Goal: Task Accomplishment & Management: Use online tool/utility

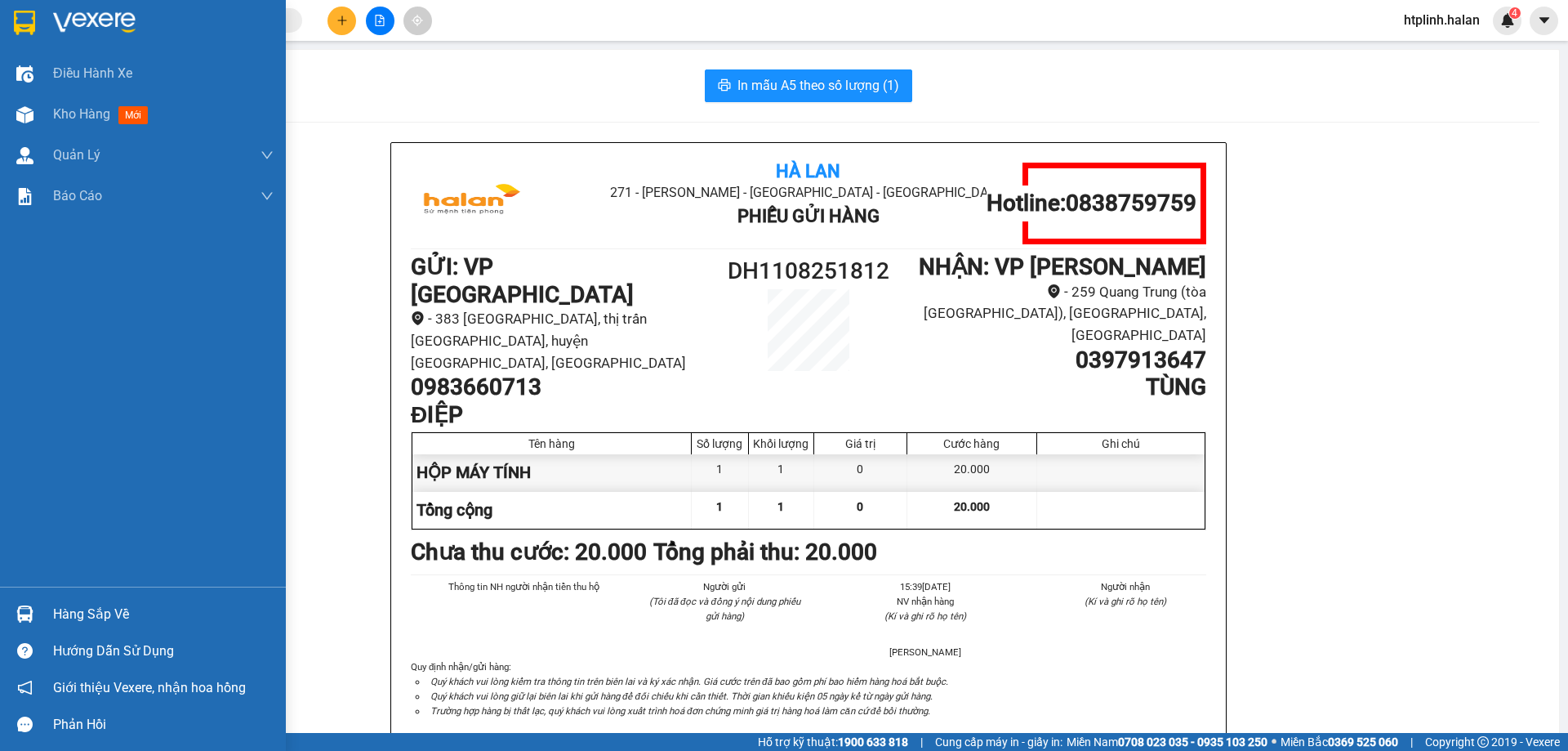
click at [93, 602] on div "Hàng sắp về" at bounding box center [164, 614] width 220 height 25
click at [10, 243] on div "Điều hành xe Kho hàng mới Quản [PERSON_NAME] lý chuyến Quản lý kiểm kho Báo cáo…" at bounding box center [143, 375] width 286 height 751
click at [81, 615] on div "Hàng sắp về" at bounding box center [164, 614] width 220 height 25
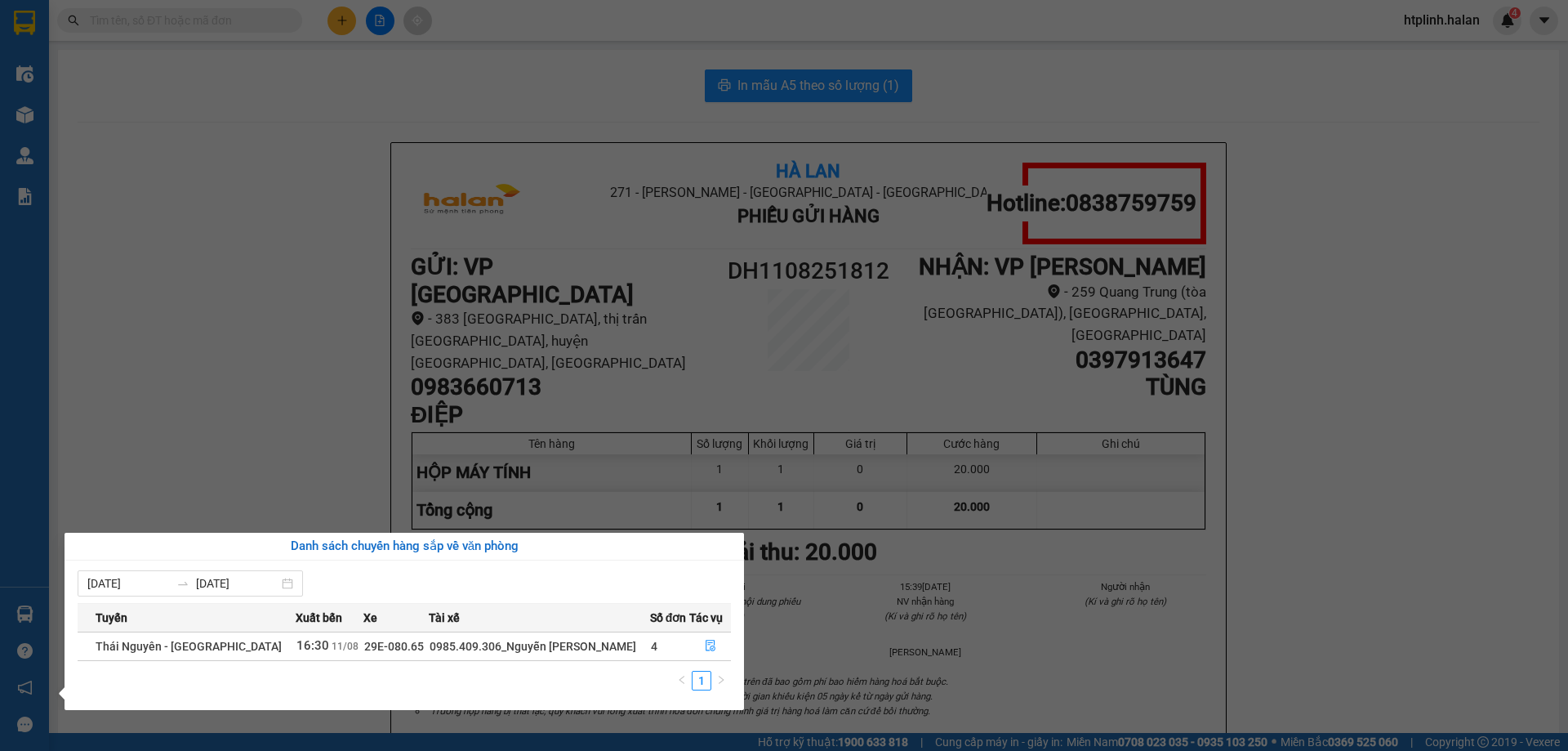
click at [300, 7] on section "Kết quả tìm kiếm ( 0 ) Bộ lọc Thuộc VP này No Data htplinh.halan 4 Điều hành xe…" at bounding box center [784, 375] width 1568 height 751
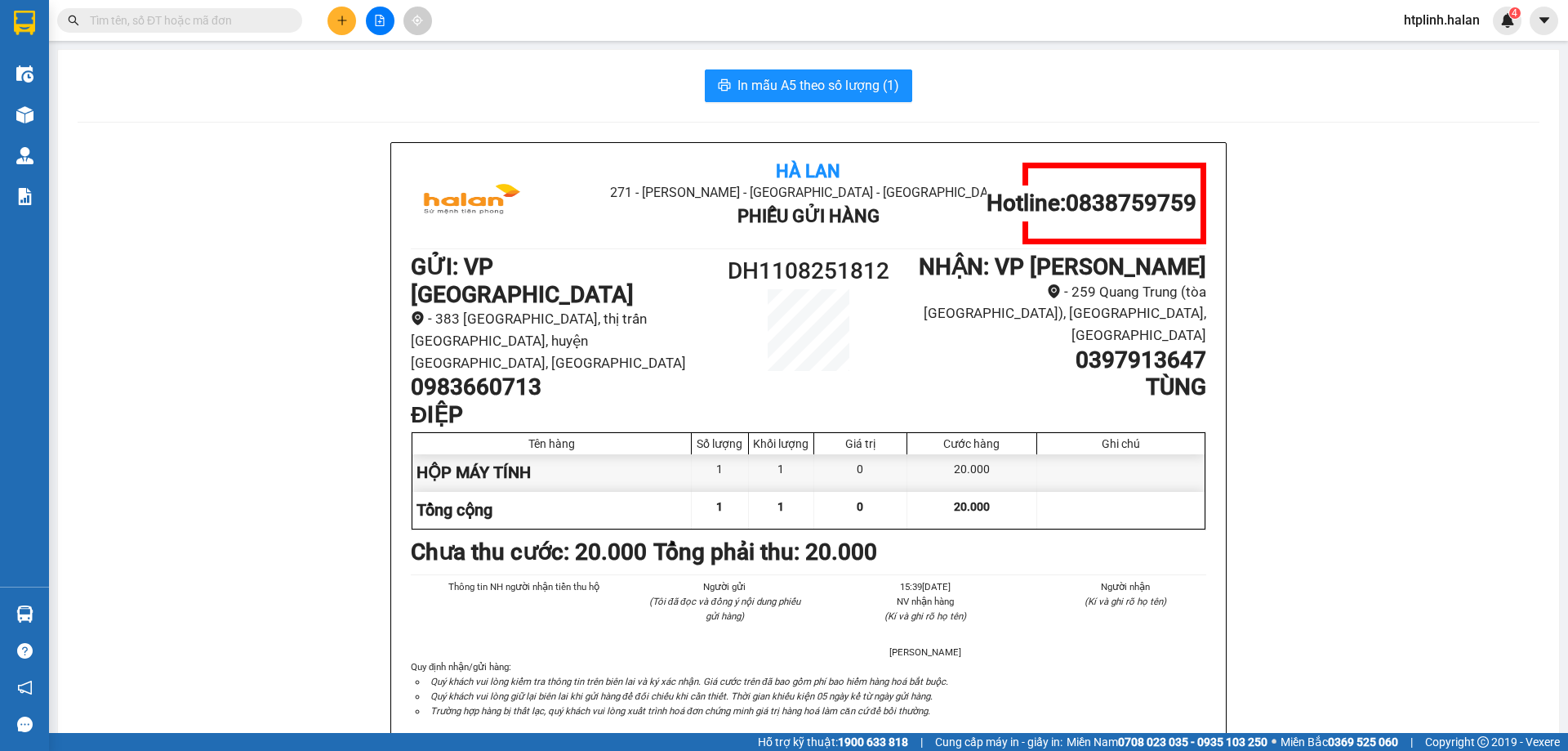
click at [278, 15] on input "text" at bounding box center [186, 21] width 192 height 18
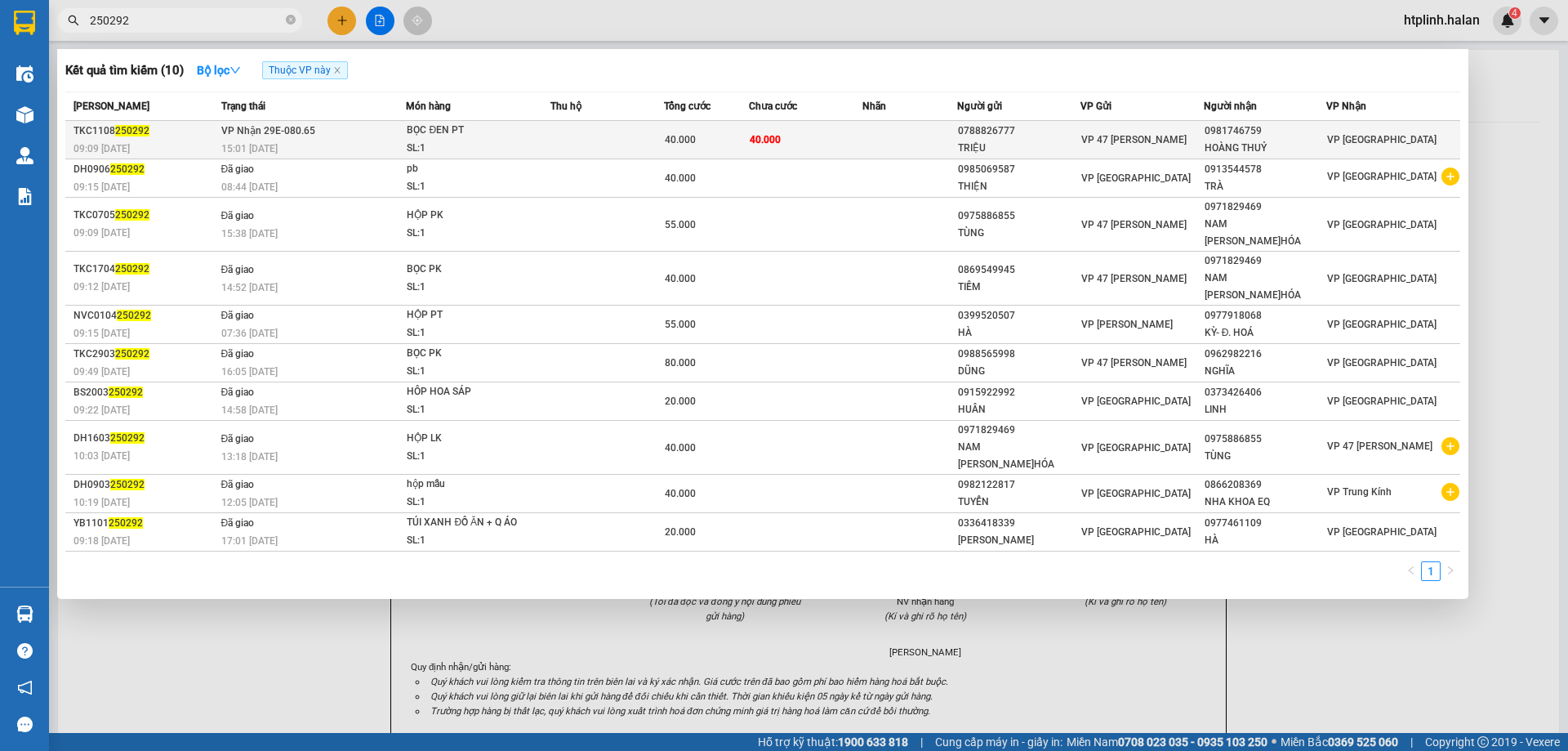
type input "250292"
click at [816, 137] on td "40.000" at bounding box center [805, 140] width 113 height 39
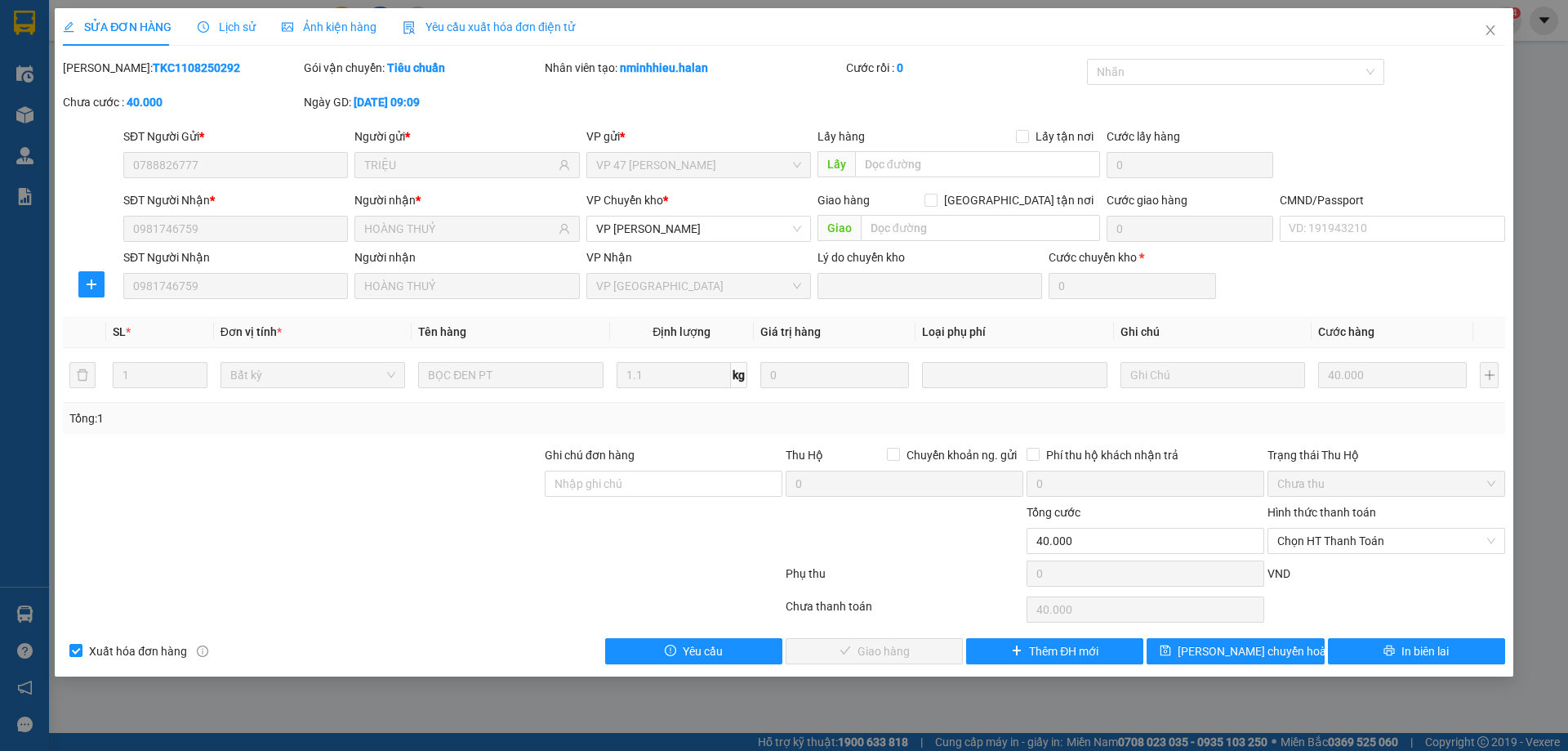
type input "0788826777"
type input "TRIỆU"
type input "0981746759"
type input "HOÀNG THUỶ"
type input "40.000"
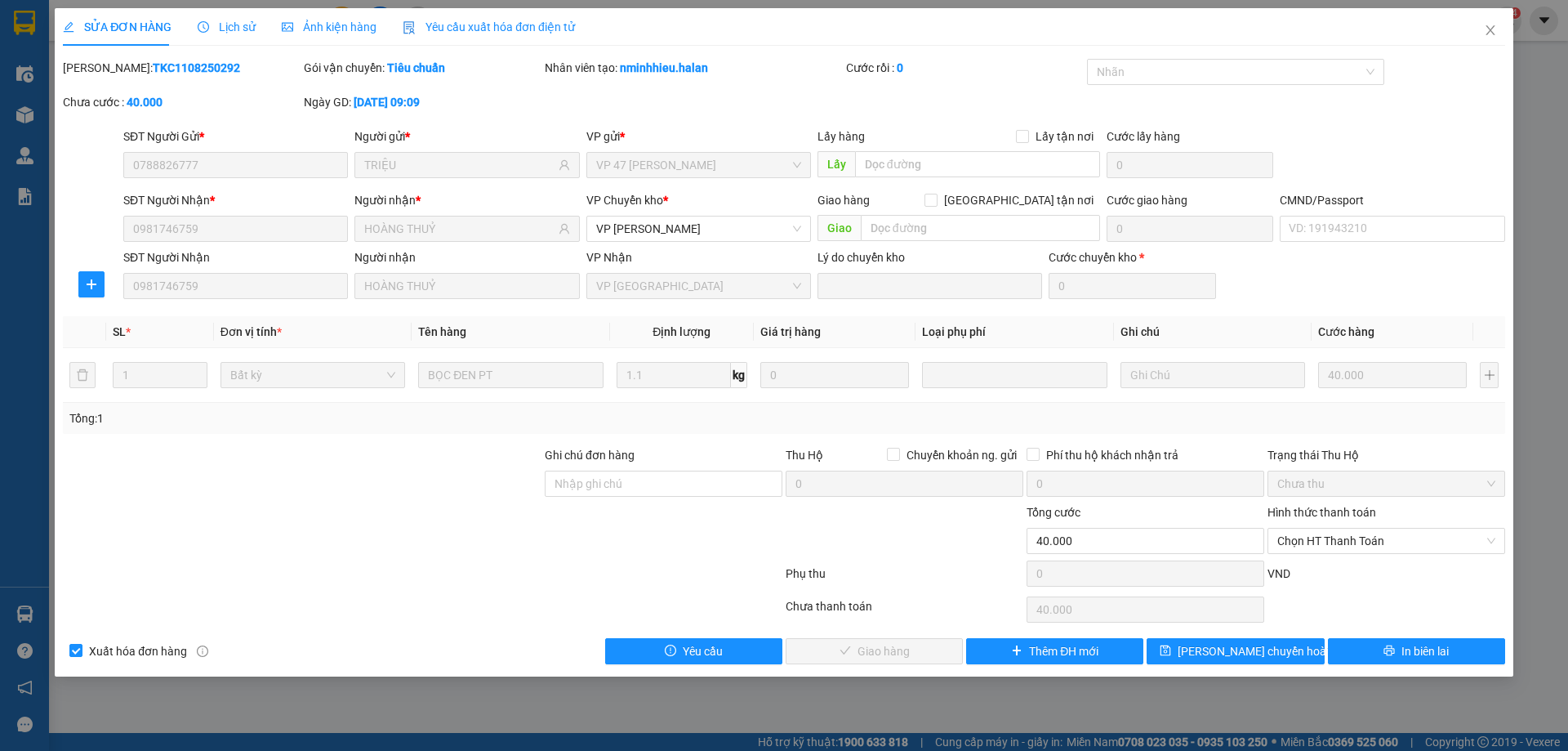
type input "40.000"
click at [1390, 645] on icon "printer" at bounding box center [1389, 651] width 12 height 12
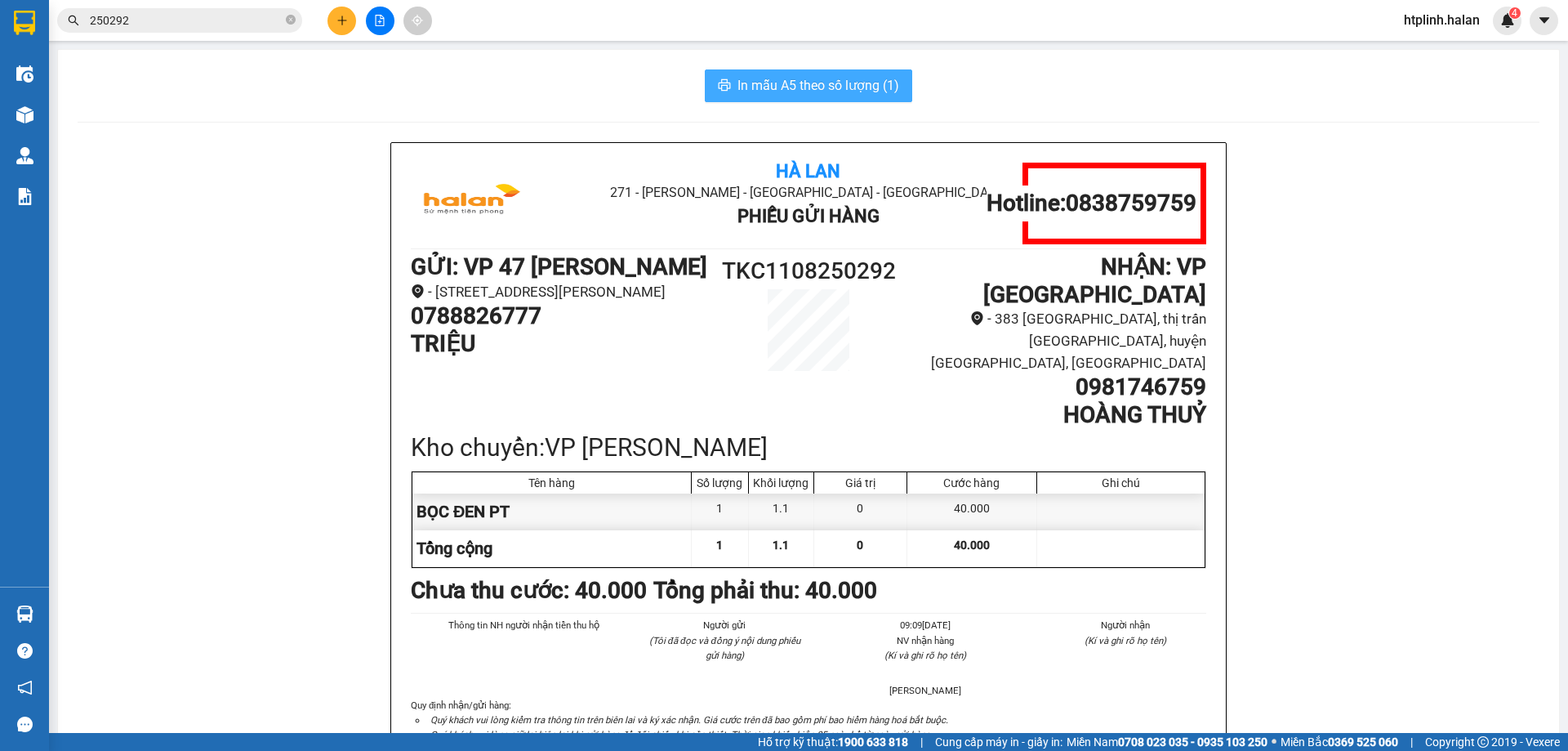
click at [830, 85] on span "In mẫu A5 theo số lượng (1)" at bounding box center [817, 85] width 162 height 21
click at [288, 18] on icon "close-circle" at bounding box center [291, 20] width 10 height 10
click at [348, 17] on button at bounding box center [341, 21] width 29 height 29
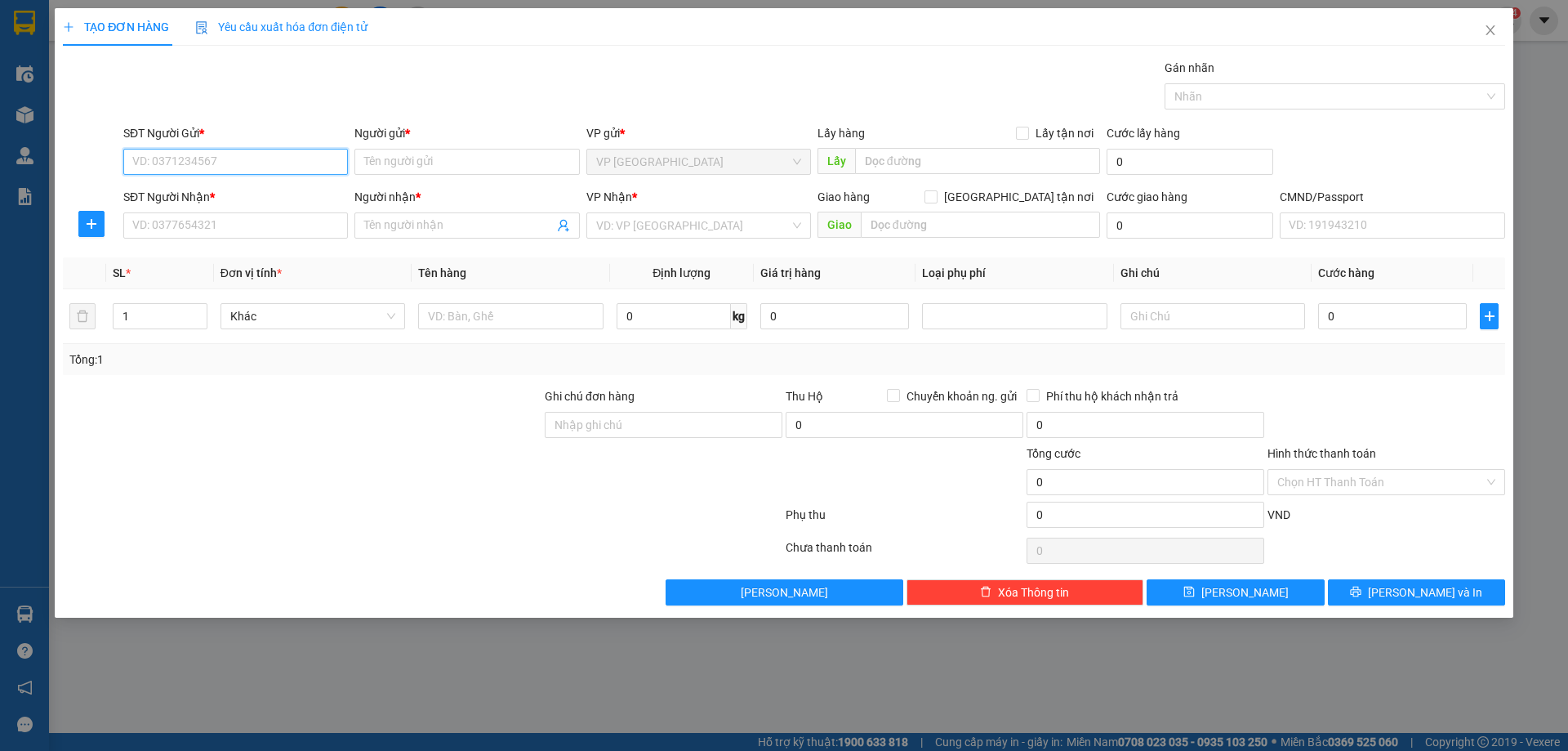
click at [201, 156] on input "SĐT Người Gửi *" at bounding box center [235, 162] width 224 height 26
type input "0975558333"
click at [253, 193] on div "0975558333 - TUYỀN" at bounding box center [235, 194] width 205 height 18
type input "TUYỀN"
type input "0975558333"
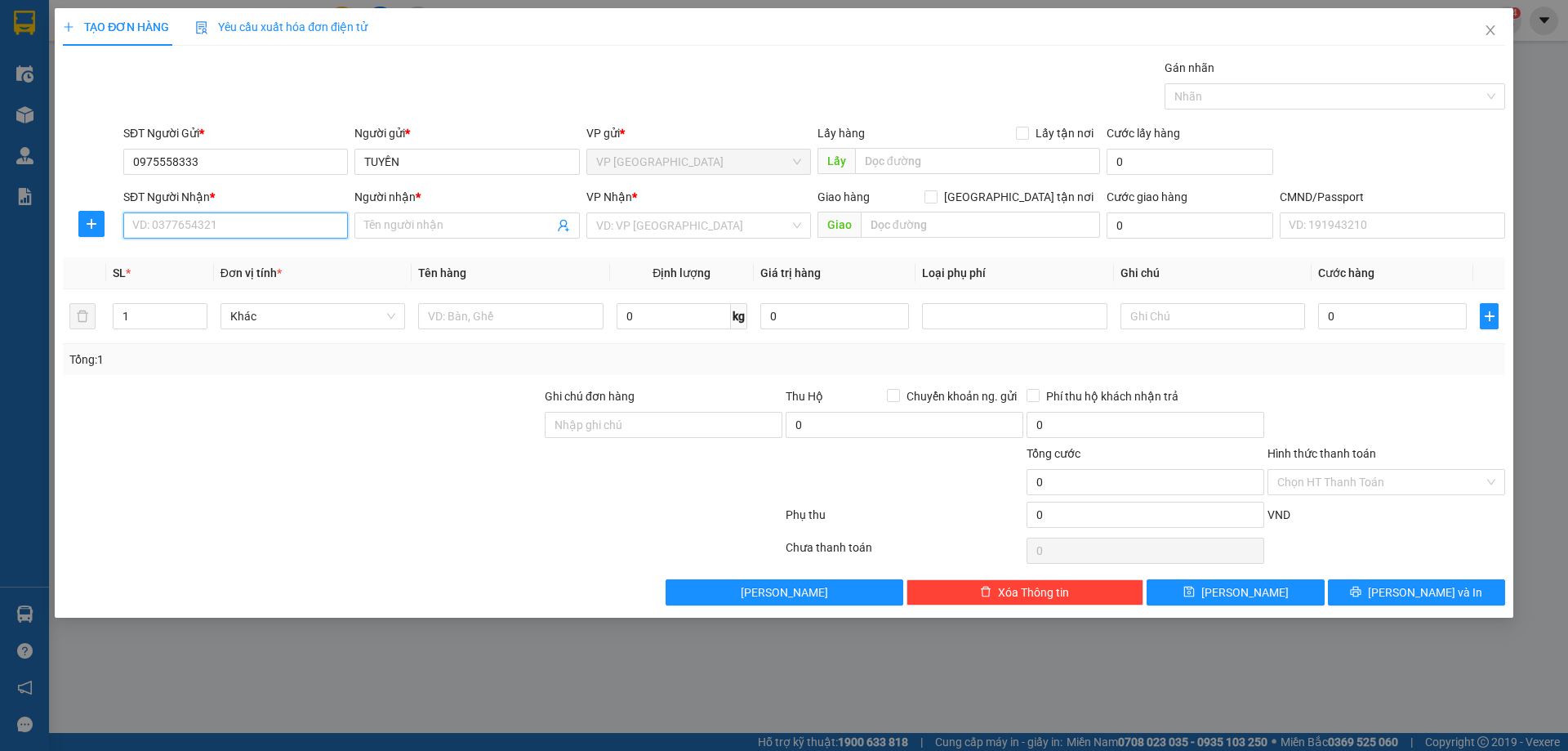
click at [262, 220] on input "SĐT Người Nhận *" at bounding box center [235, 225] width 224 height 26
type input "0979238871"
click at [289, 266] on div "0979238871 - vinh" at bounding box center [235, 258] width 205 height 18
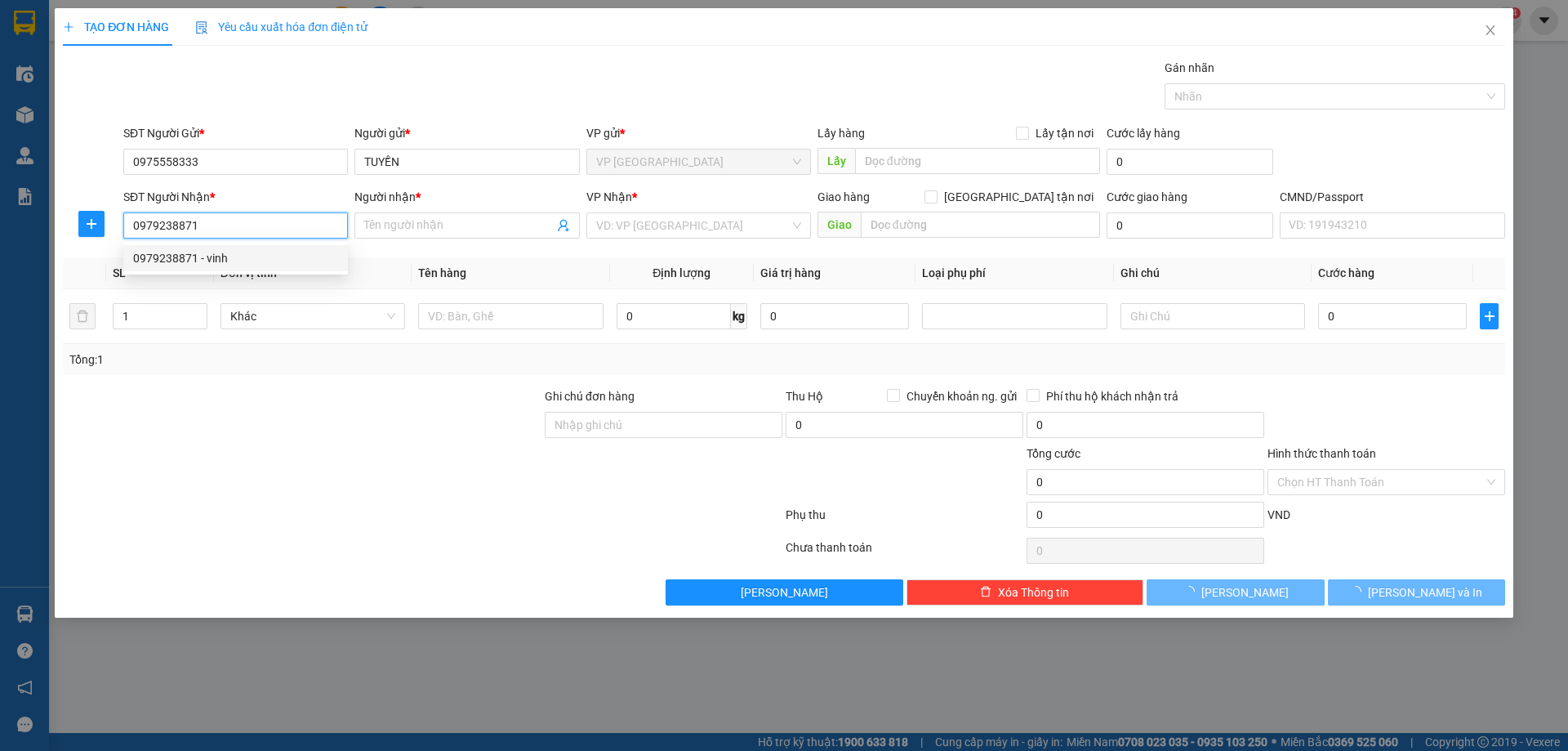
type input "vinh"
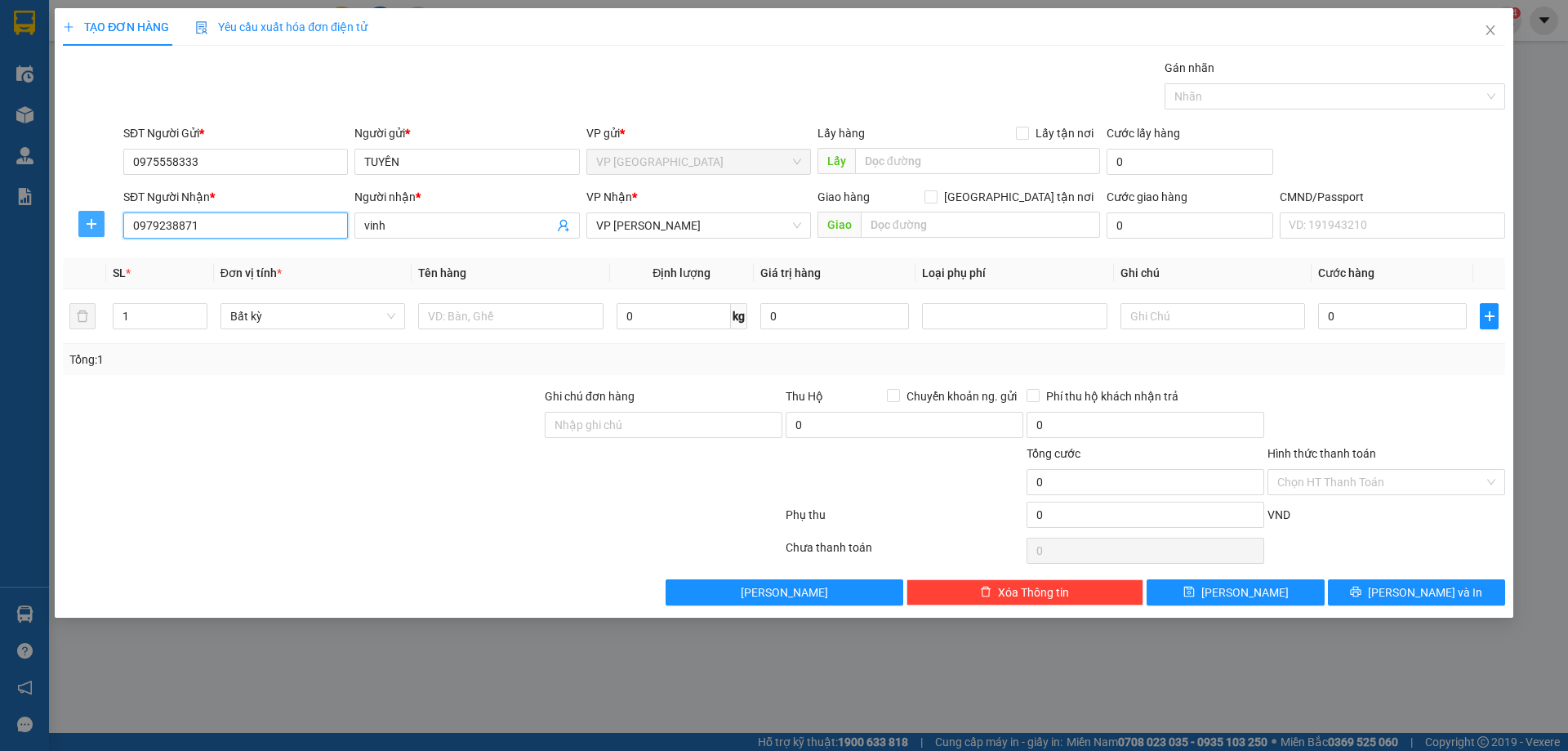
type input "0979238871"
click at [85, 229] on icon "plus" at bounding box center [91, 223] width 13 height 13
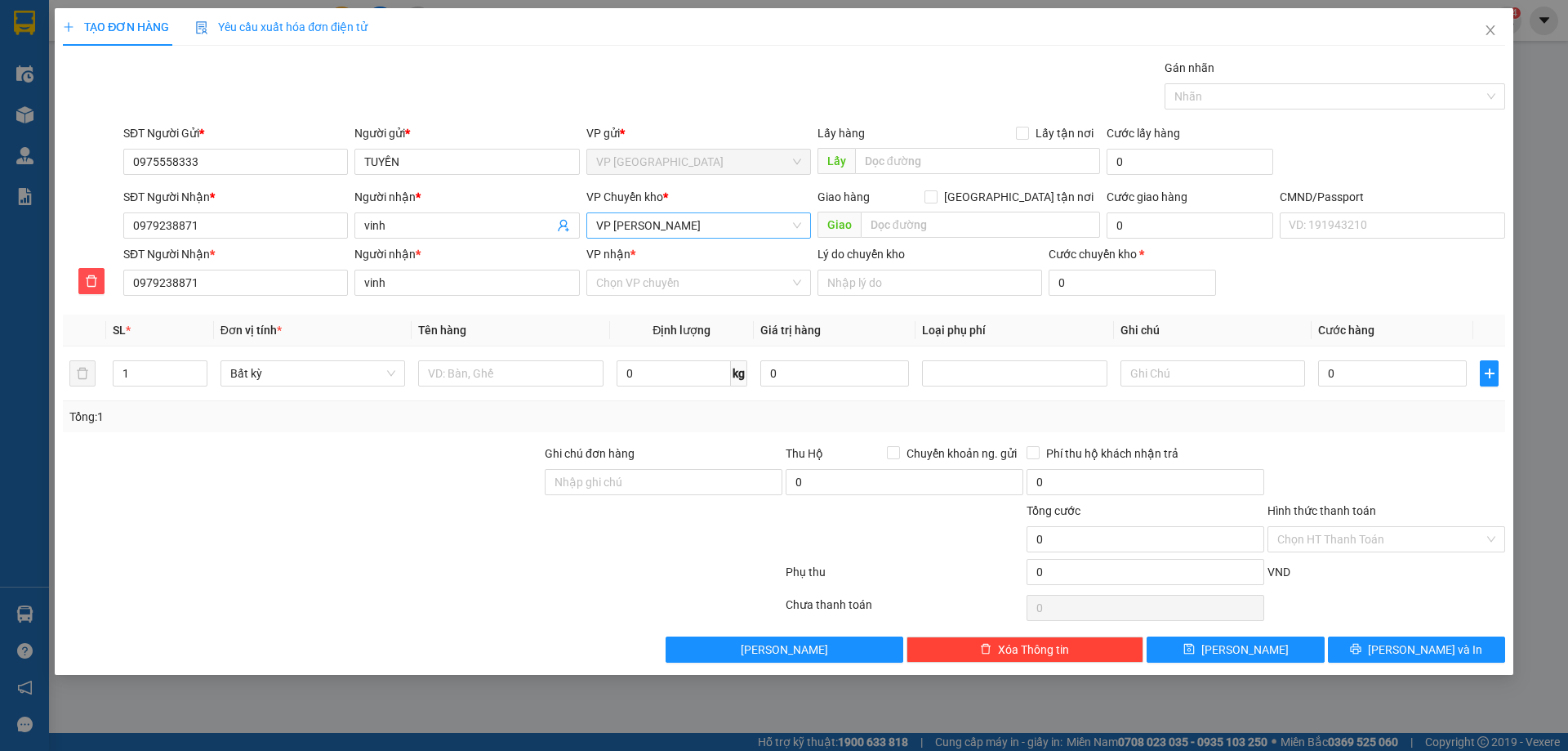
click at [717, 227] on span "VP [PERSON_NAME]" at bounding box center [698, 225] width 205 height 25
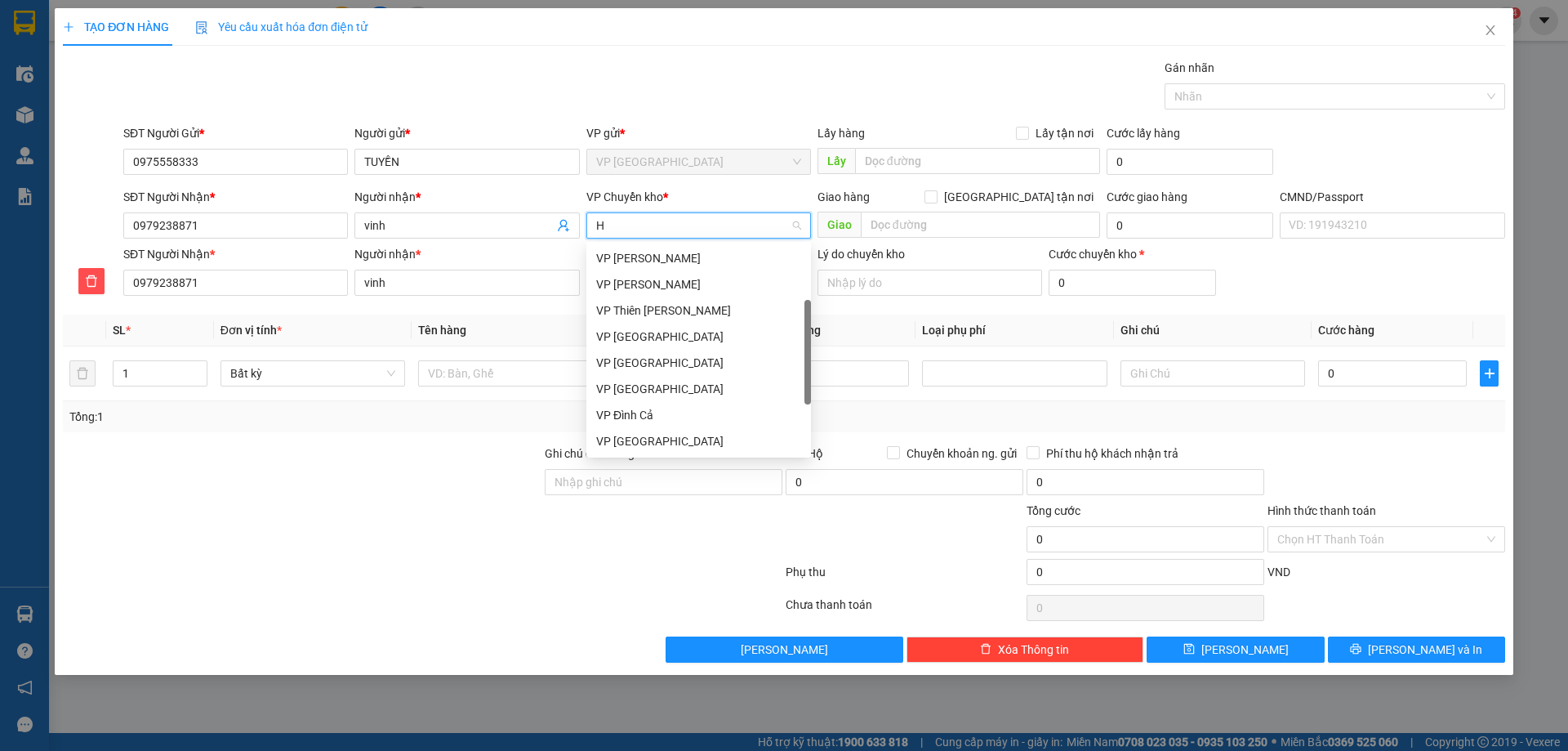
type input "HG"
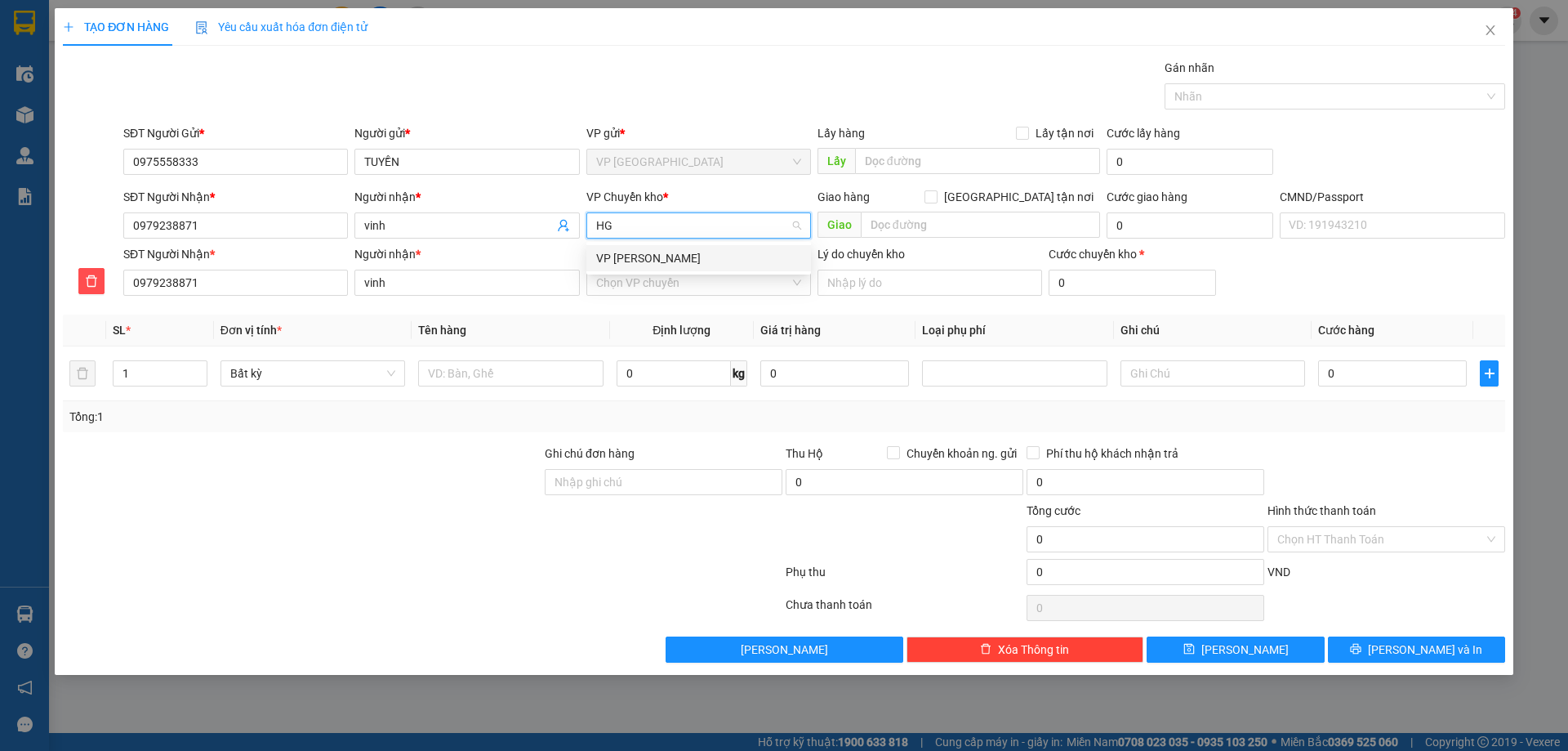
click at [701, 261] on div "VP [PERSON_NAME]" at bounding box center [698, 258] width 205 height 18
click at [640, 286] on input "VP nhận *" at bounding box center [692, 282] width 193 height 25
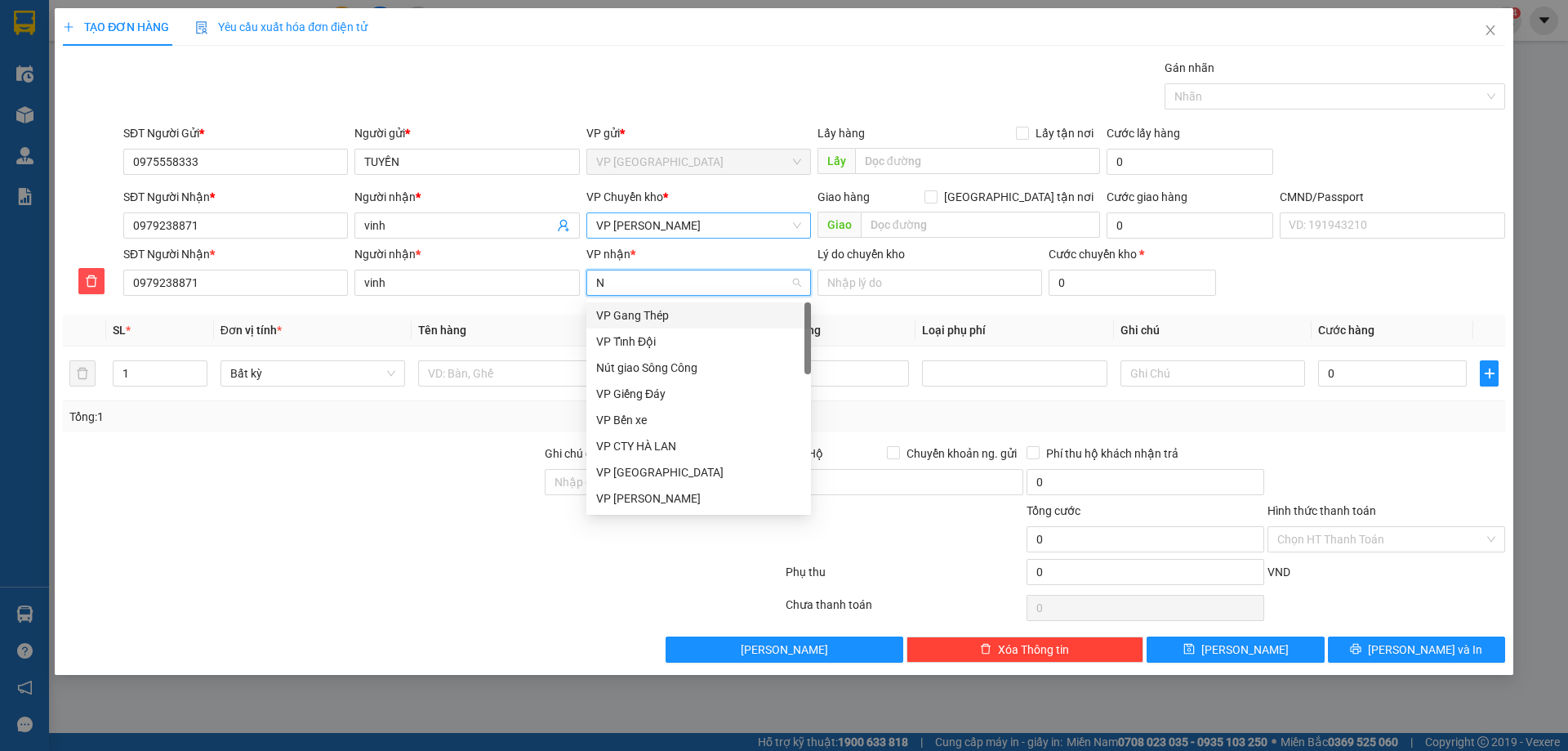
type input "NT"
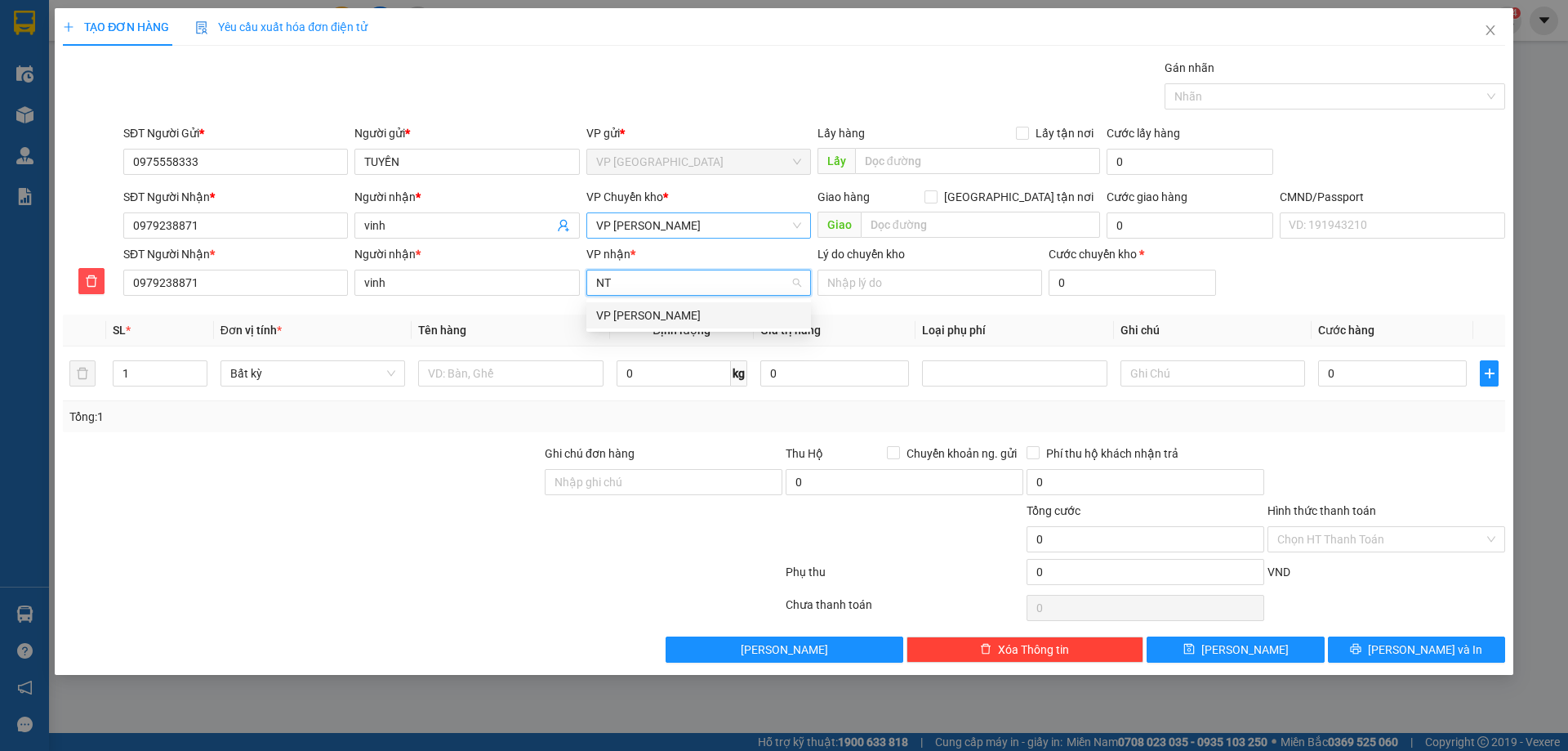
click at [692, 312] on div "VP [PERSON_NAME]" at bounding box center [698, 315] width 205 height 18
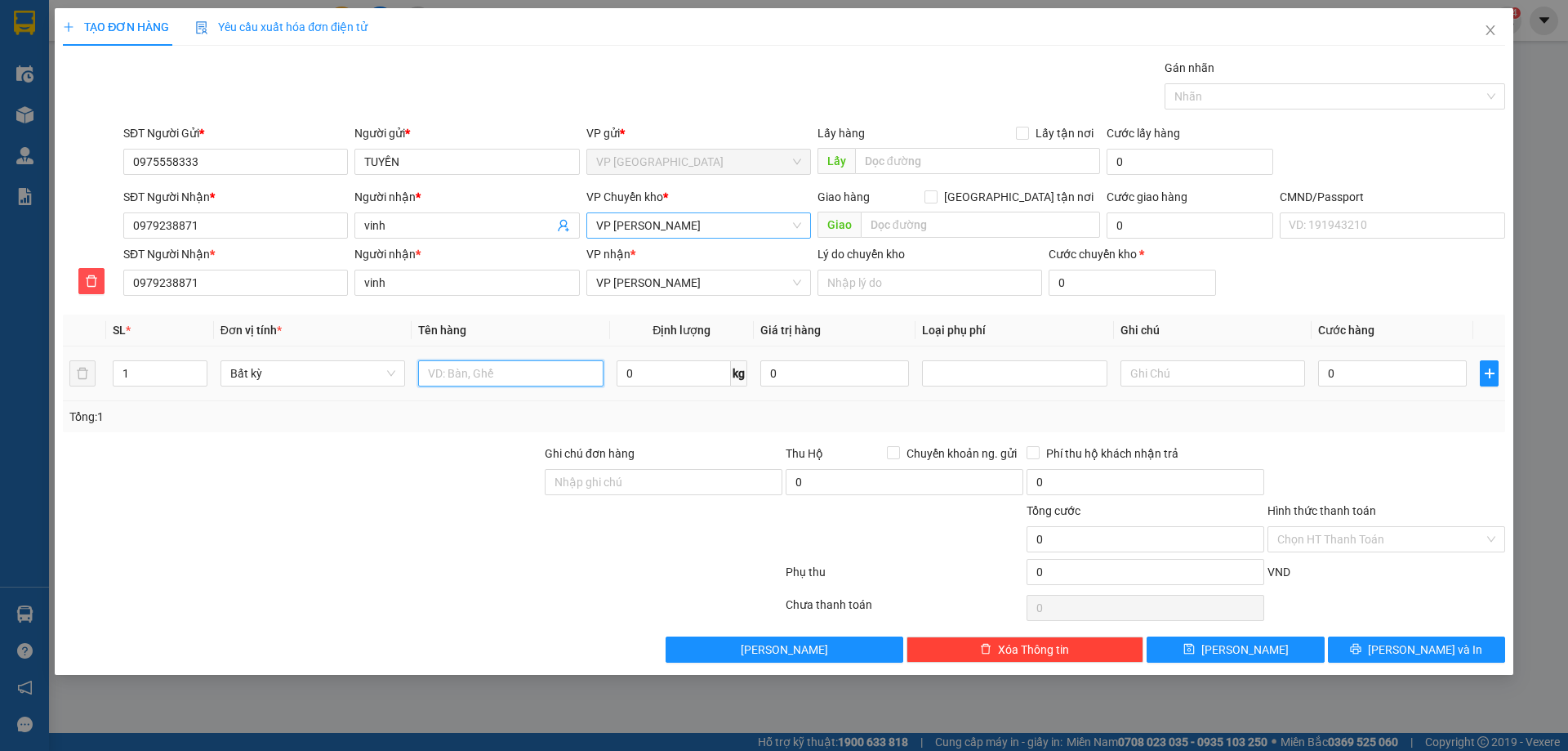
click at [515, 369] on input "text" at bounding box center [511, 373] width 184 height 26
type input "HỘP PK"
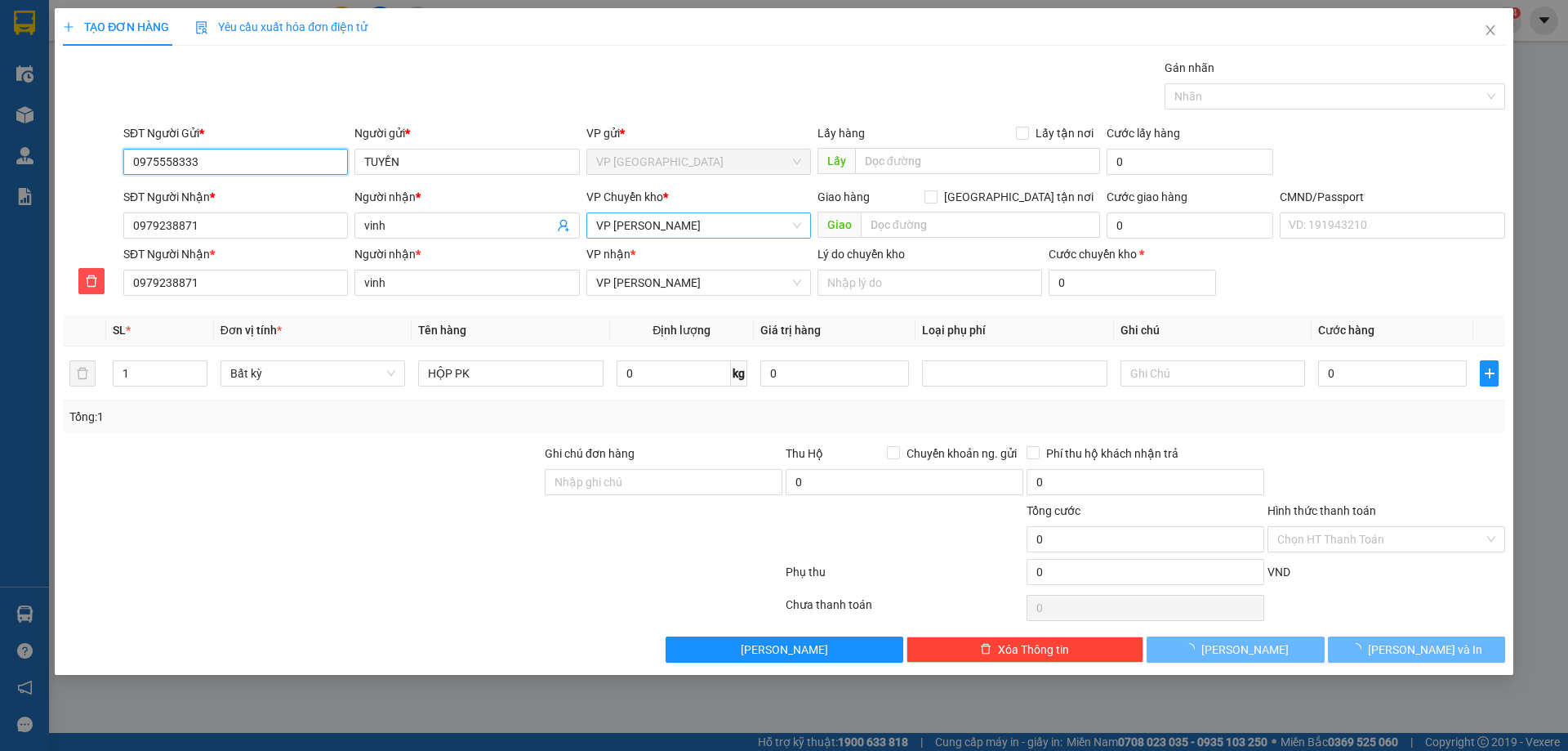
drag, startPoint x: 204, startPoint y: 165, endPoint x: 132, endPoint y: 164, distance: 72.0
click at [128, 167] on input "0975558333" at bounding box center [235, 162] width 224 height 26
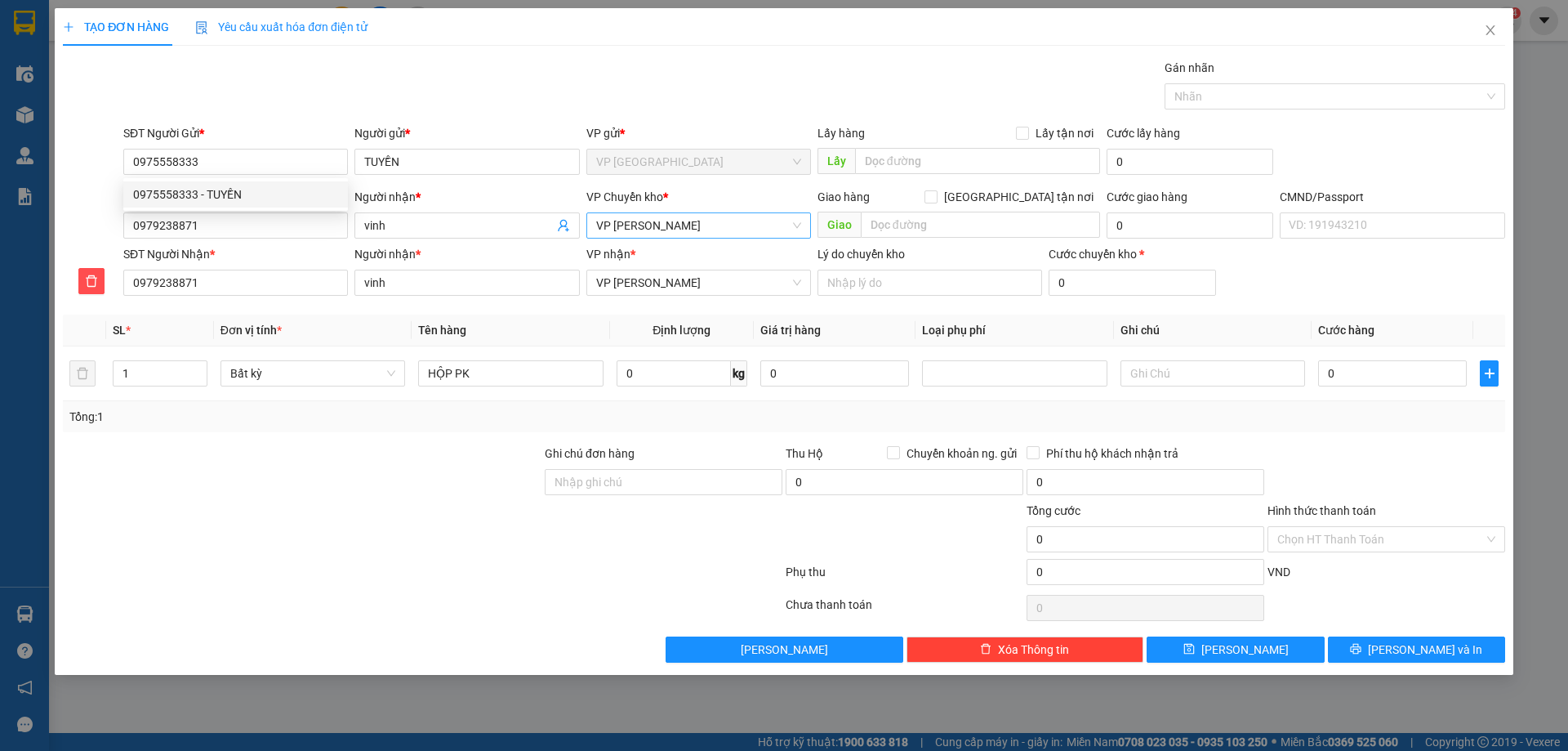
click at [305, 67] on div "Gói vận chuyển * Tiêu chuẩn Gán nhãn Nhãn" at bounding box center [814, 87] width 1388 height 58
drag, startPoint x: 127, startPoint y: 159, endPoint x: 205, endPoint y: 159, distance: 78.0
click at [205, 159] on input "0975558333" at bounding box center [235, 162] width 224 height 26
click at [1490, 29] on icon "close" at bounding box center [1490, 30] width 13 height 13
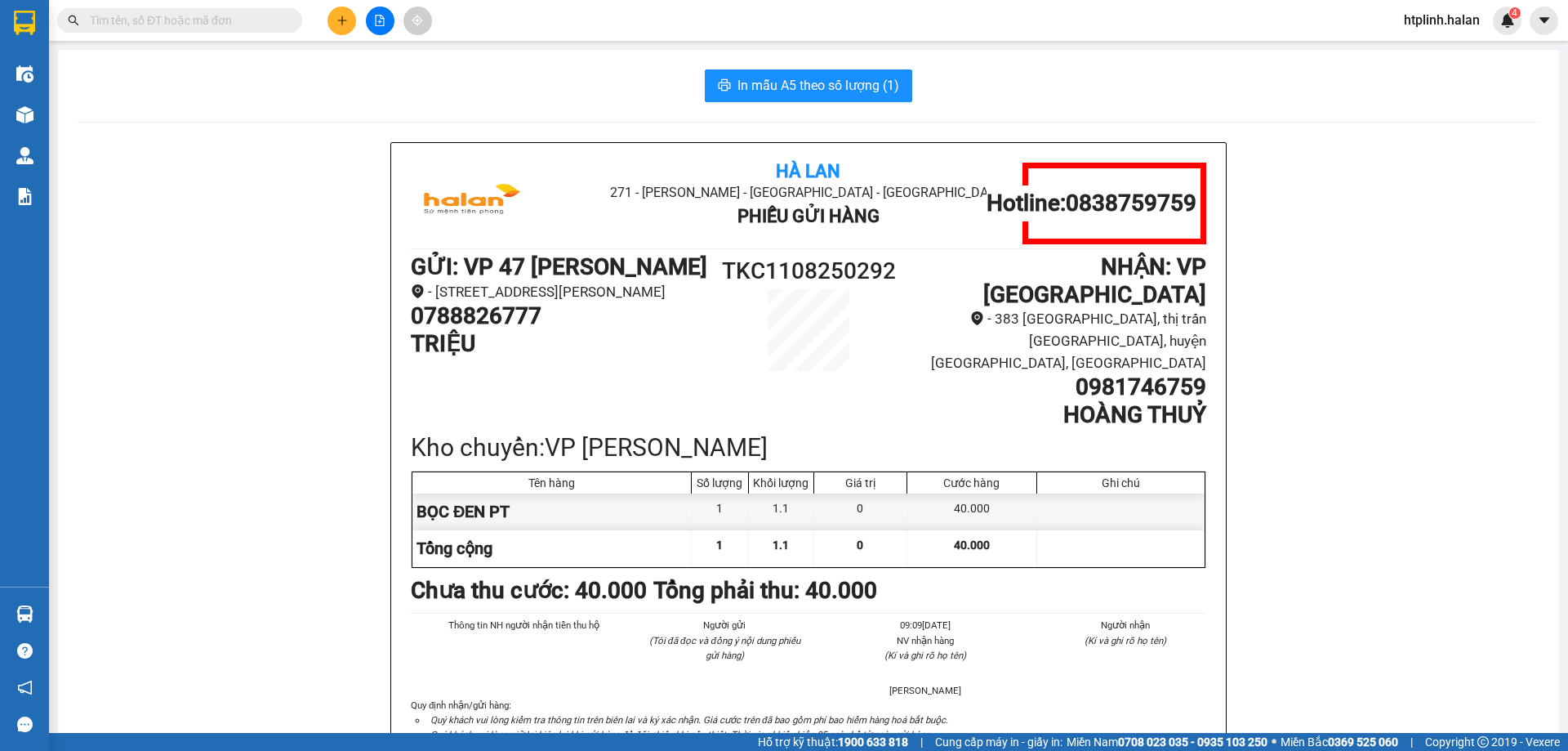
click at [341, 21] on icon "plus" at bounding box center [341, 20] width 9 height 1
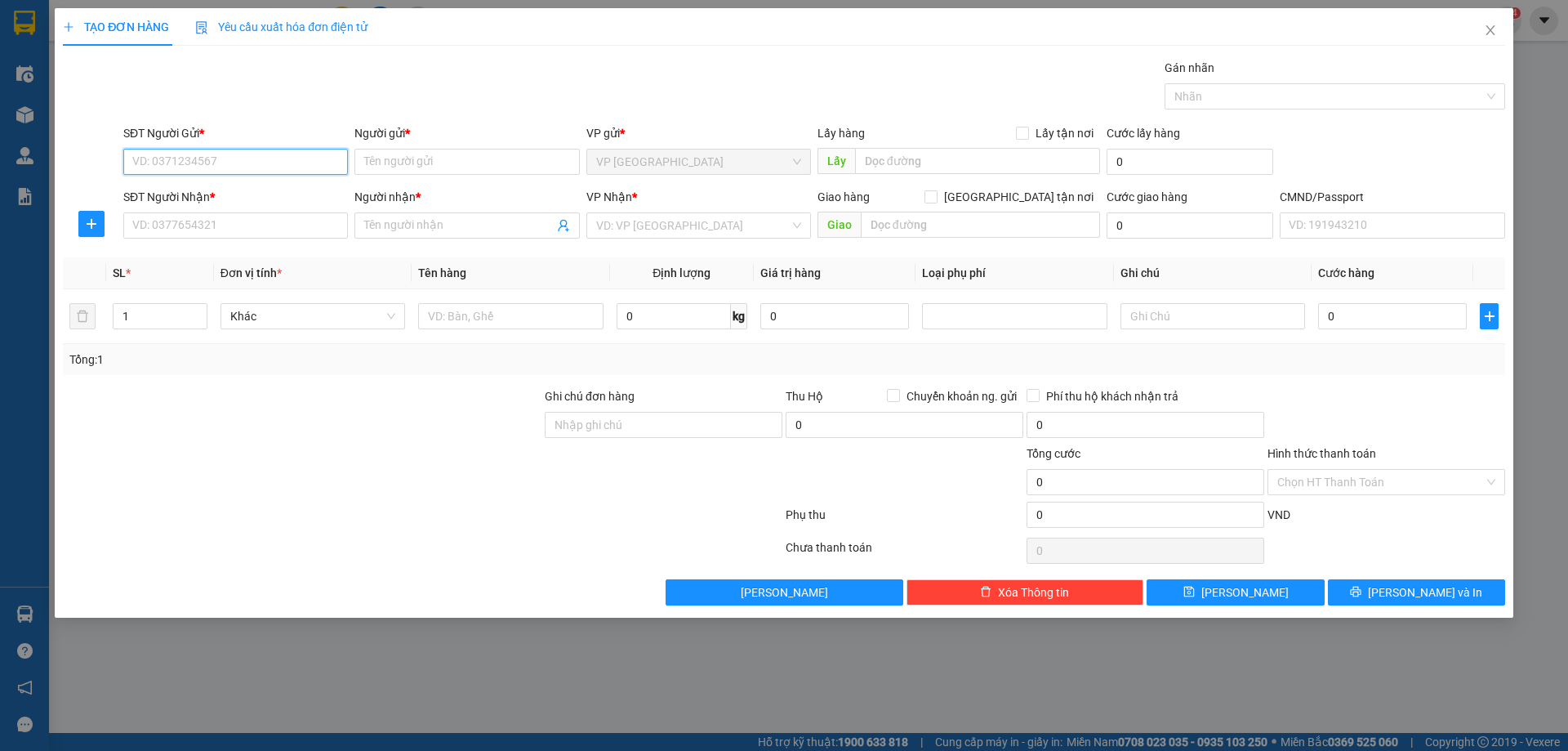
click at [229, 160] on input "SĐT Người Gửi *" at bounding box center [235, 162] width 224 height 26
type input "0975558333"
click at [261, 201] on div "0975558333 - TUYỀN" at bounding box center [235, 194] width 205 height 18
type input "TUYỀN"
type input "0975558333"
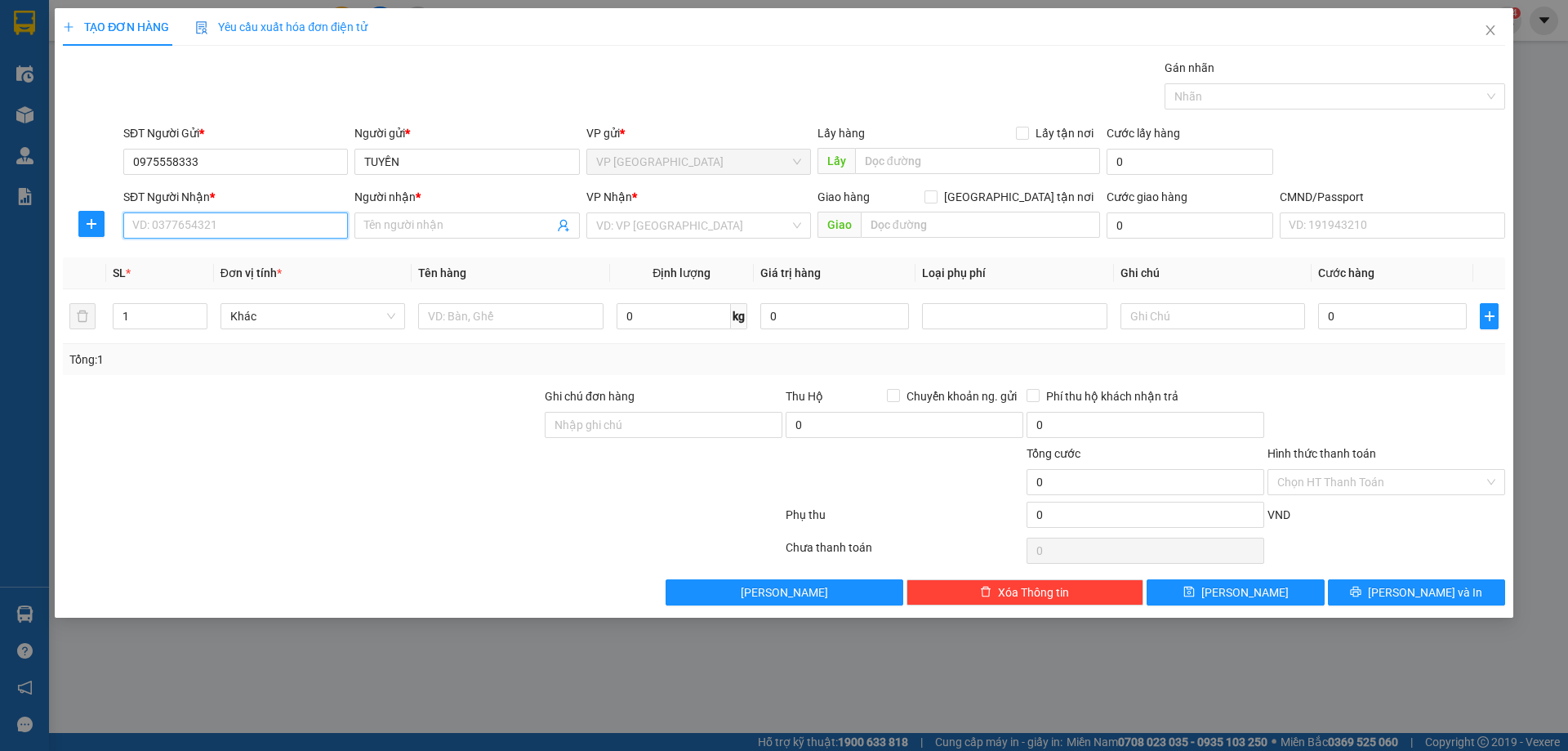
click at [255, 226] on input "SĐT Người Nhận *" at bounding box center [235, 225] width 224 height 26
type input "0979238871"
click at [252, 265] on div "0979238871 - vinh" at bounding box center [235, 258] width 205 height 18
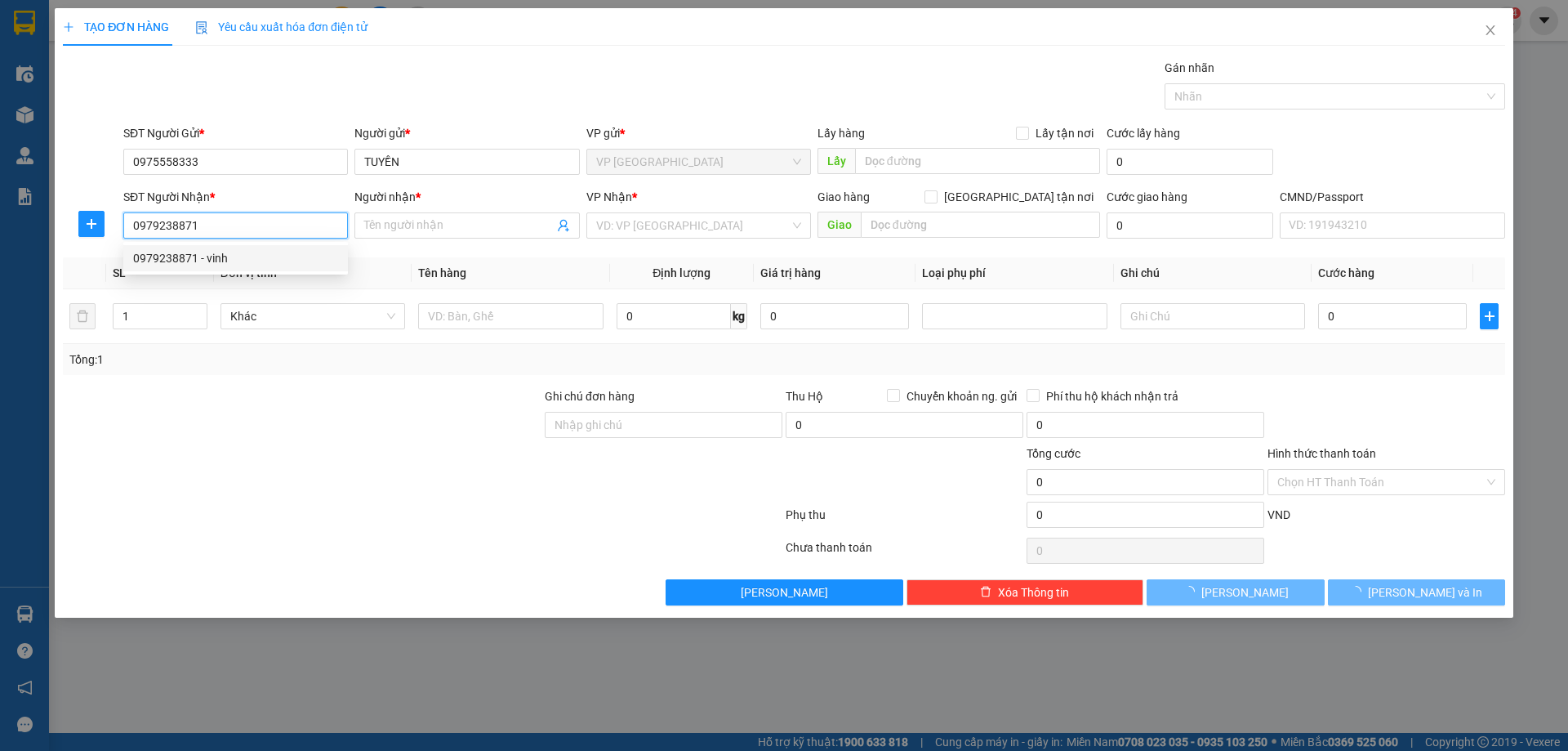
type input "vinh"
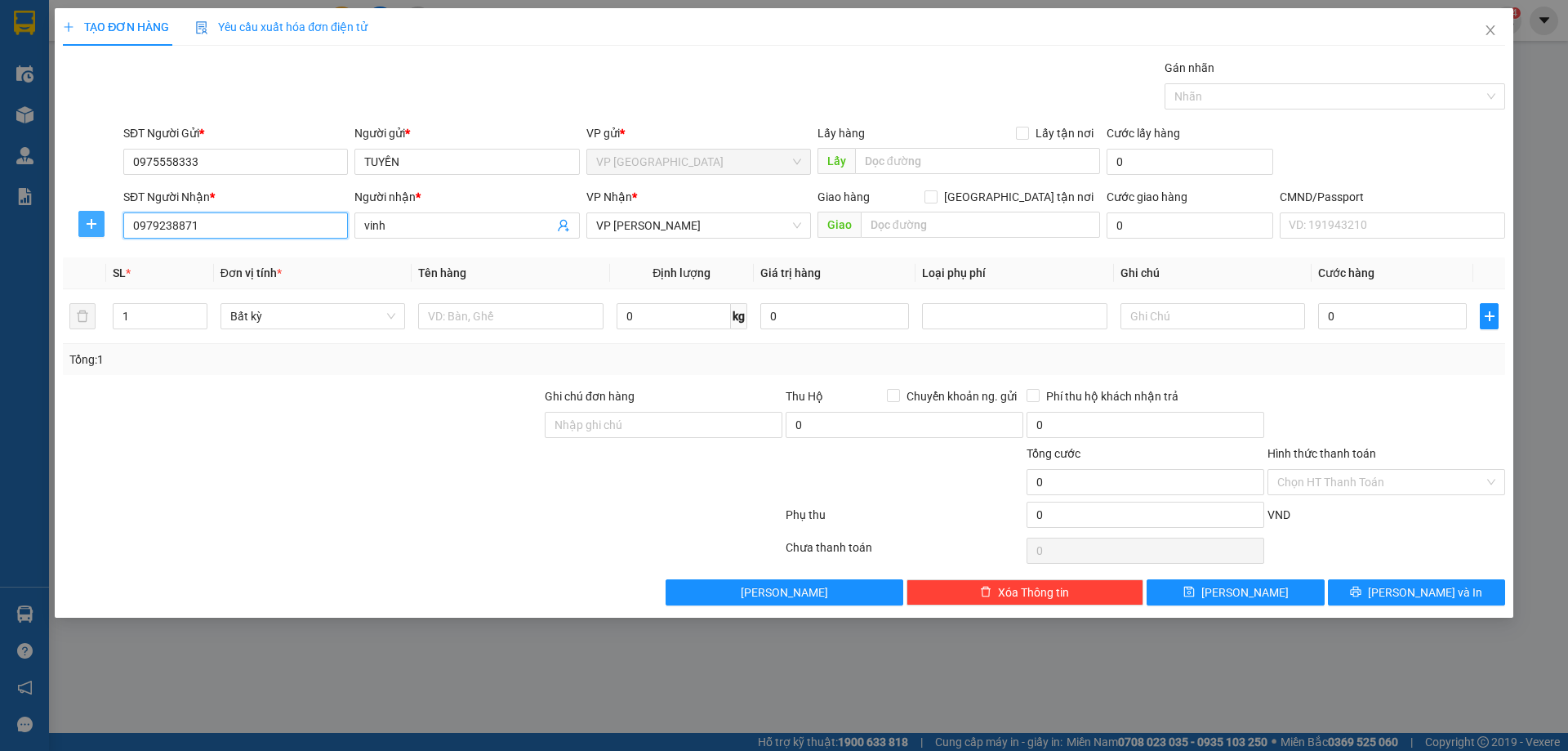
type input "0979238871"
click at [93, 220] on icon "plus" at bounding box center [91, 223] width 13 height 13
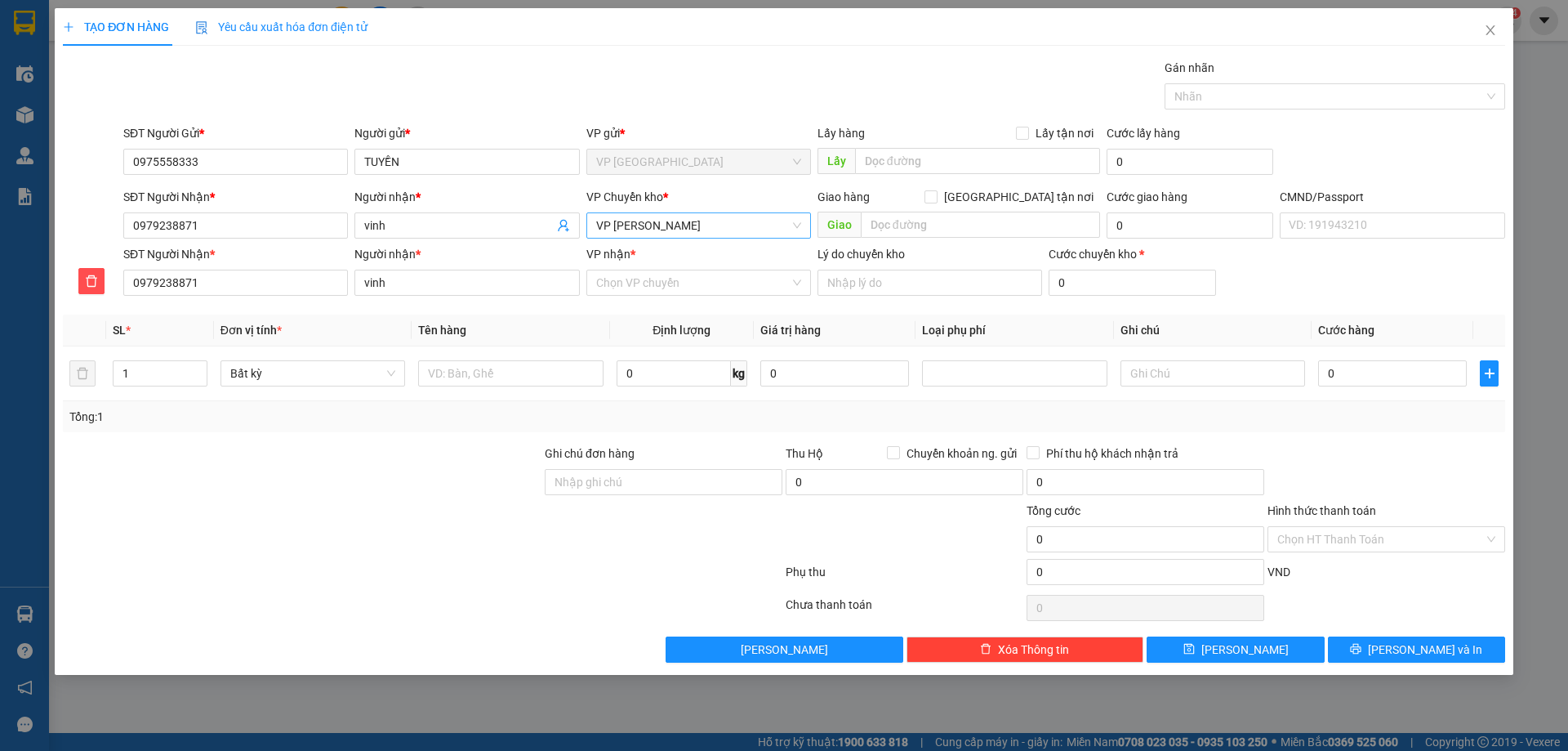
click at [601, 224] on span "VP [PERSON_NAME]" at bounding box center [698, 225] width 205 height 25
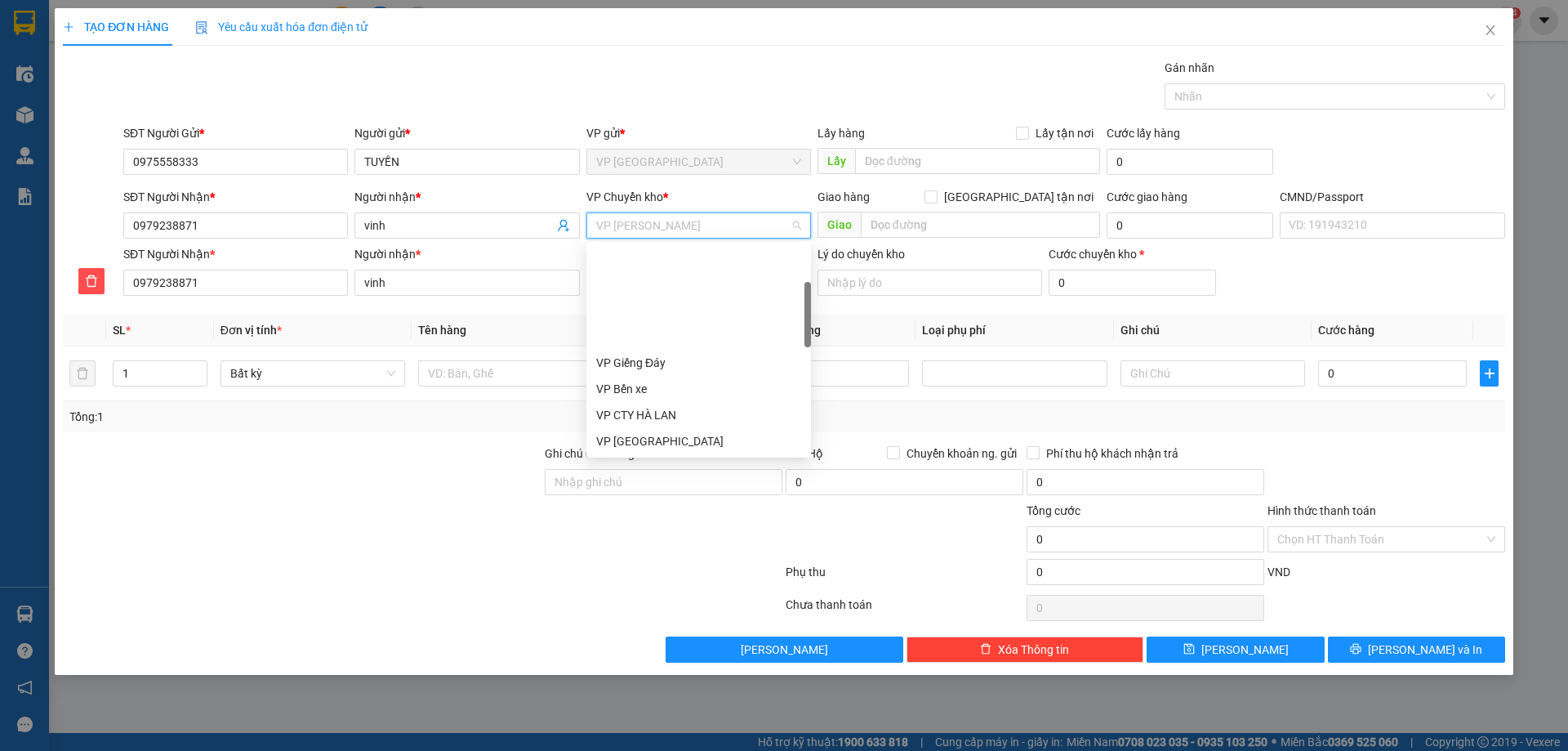
scroll to position [131, 0]
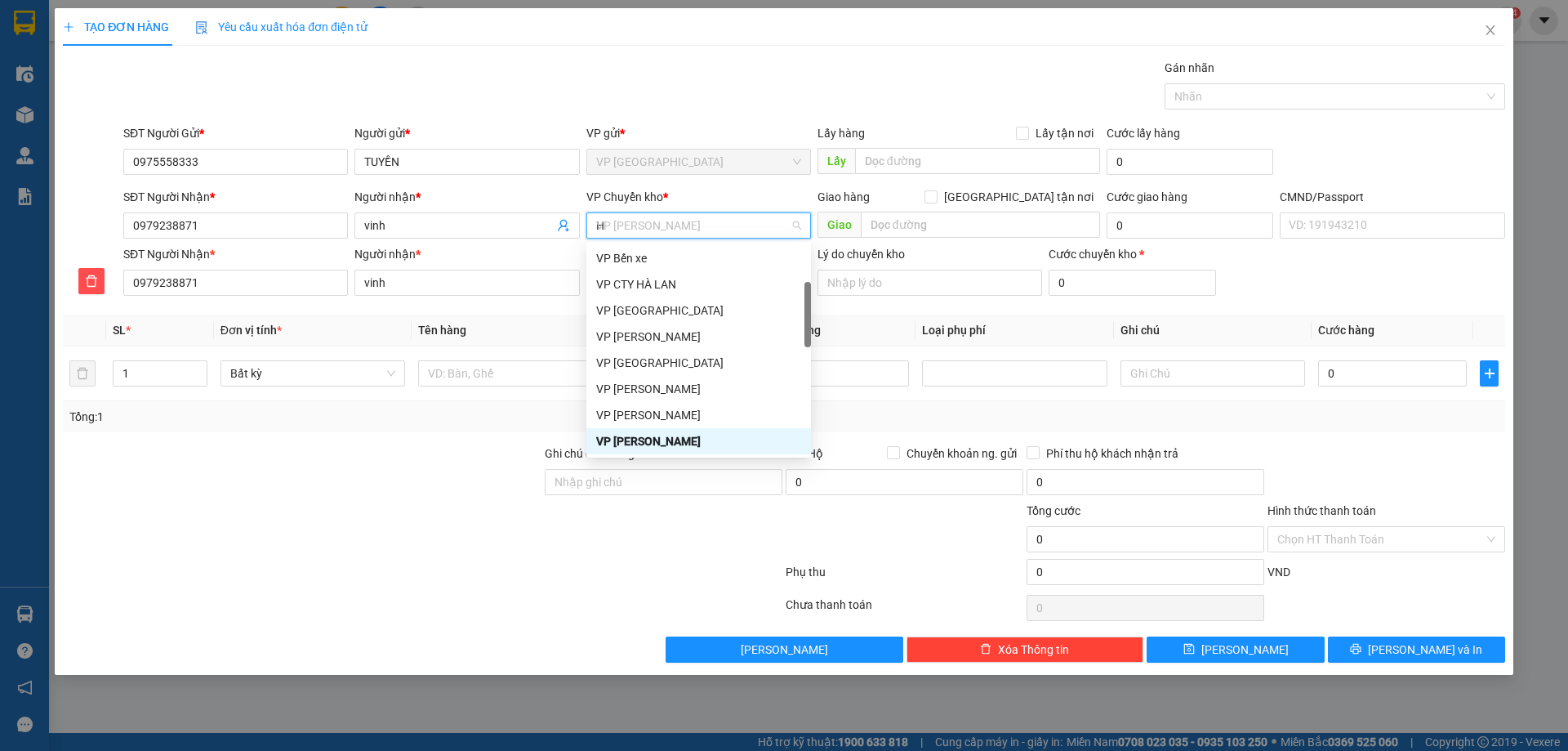
type input "HG"
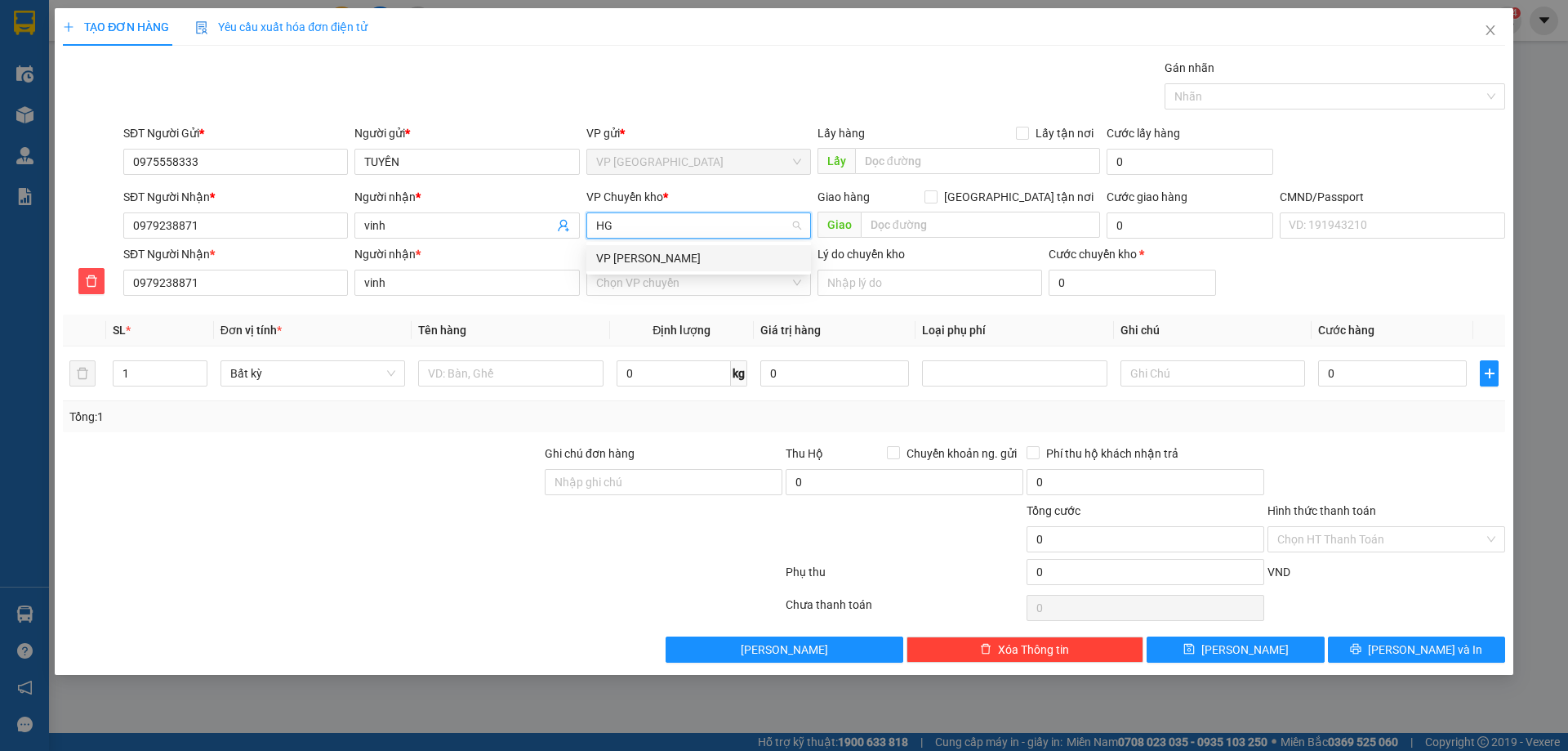
scroll to position [0, 0]
click at [640, 252] on div "VP [PERSON_NAME]" at bounding box center [698, 258] width 205 height 18
click at [636, 284] on input "VP nhận *" at bounding box center [692, 282] width 193 height 25
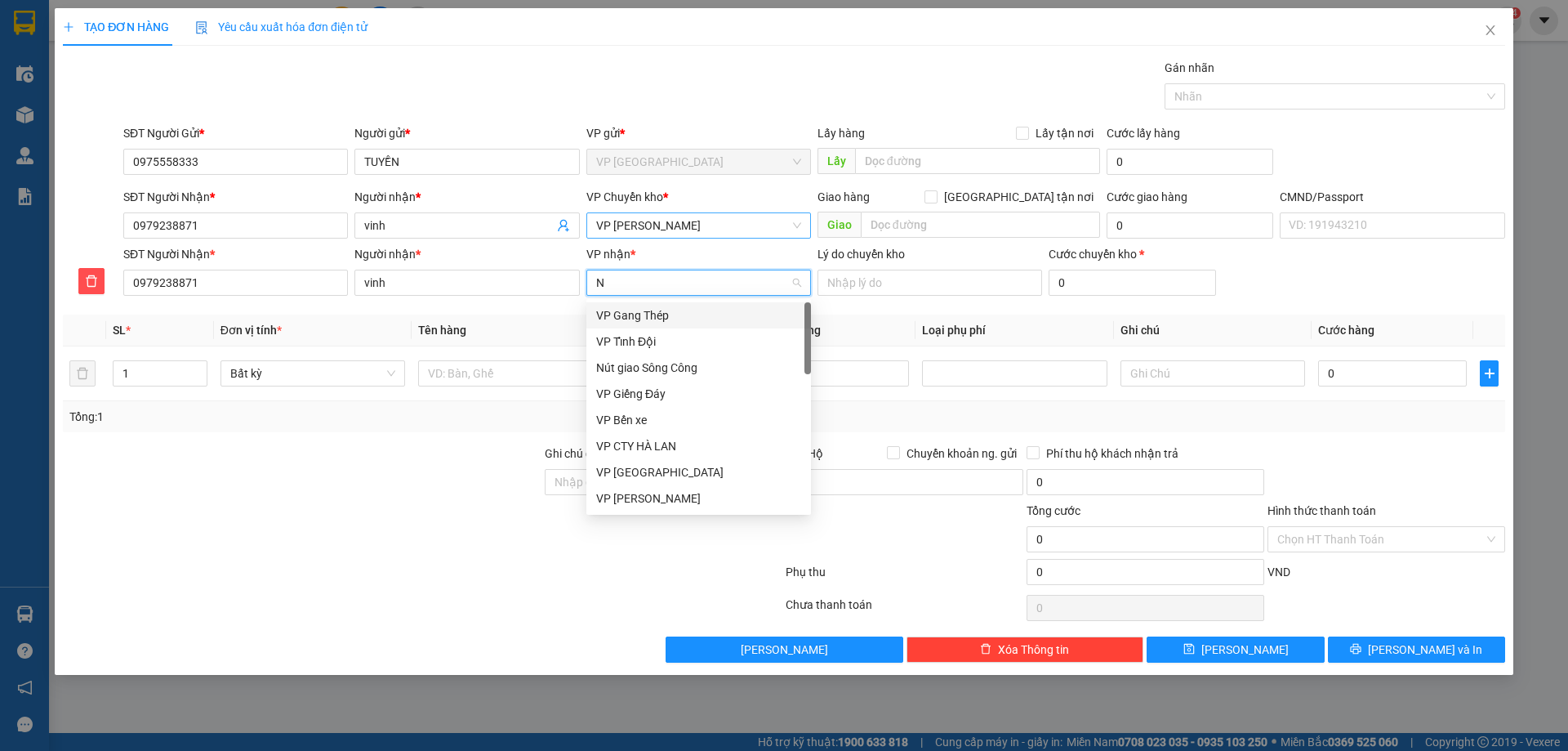
type input "NT"
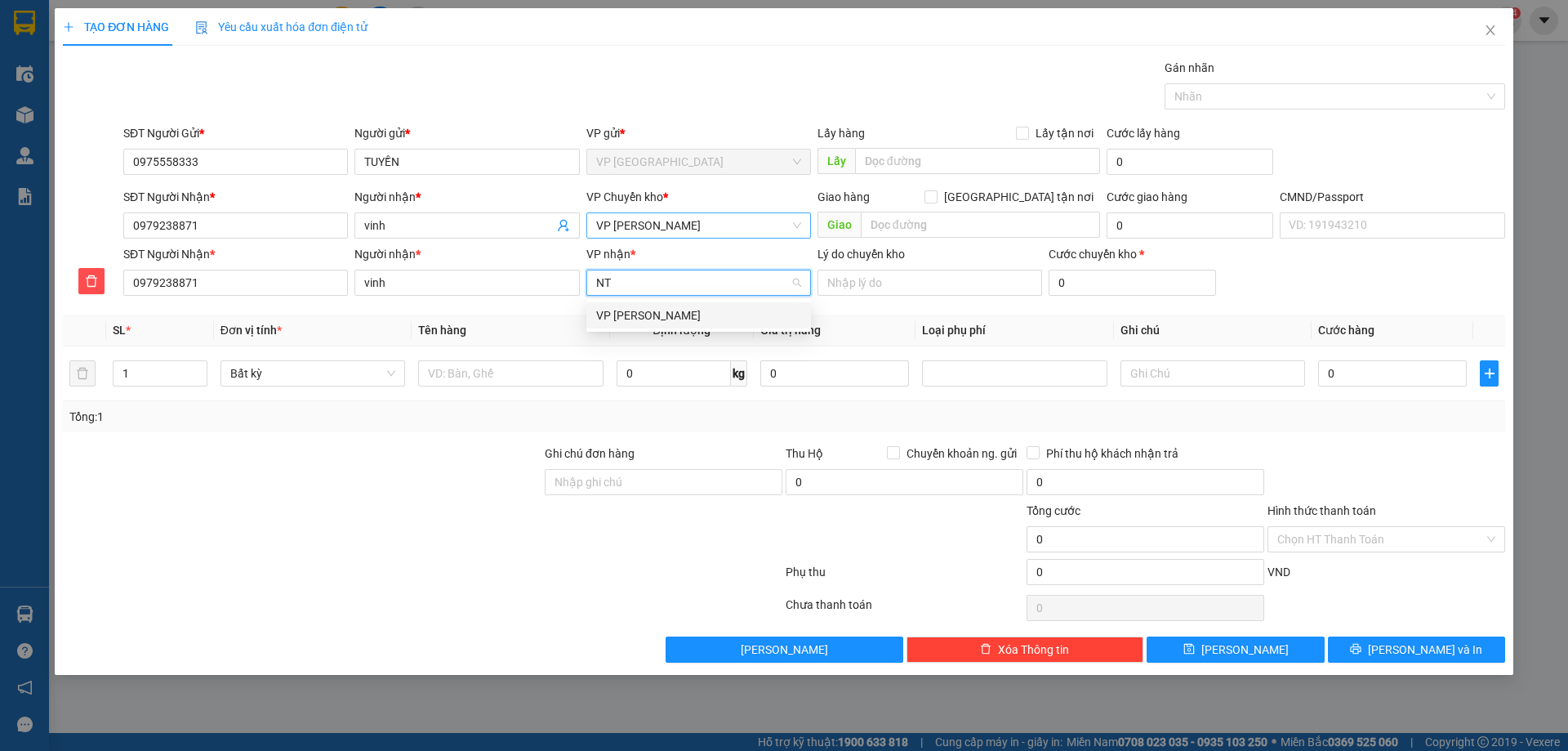
click at [657, 307] on div "VP [PERSON_NAME]" at bounding box center [698, 315] width 205 height 18
click at [449, 374] on input "text" at bounding box center [511, 373] width 184 height 26
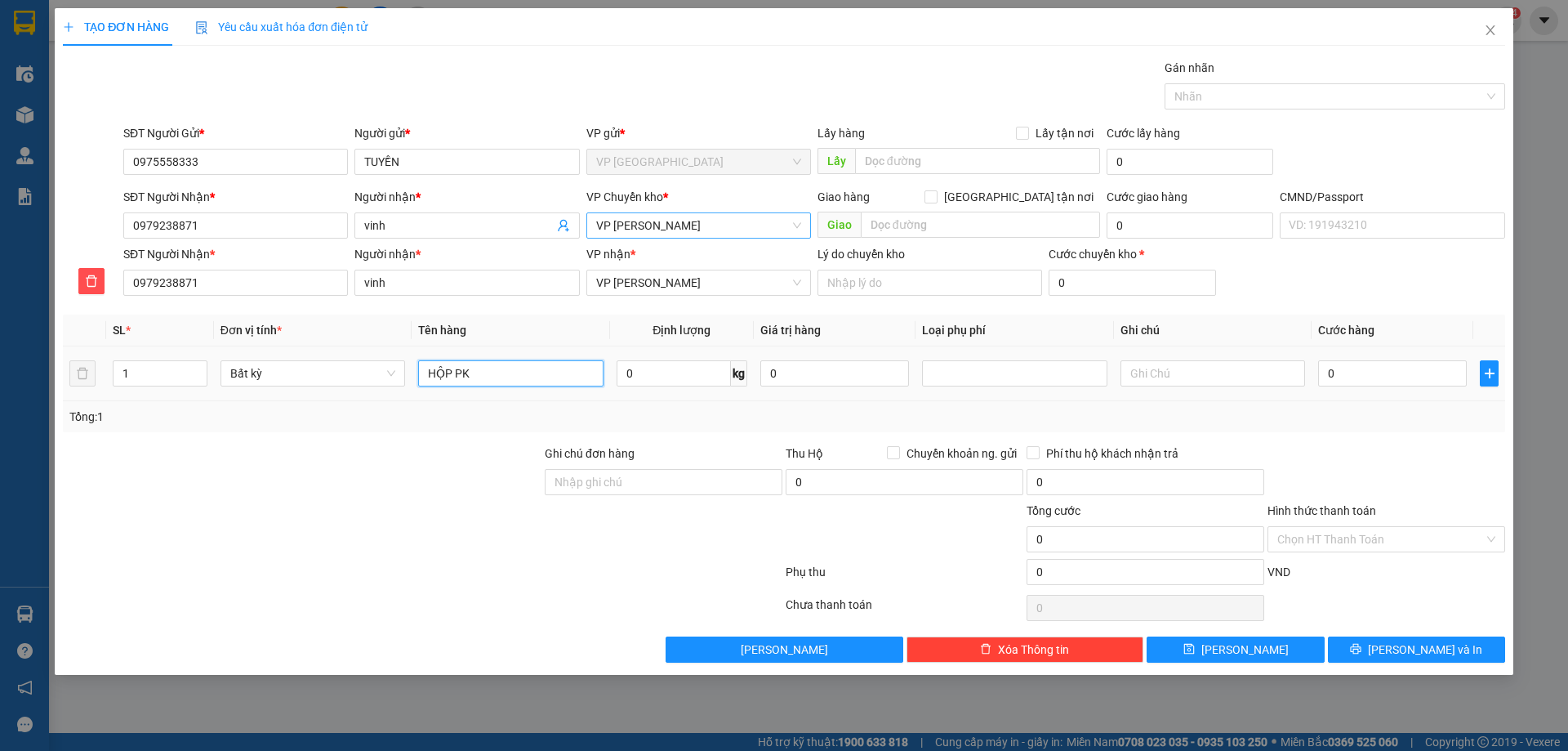
type input "HỘP PK"
type input "1"
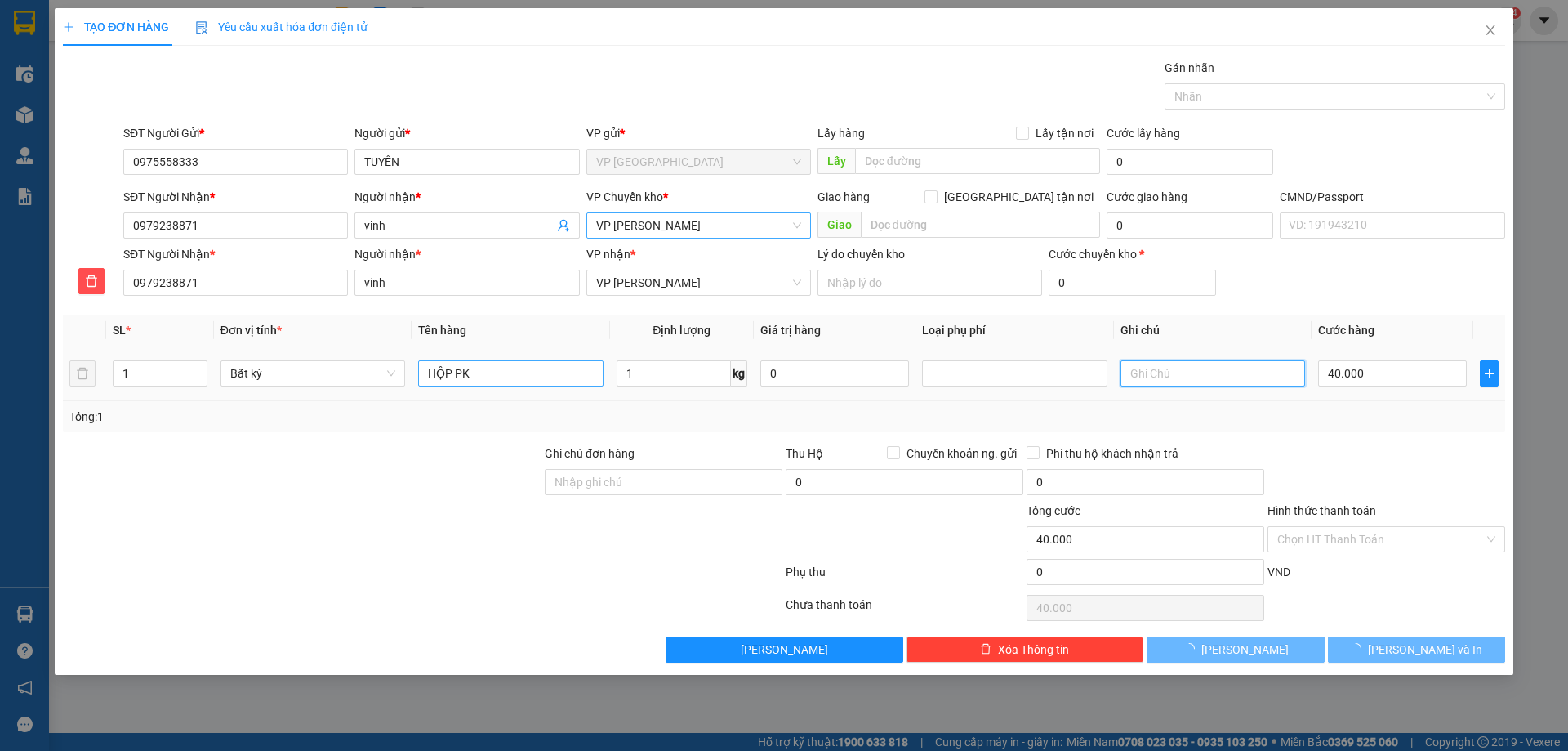
type input "40.000"
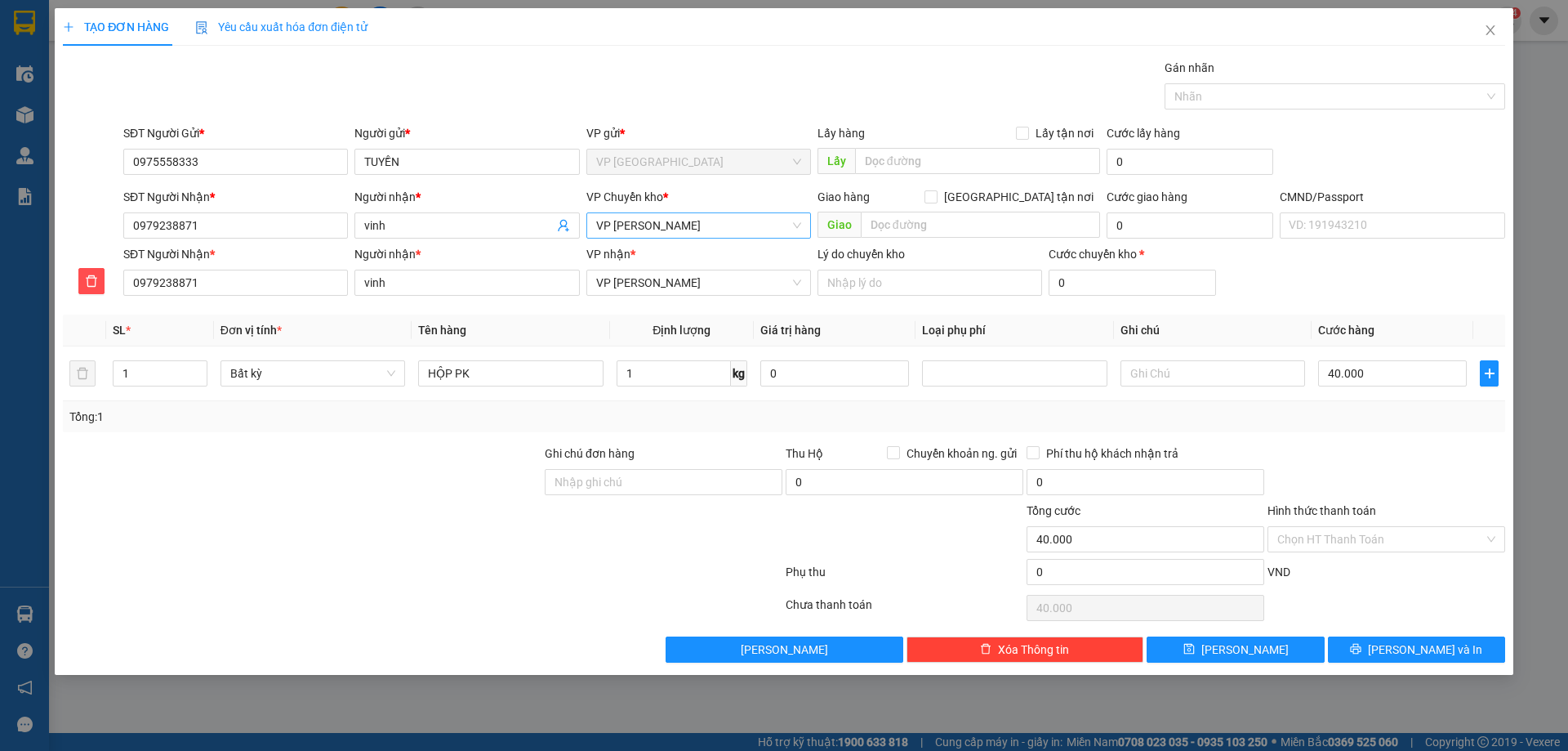
click at [1350, 504] on label "Hình thức thanh toán" at bounding box center [1321, 510] width 108 height 13
click at [1350, 527] on input "Hình thức thanh toán" at bounding box center [1381, 539] width 206 height 25
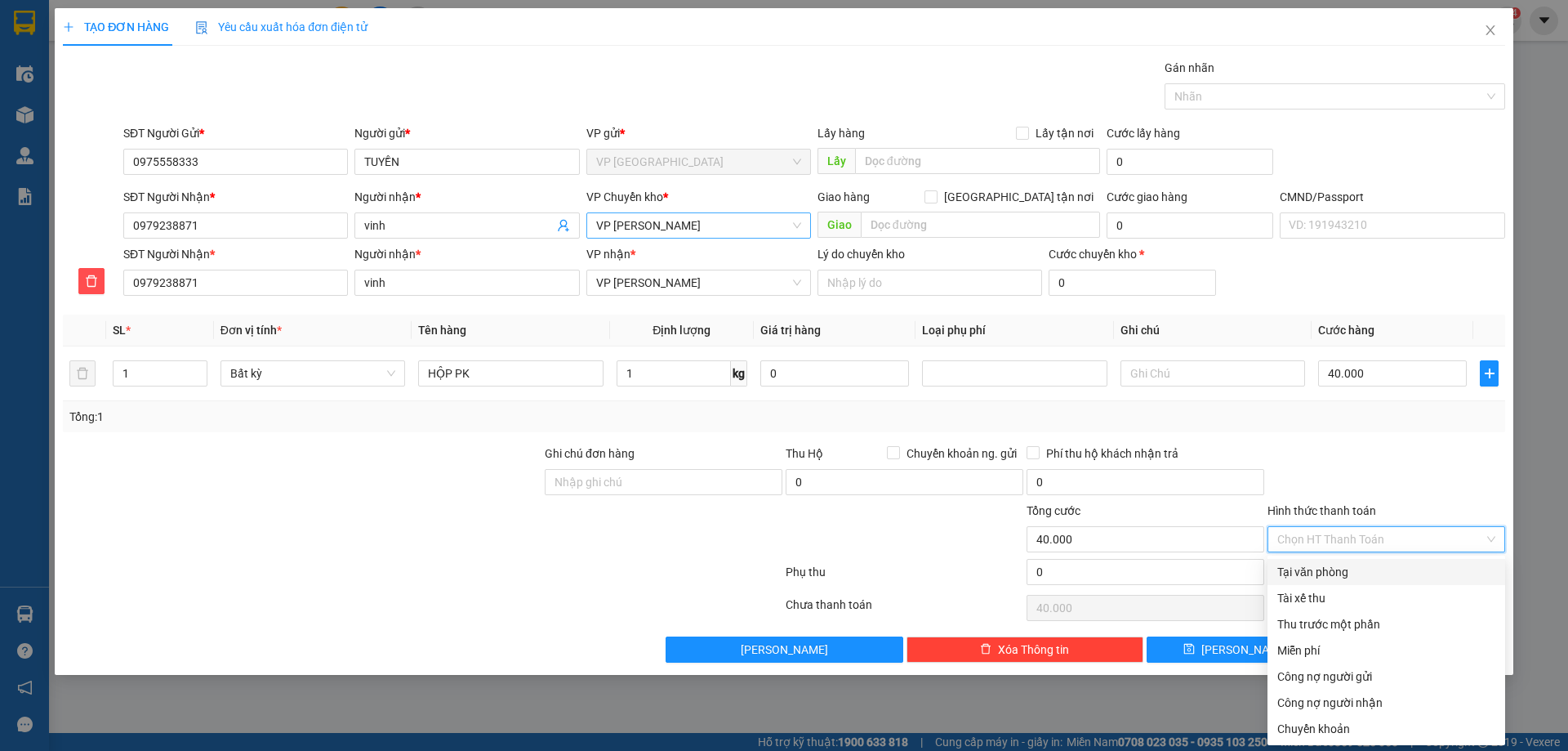
click at [1351, 569] on div "Tại văn phòng" at bounding box center [1387, 571] width 218 height 18
type input "0"
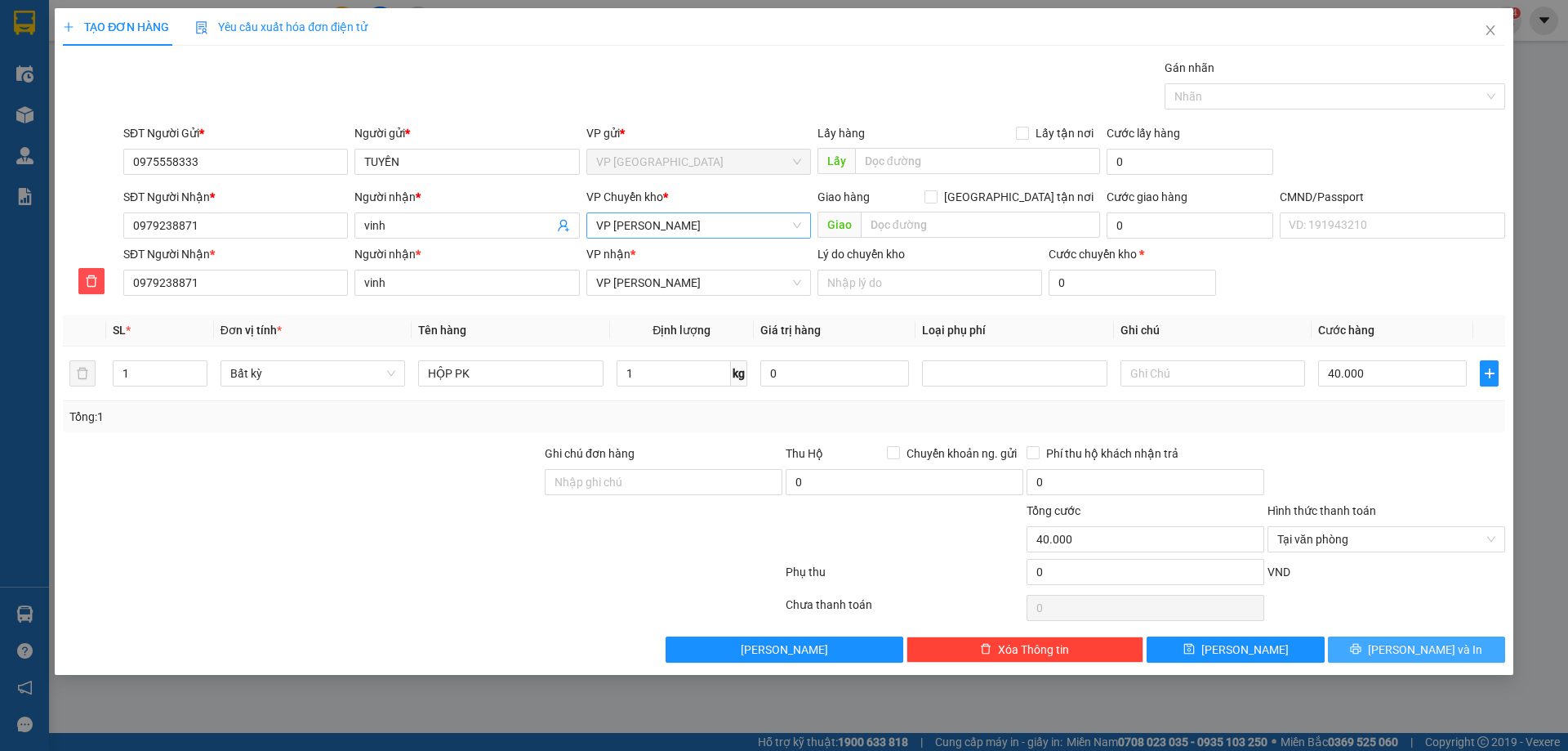
click at [1426, 649] on span "Lưu và In" at bounding box center [1424, 649] width 114 height 18
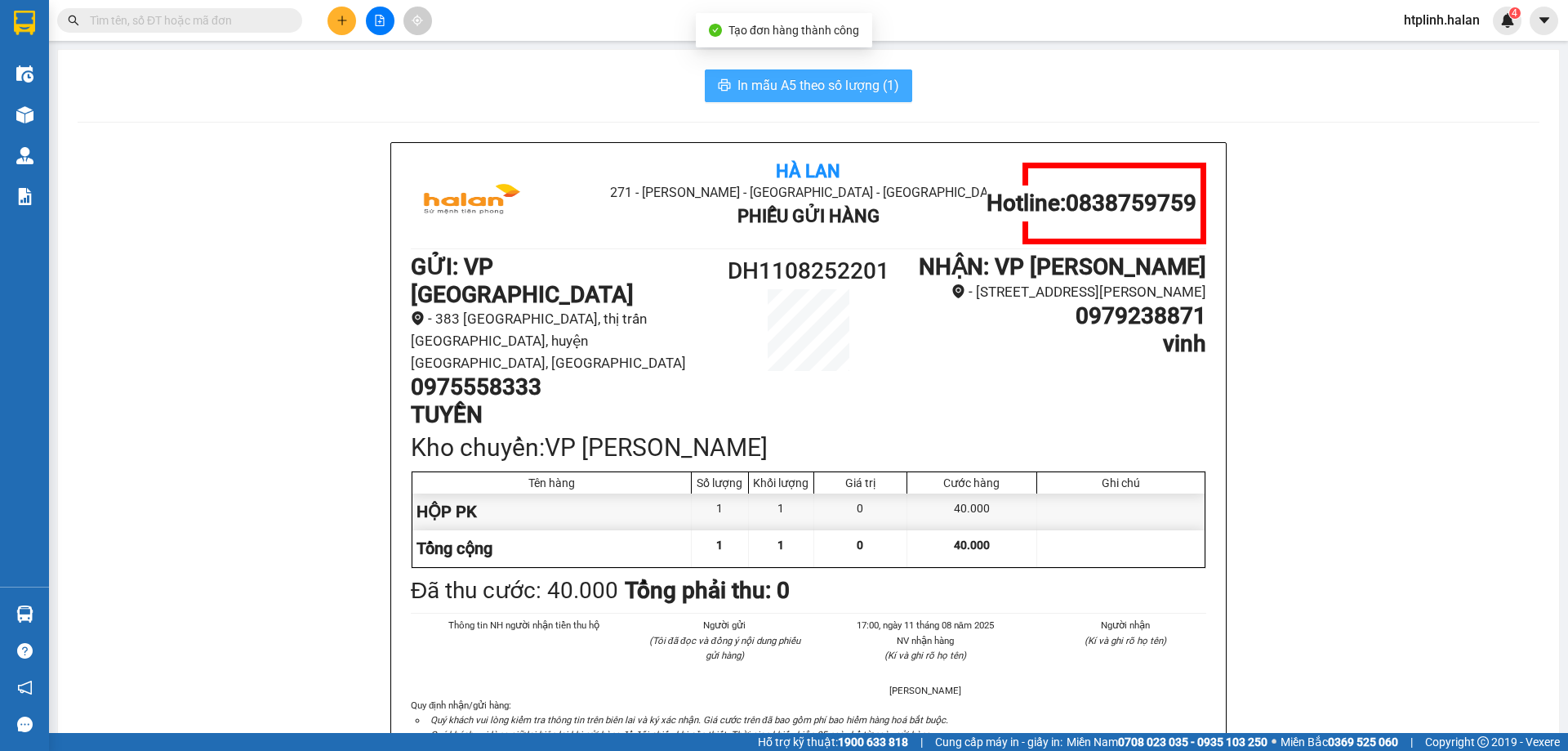
click at [767, 85] on span "In mẫu A5 theo số lượng (1)" at bounding box center [817, 85] width 162 height 21
click at [276, 14] on input "text" at bounding box center [186, 21] width 192 height 18
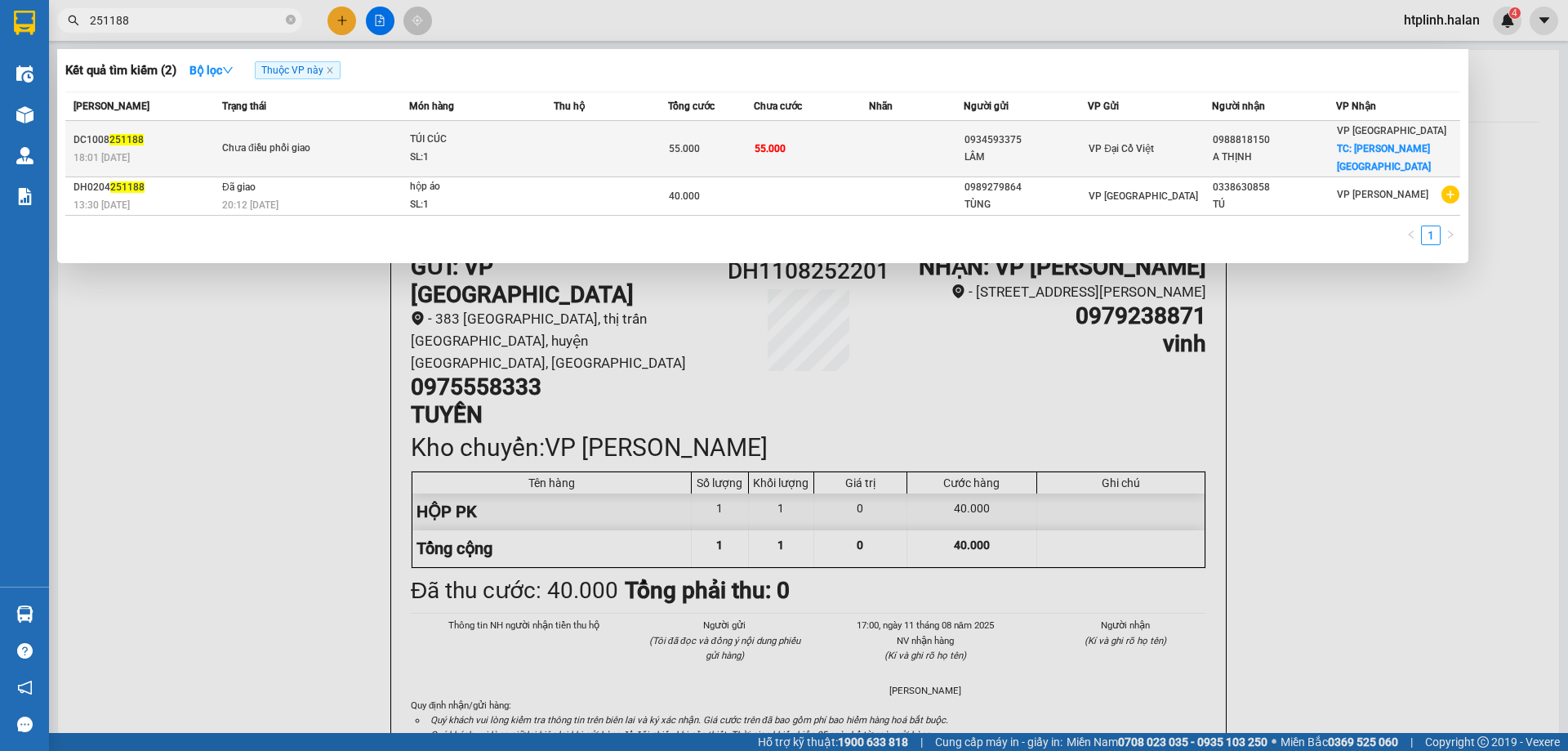
type input "251188"
click at [497, 132] on div "TÚI CÚC" at bounding box center [470, 140] width 122 height 18
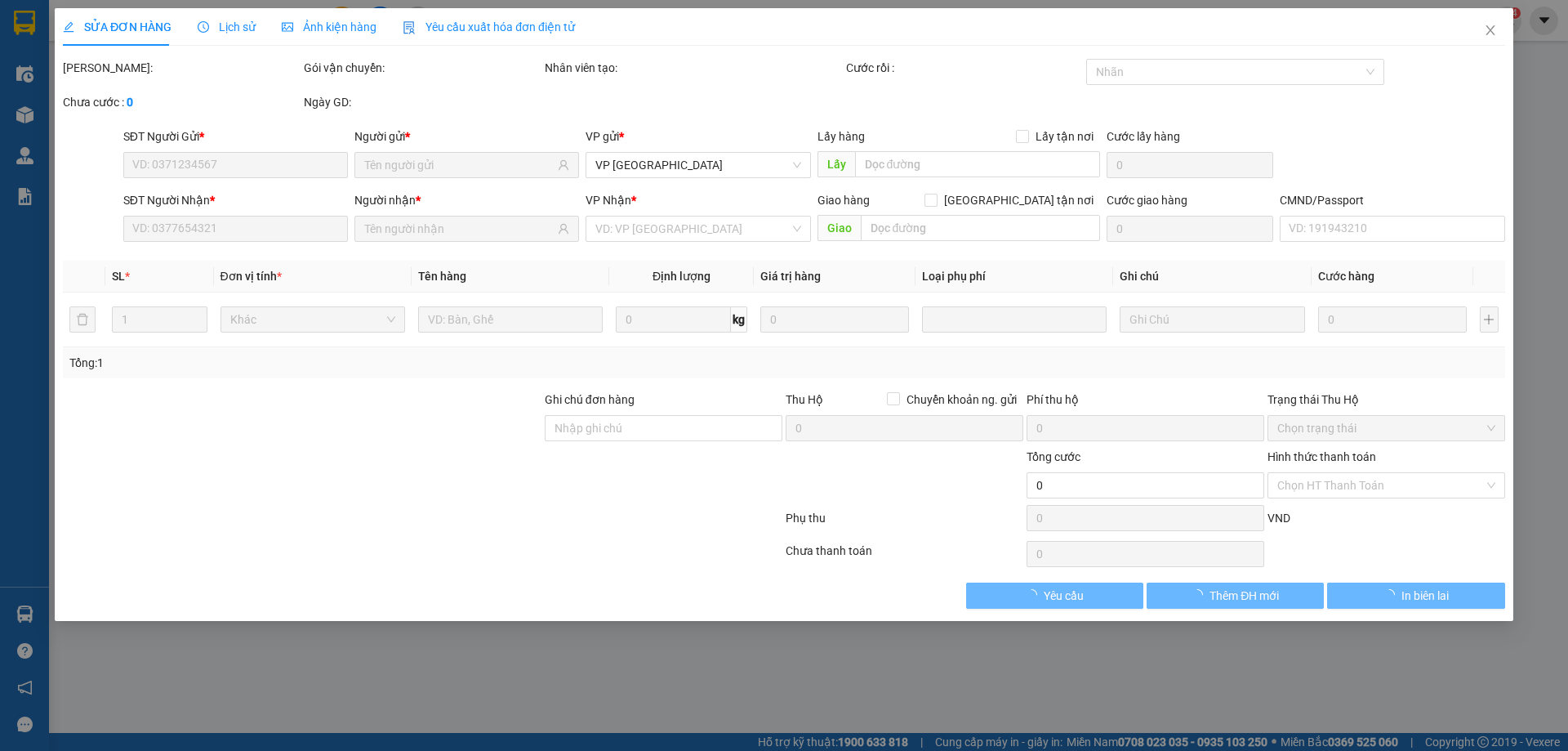
type input "0934593375"
type input "LÂM"
type input "0988818150"
type input "A THỊNH"
checkbox input "true"
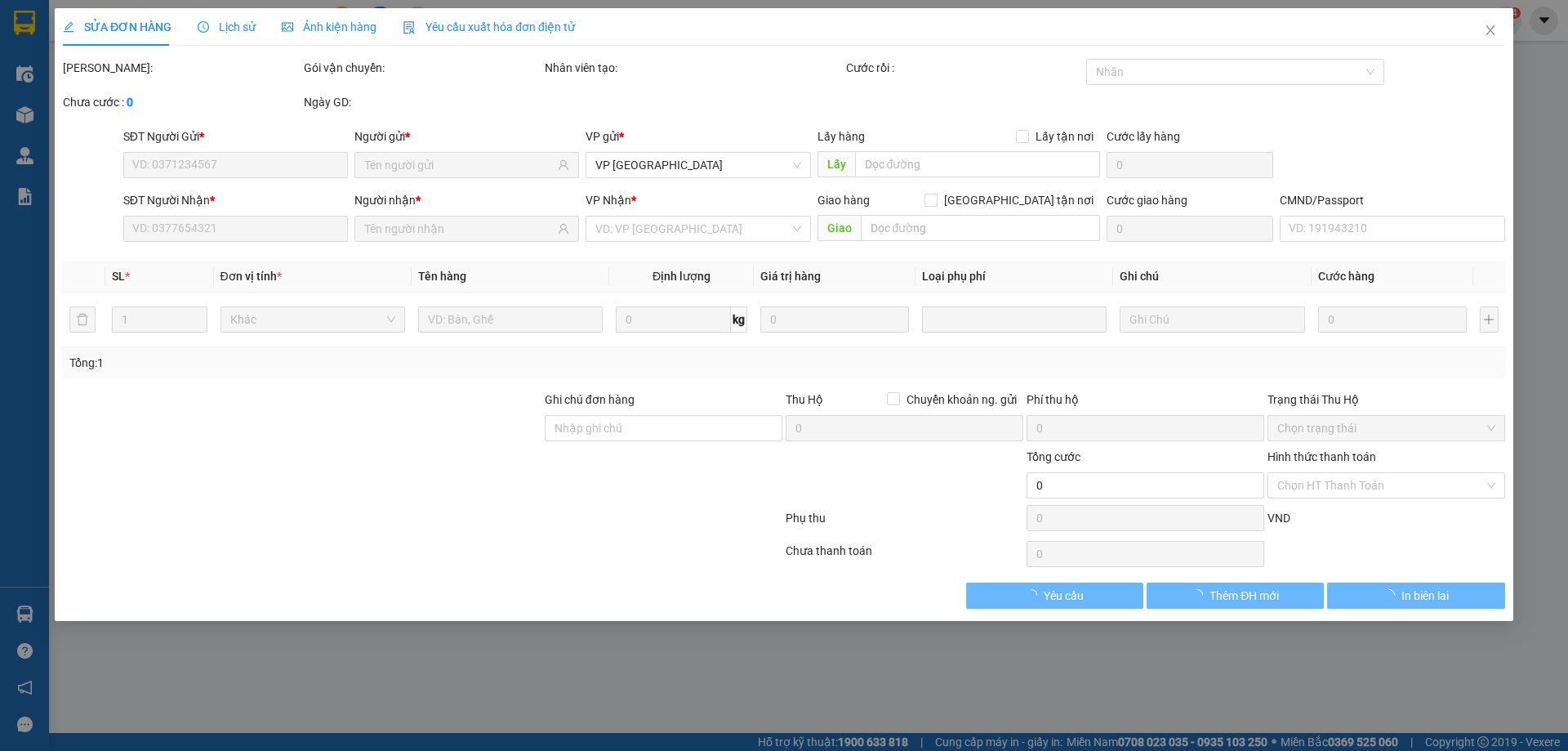
type input "ĐU PHÚ LƯƠNG"
type input "20.000"
type input "55.000"
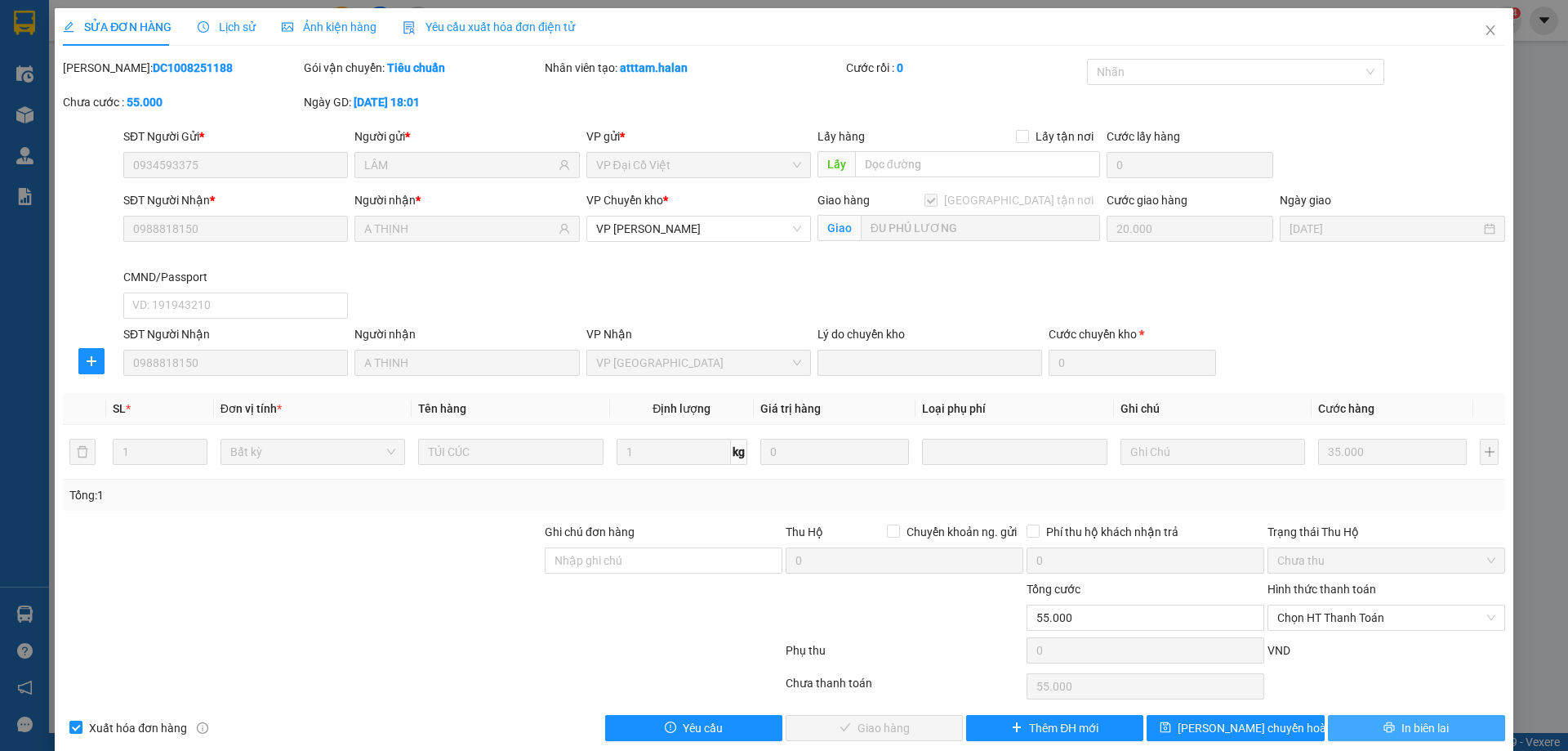
click at [1428, 728] on span "In biên lai" at bounding box center [1425, 727] width 48 height 18
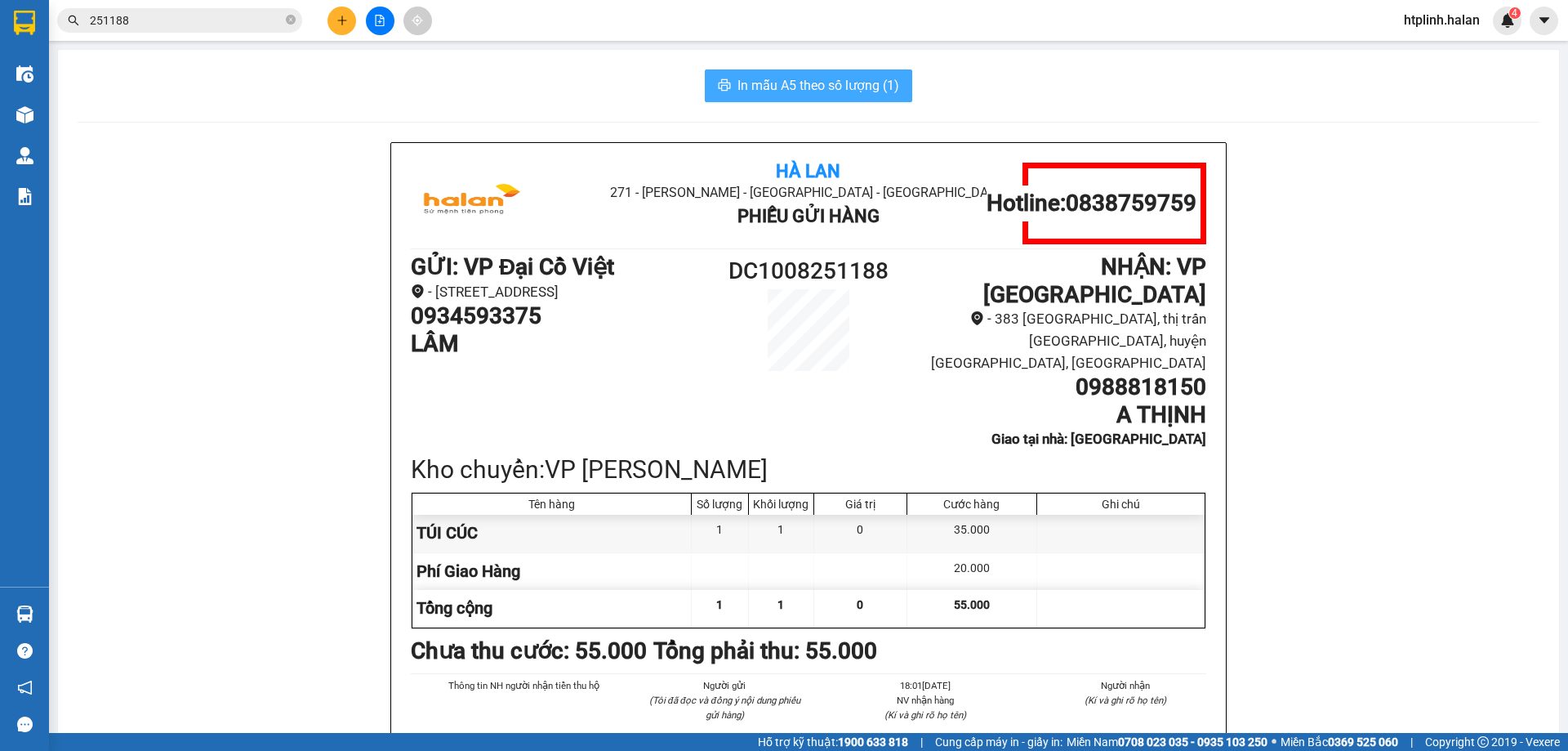
click at [802, 78] on span "In mẫu A5 theo số lượng (1)" at bounding box center [817, 85] width 162 height 21
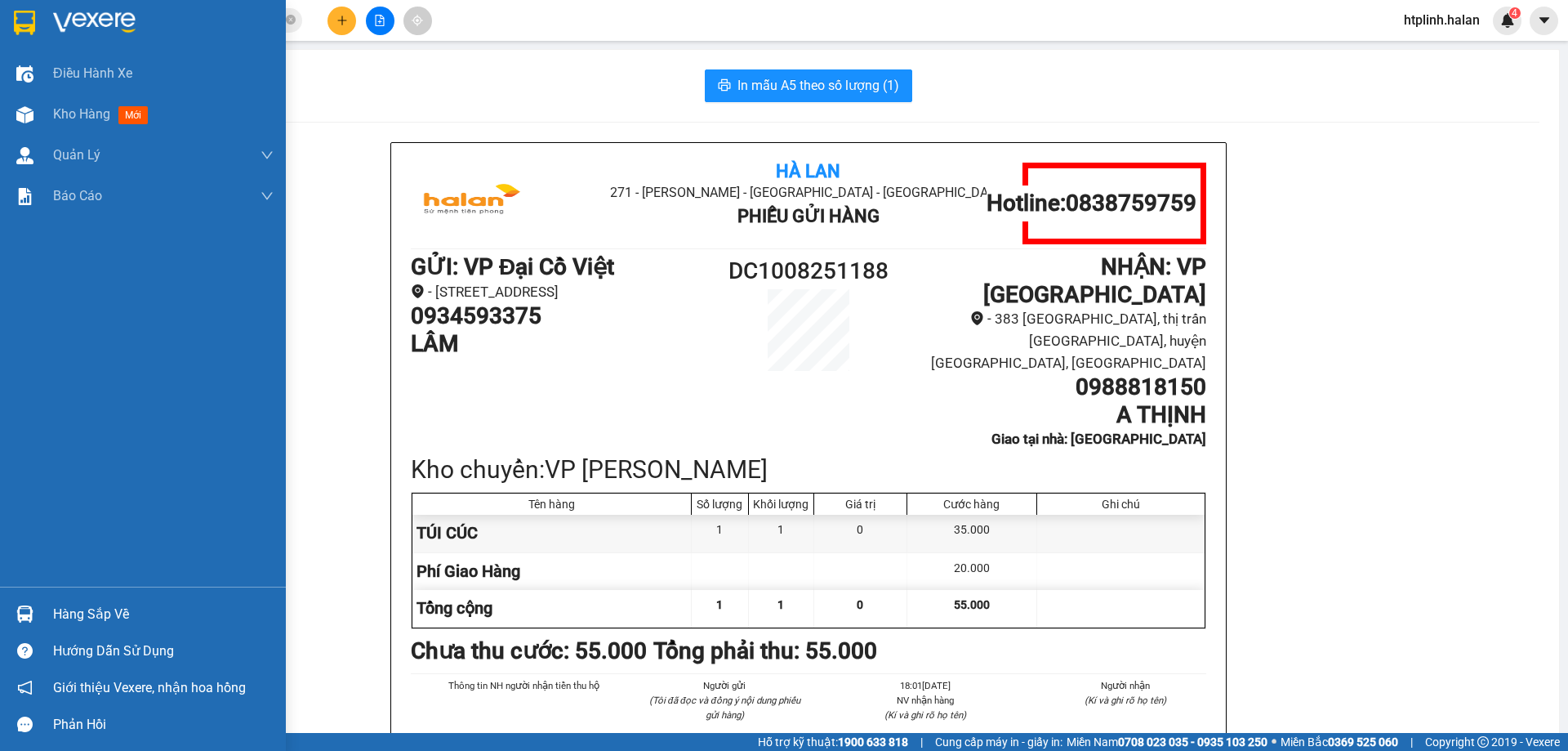
click at [52, 612] on div "Hàng sắp về" at bounding box center [143, 613] width 286 height 37
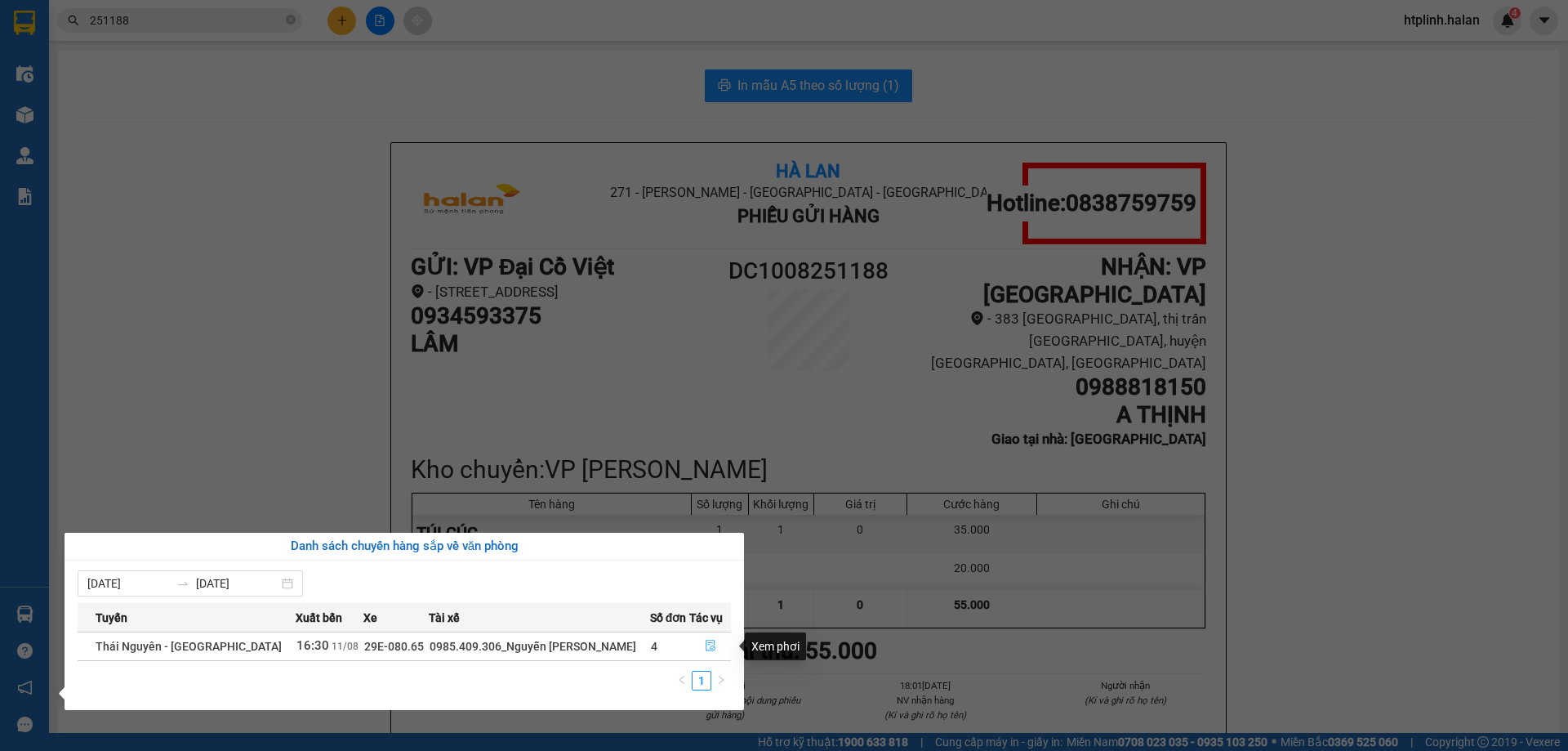
click at [705, 644] on icon "file-done" at bounding box center [710, 646] width 10 height 12
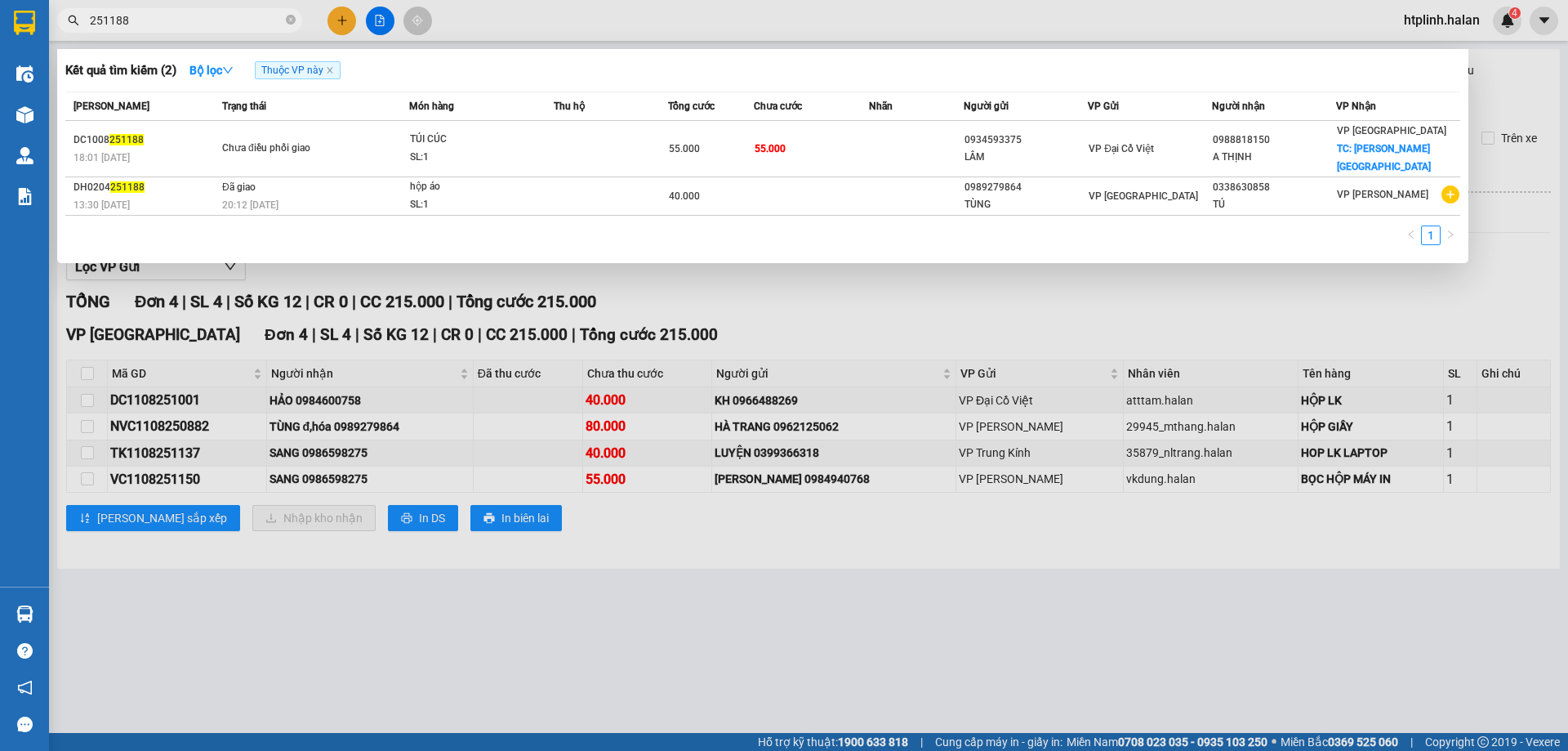
click at [285, 19] on span "251188" at bounding box center [180, 20] width 245 height 25
click at [294, 21] on icon "close-circle" at bounding box center [291, 20] width 10 height 10
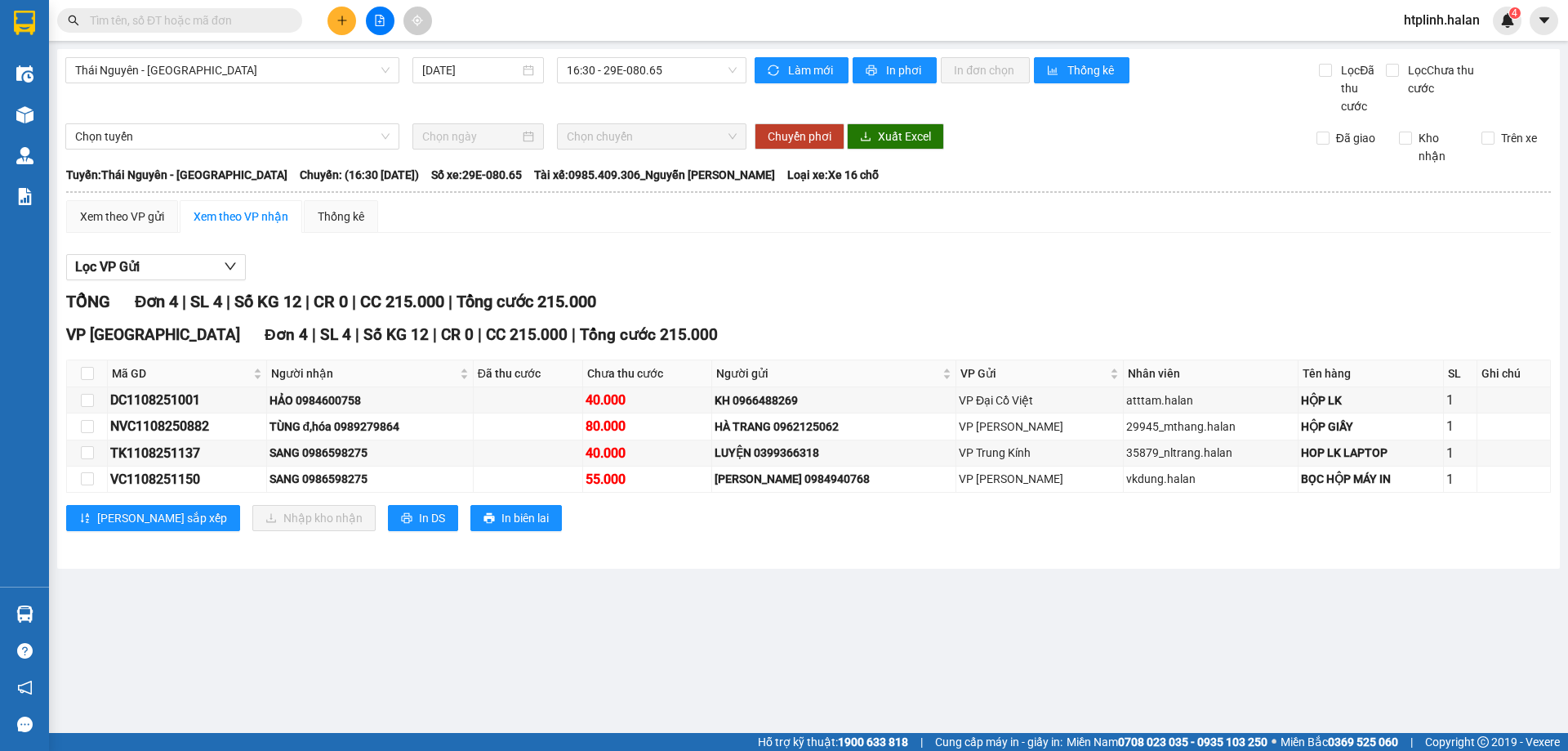
click at [238, 17] on input "text" at bounding box center [186, 21] width 192 height 18
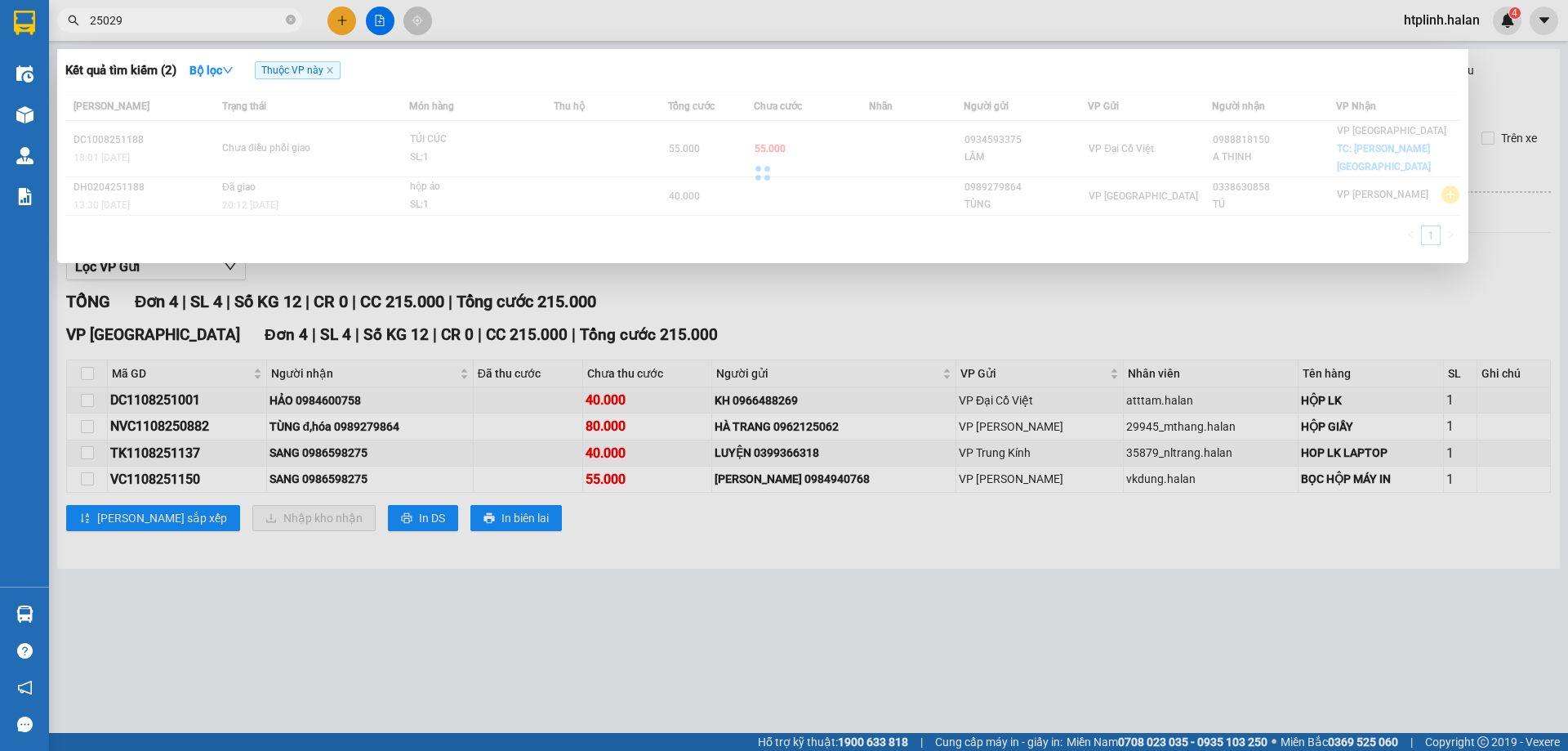
type input "250292"
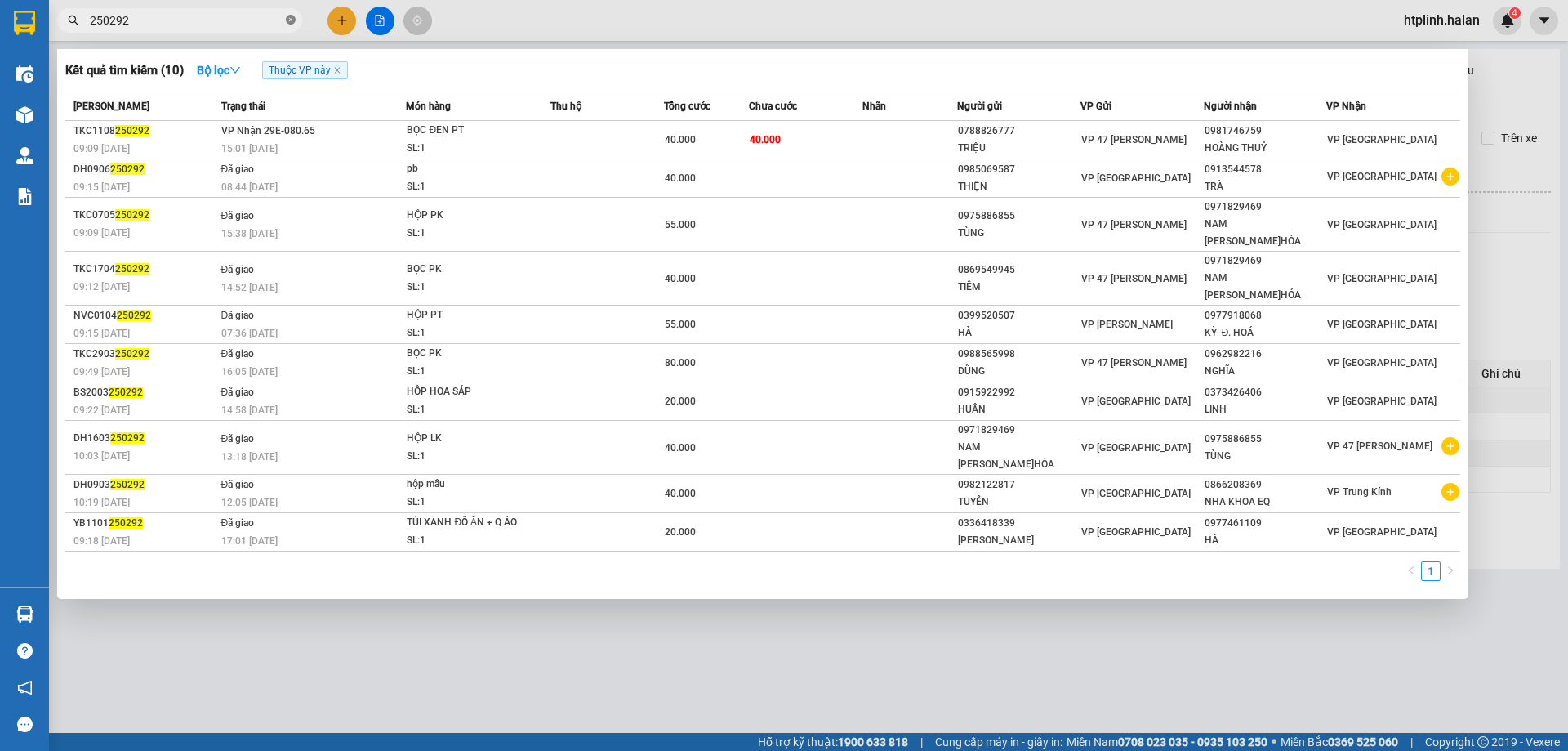
click at [289, 23] on icon "close-circle" at bounding box center [291, 20] width 10 height 10
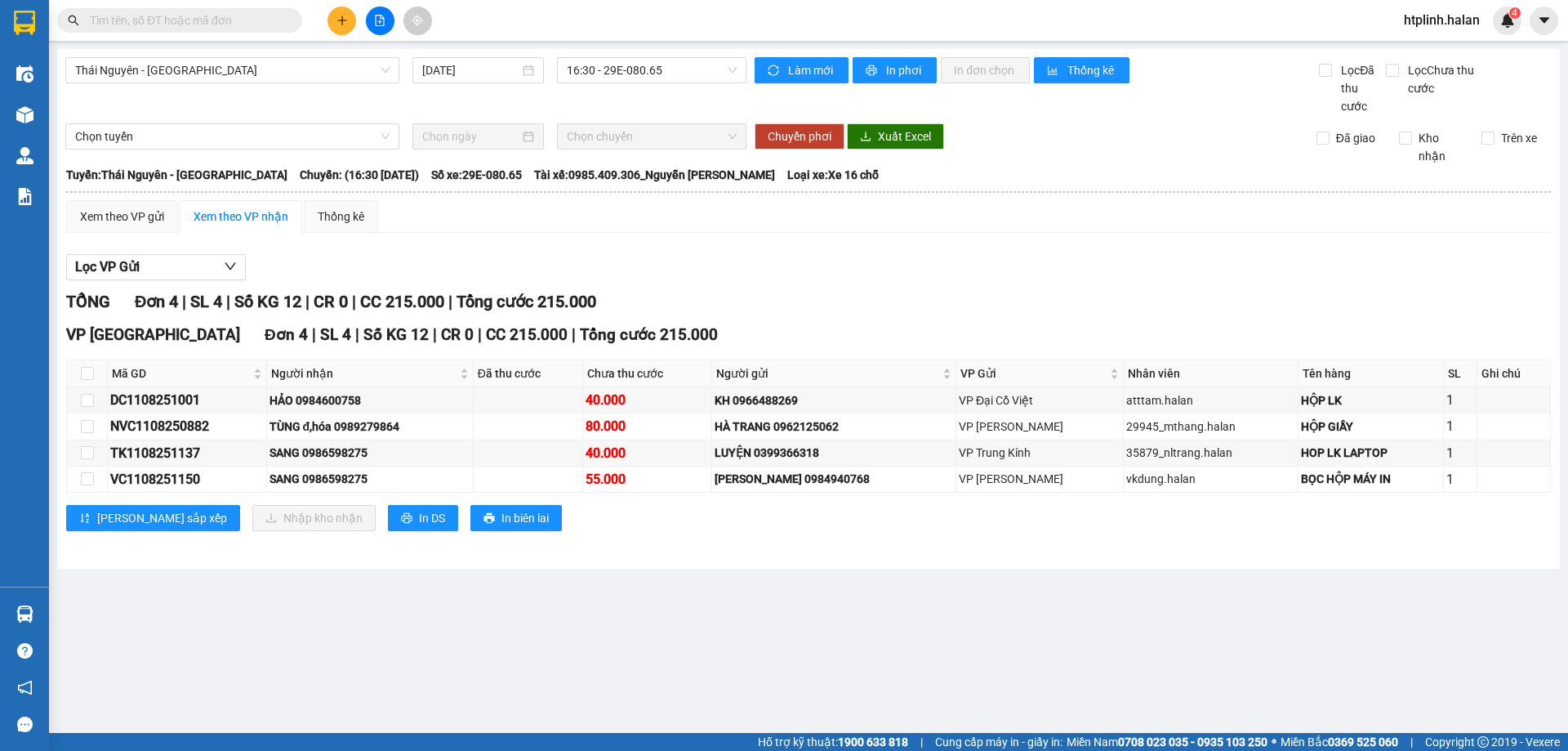
click at [205, 16] on input "text" at bounding box center [186, 21] width 192 height 18
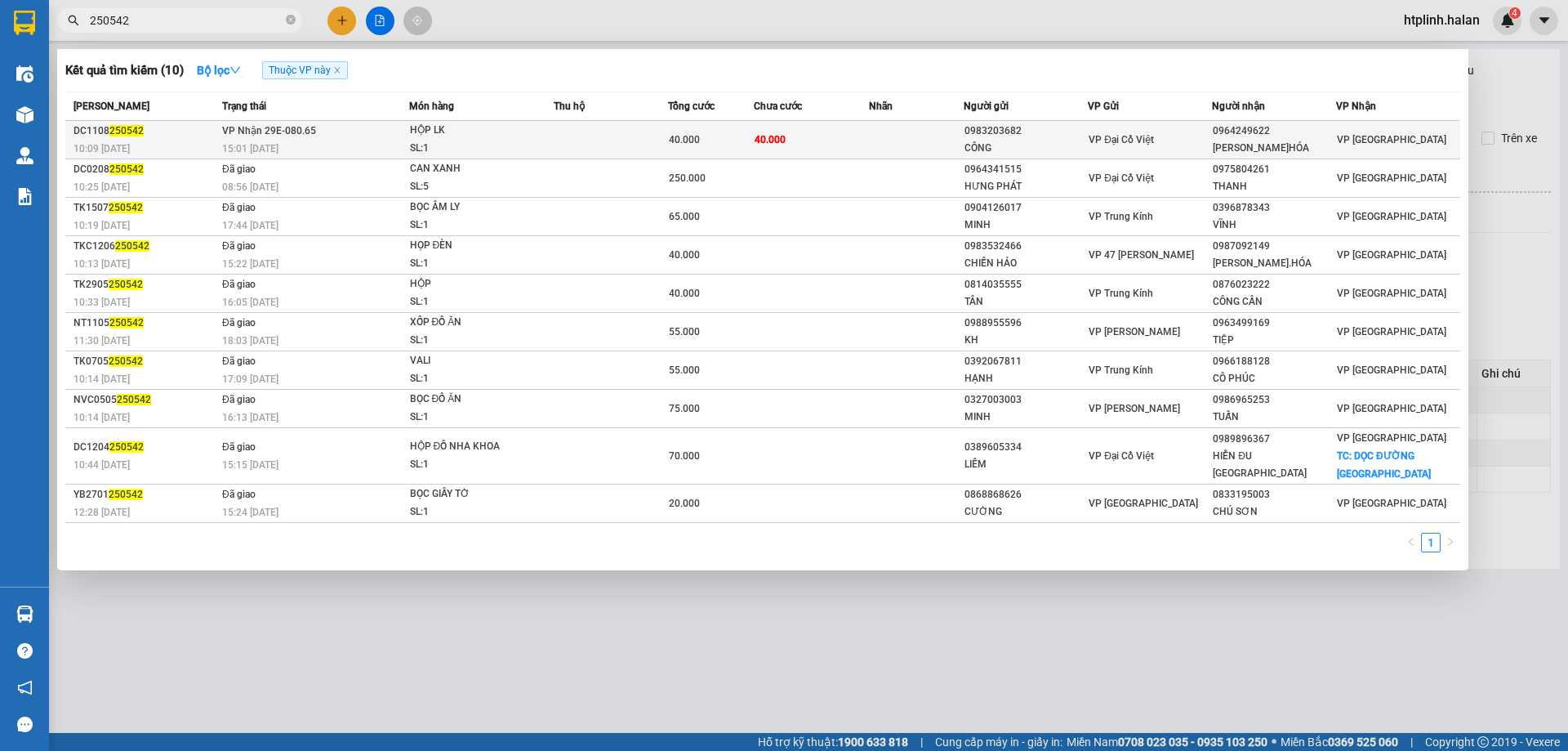
type input "250542"
click at [885, 146] on td at bounding box center [916, 140] width 95 height 39
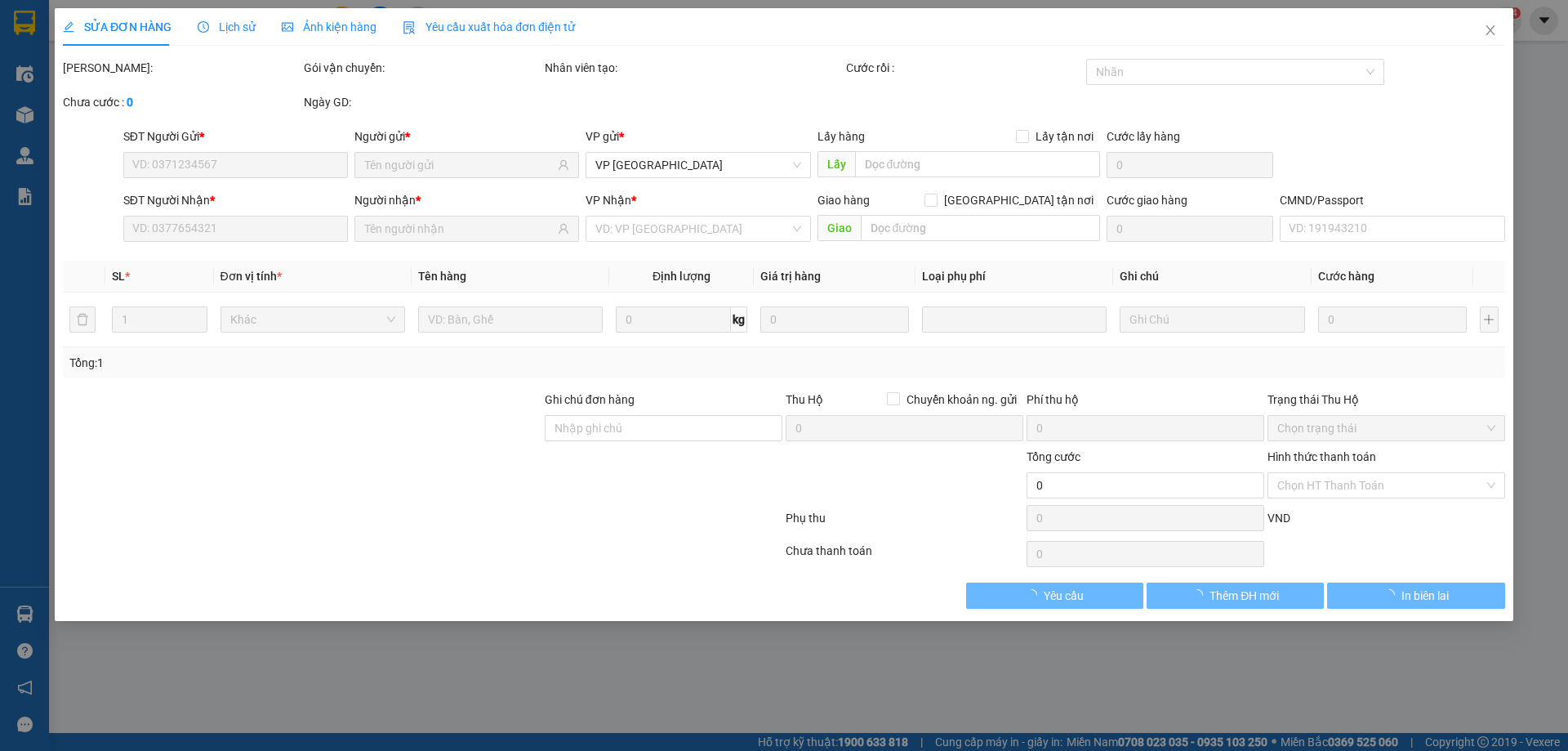
type input "0983203682"
type input "CÔNG"
type input "0964249622"
type input "THANH SƠN Đ.HÓA"
type input "40.000"
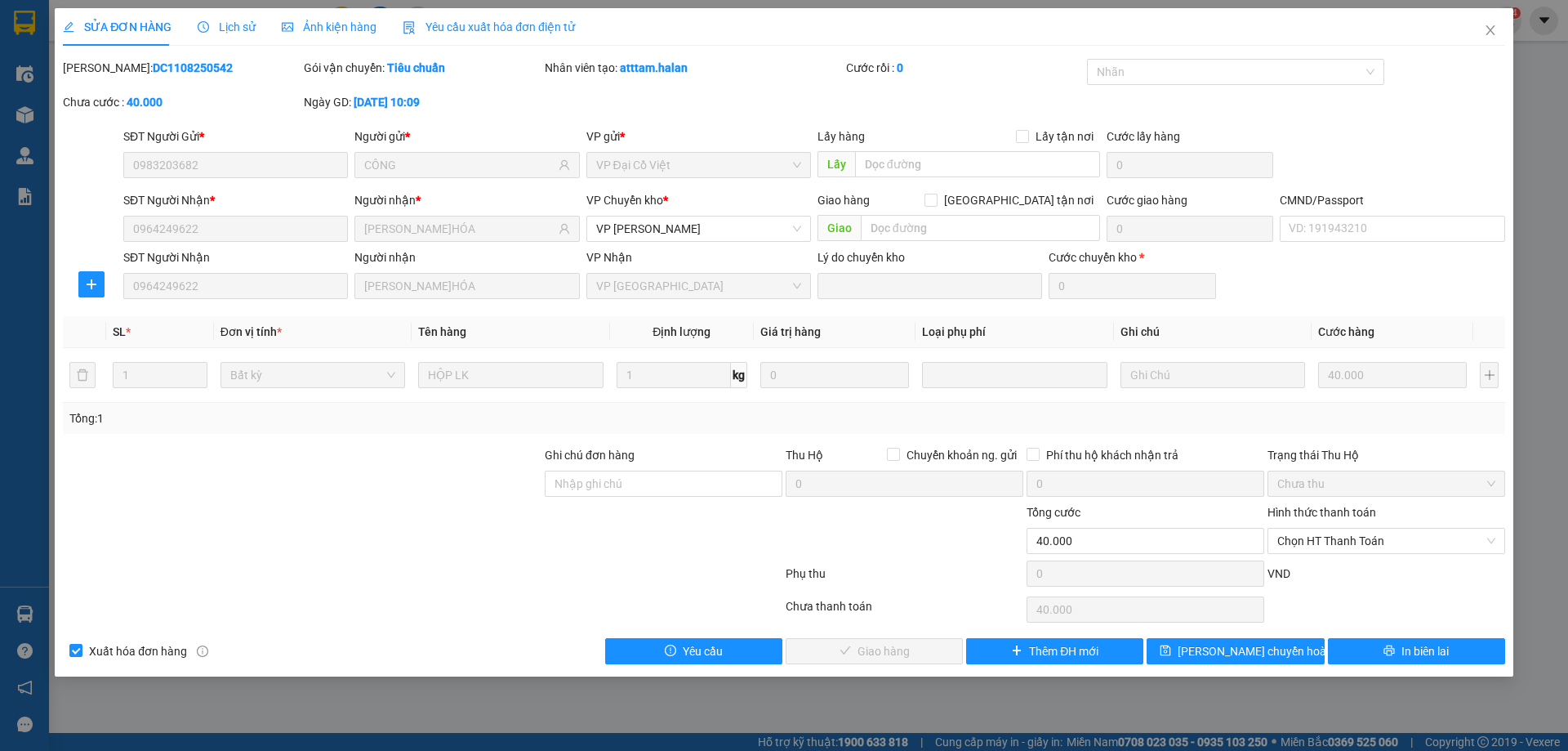
click at [1355, 511] on label "Hình thức thanh toán" at bounding box center [1321, 512] width 108 height 13
click at [1355, 529] on input "Hình thức thanh toán" at bounding box center [1381, 541] width 206 height 25
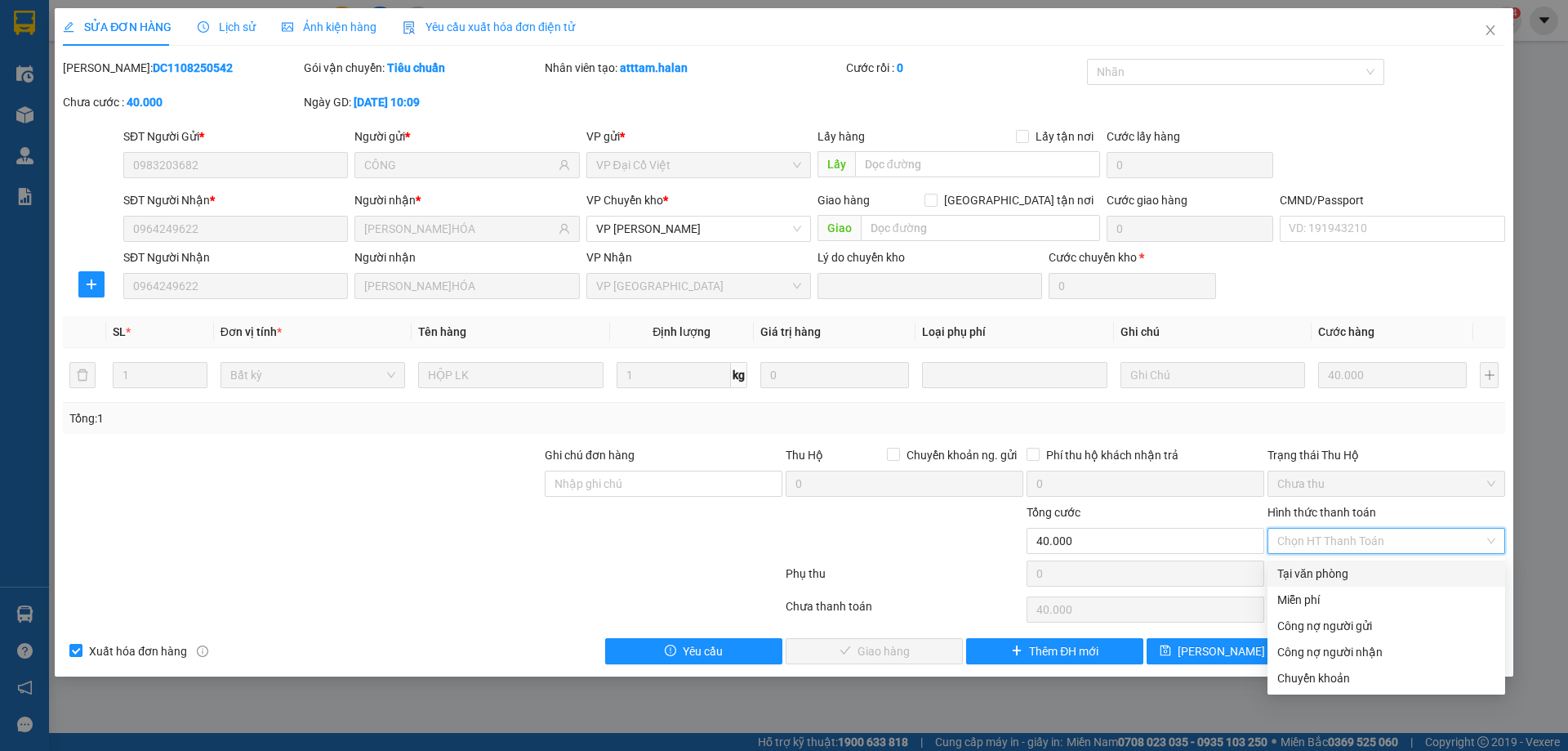
click at [1376, 569] on div "Tại văn phòng" at bounding box center [1387, 573] width 218 height 18
type input "0"
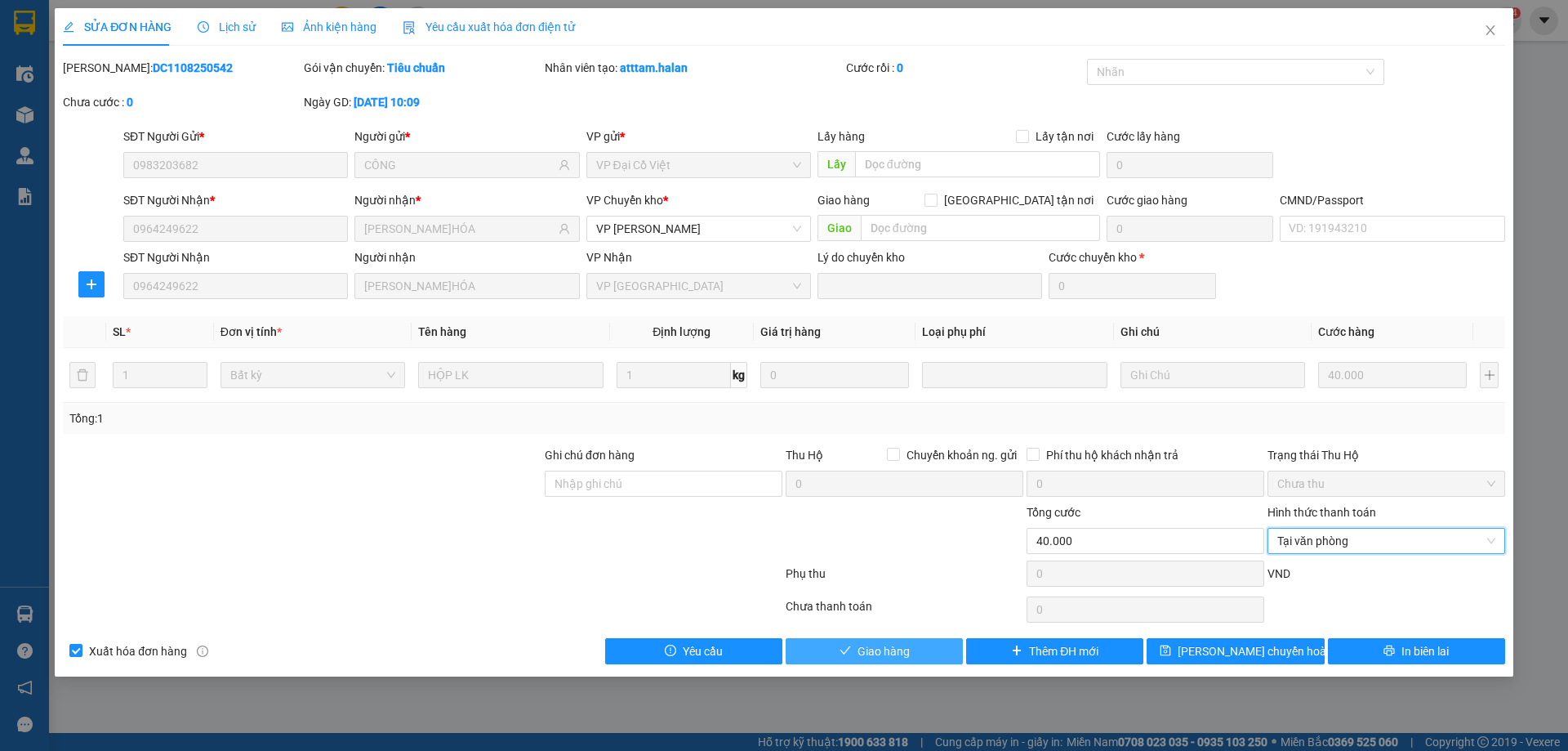
click at [904, 656] on span "Giao hàng" at bounding box center [883, 651] width 53 height 18
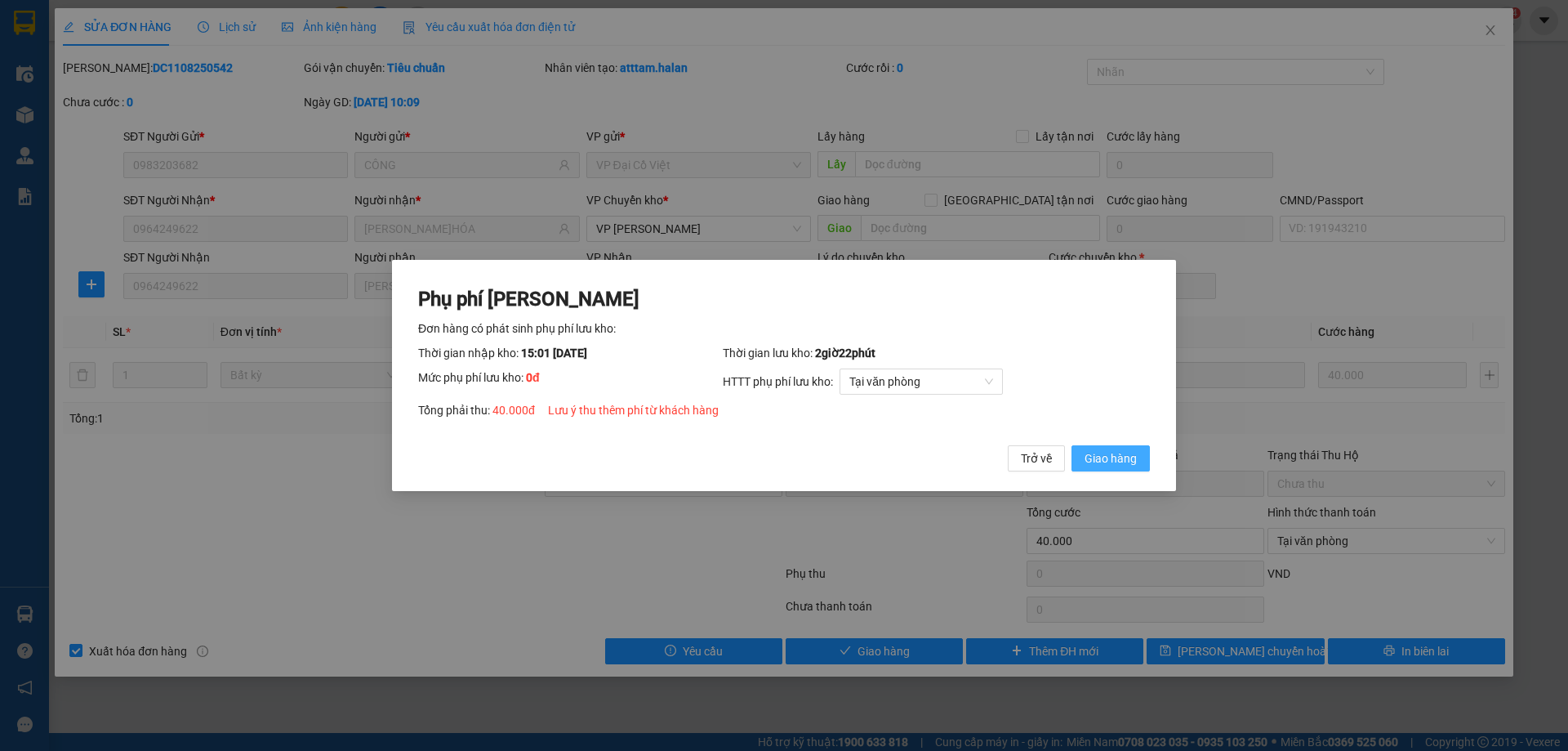
click at [1098, 463] on span "Giao hàng" at bounding box center [1110, 458] width 53 height 18
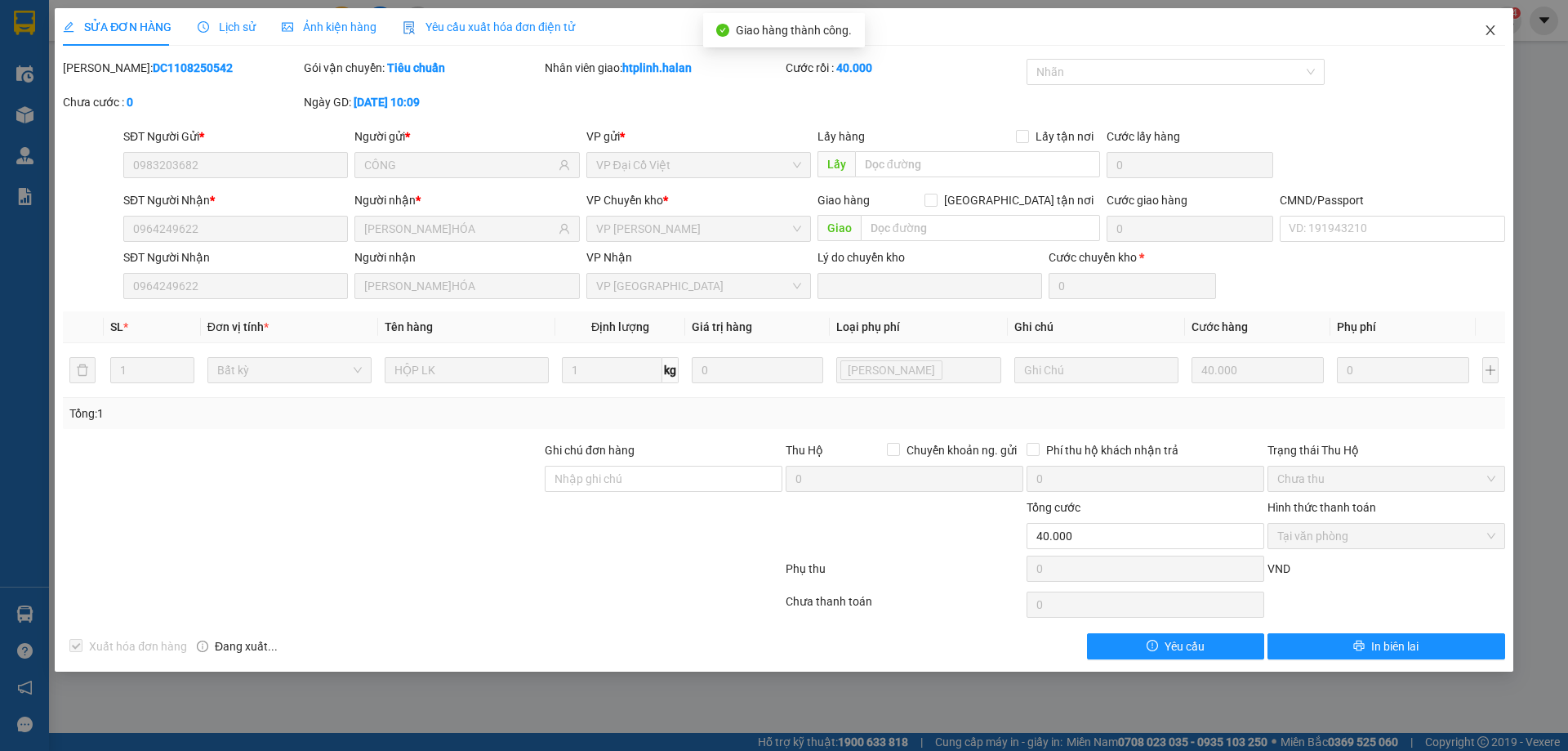
click at [1495, 27] on icon "close" at bounding box center [1490, 30] width 13 height 13
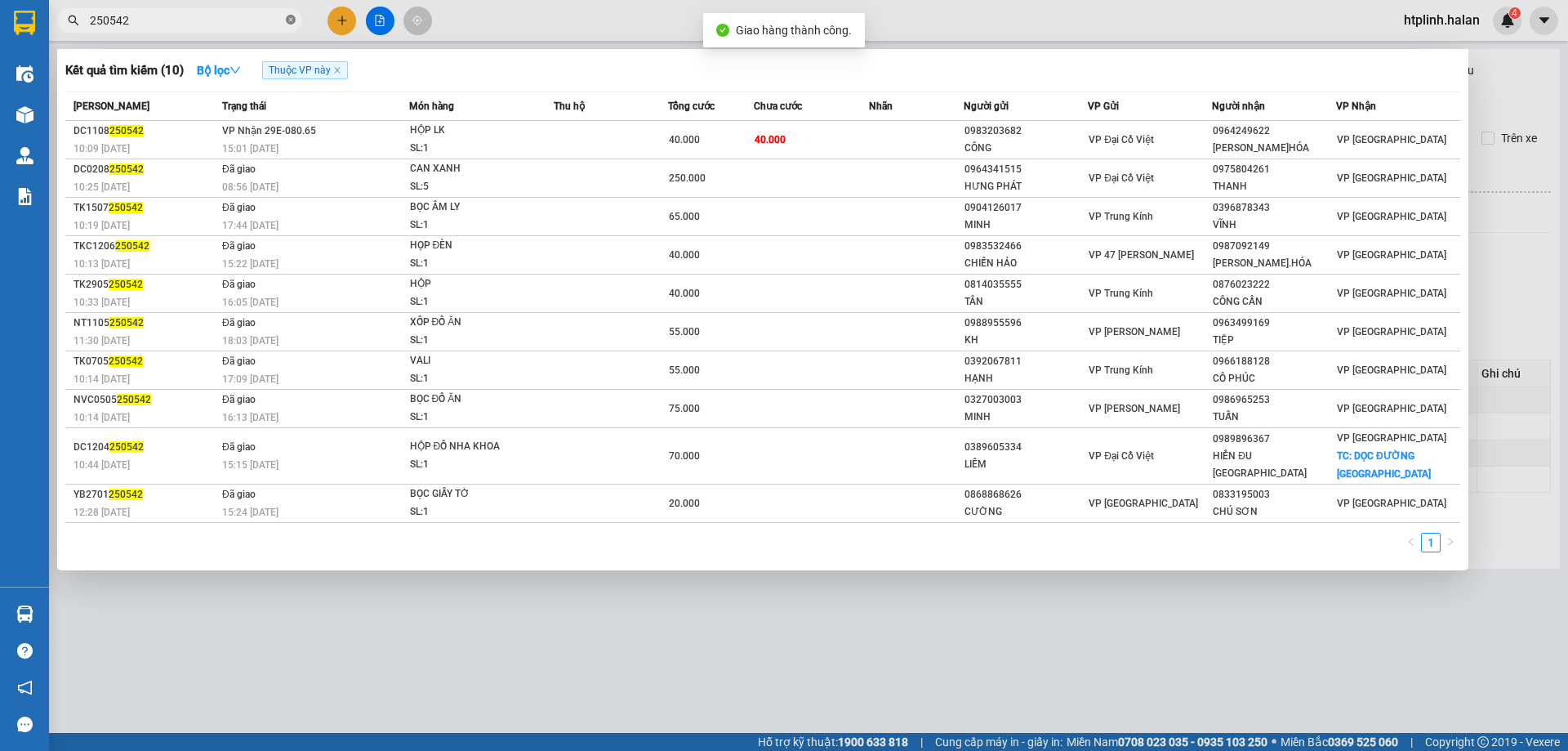
click at [289, 21] on icon "close-circle" at bounding box center [291, 20] width 10 height 10
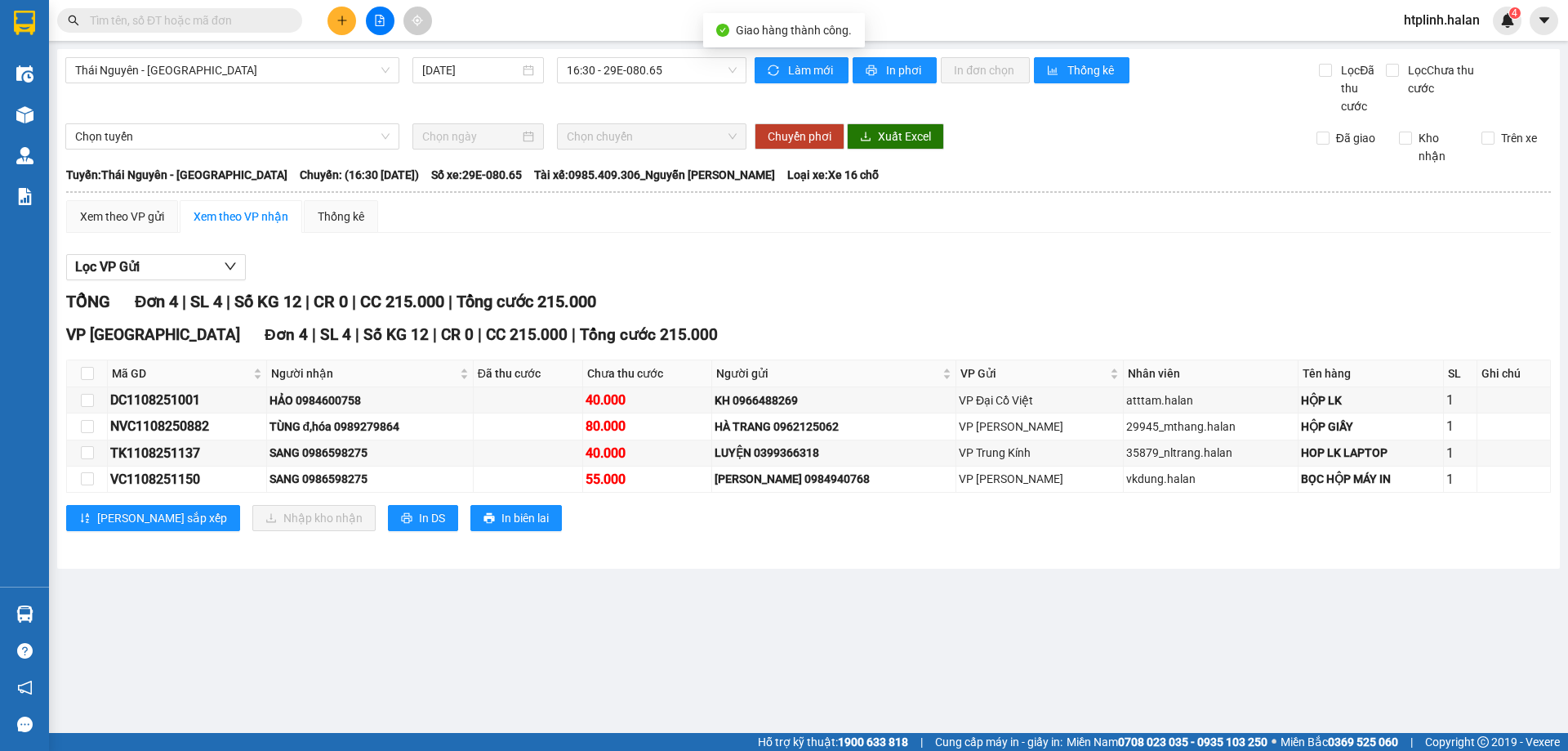
click at [215, 22] on input "text" at bounding box center [186, 21] width 192 height 18
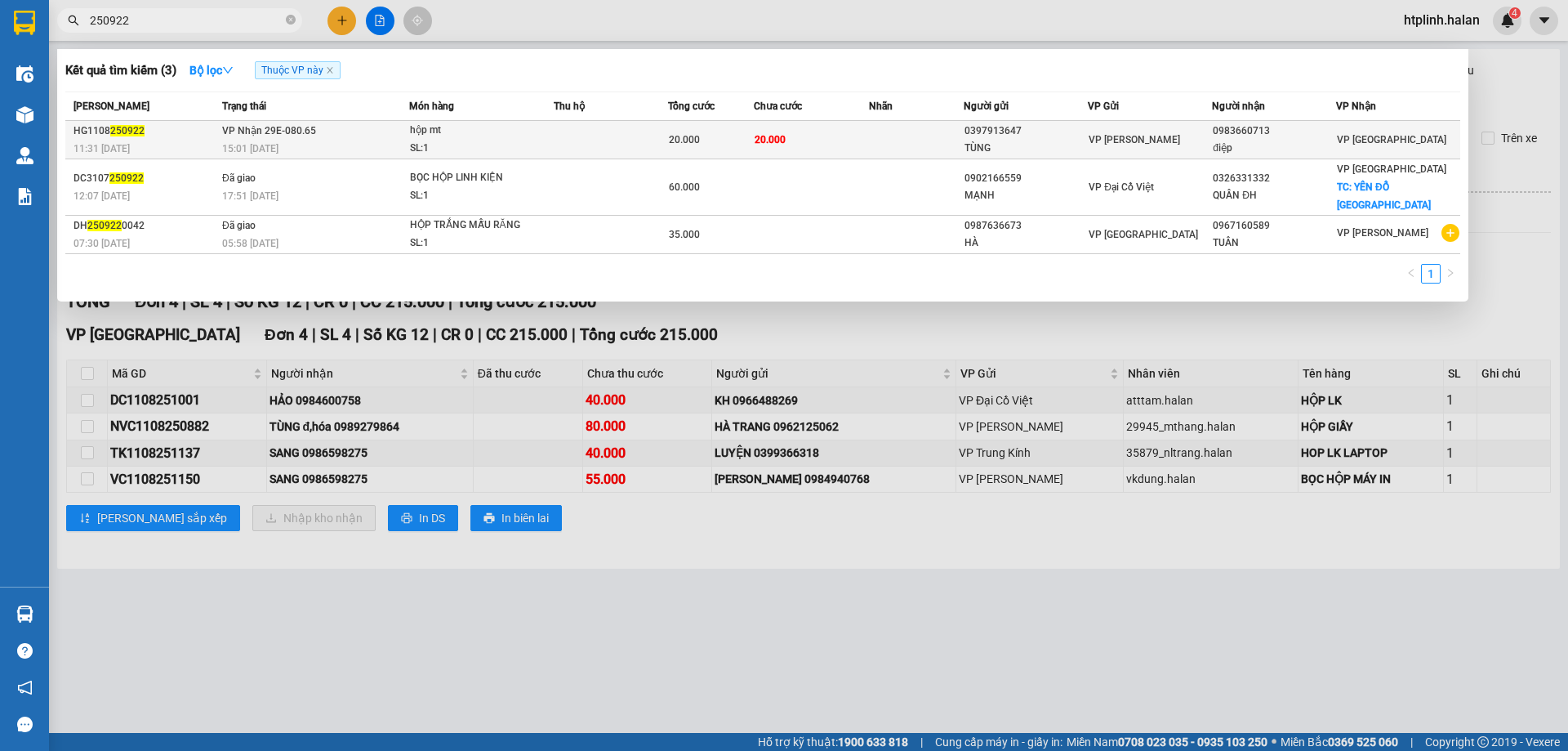
type input "250922"
click at [589, 148] on td at bounding box center [610, 140] width 114 height 39
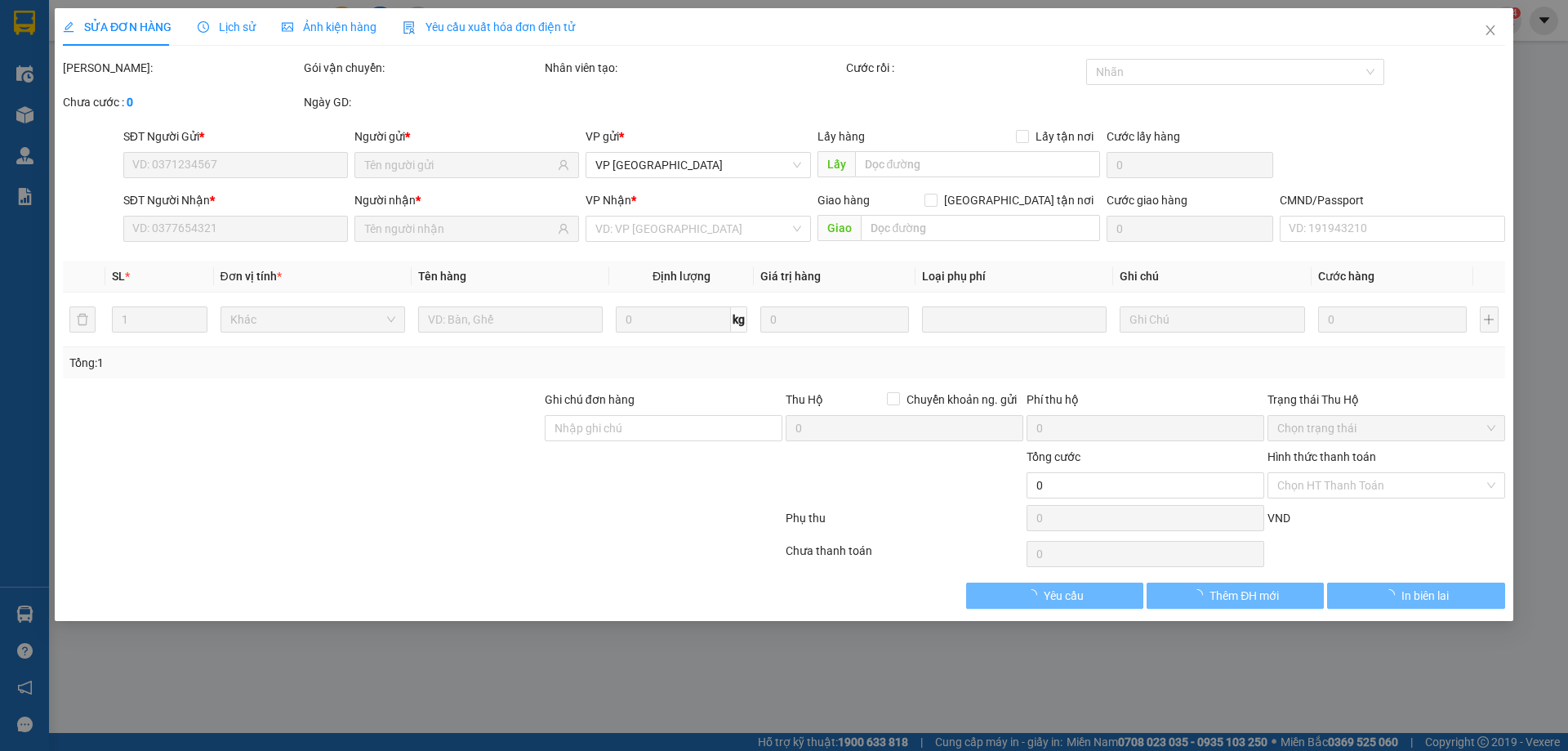
type input "0397913647"
type input "TÙNG"
type input "0983660713"
type input "điệp"
type input "20.000"
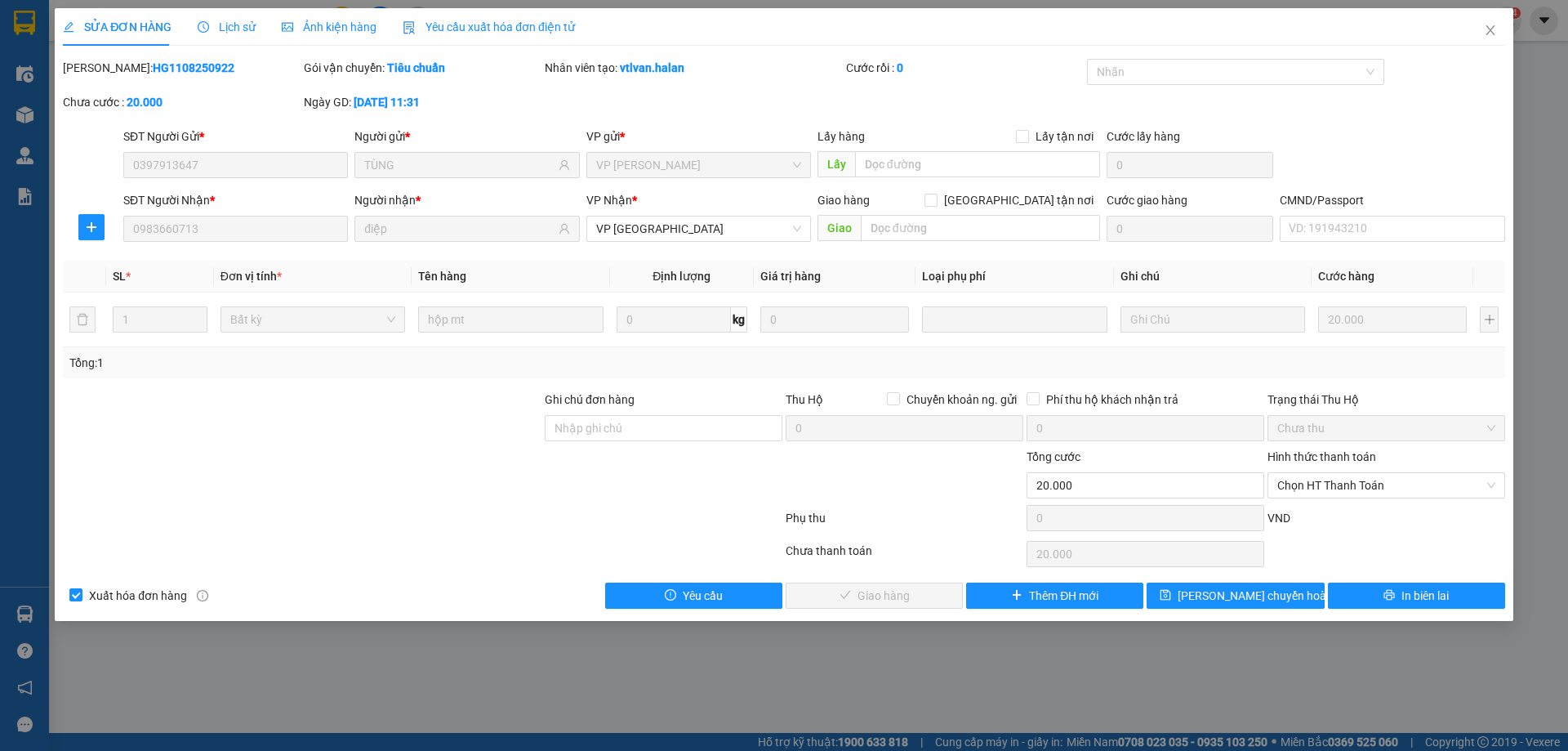
click at [1360, 457] on label "Hình thức thanh toán" at bounding box center [1321, 456] width 108 height 13
click at [1360, 473] on input "Hình thức thanh toán" at bounding box center [1381, 485] width 206 height 25
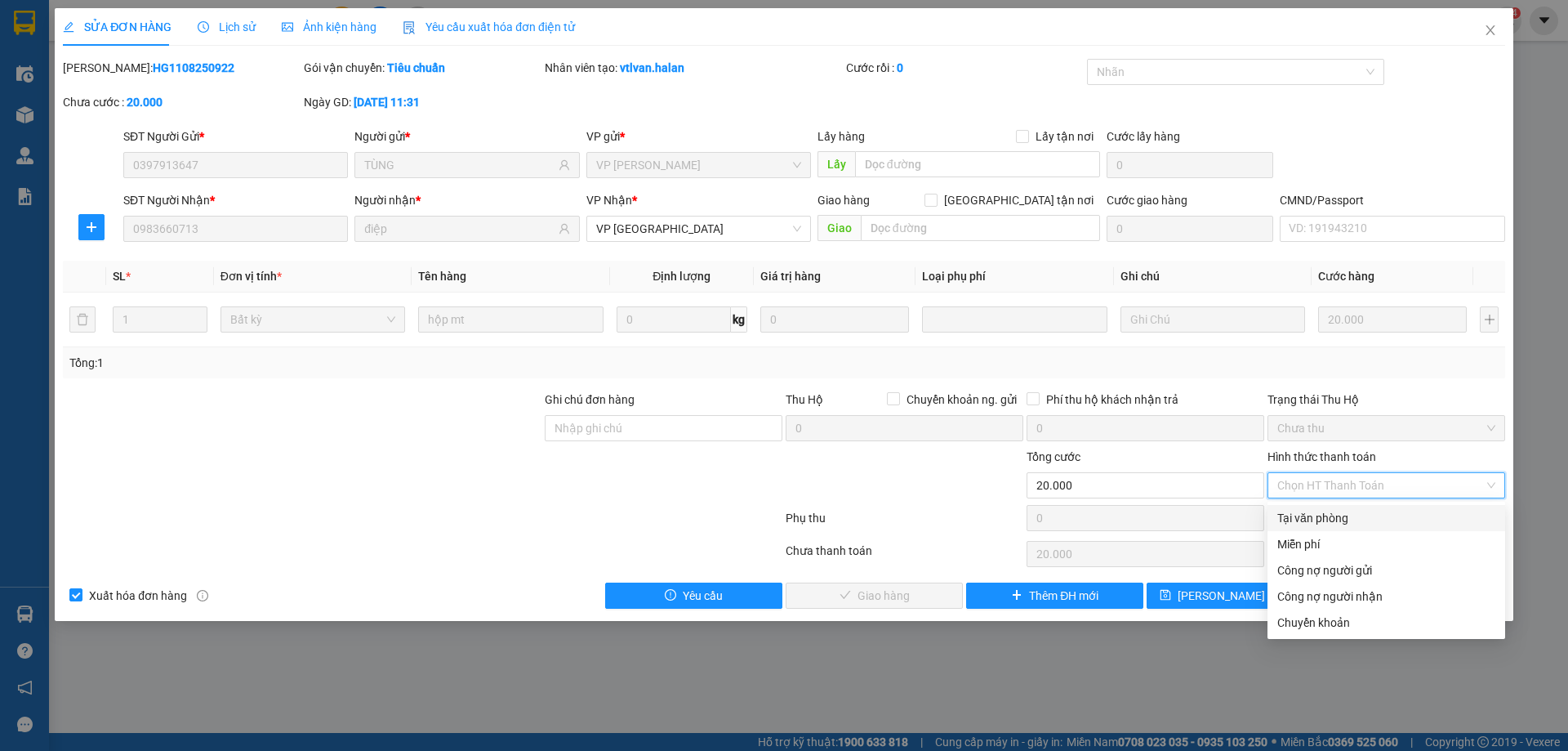
click at [1386, 521] on div "Tại văn phòng" at bounding box center [1387, 518] width 218 height 18
type input "0"
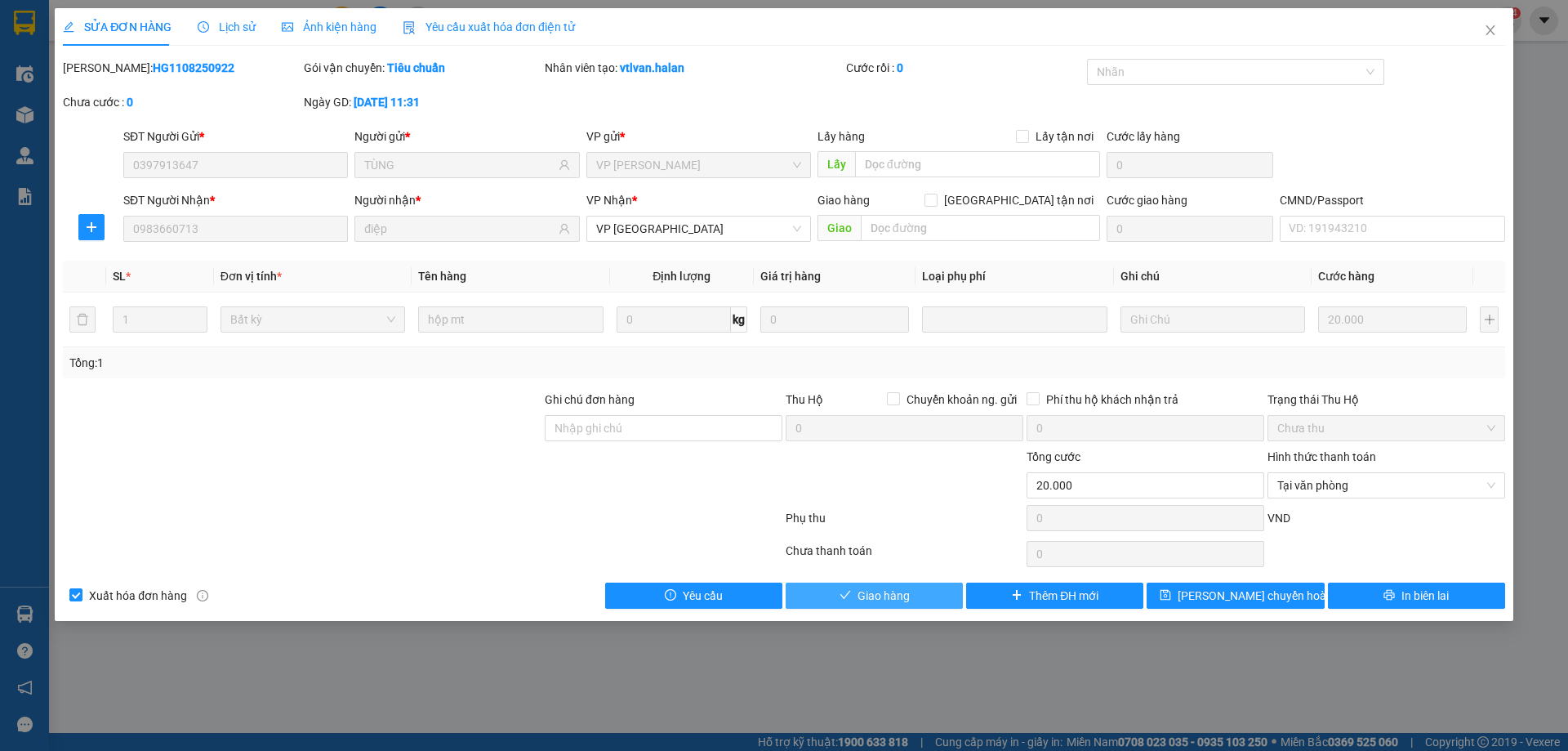
click at [894, 598] on span "Giao hàng" at bounding box center [883, 595] width 53 height 18
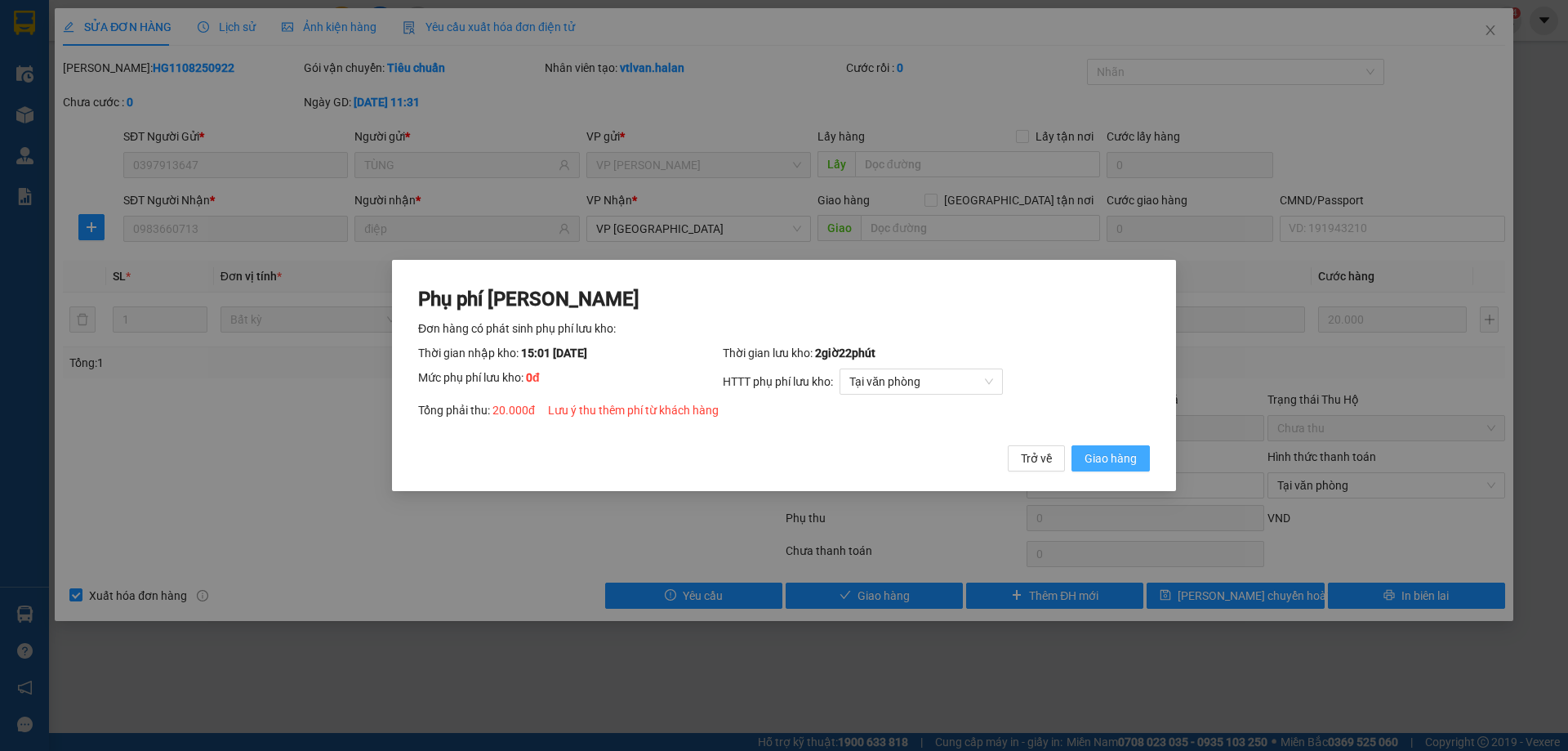
click at [1134, 455] on span "Giao hàng" at bounding box center [1110, 458] width 53 height 18
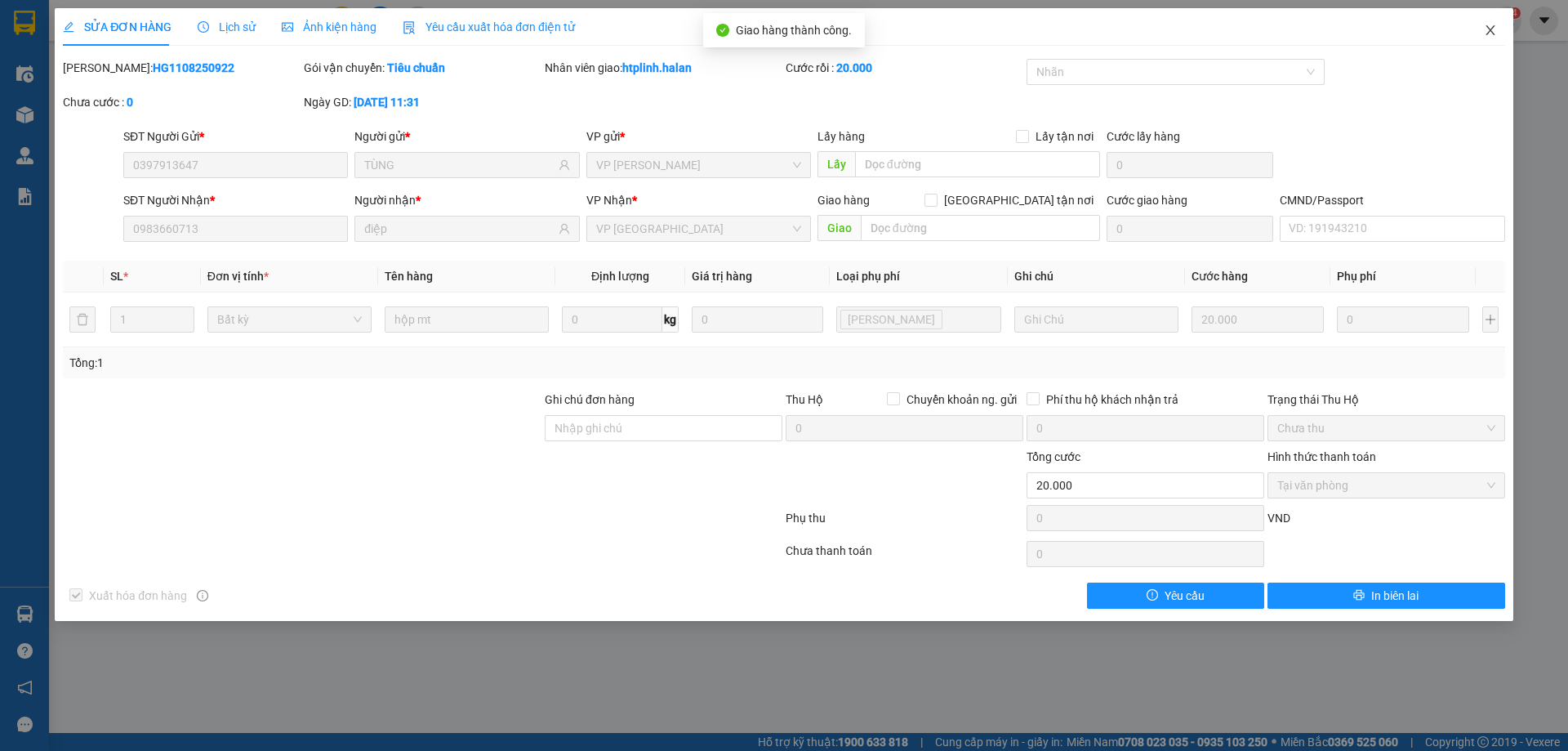
click at [1489, 21] on span "Close" at bounding box center [1490, 31] width 46 height 46
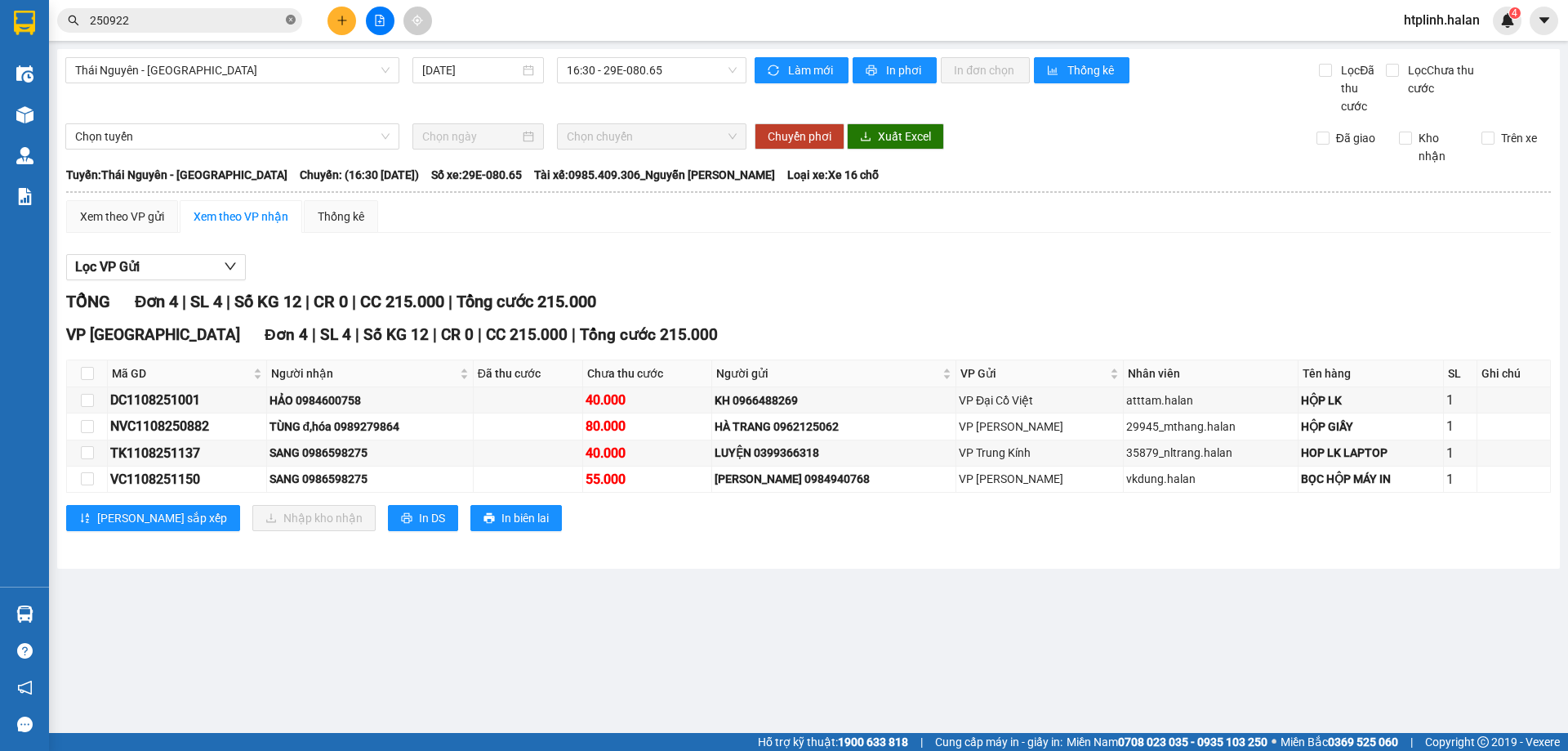
click at [295, 21] on icon "close-circle" at bounding box center [291, 20] width 10 height 10
click at [200, 24] on input "text" at bounding box center [186, 21] width 192 height 18
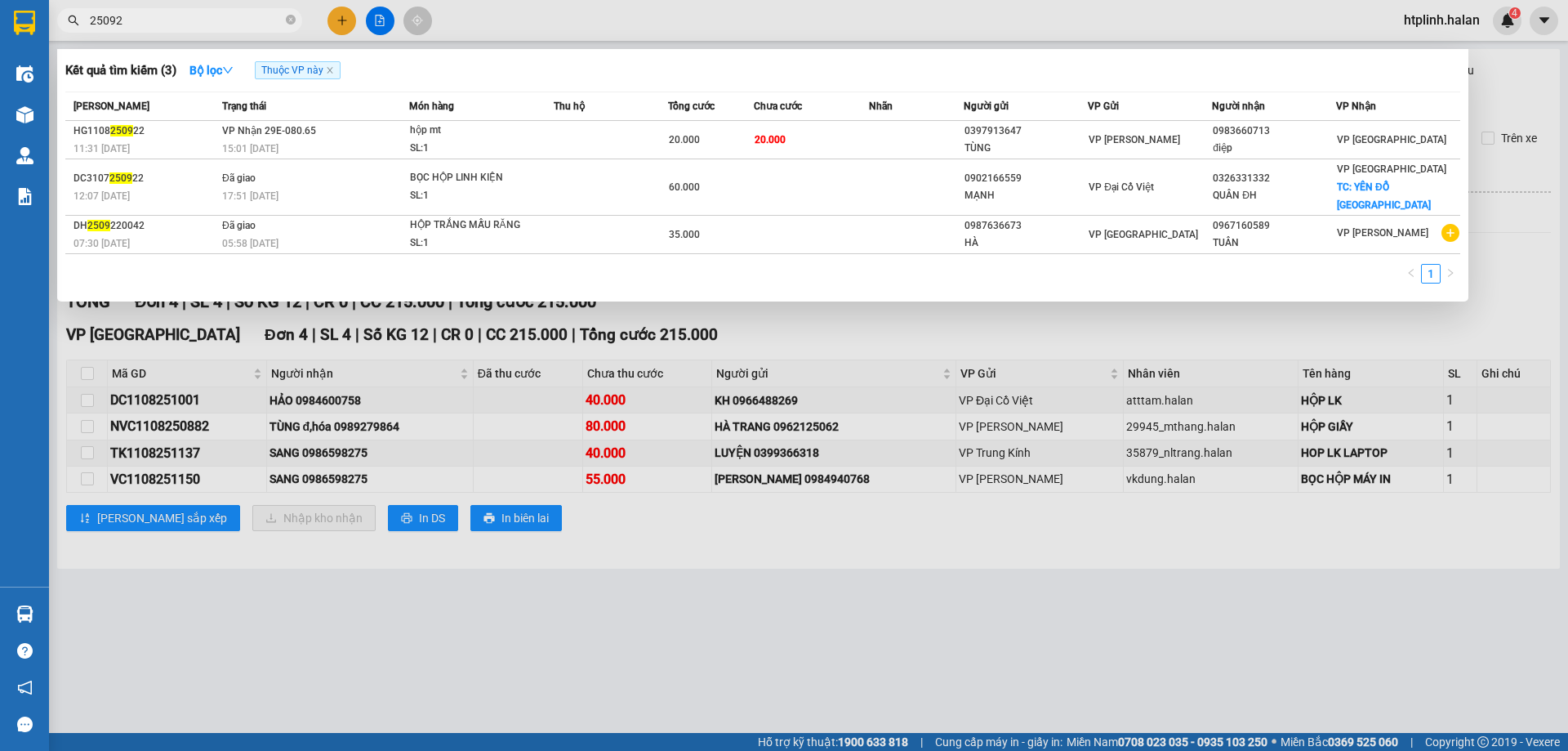
type input "250922"
click at [292, 21] on icon "close-circle" at bounding box center [291, 20] width 10 height 10
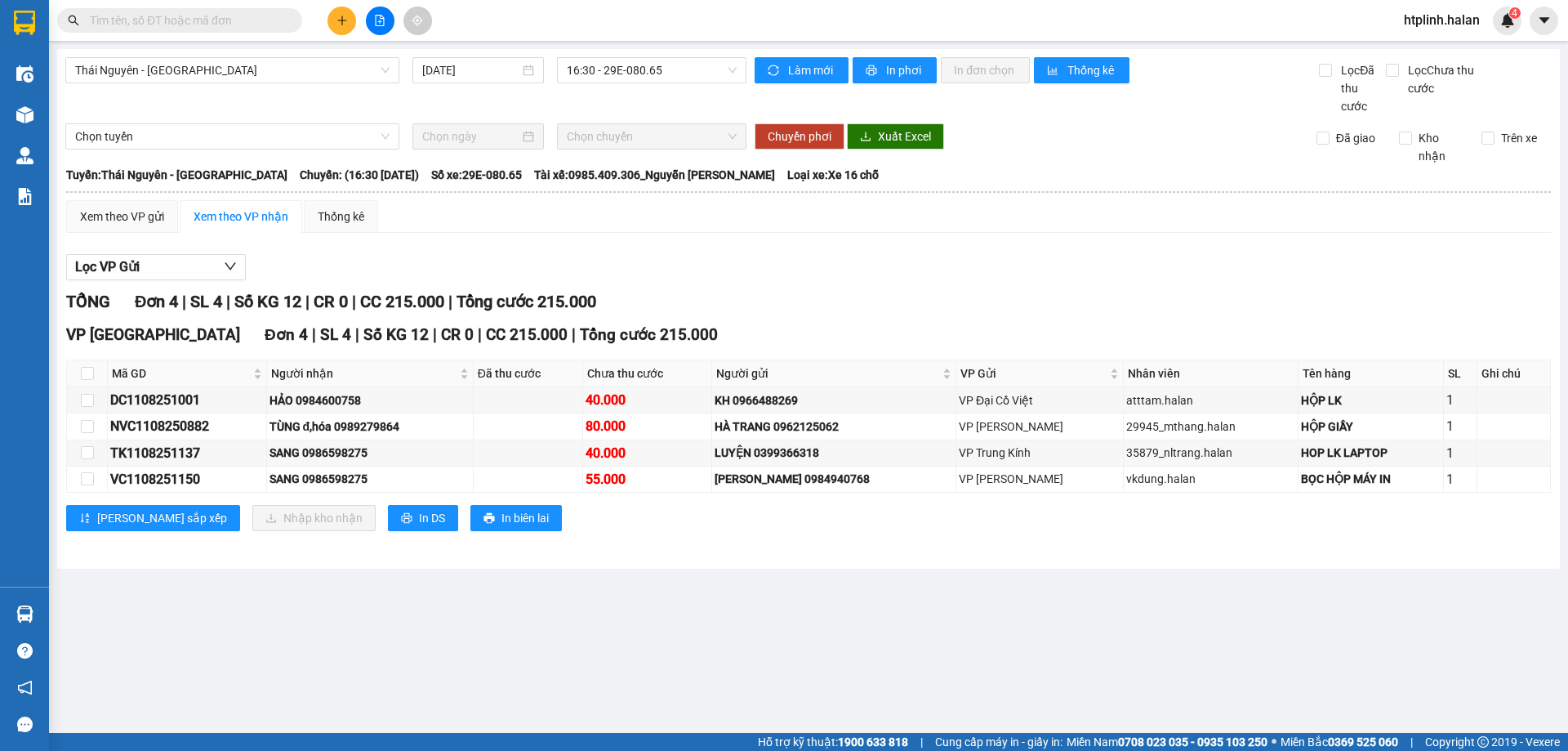
click at [170, 20] on input "text" at bounding box center [186, 21] width 192 height 18
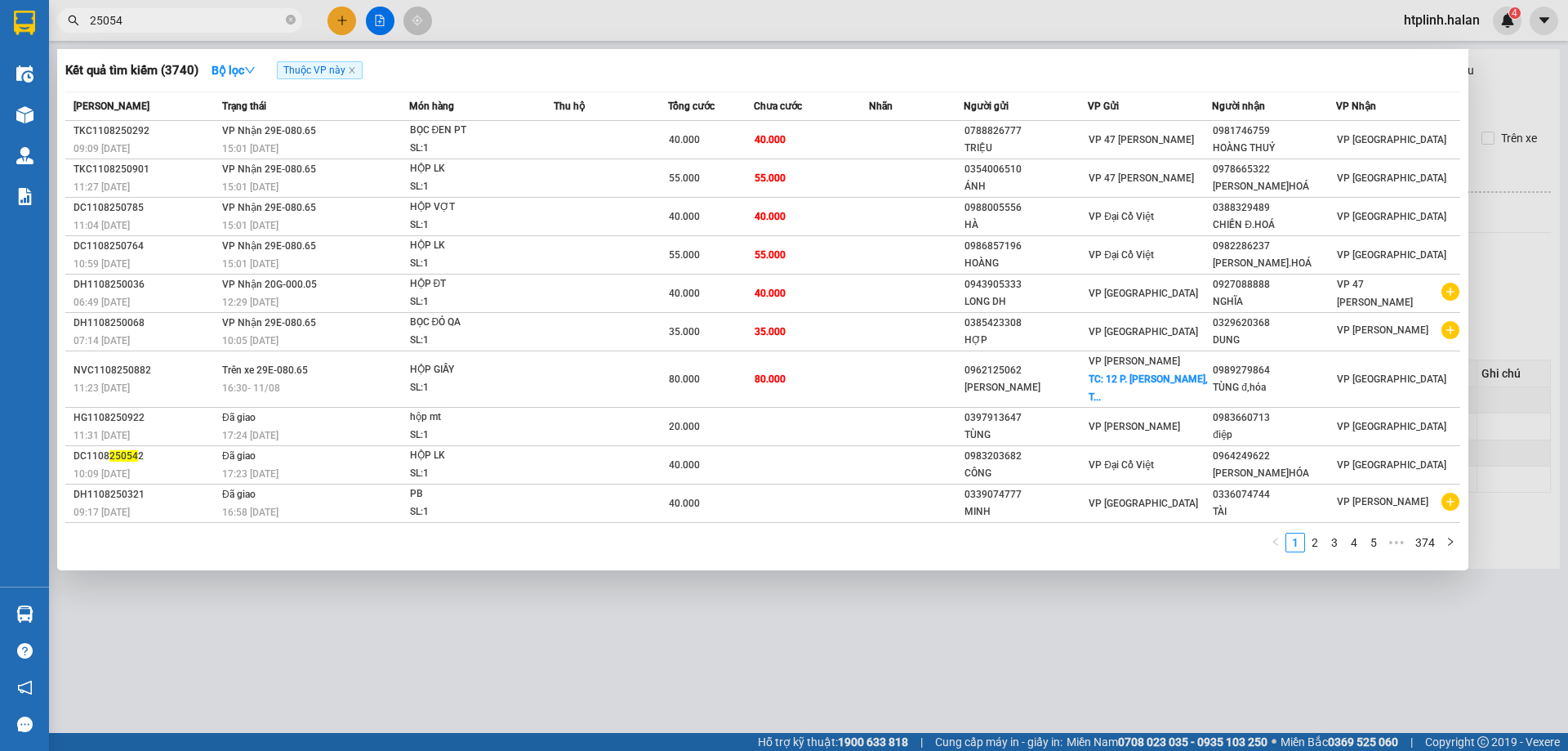
type input "250542"
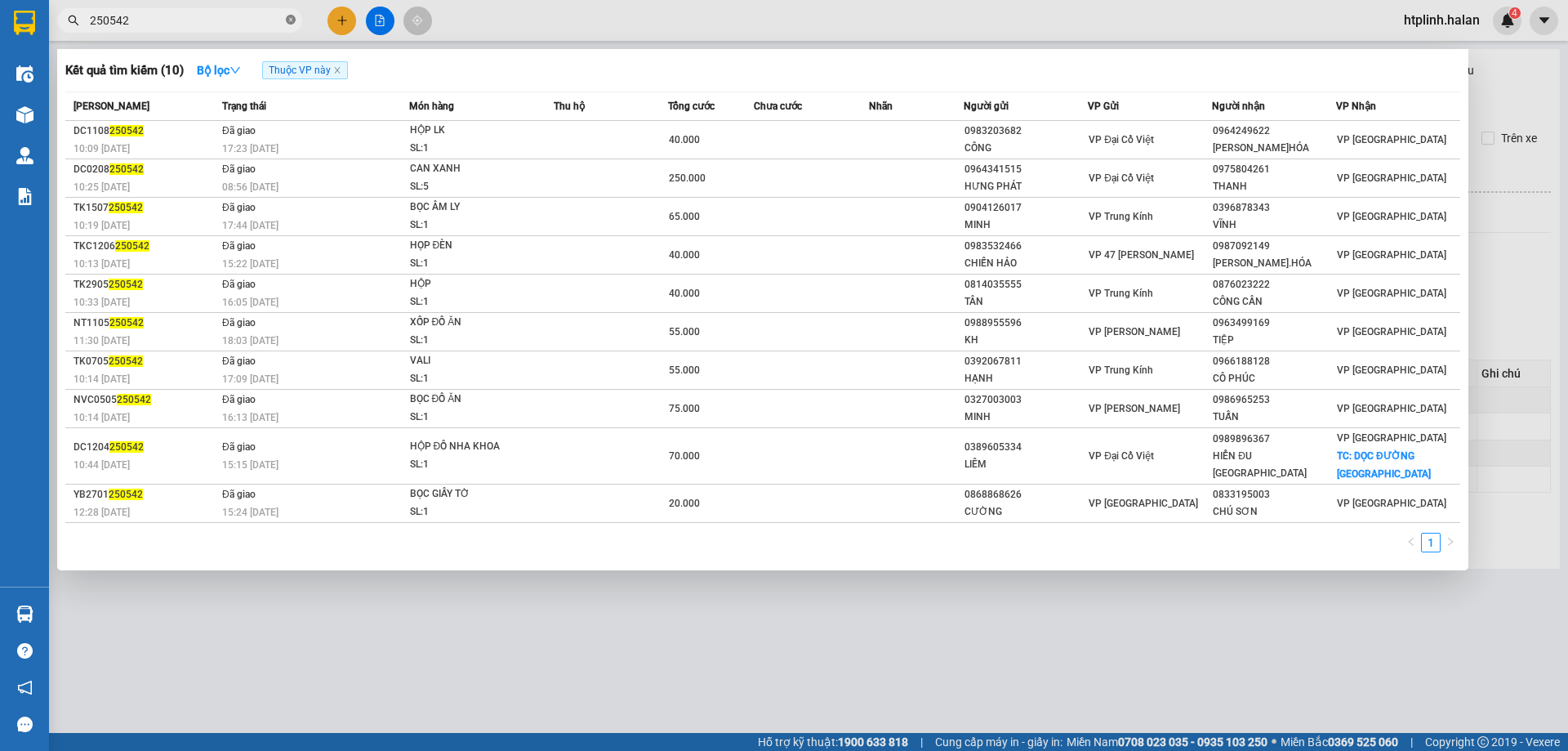
click at [292, 17] on icon "close-circle" at bounding box center [291, 20] width 10 height 10
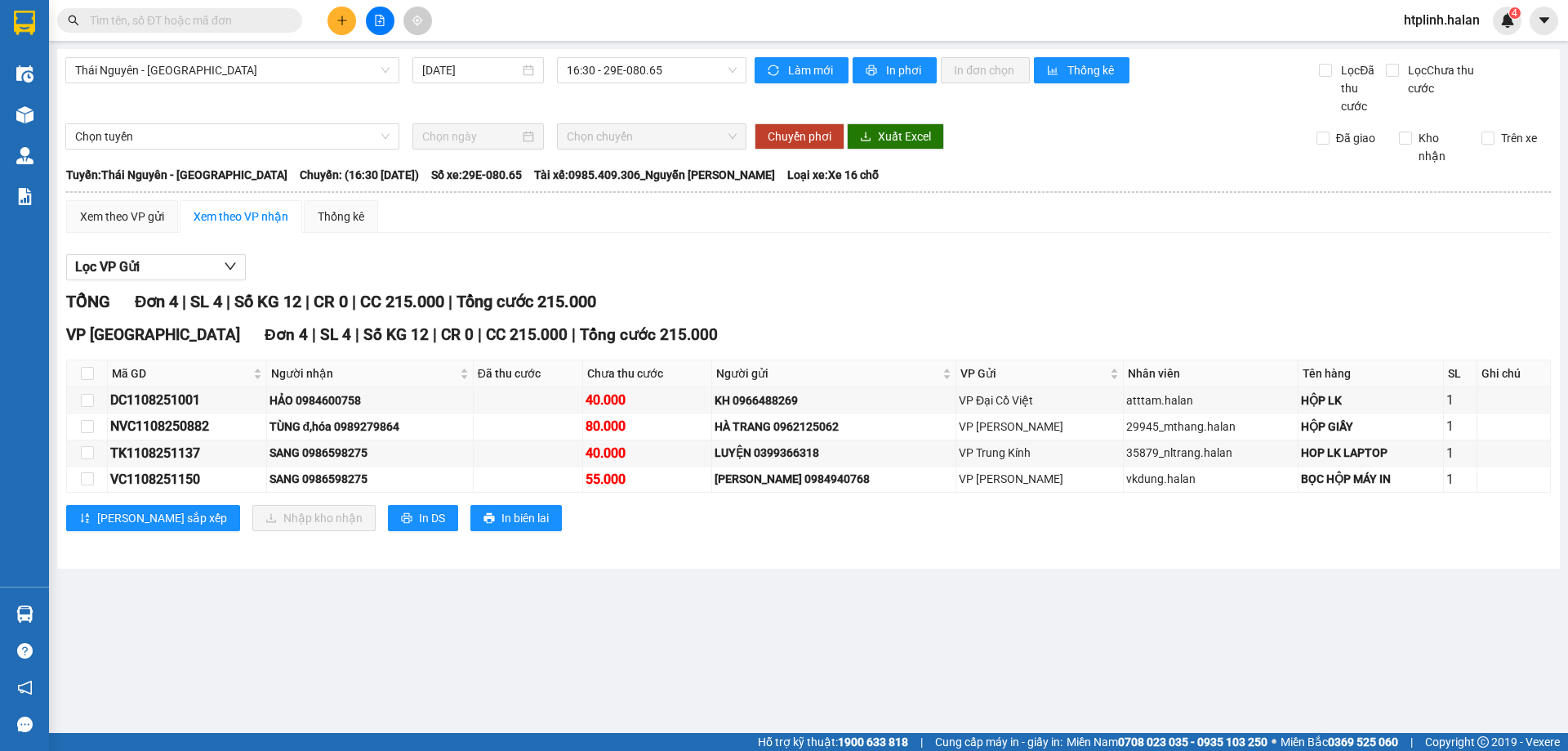
click at [345, 21] on icon "plus" at bounding box center [341, 20] width 9 height 1
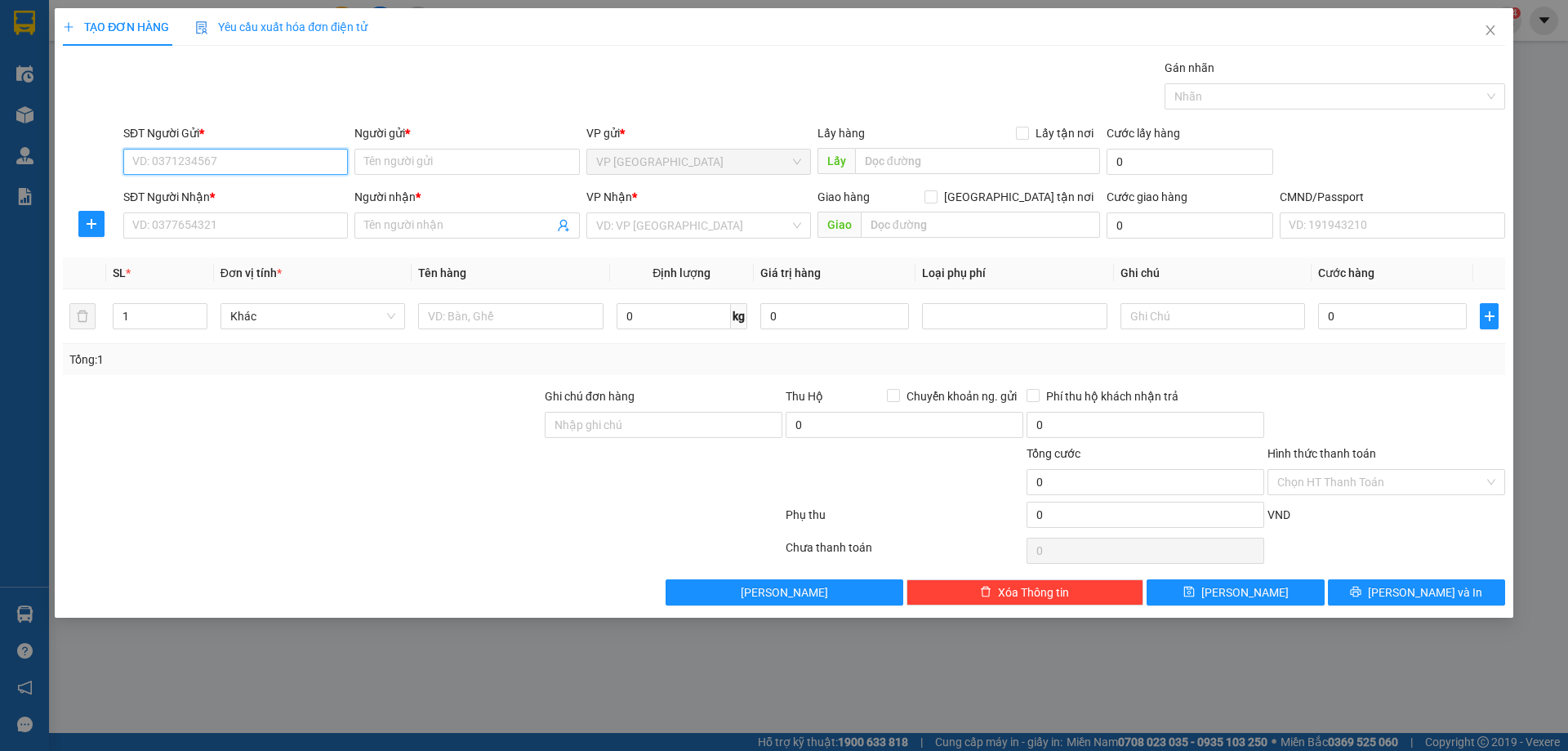
click at [285, 165] on input "SĐT Người Gửi *" at bounding box center [235, 162] width 224 height 26
type input "0912898700"
click at [266, 188] on div "0912898700 - NK HOA PHƯỢNG" at bounding box center [235, 194] width 205 height 18
type input "NK HOA PHƯỢNG"
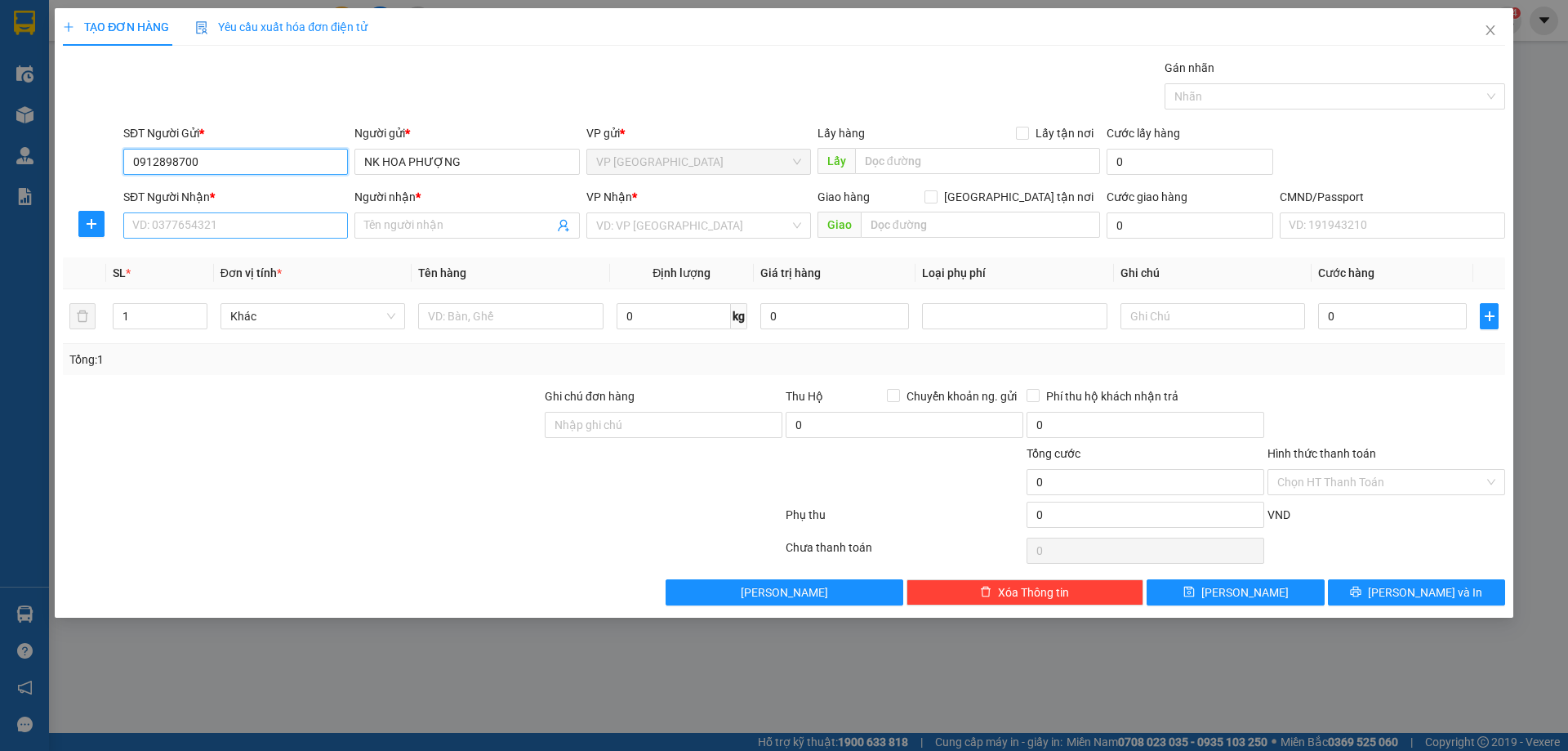
type input "0912898700"
click at [301, 225] on input "SĐT Người Nhận *" at bounding box center [235, 225] width 224 height 26
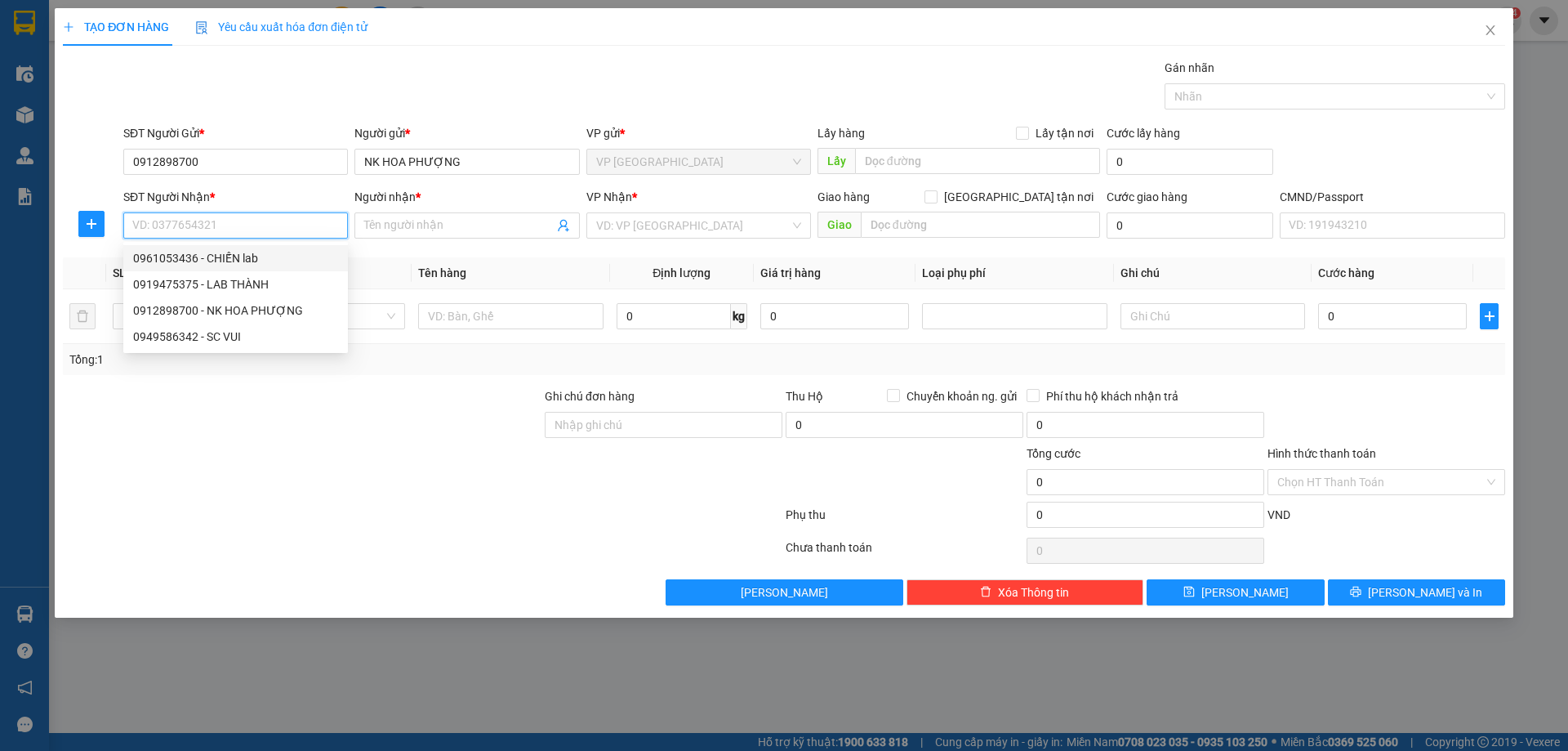
click at [217, 224] on input "SĐT Người Nhận *" at bounding box center [235, 225] width 224 height 26
drag, startPoint x: 205, startPoint y: 155, endPoint x: 110, endPoint y: 164, distance: 95.4
click at [110, 165] on div "SĐT Người Gửi * 0912898700 0912898700 Người gửi * NK HOA PHƯỢNG VP gửi * VP Địn…" at bounding box center [784, 153] width 1445 height 58
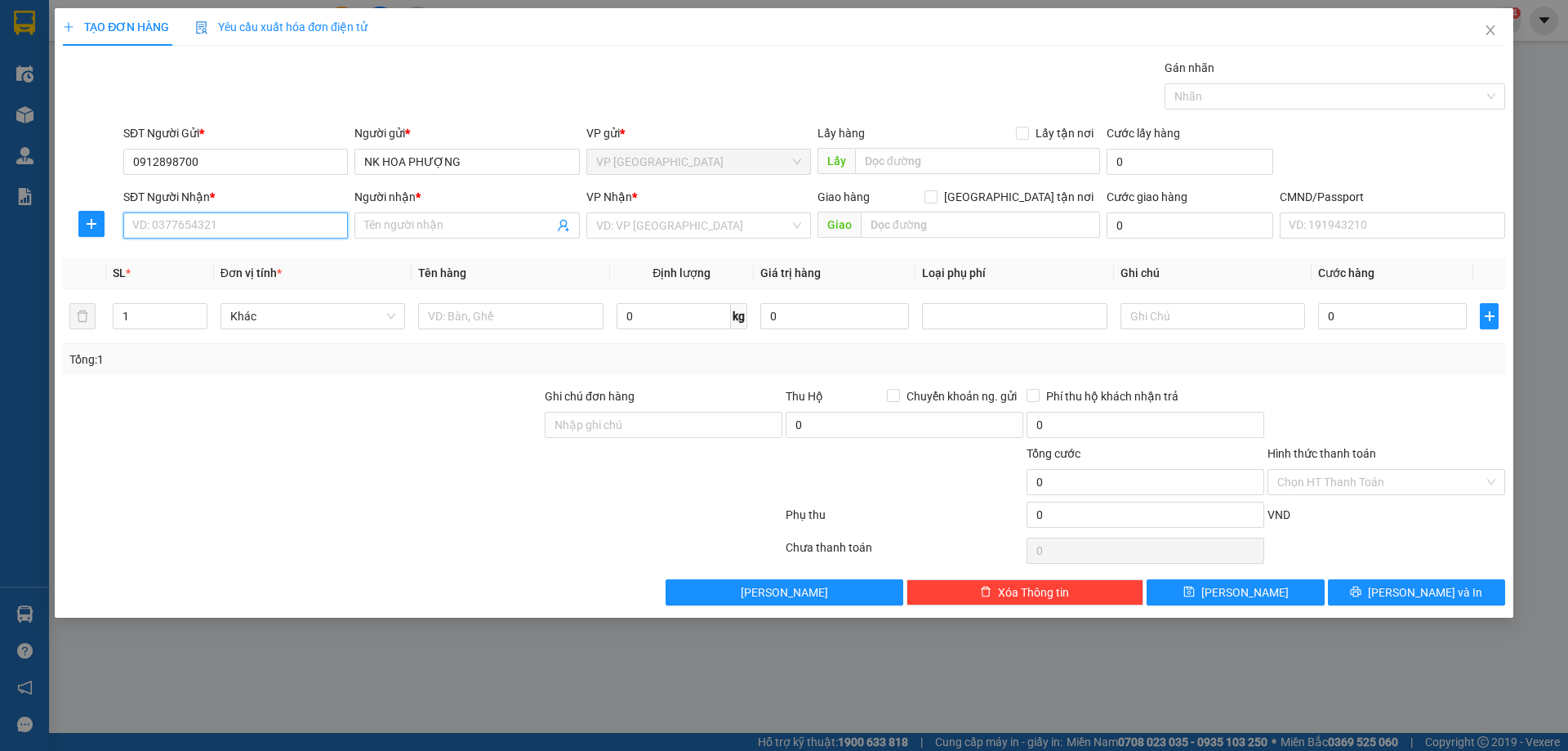
click at [244, 229] on input "SĐT Người Nhận *" at bounding box center [235, 225] width 224 height 26
click at [235, 281] on div "0919475375 - LAB THÀNH" at bounding box center [235, 284] width 205 height 18
type input "0919475375"
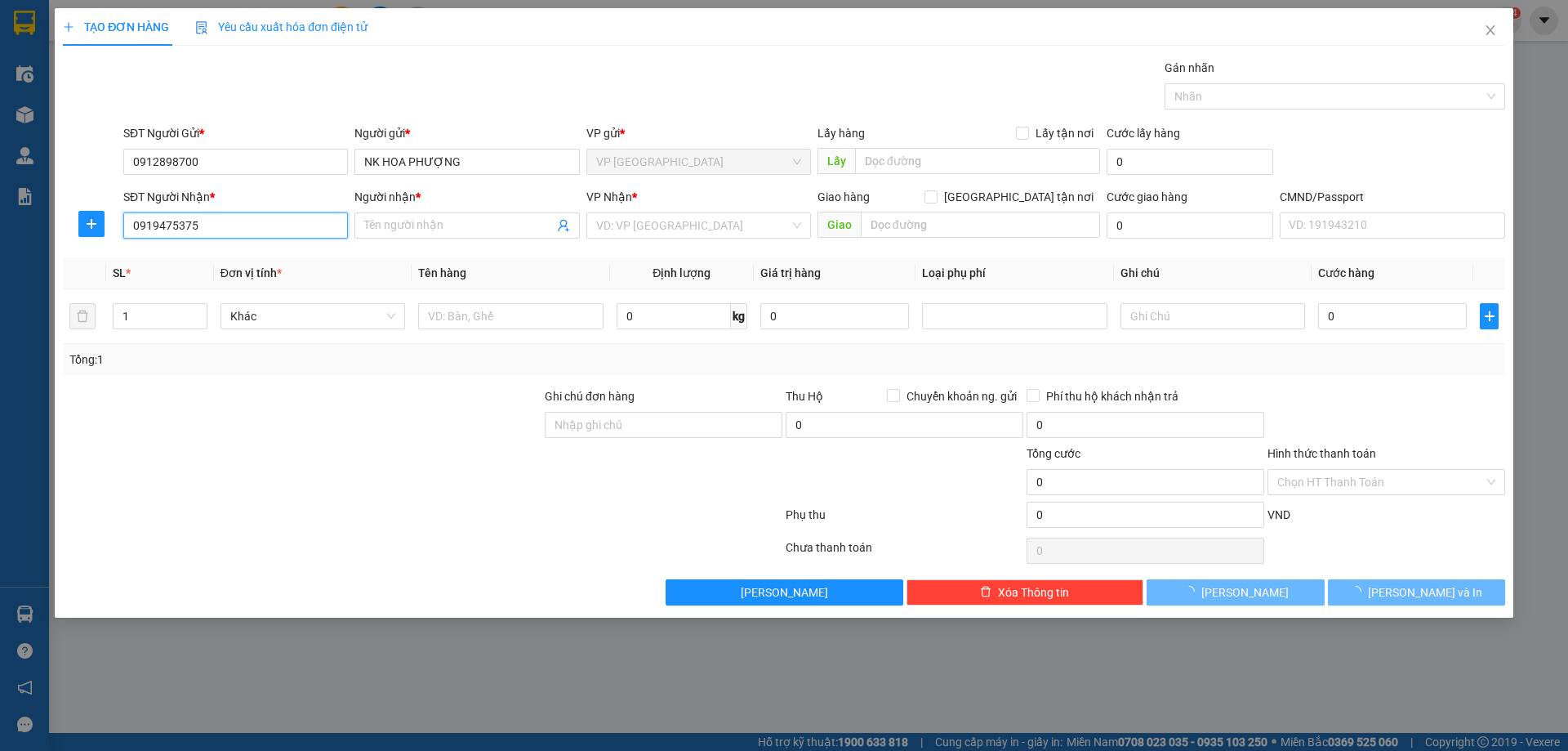
type input "LAB THÀNH"
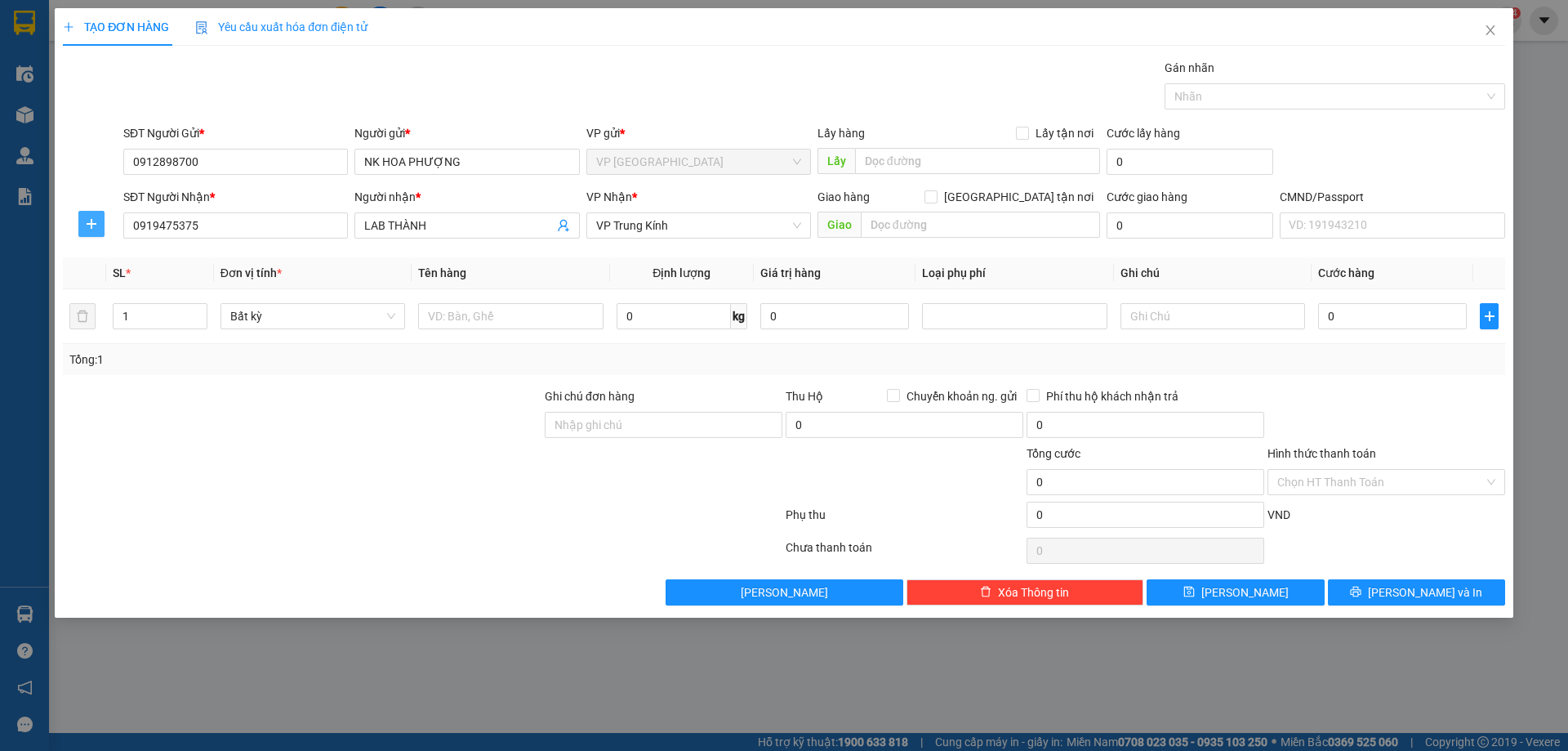
click at [91, 229] on icon "plus" at bounding box center [91, 223] width 13 height 13
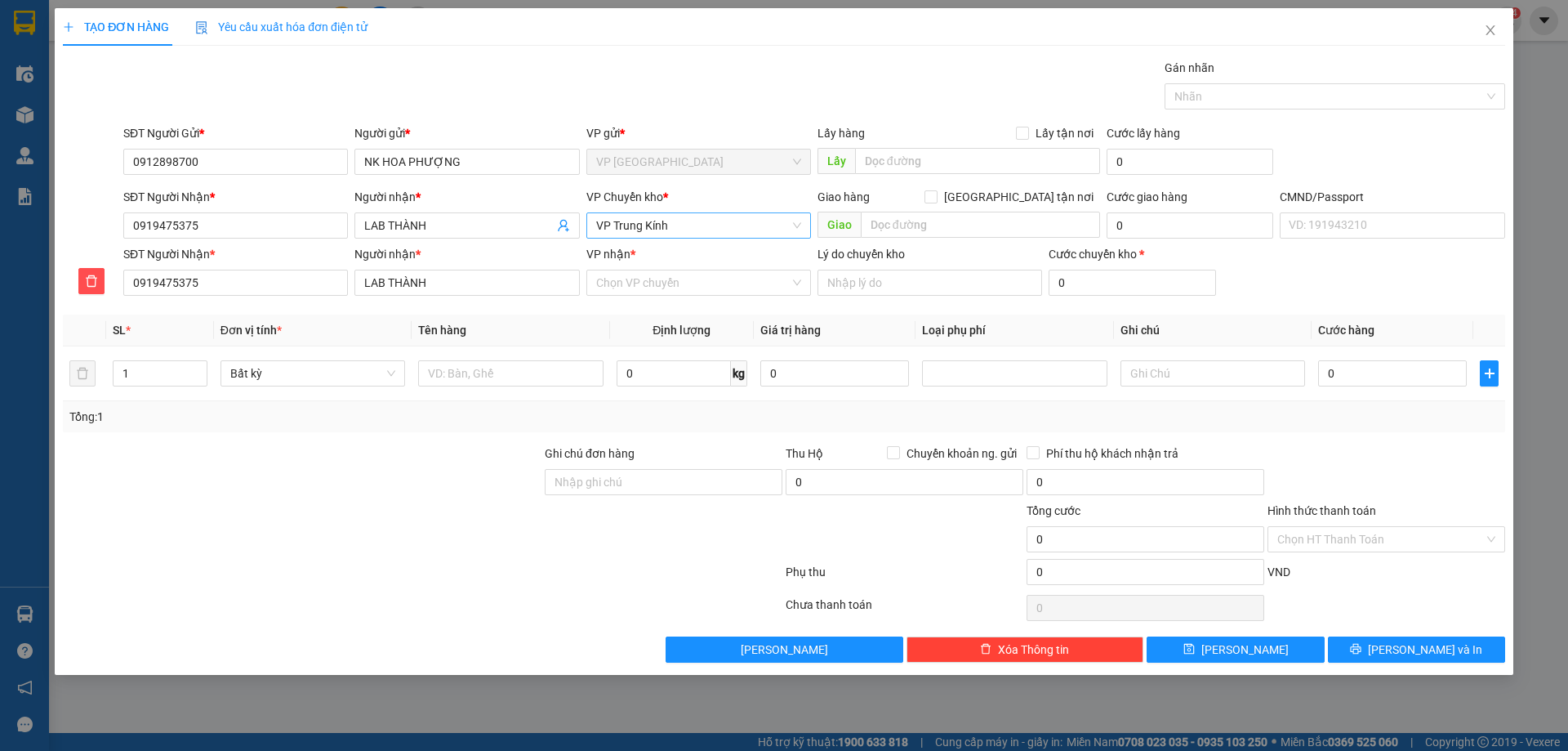
click at [688, 221] on span "VP Trung Kính" at bounding box center [698, 225] width 205 height 25
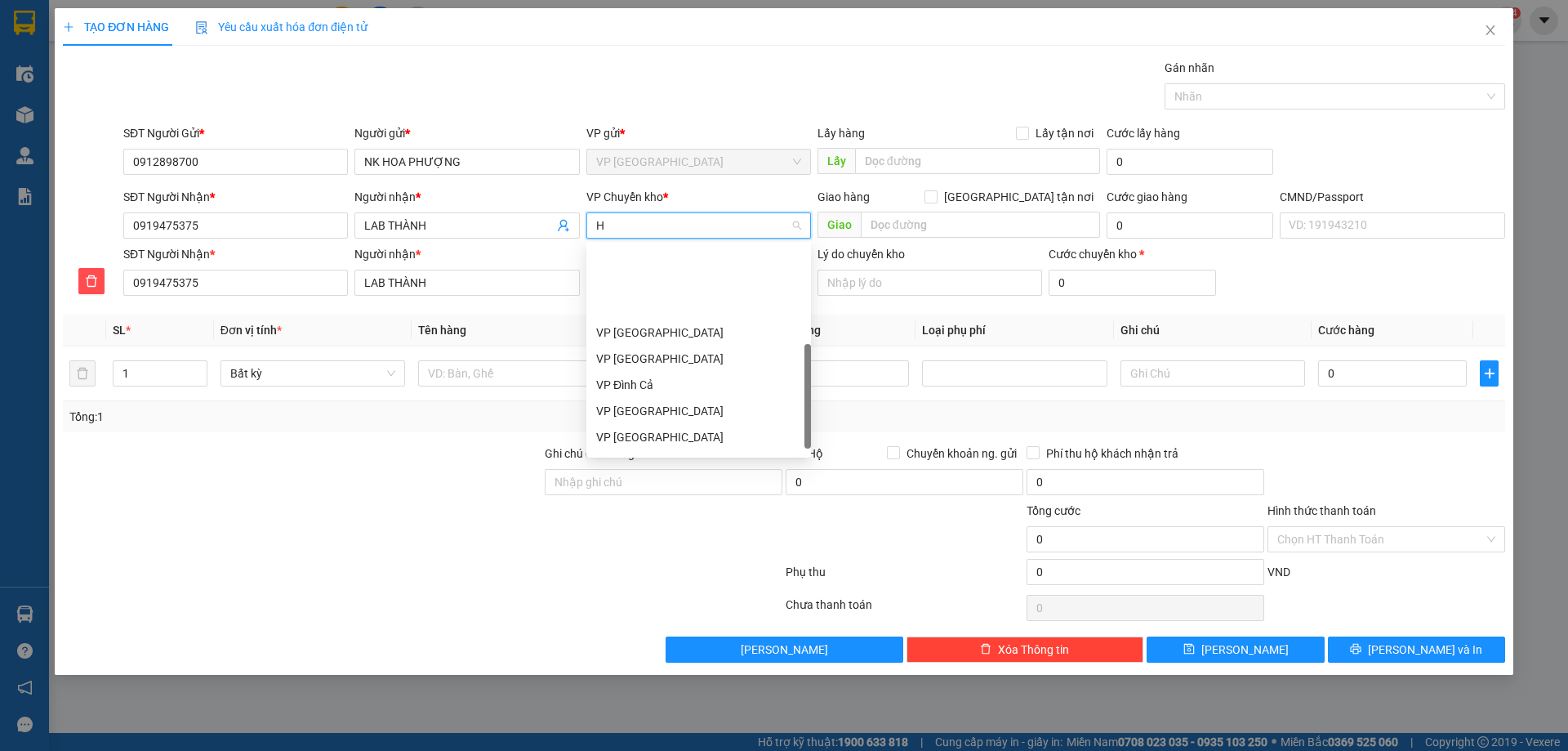
type input "HG"
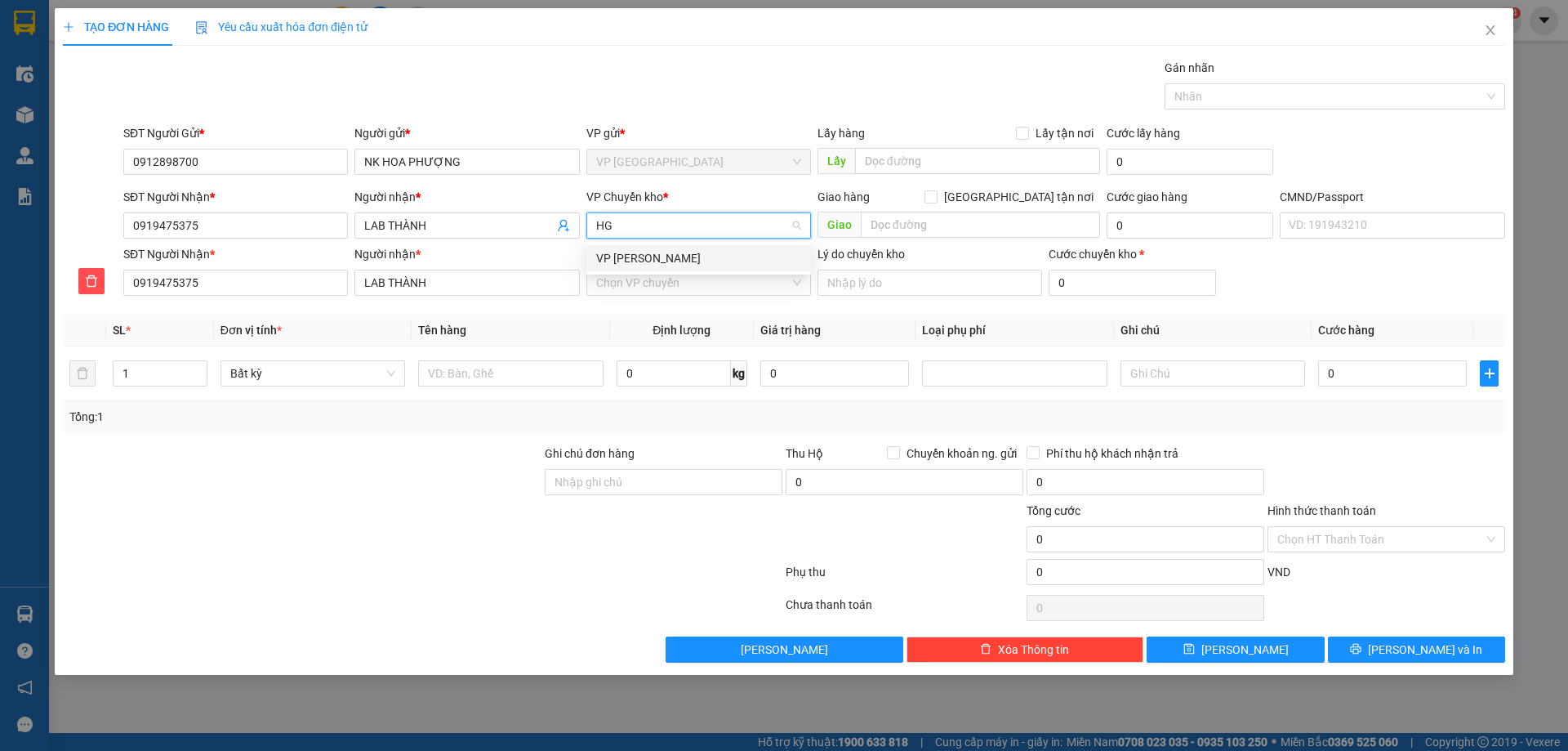
click at [675, 252] on div "VP [PERSON_NAME]" at bounding box center [698, 258] width 205 height 18
click at [626, 288] on input "VP nhận *" at bounding box center [692, 282] width 193 height 25
click at [85, 278] on icon "delete" at bounding box center [91, 281] width 13 height 13
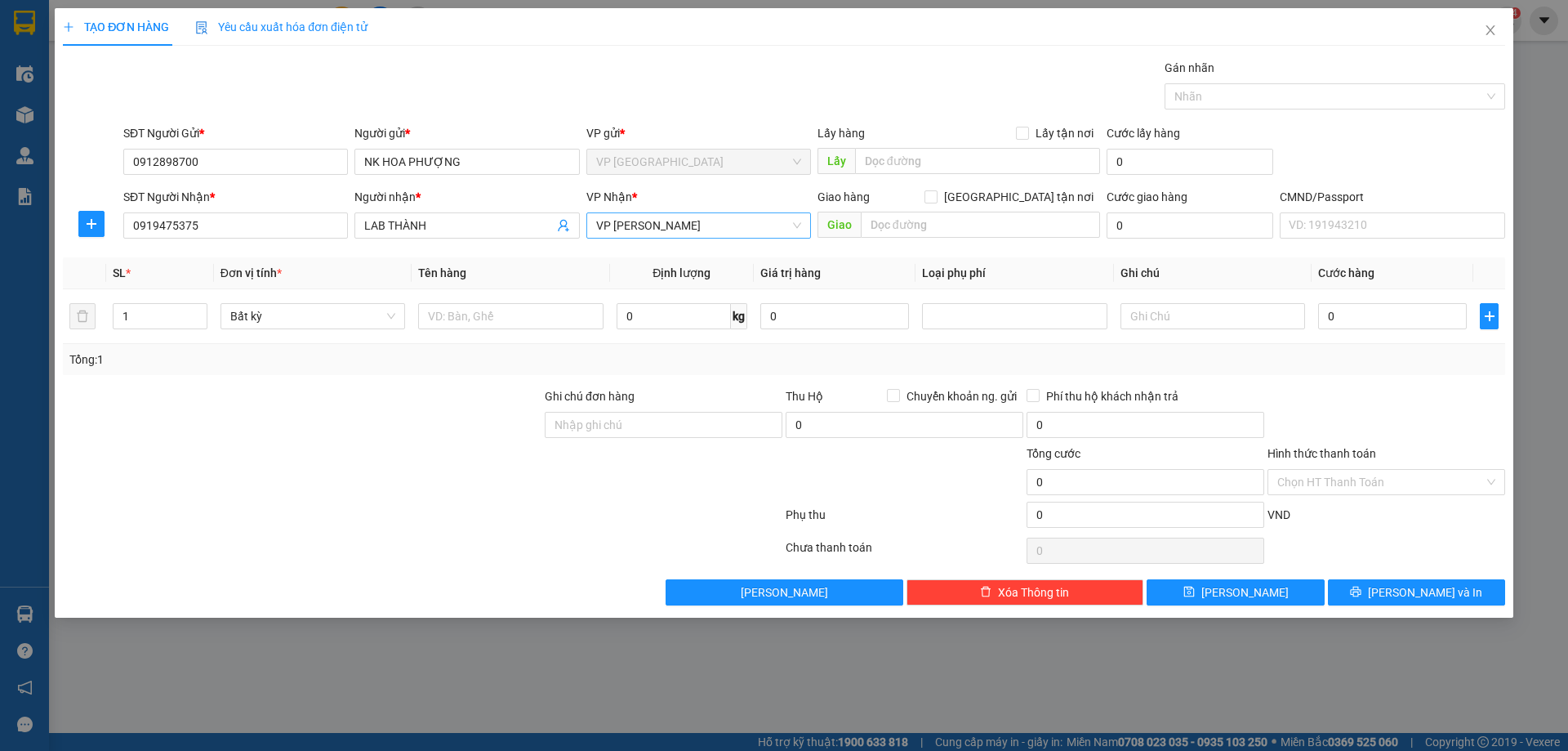
click at [699, 217] on span "VP [PERSON_NAME]" at bounding box center [698, 225] width 205 height 25
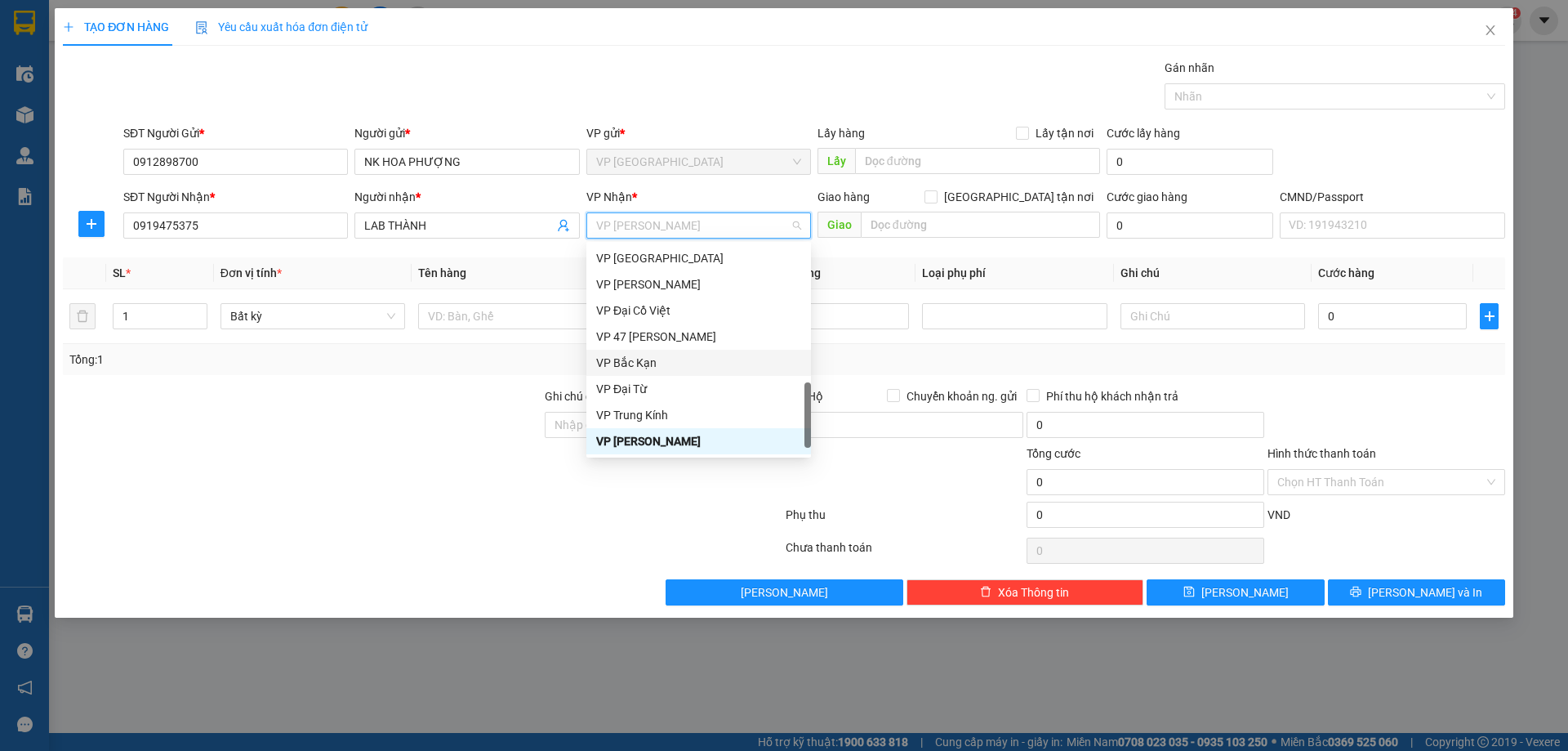
click at [417, 409] on div at bounding box center [302, 416] width 482 height 58
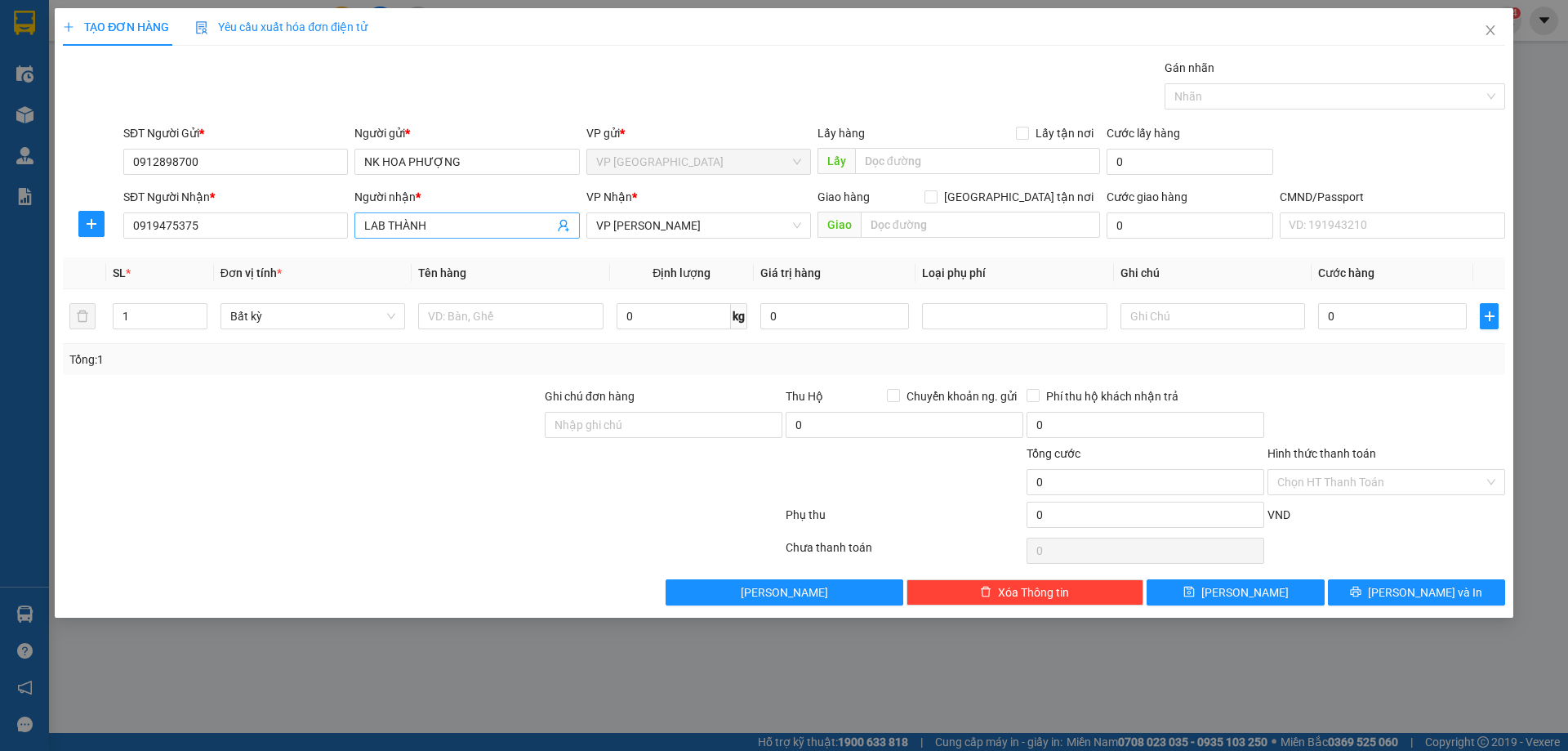
click at [440, 231] on input "LAB THÀNH" at bounding box center [458, 225] width 188 height 18
click at [305, 214] on input "0919475375" at bounding box center [235, 225] width 224 height 26
click at [302, 263] on div "0919475375 - LAB THÀNH" at bounding box center [235, 258] width 205 height 18
click at [298, 229] on input "0919475375" at bounding box center [235, 225] width 224 height 26
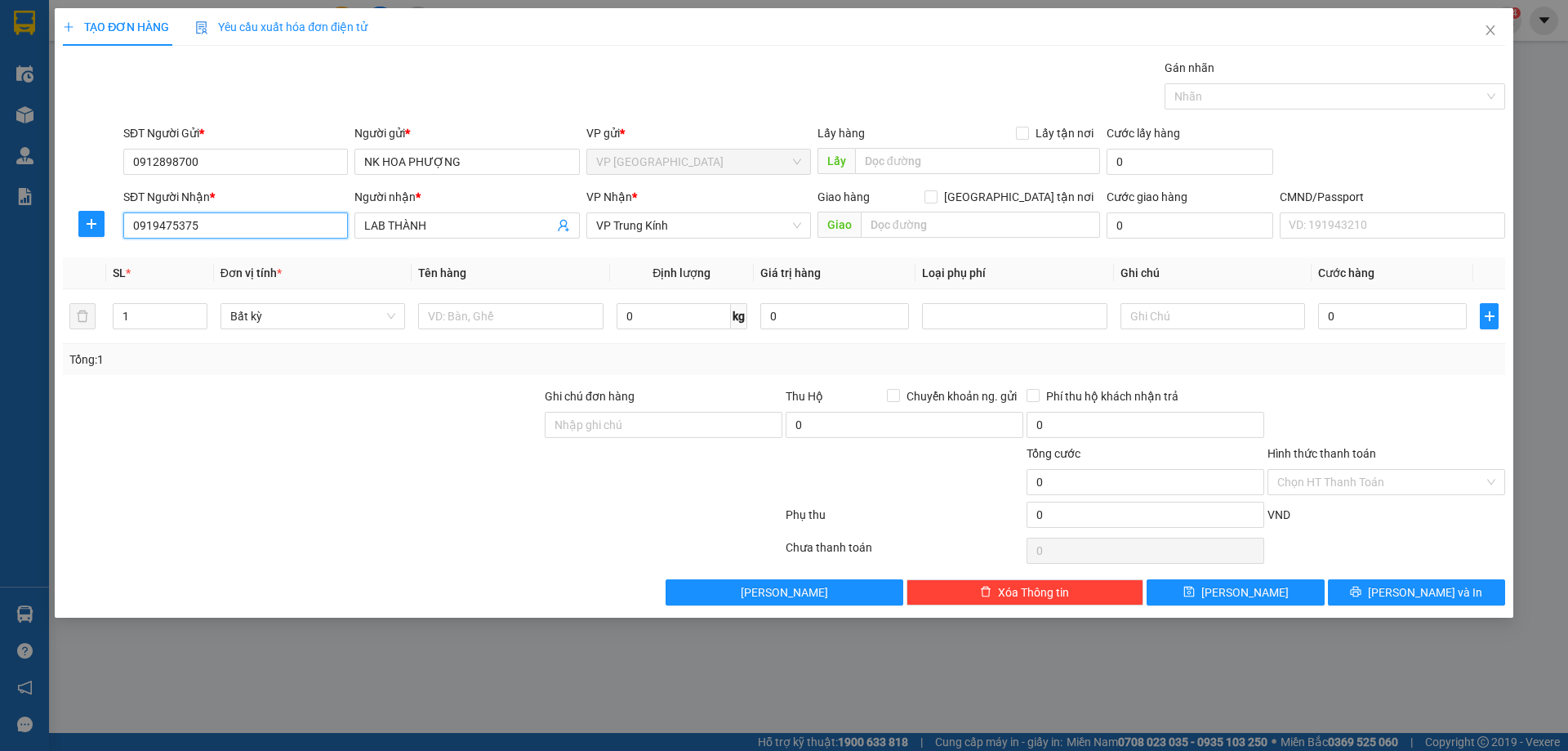
click at [298, 229] on input "0919475375" at bounding box center [235, 225] width 224 height 26
click at [279, 154] on input "0912898700" at bounding box center [235, 162] width 224 height 26
click at [276, 228] on input "0919475375" at bounding box center [235, 225] width 224 height 26
click at [86, 234] on button "button" at bounding box center [91, 223] width 26 height 26
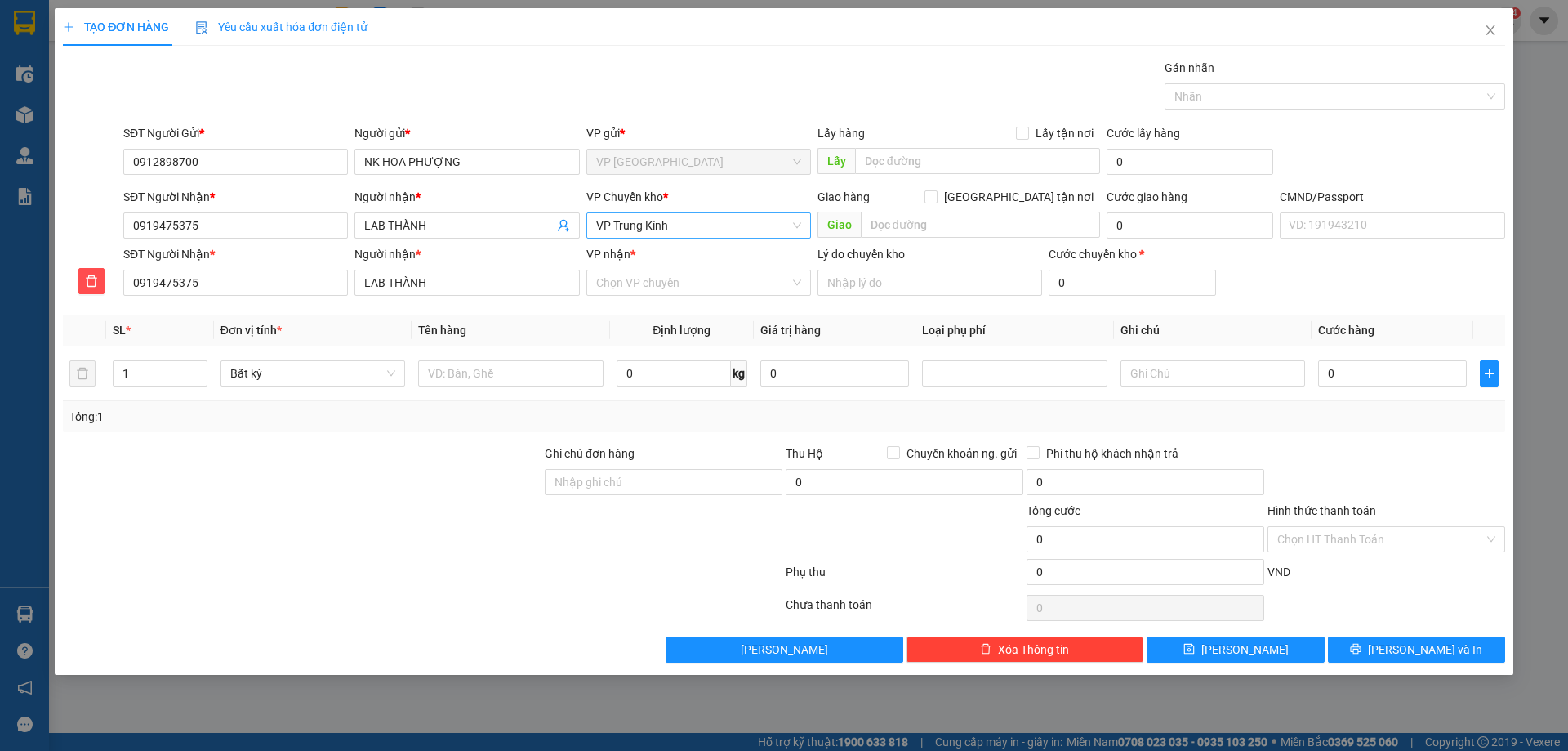
click at [653, 229] on span "VP Trung Kính" at bounding box center [698, 225] width 205 height 25
click at [367, 474] on div at bounding box center [302, 473] width 482 height 58
click at [99, 267] on div at bounding box center [91, 264] width 58 height 7
click at [101, 282] on span "delete" at bounding box center [91, 281] width 25 height 13
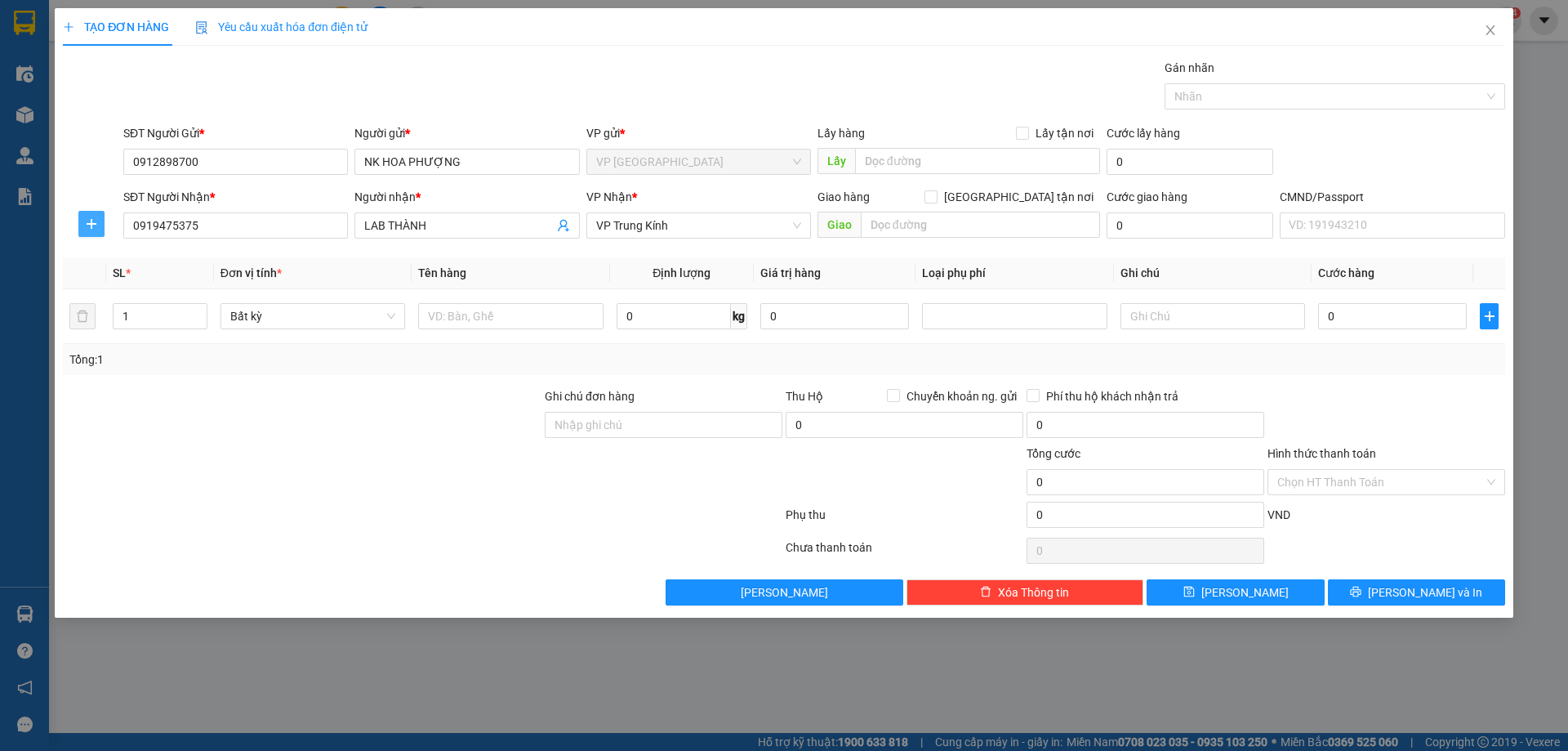
click at [97, 219] on icon "plus" at bounding box center [91, 223] width 13 height 13
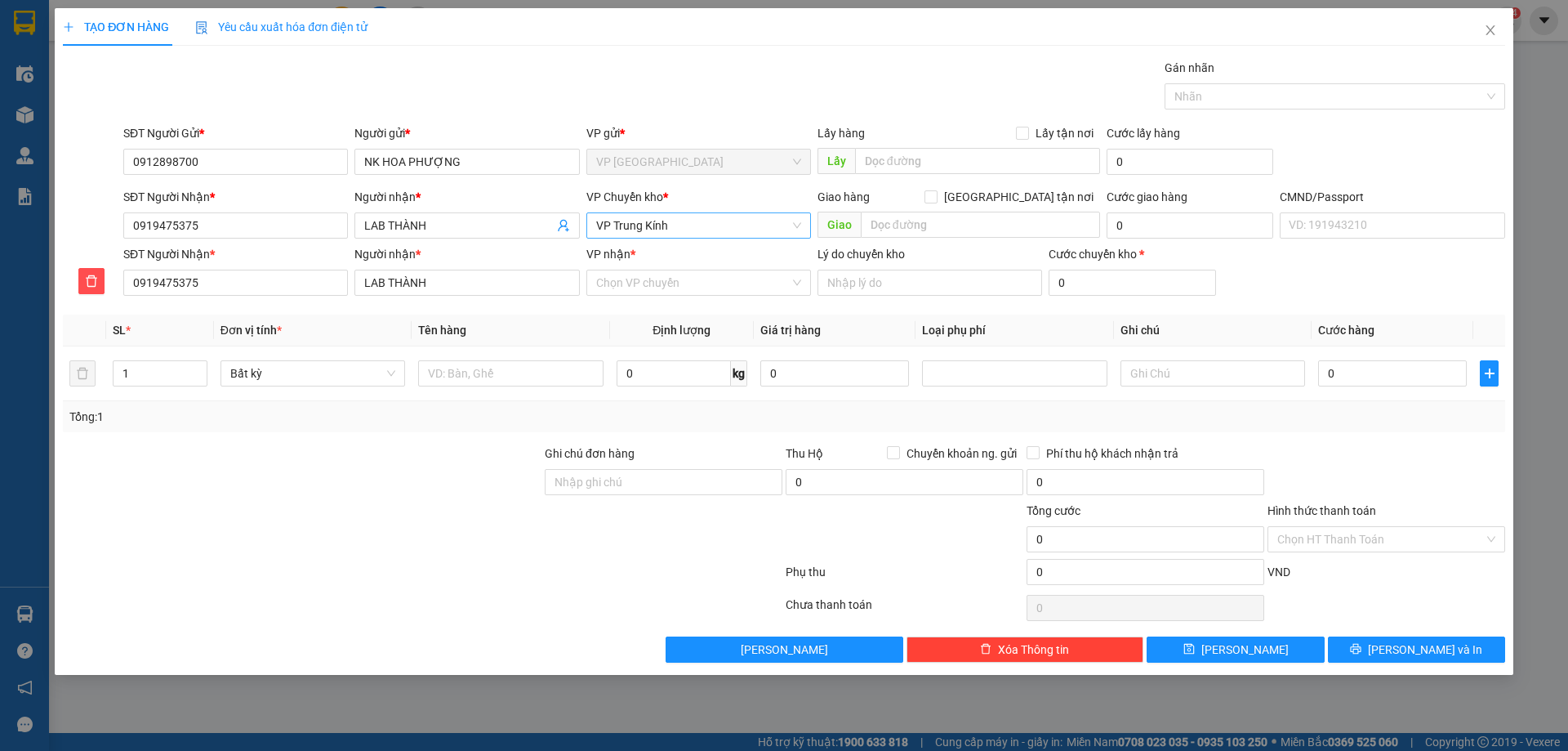
click at [667, 215] on span "VP Trung Kính" at bounding box center [698, 225] width 205 height 25
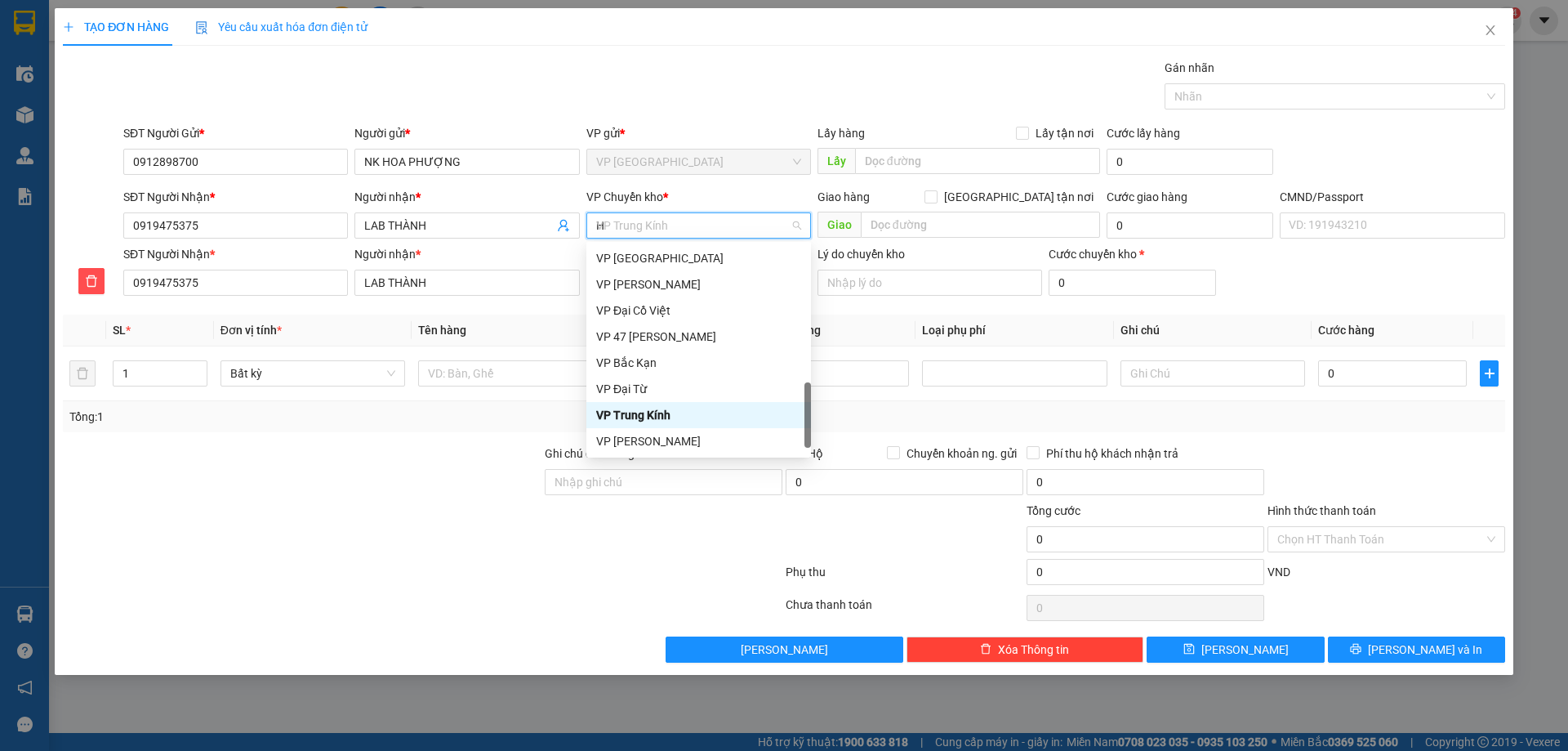
scroll to position [248, 0]
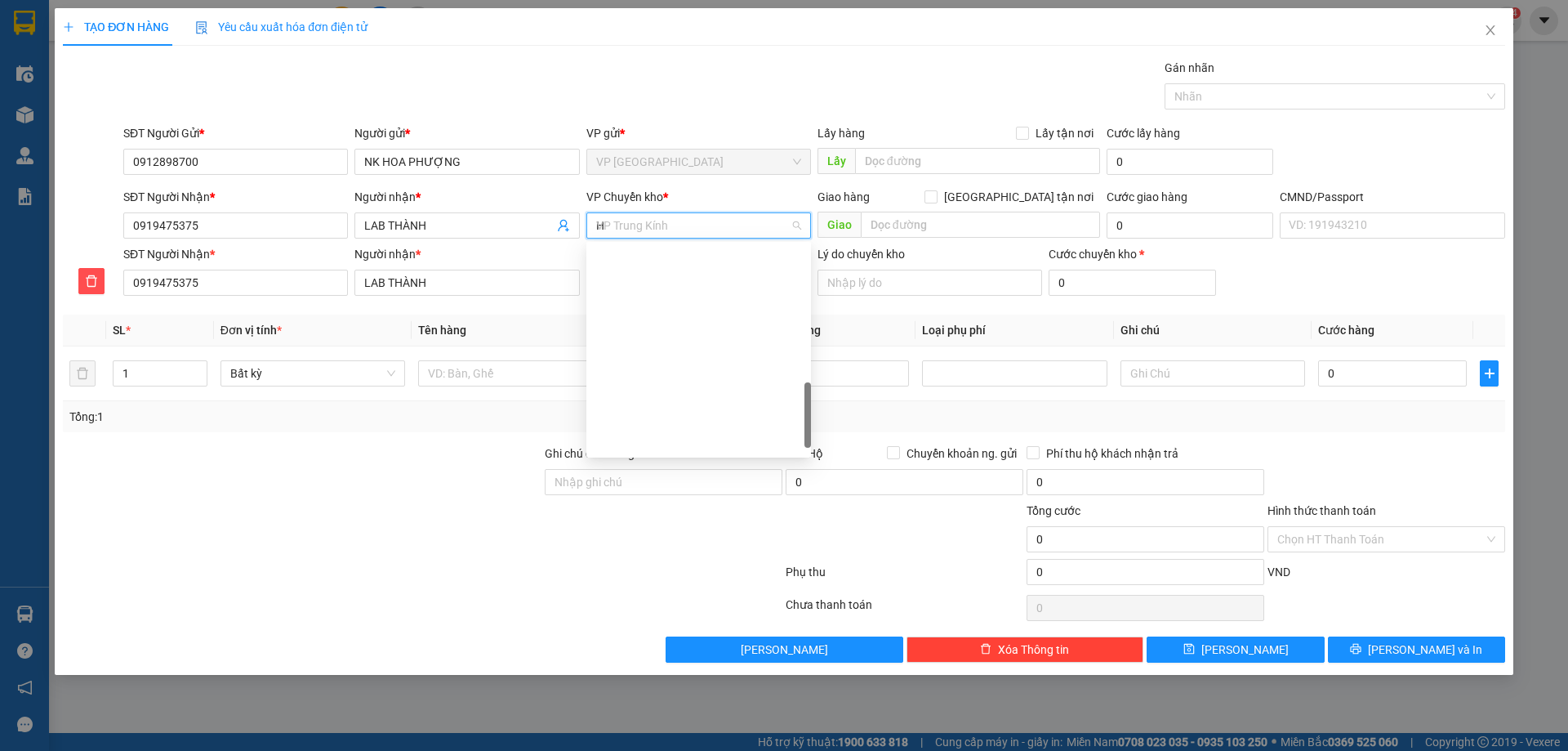
type input "HG"
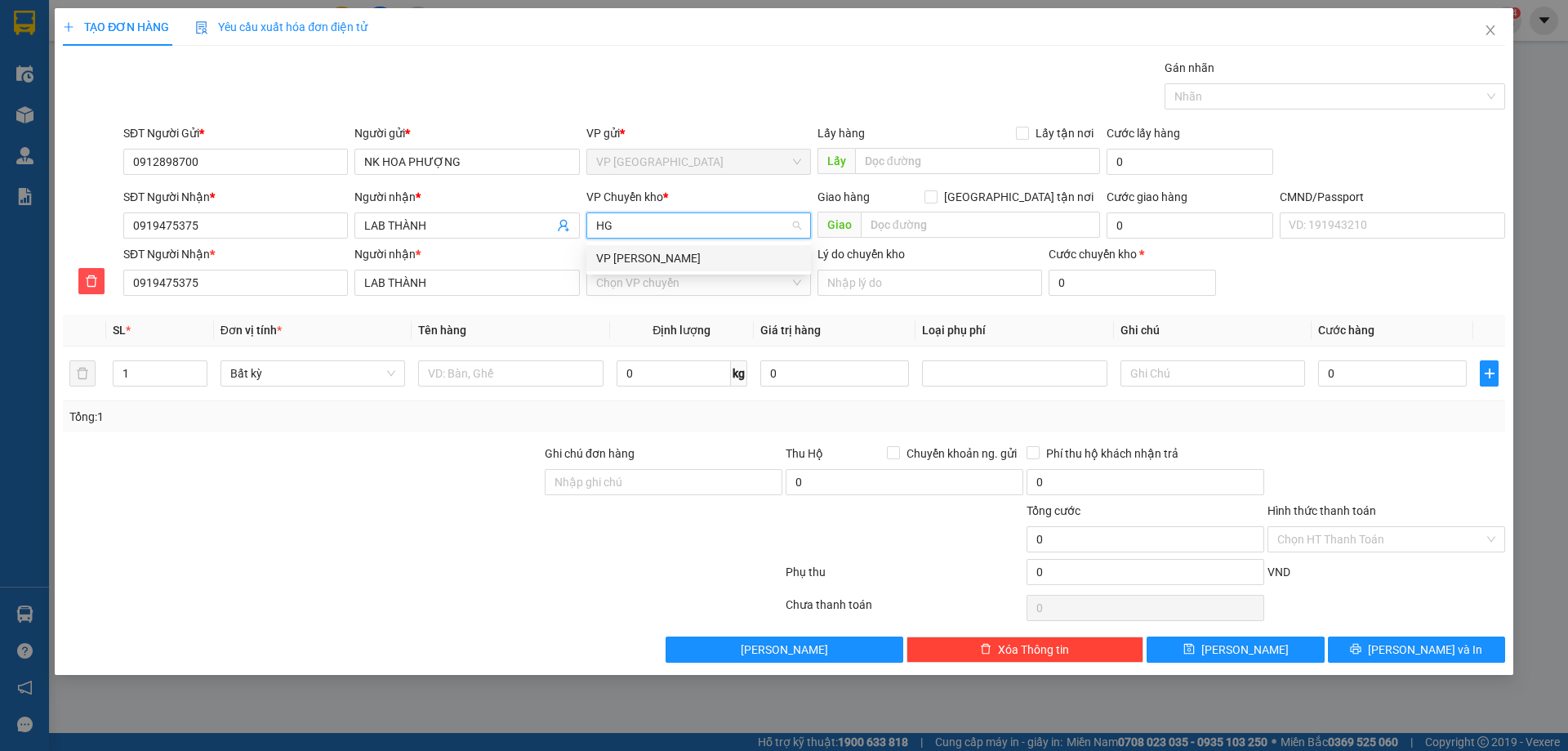
scroll to position [0, 0]
click at [667, 259] on div "VP [PERSON_NAME]" at bounding box center [698, 258] width 205 height 18
click at [639, 280] on input "VP nhận *" at bounding box center [692, 282] width 193 height 25
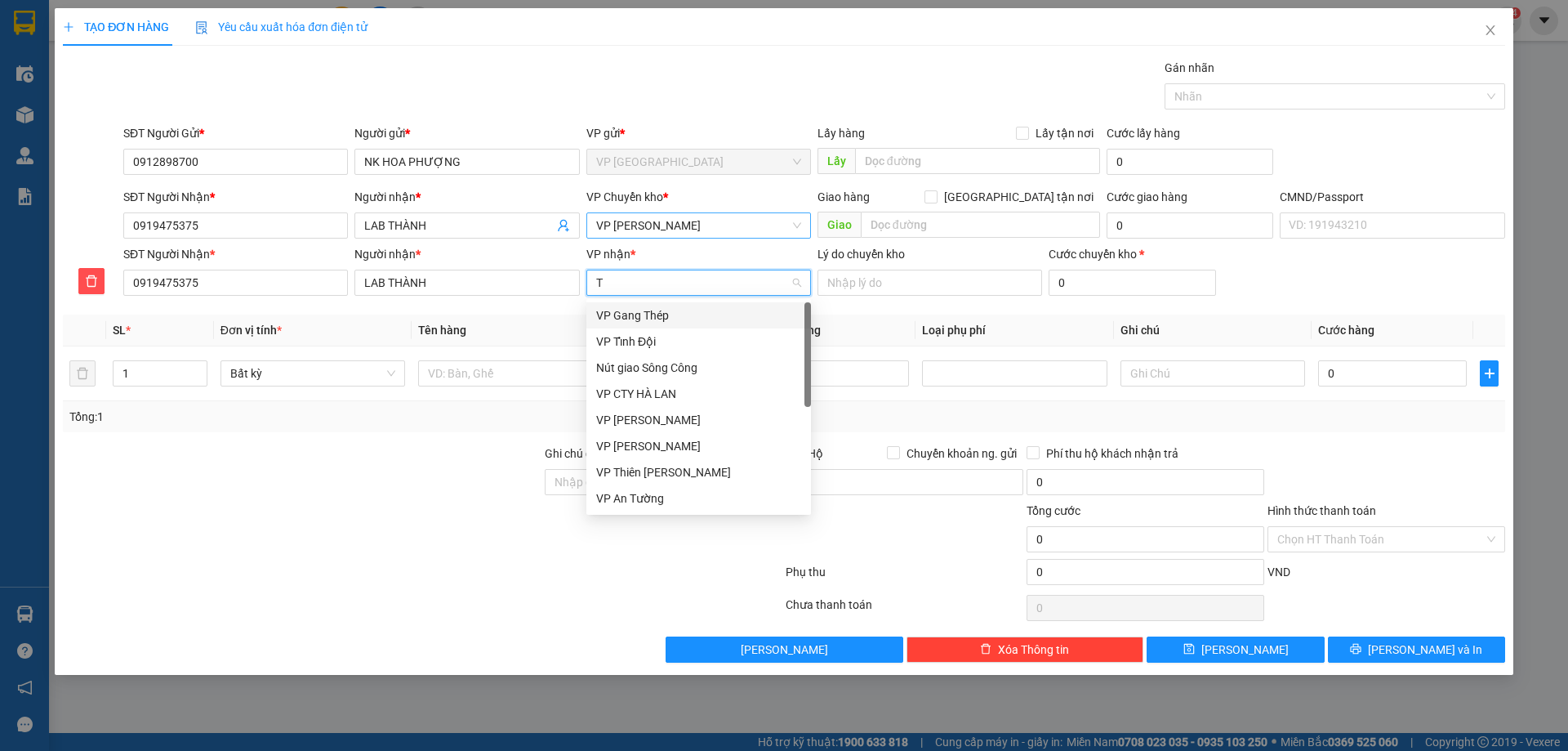
type input "TK"
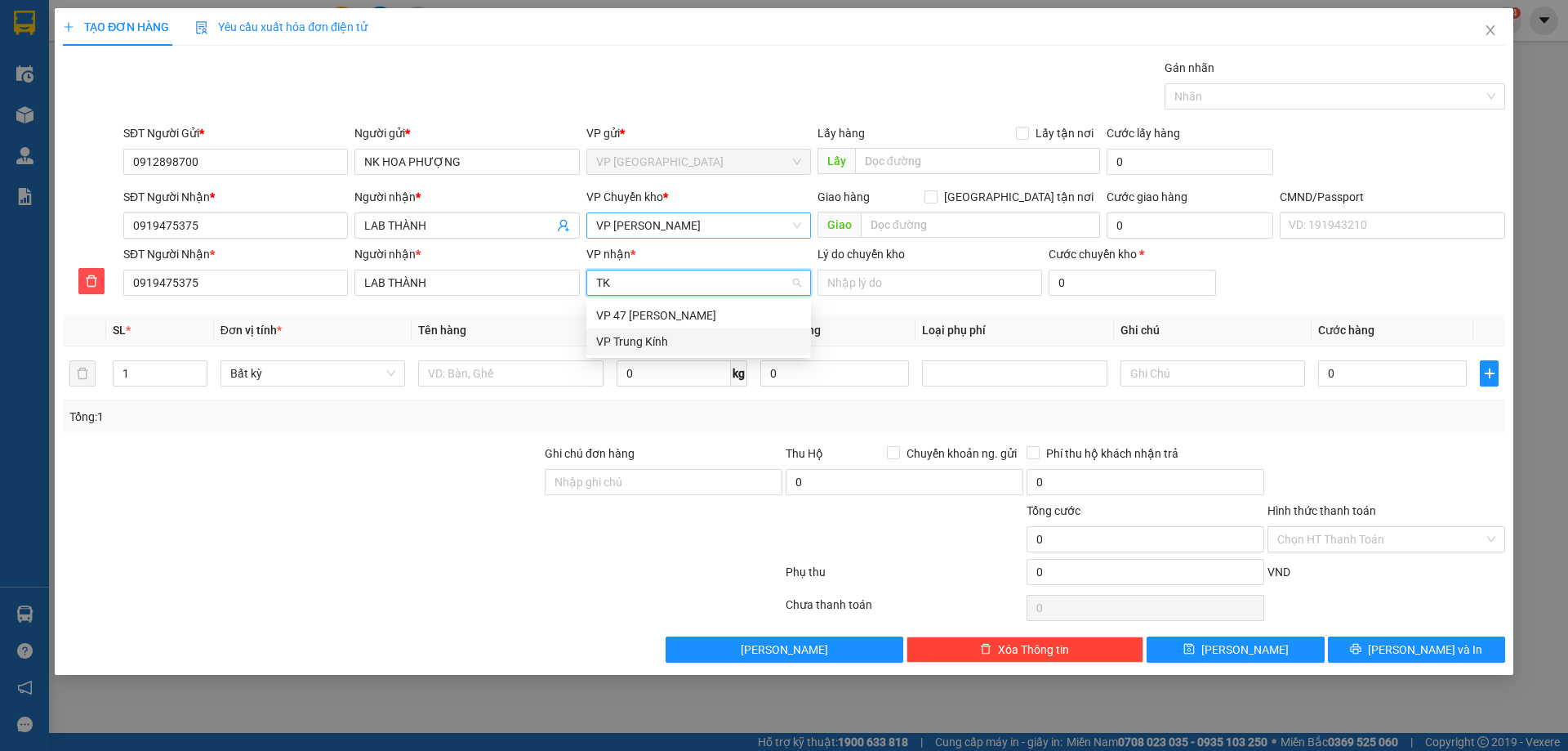
click at [659, 331] on div "VP Trung Kính" at bounding box center [698, 341] width 224 height 26
click at [469, 363] on input "text" at bounding box center [511, 373] width 184 height 26
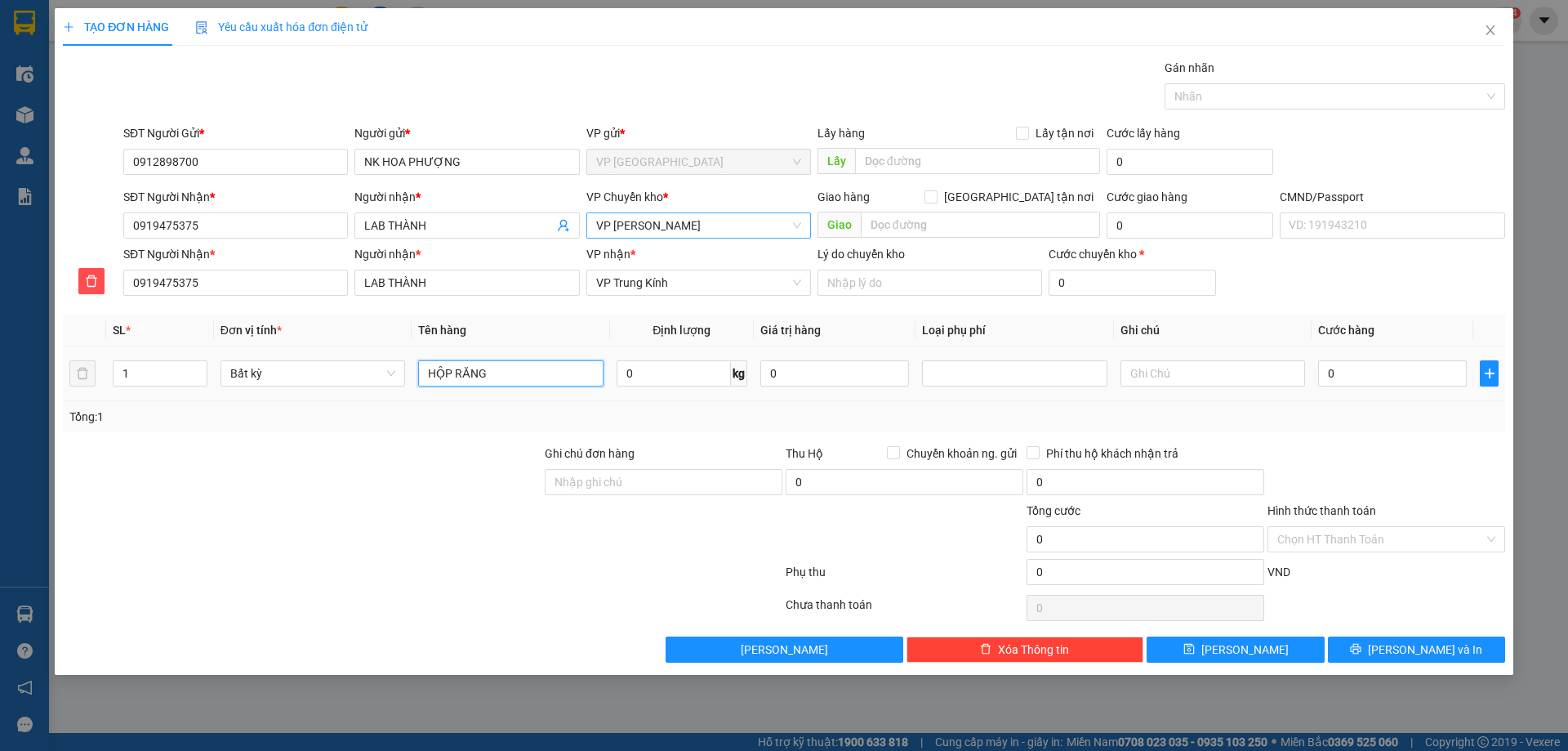
type input "HỘP RĂNG"
type input "1"
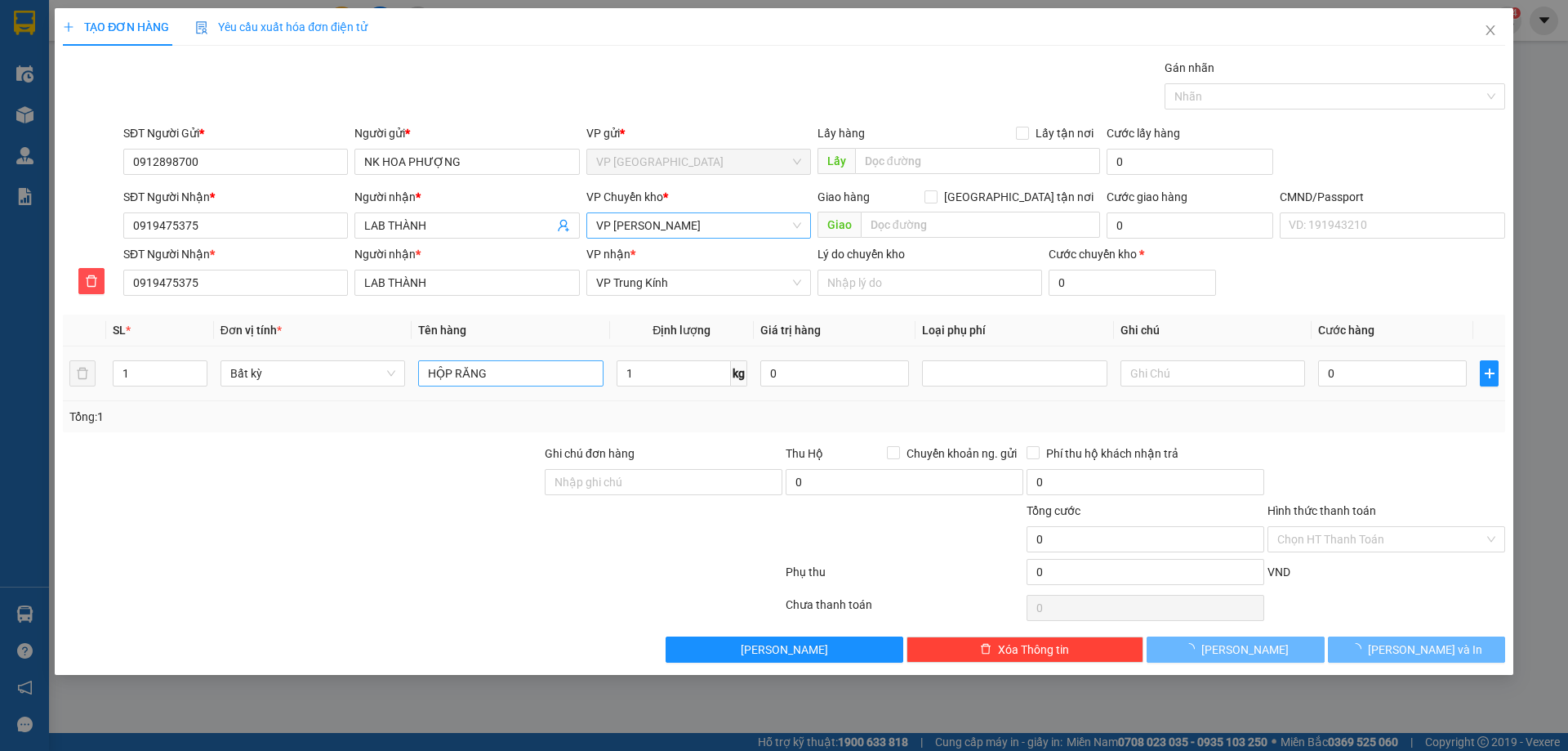
type input "40.000"
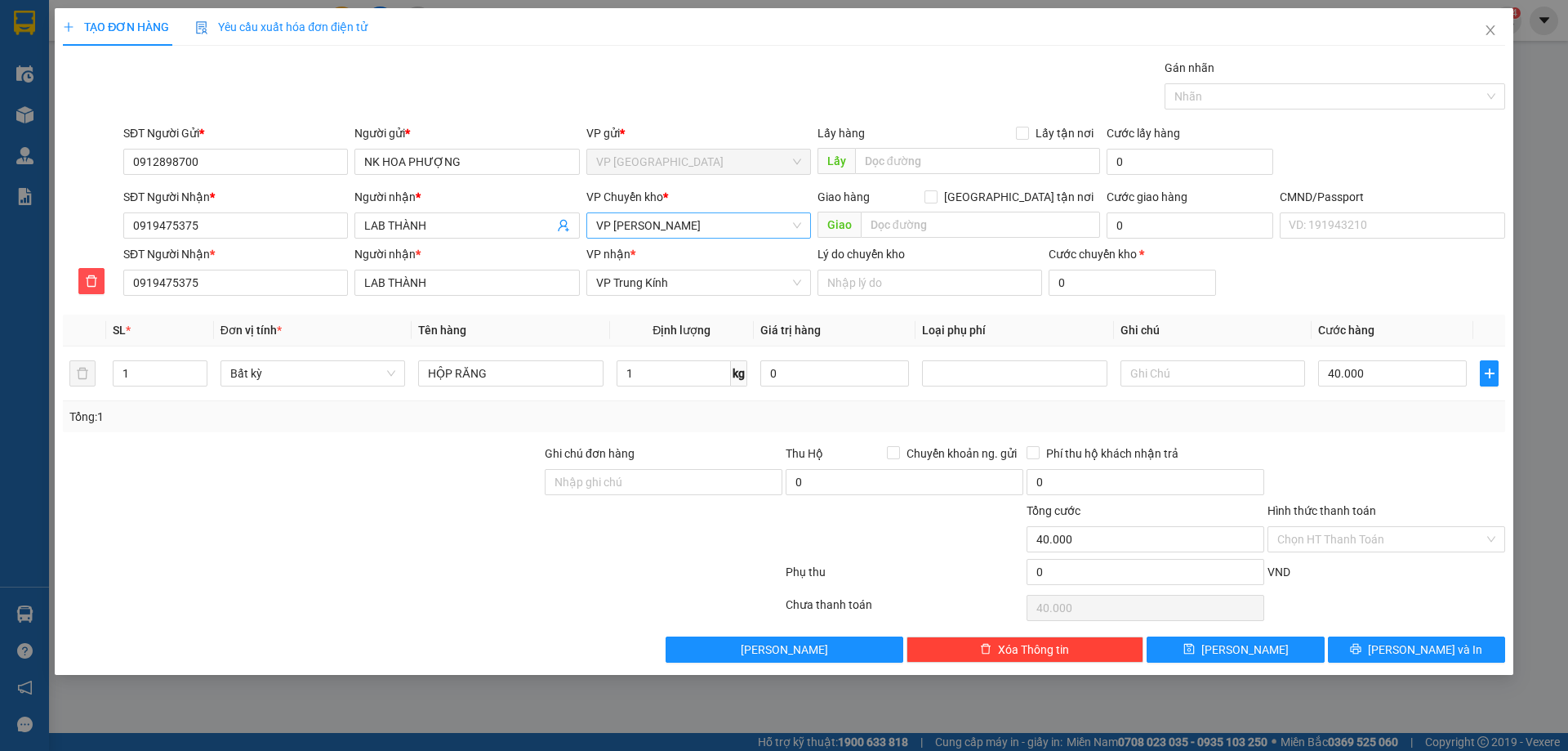
click at [1351, 510] on label "Hình thức thanh toán" at bounding box center [1321, 510] width 108 height 13
click at [1351, 527] on input "Hình thức thanh toán" at bounding box center [1381, 539] width 206 height 25
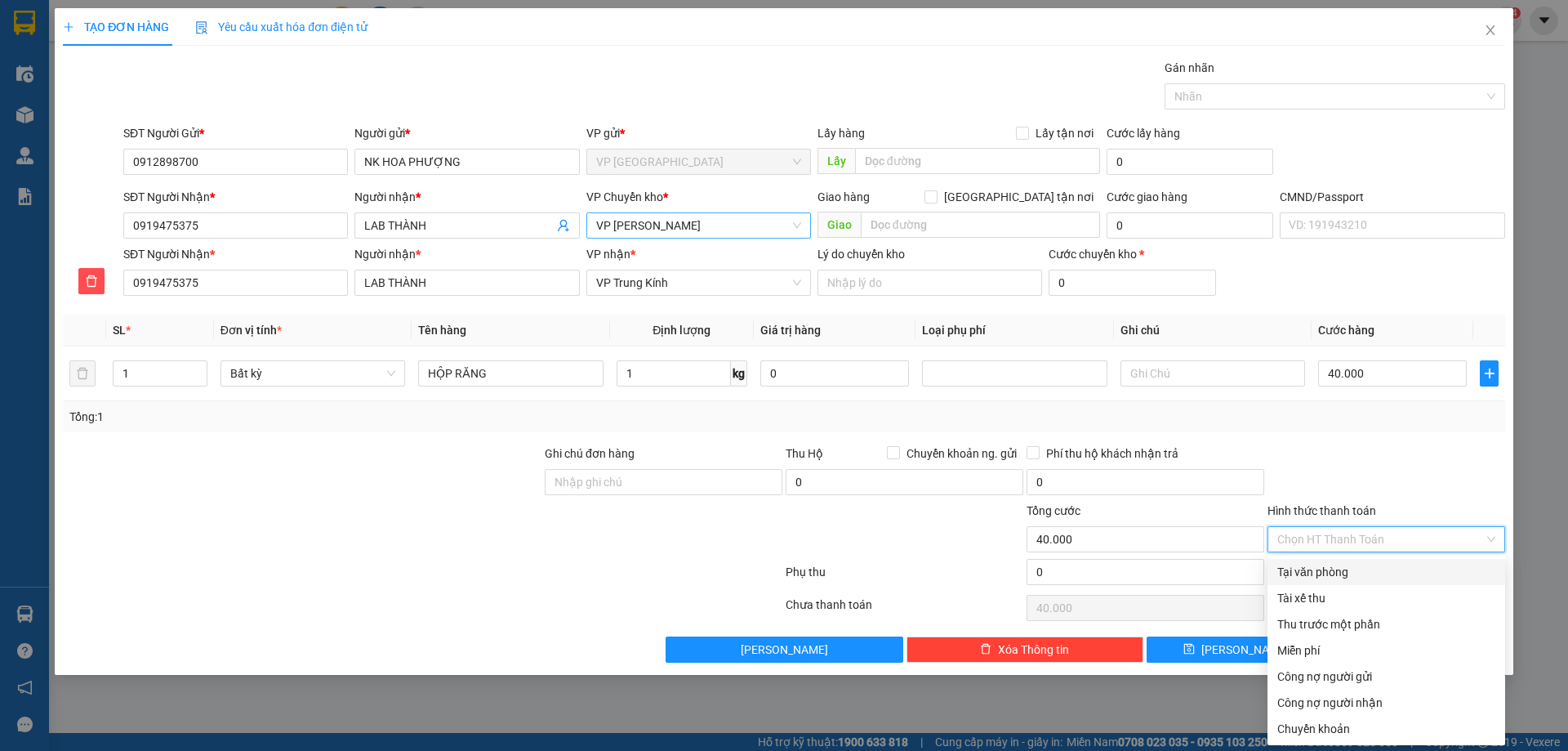
click at [1353, 566] on div "Tại văn phòng" at bounding box center [1387, 571] width 218 height 18
type input "0"
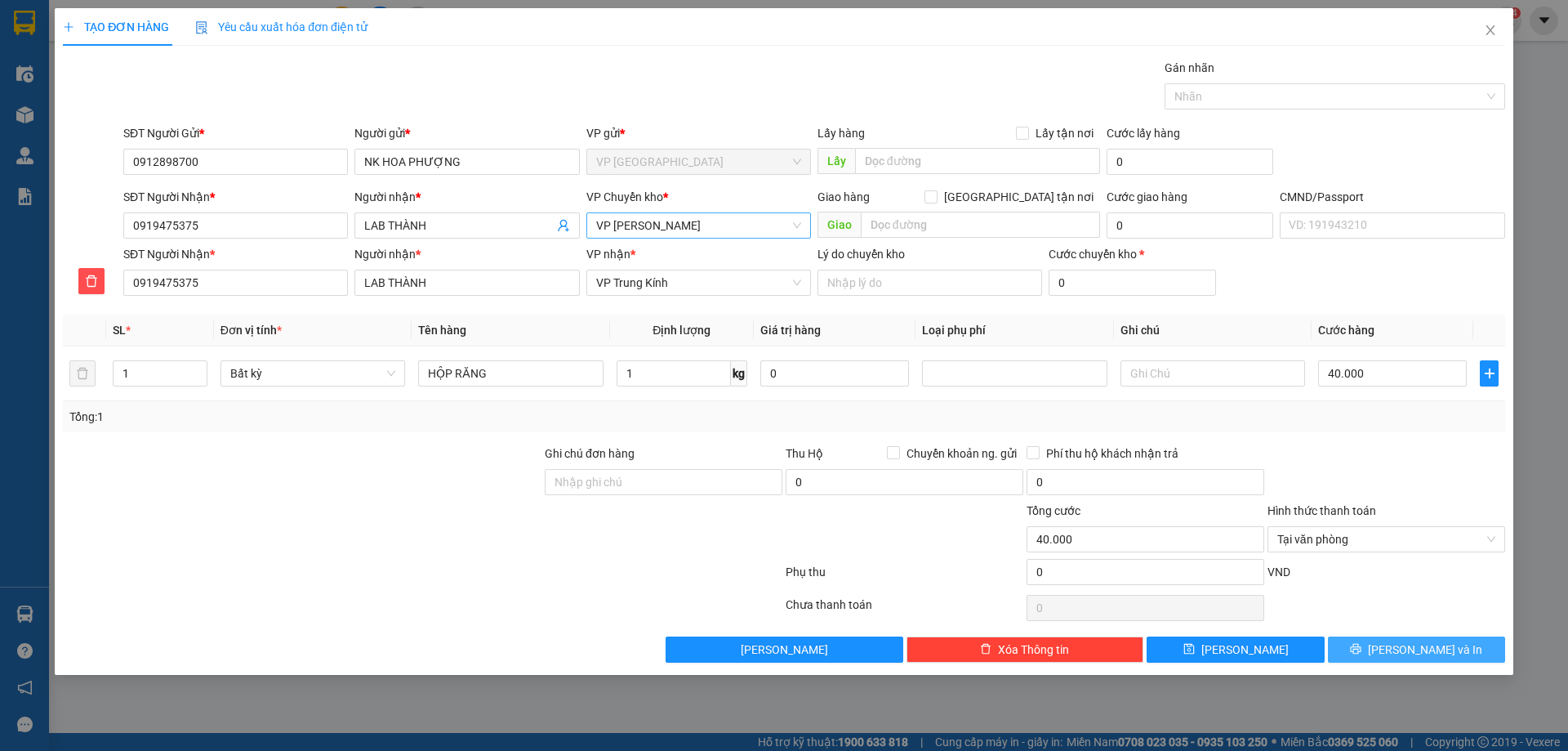
click at [1426, 646] on span "Lưu và In" at bounding box center [1424, 649] width 114 height 18
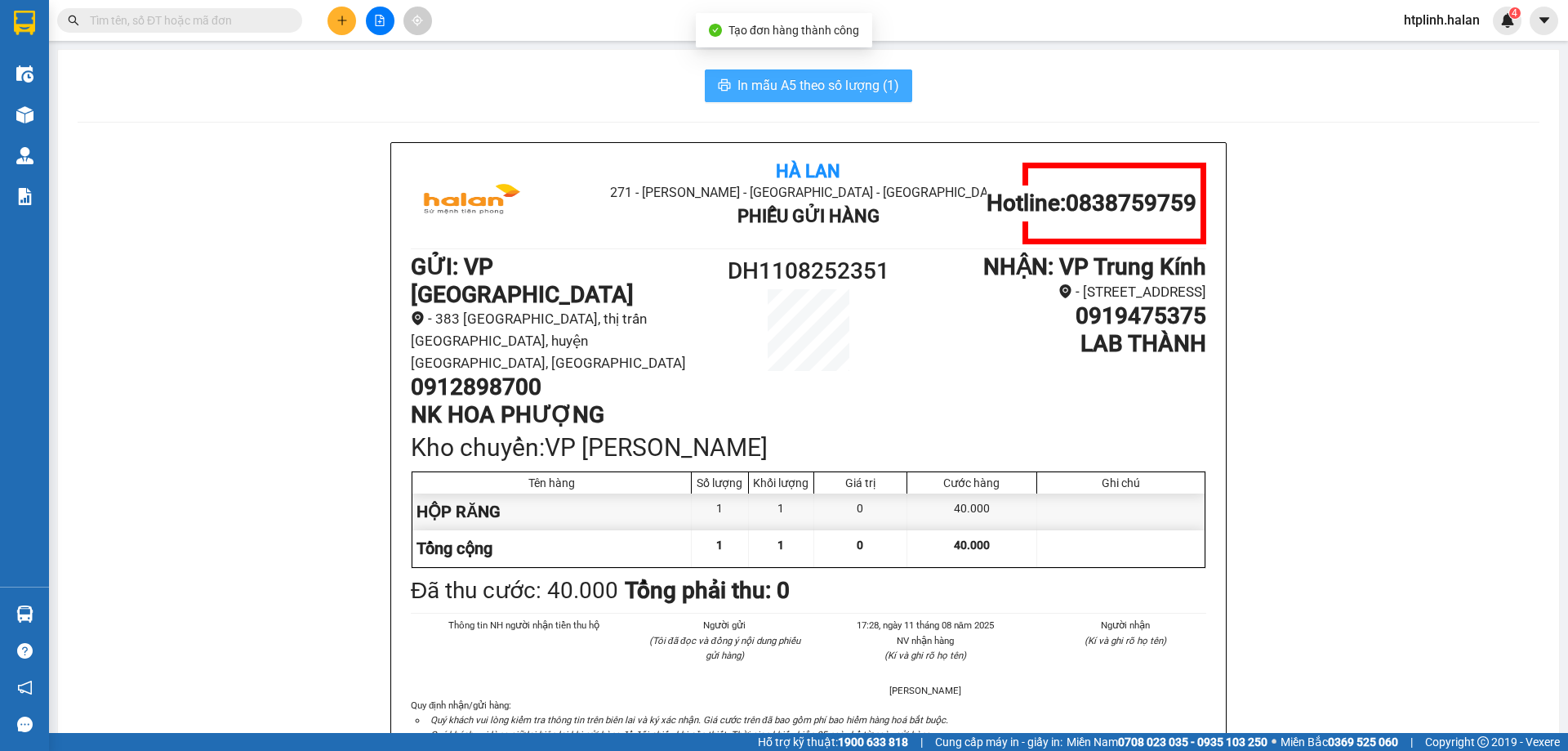
click at [811, 76] on span "In mẫu A5 theo số lượng (1)" at bounding box center [817, 85] width 162 height 21
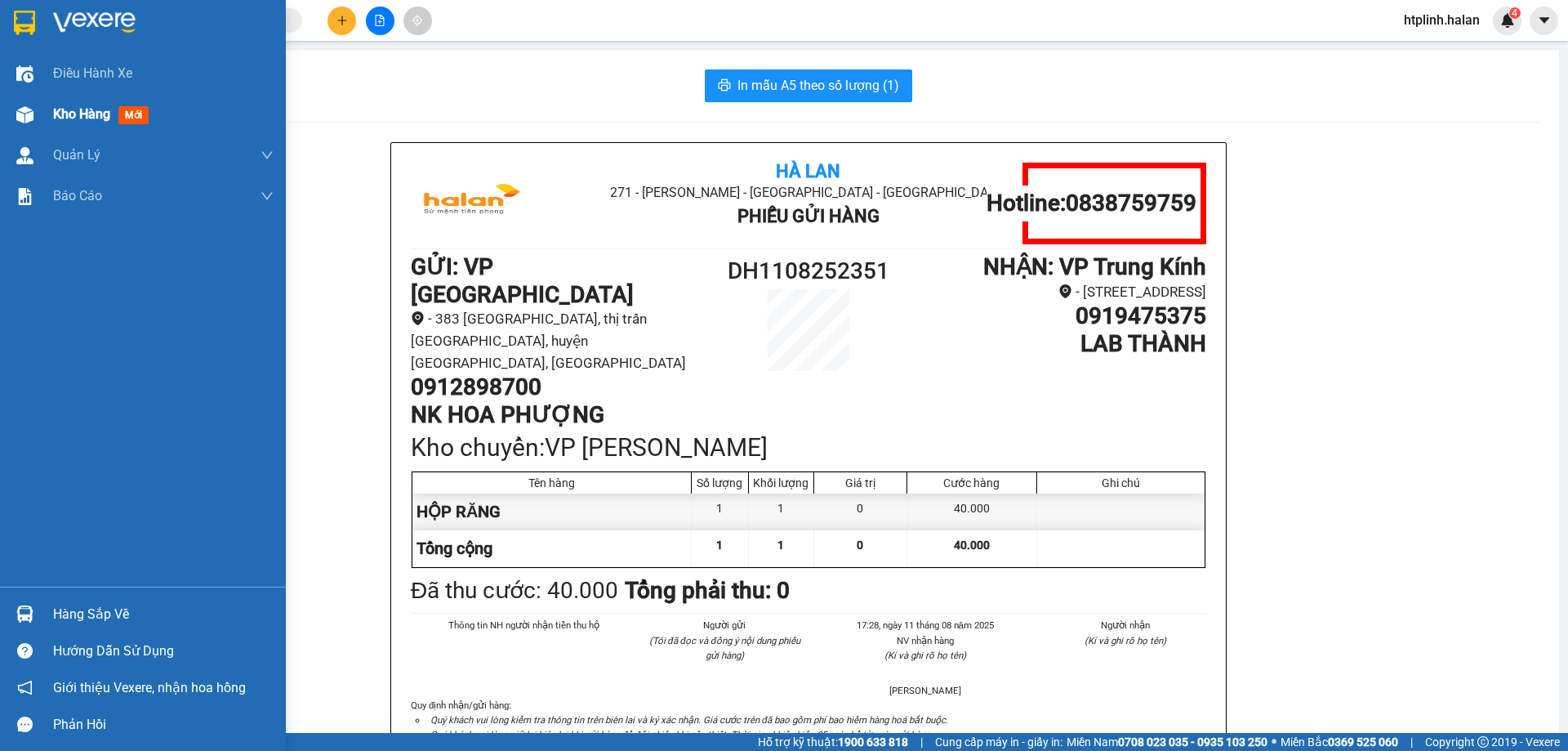
click at [83, 114] on span "Kho hàng" at bounding box center [82, 114] width 58 height 16
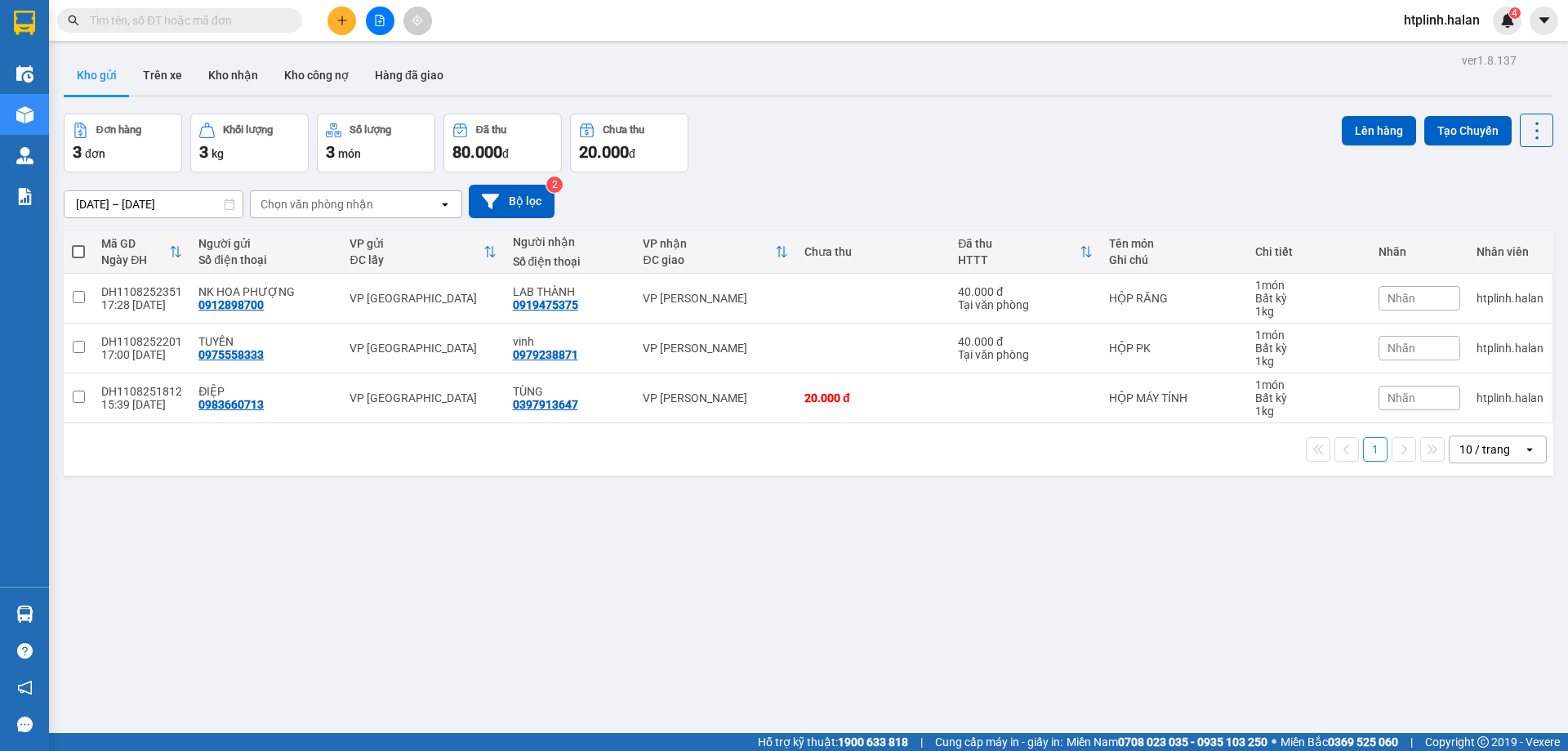
click at [245, 26] on input "text" at bounding box center [186, 21] width 192 height 18
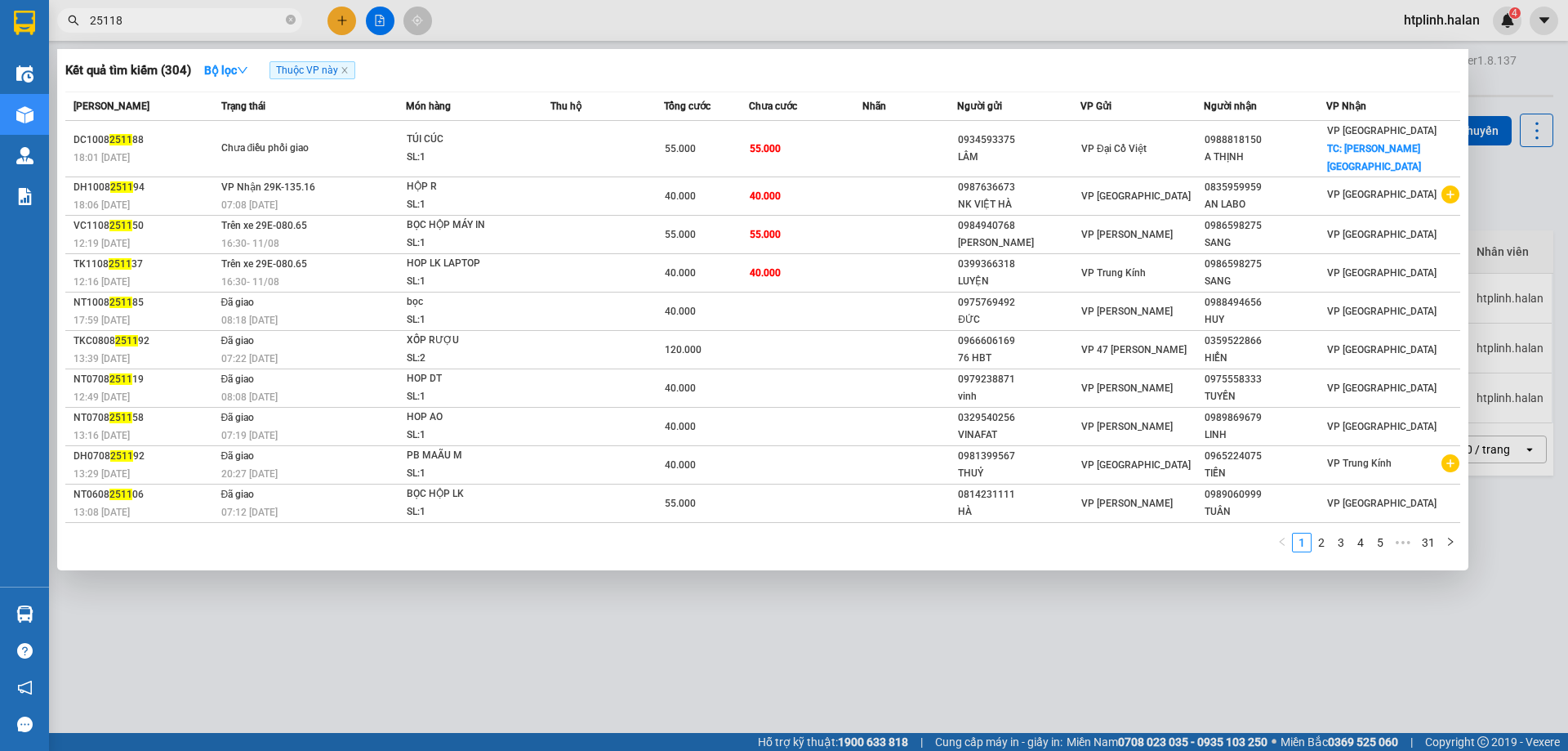
type input "251188"
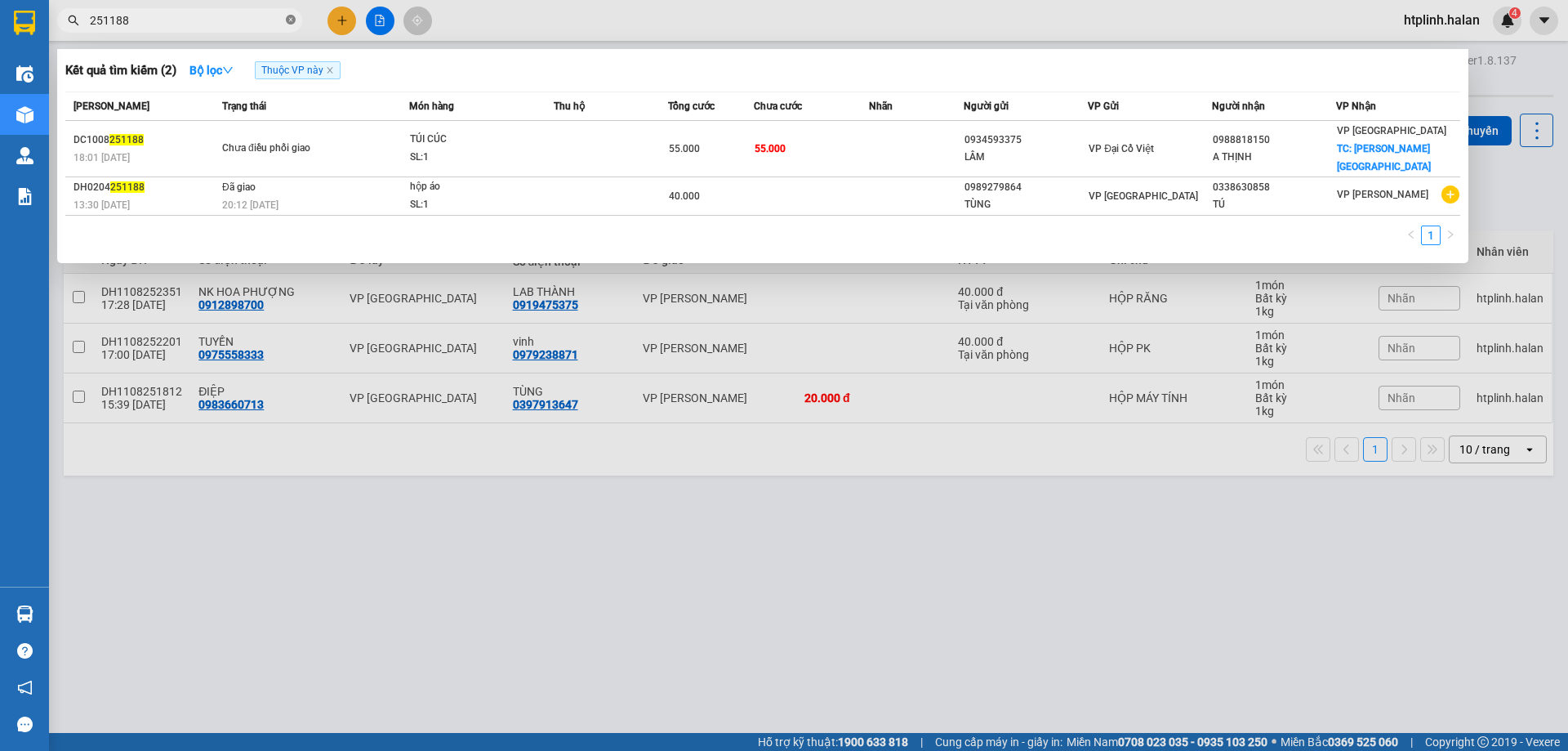
click at [290, 25] on icon "close-circle" at bounding box center [291, 20] width 10 height 10
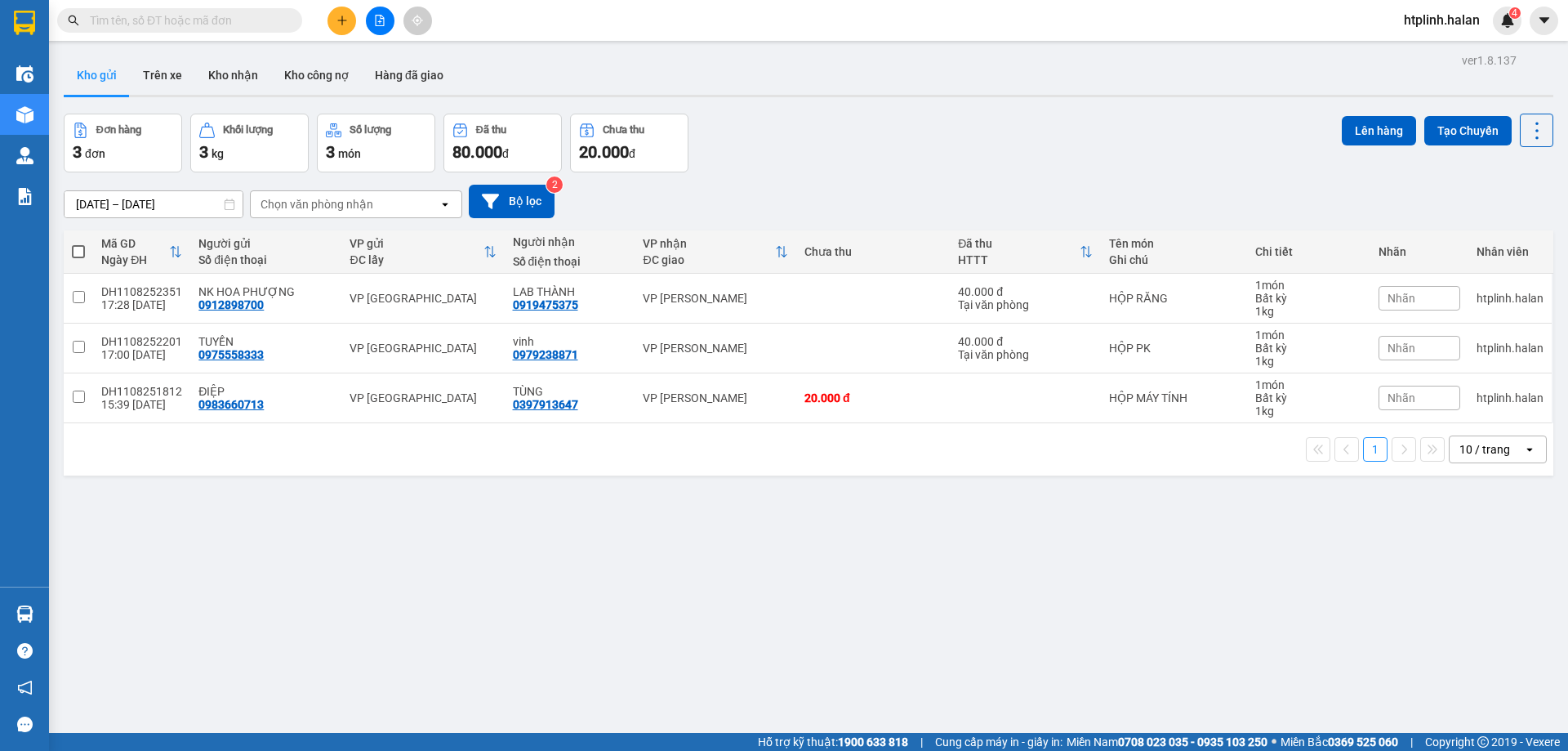
click at [264, 16] on input "text" at bounding box center [186, 21] width 192 height 18
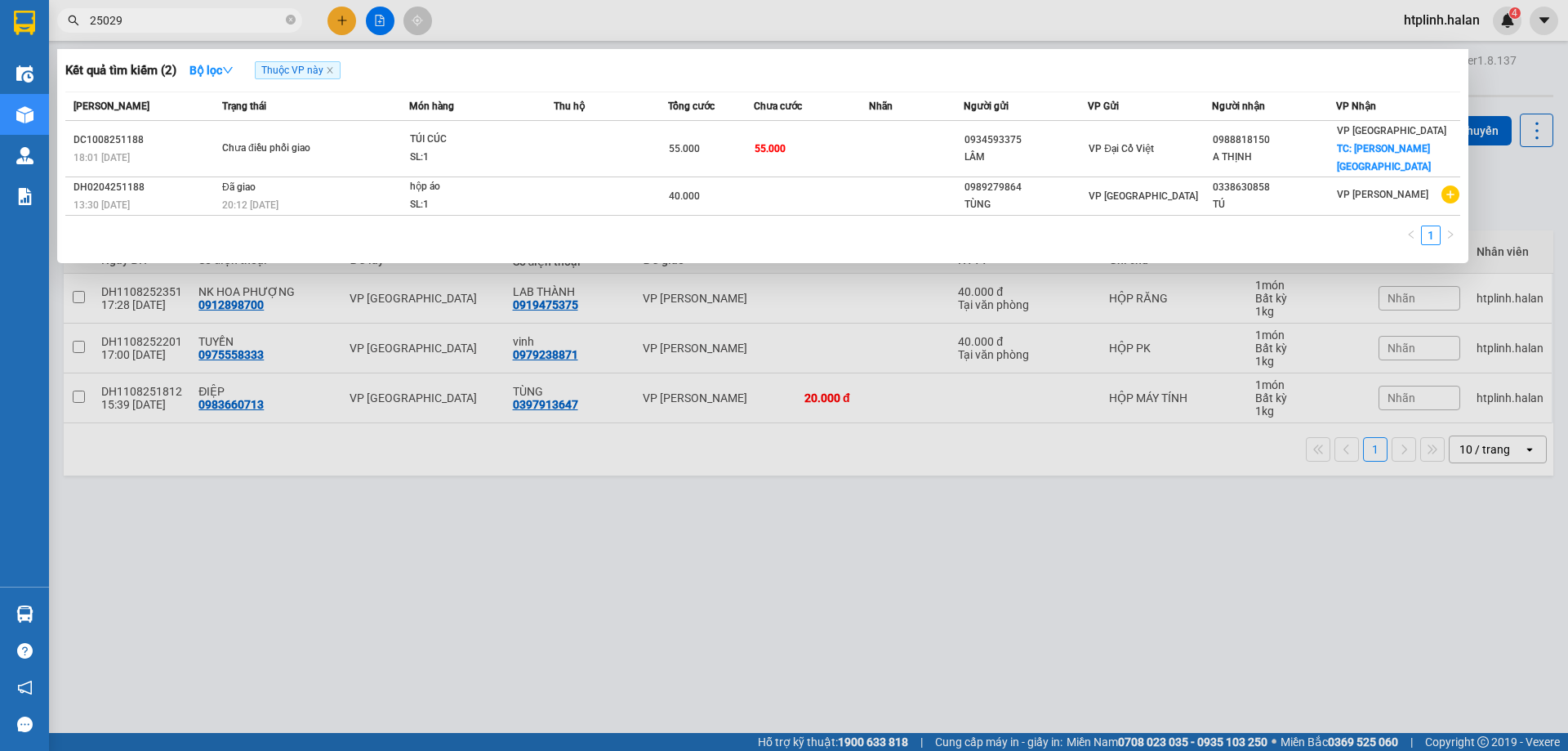
type input "250292"
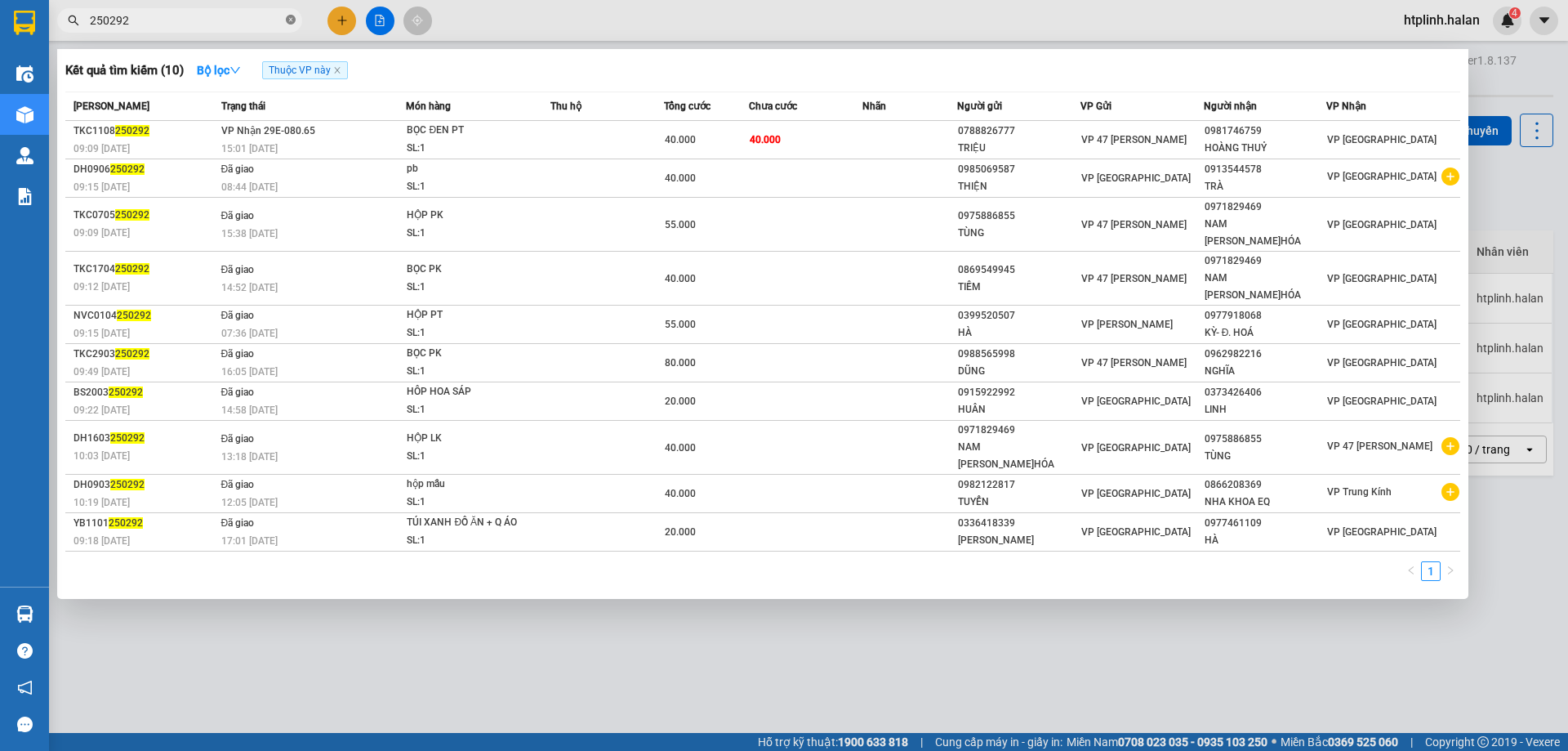
click at [288, 21] on icon "close-circle" at bounding box center [291, 20] width 10 height 10
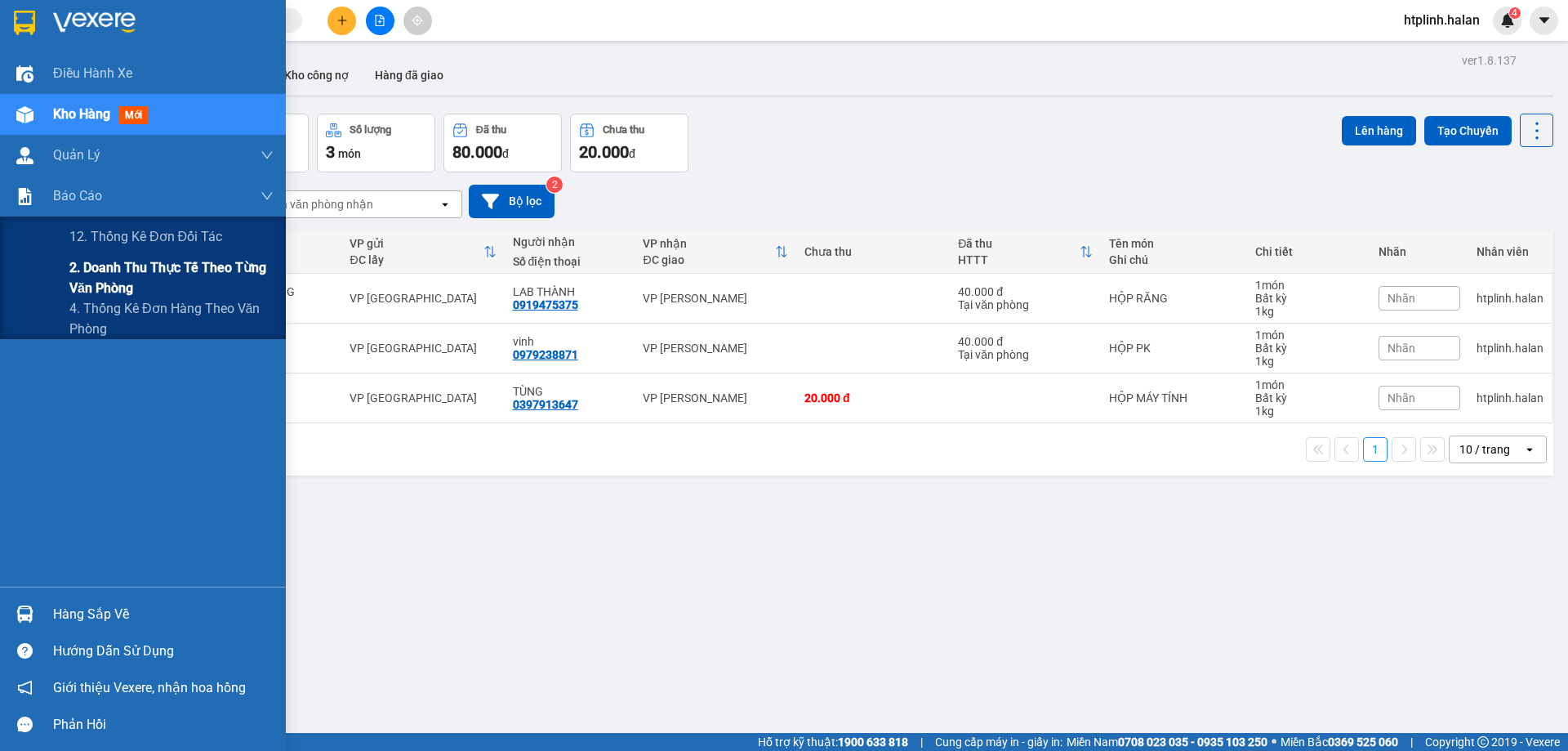
click at [82, 265] on span "2. Doanh thu thực tế theo từng văn phòng" at bounding box center [172, 277] width 204 height 41
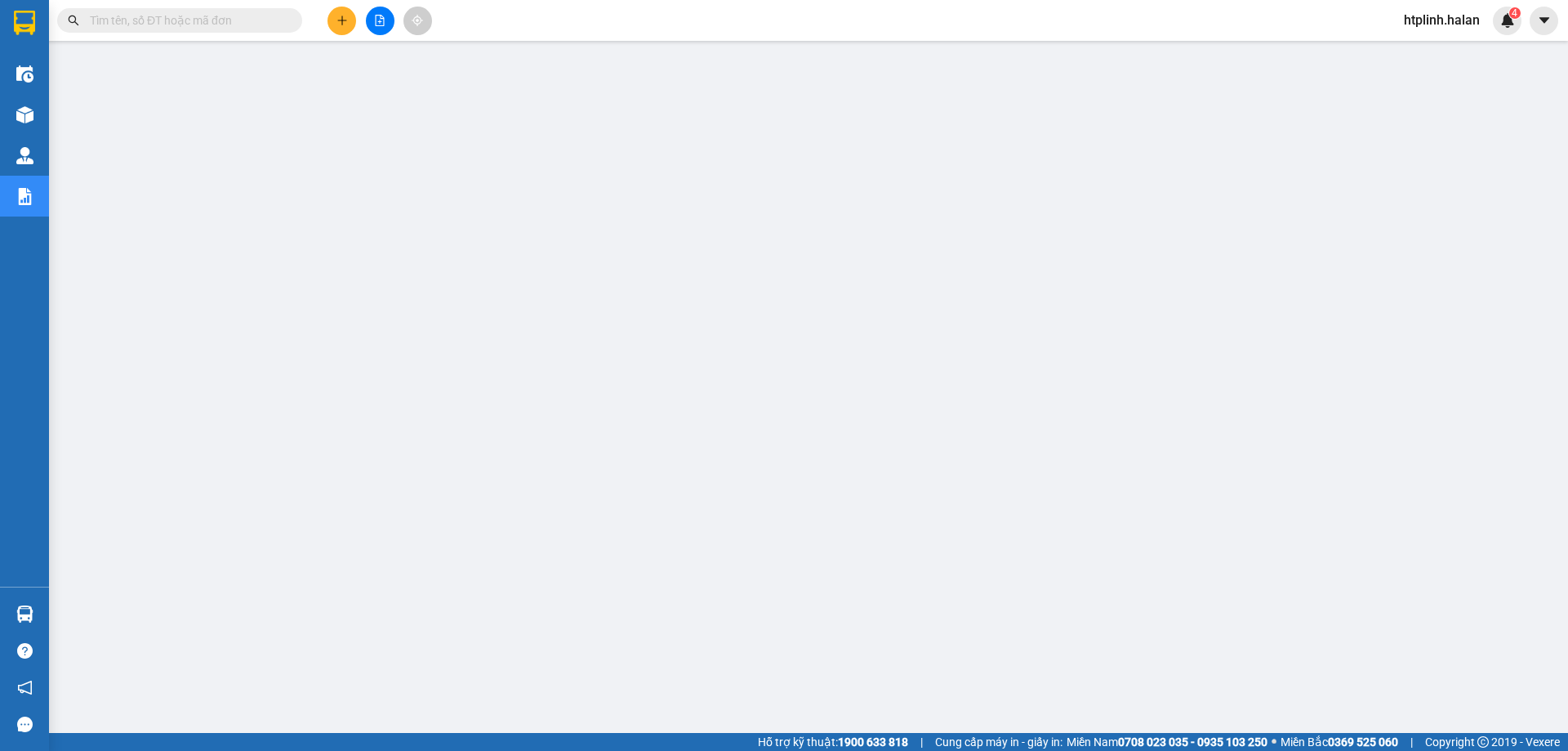
scroll to position [60, 0]
click at [231, 21] on input "text" at bounding box center [186, 21] width 192 height 18
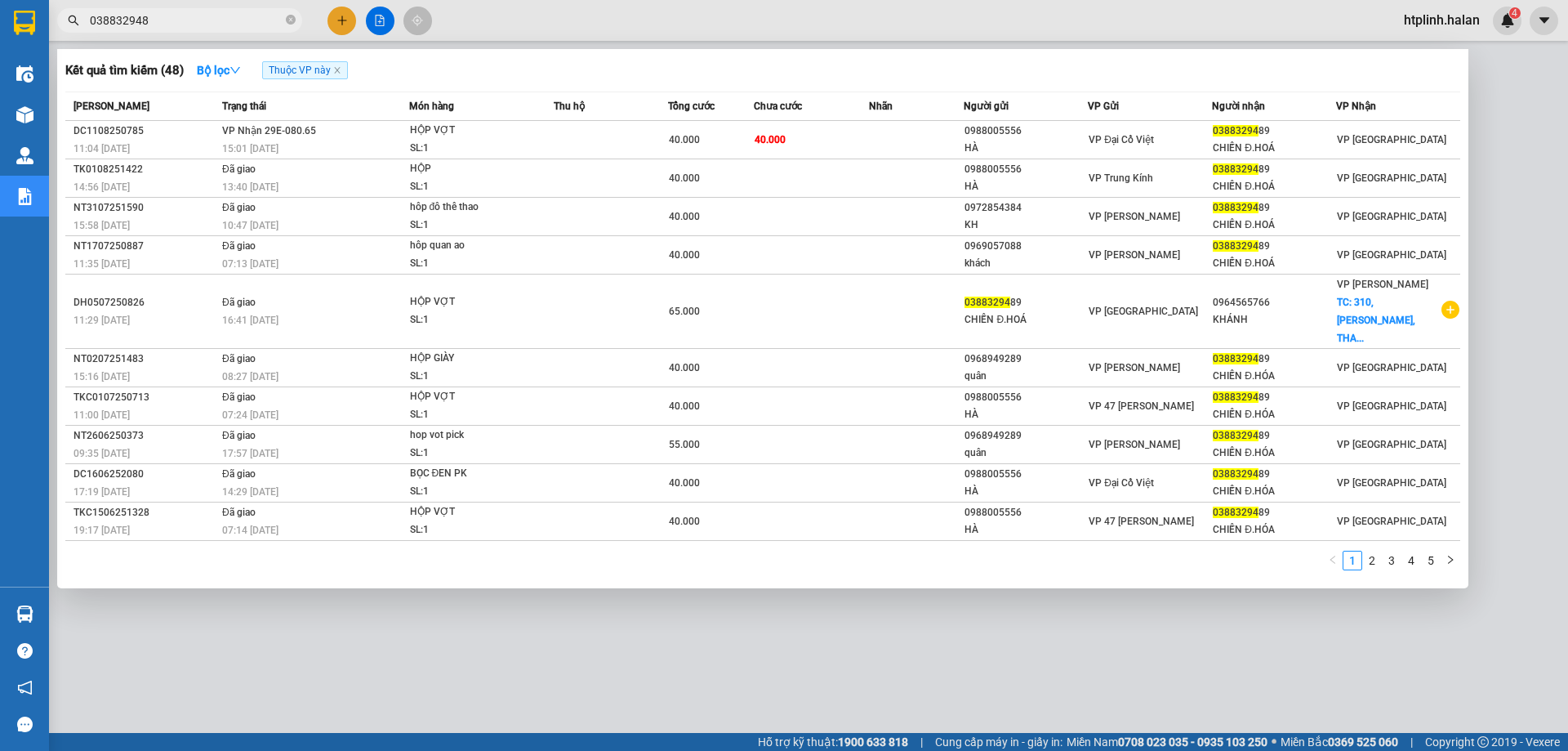
type input "0388329489"
click at [294, 20] on icon "close-circle" at bounding box center [291, 20] width 10 height 10
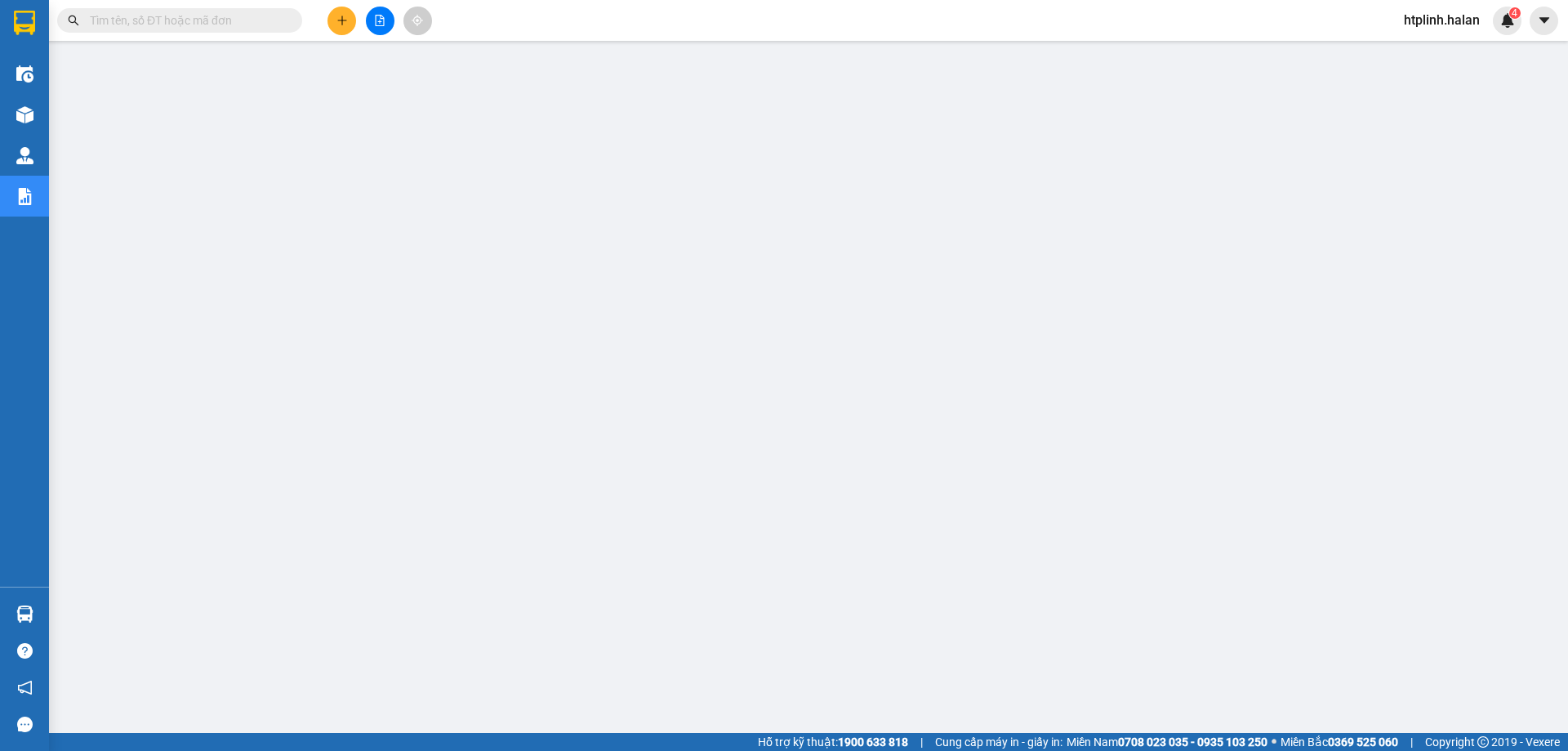
click at [270, 25] on input "text" at bounding box center [186, 21] width 192 height 18
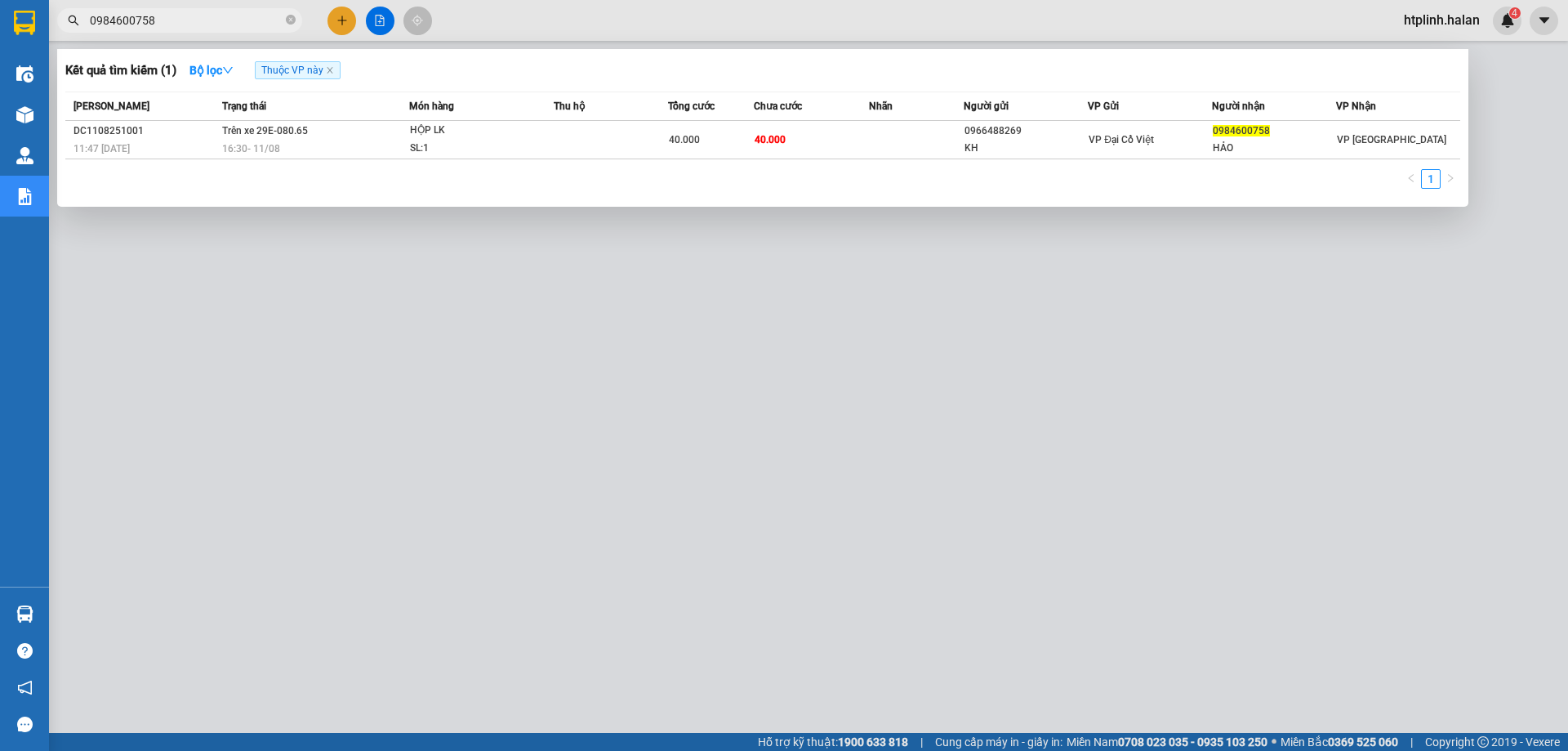
type input "0984600758"
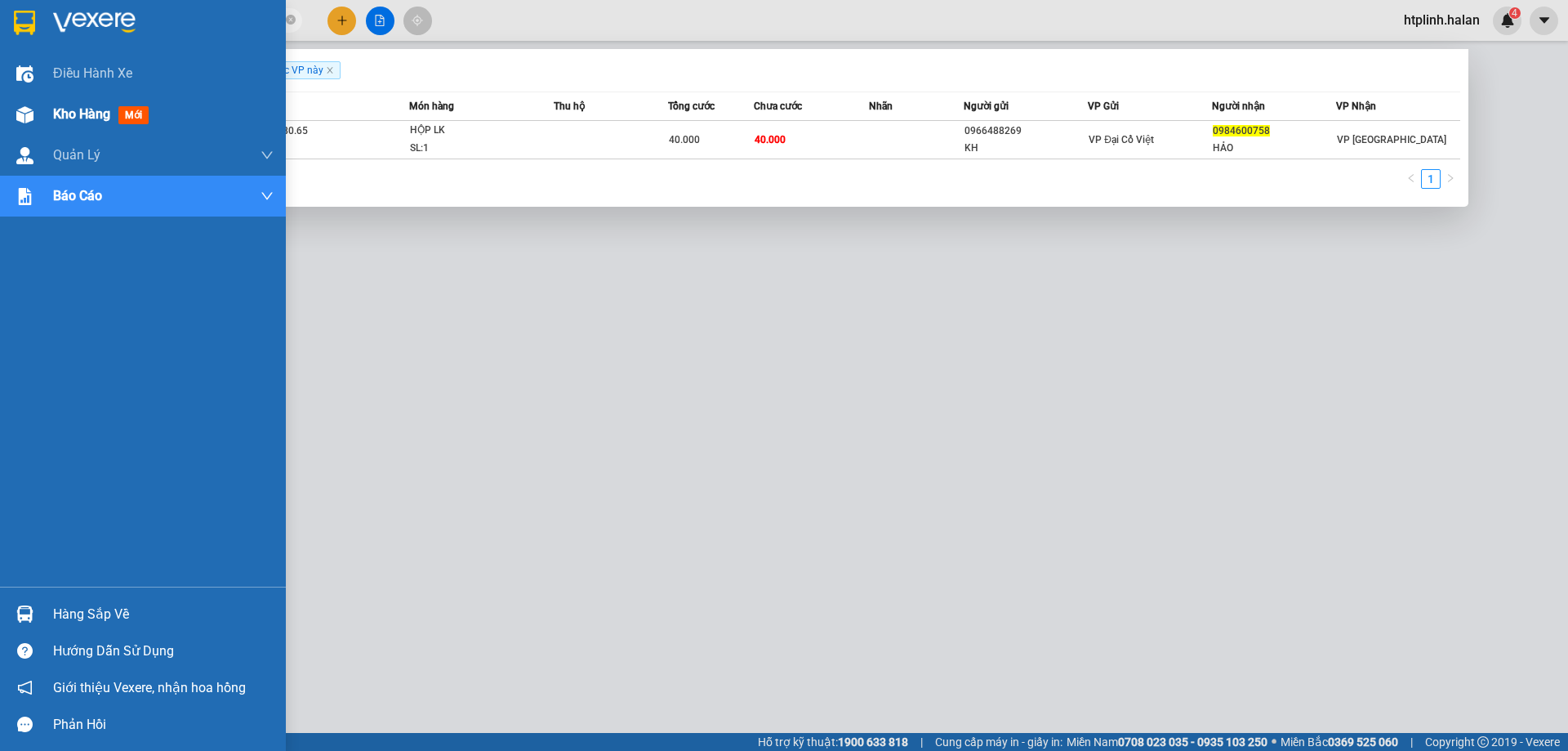
click at [87, 116] on span "Kho hàng" at bounding box center [82, 114] width 58 height 16
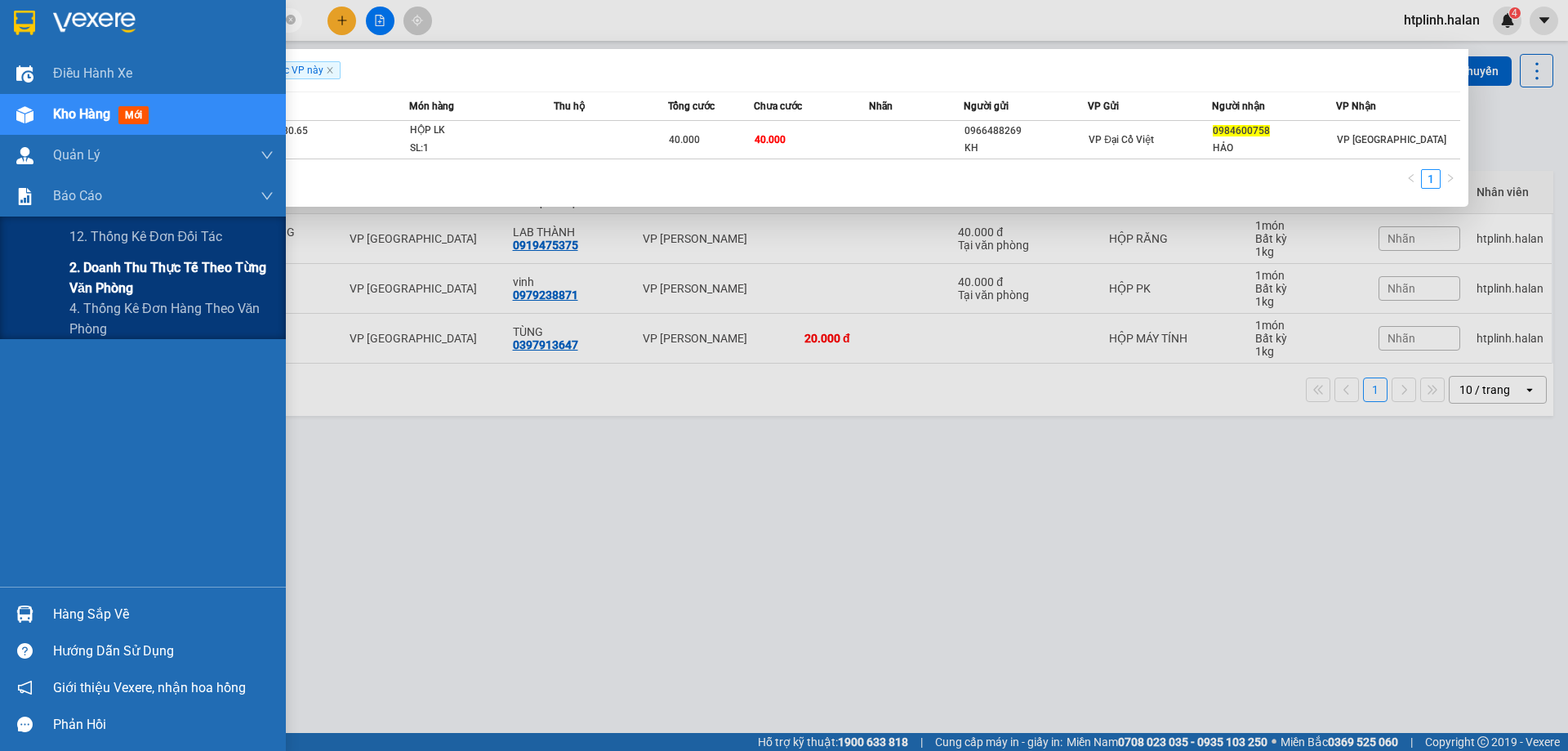
click at [104, 268] on span "2. Doanh thu thực tế theo từng văn phòng" at bounding box center [172, 277] width 204 height 41
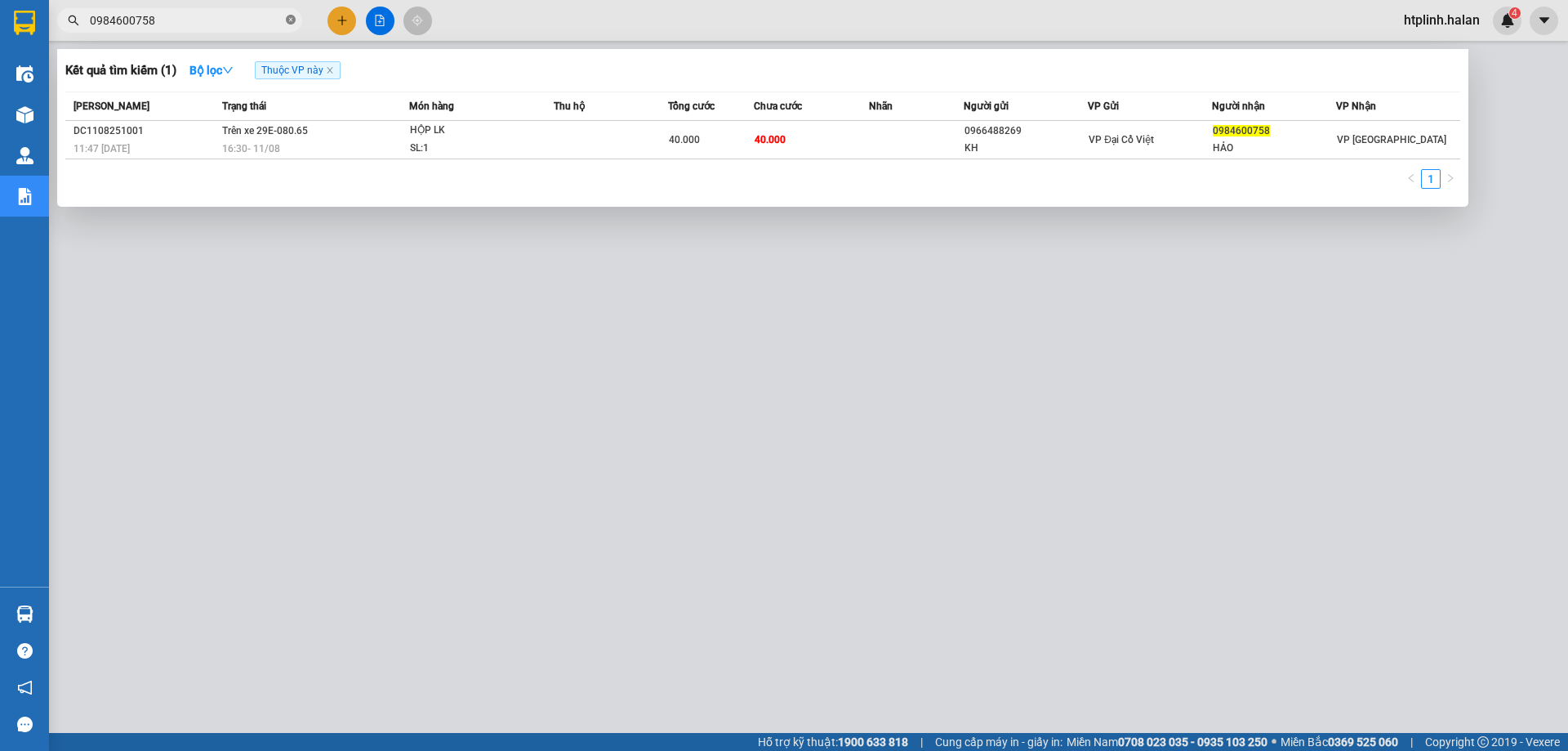
click at [290, 18] on icon "close-circle" at bounding box center [291, 20] width 10 height 10
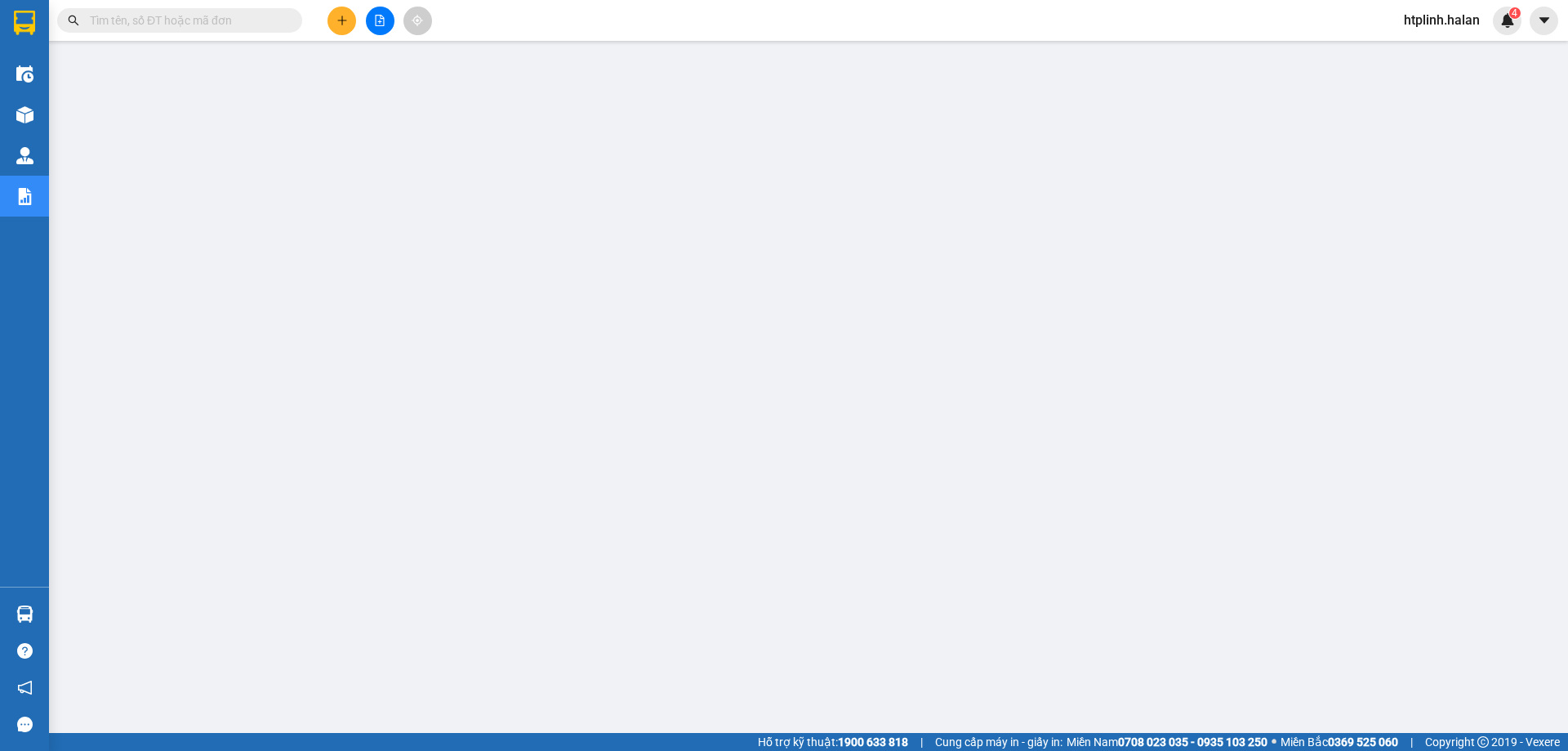
click at [253, 24] on input "text" at bounding box center [186, 21] width 192 height 18
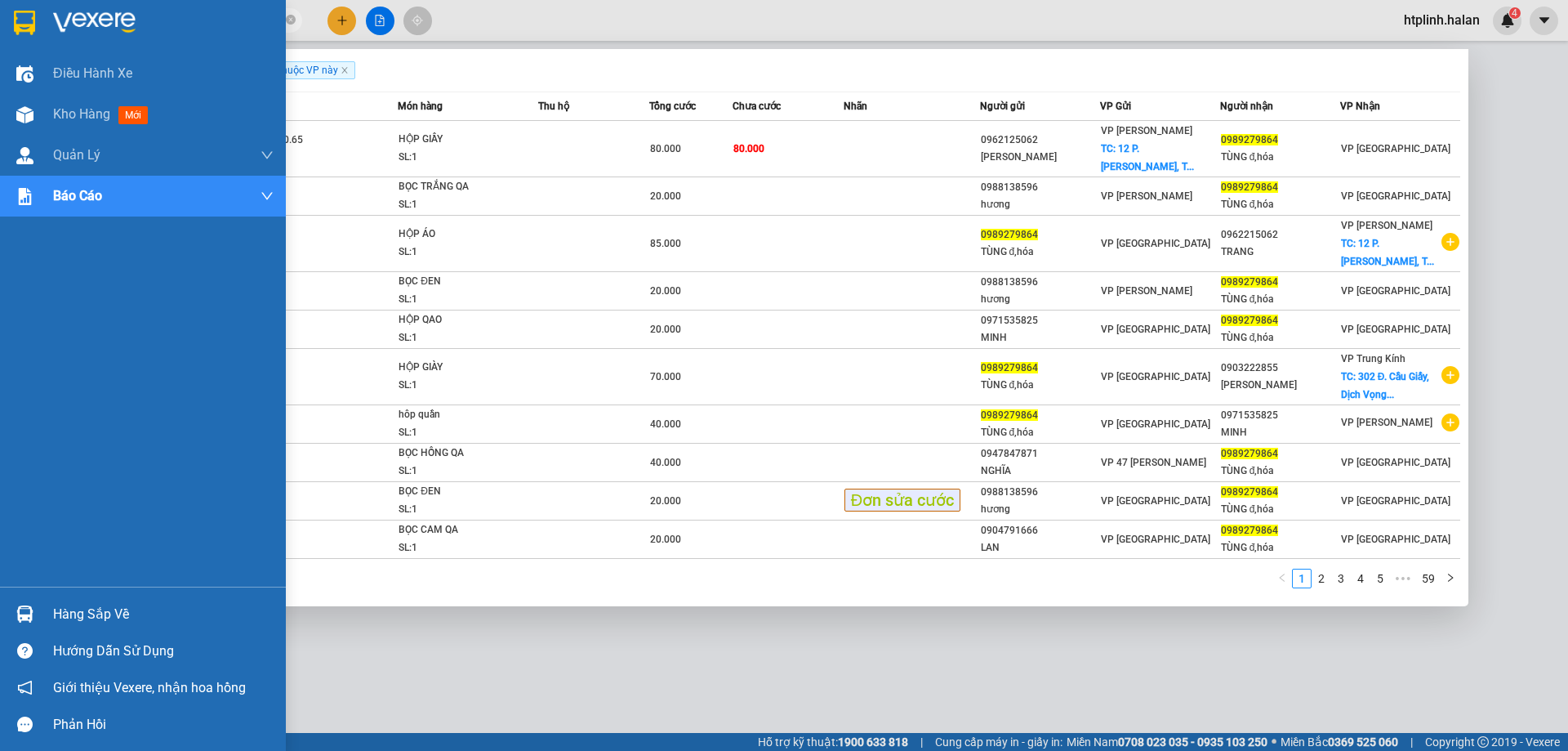
type input "0989279864"
click at [68, 615] on div "Hàng sắp về" at bounding box center [164, 614] width 220 height 25
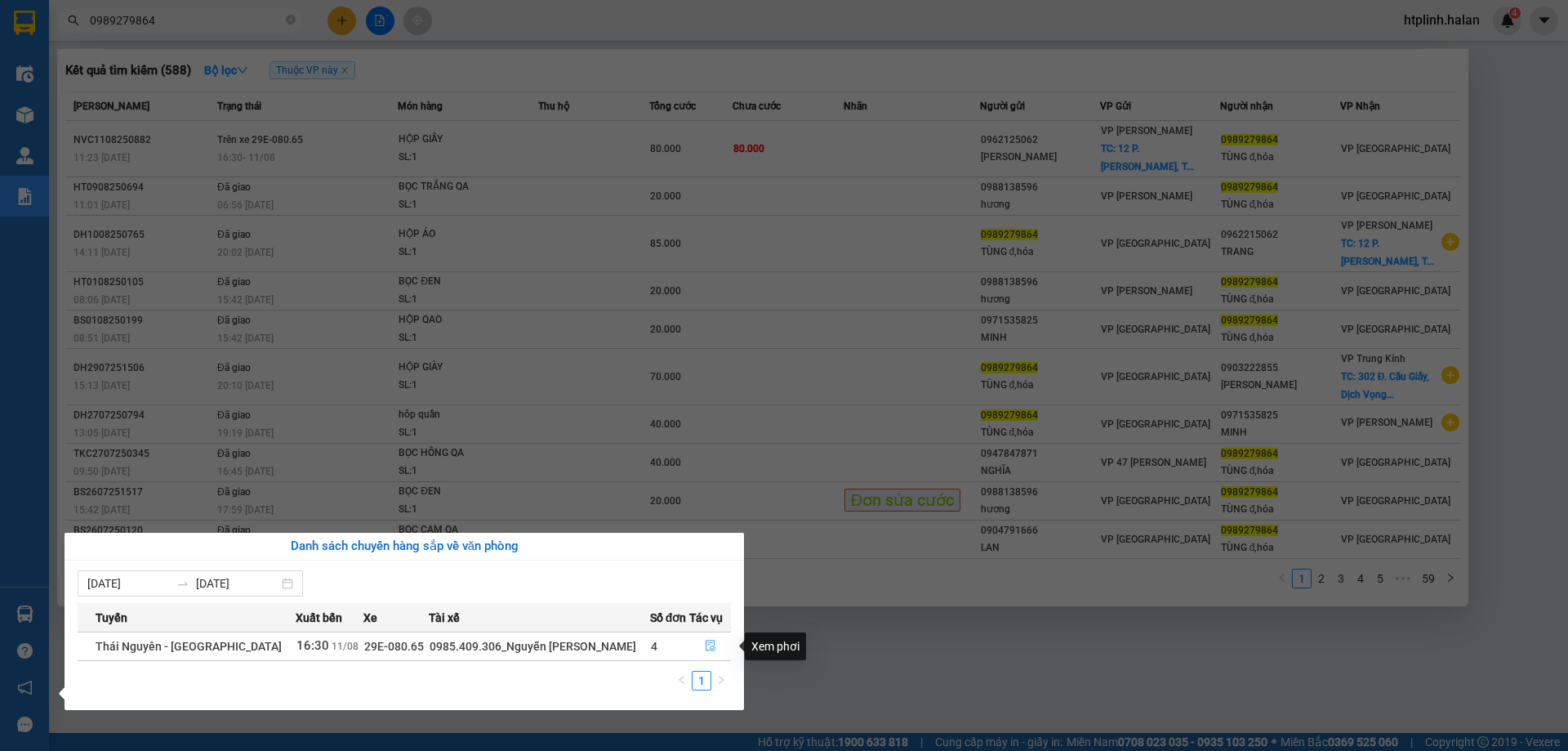
click at [710, 649] on icon "file-done" at bounding box center [710, 646] width 12 height 12
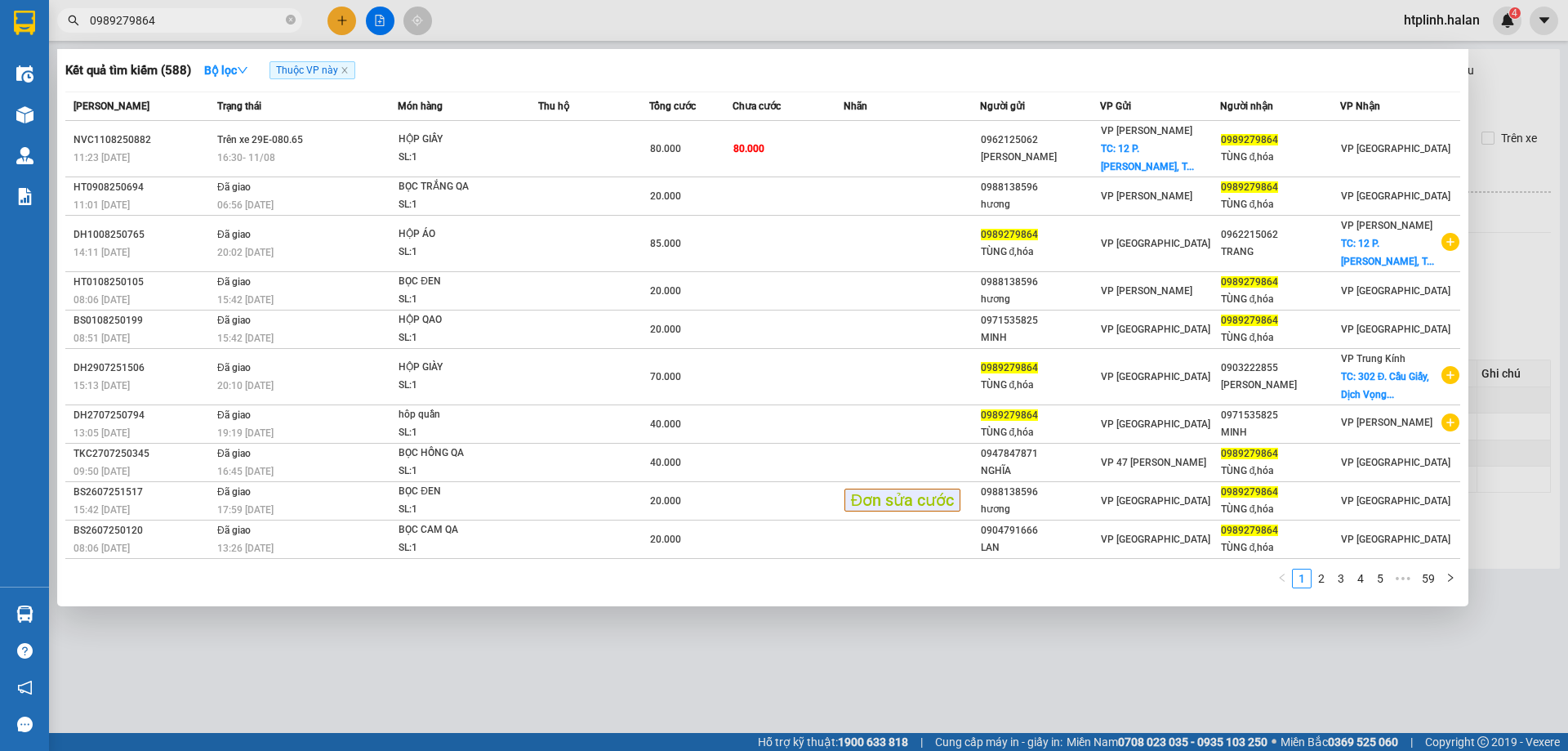
click at [1503, 92] on div at bounding box center [784, 375] width 1568 height 751
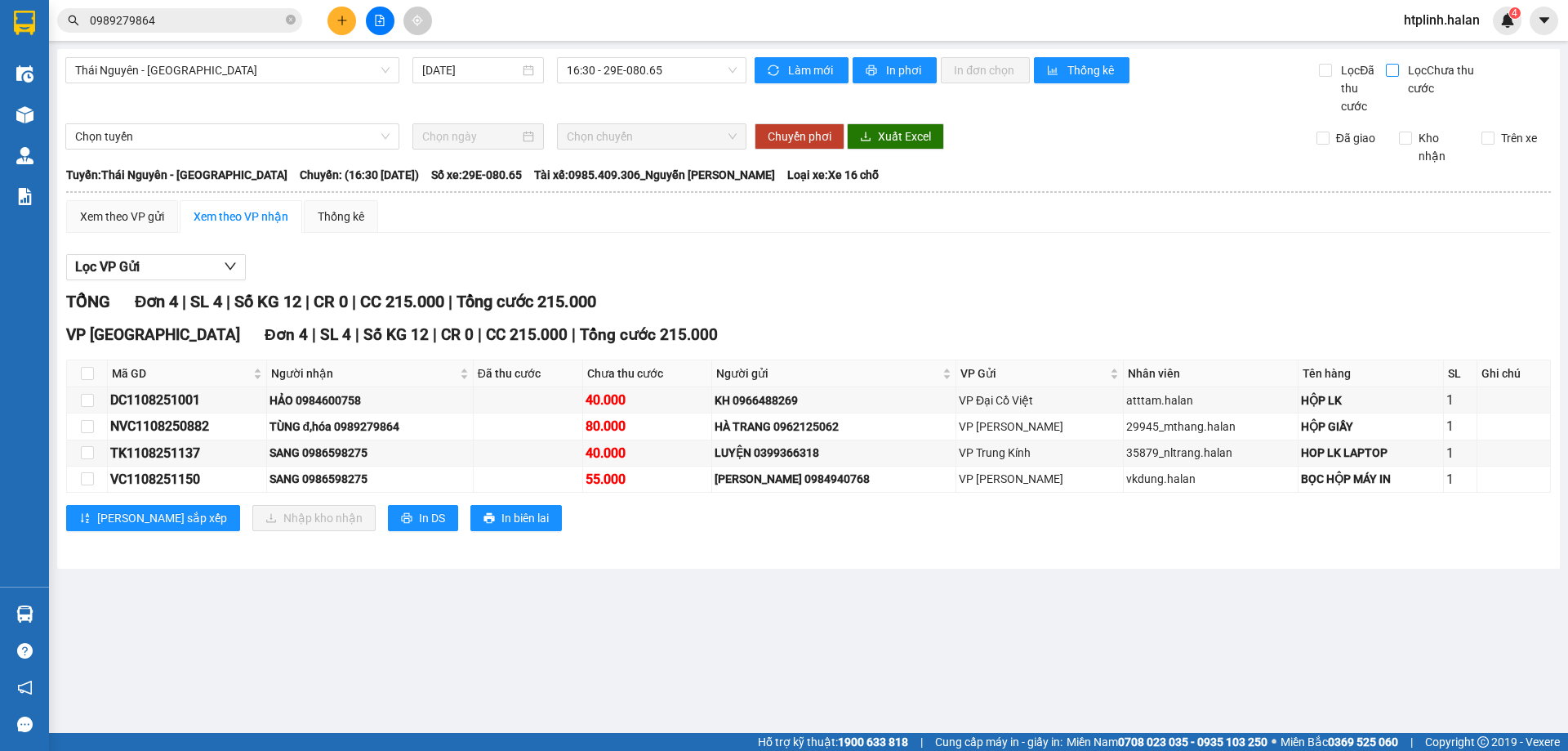
click at [1395, 66] on input "Lọc Chưa thu cước" at bounding box center [1393, 69] width 16 height 13
click at [1388, 64] on input "Lọc Chưa thu cước" at bounding box center [1393, 69] width 16 height 13
checkbox input "false"
click at [92, 399] on input "checkbox" at bounding box center [87, 400] width 13 height 13
checkbox input "true"
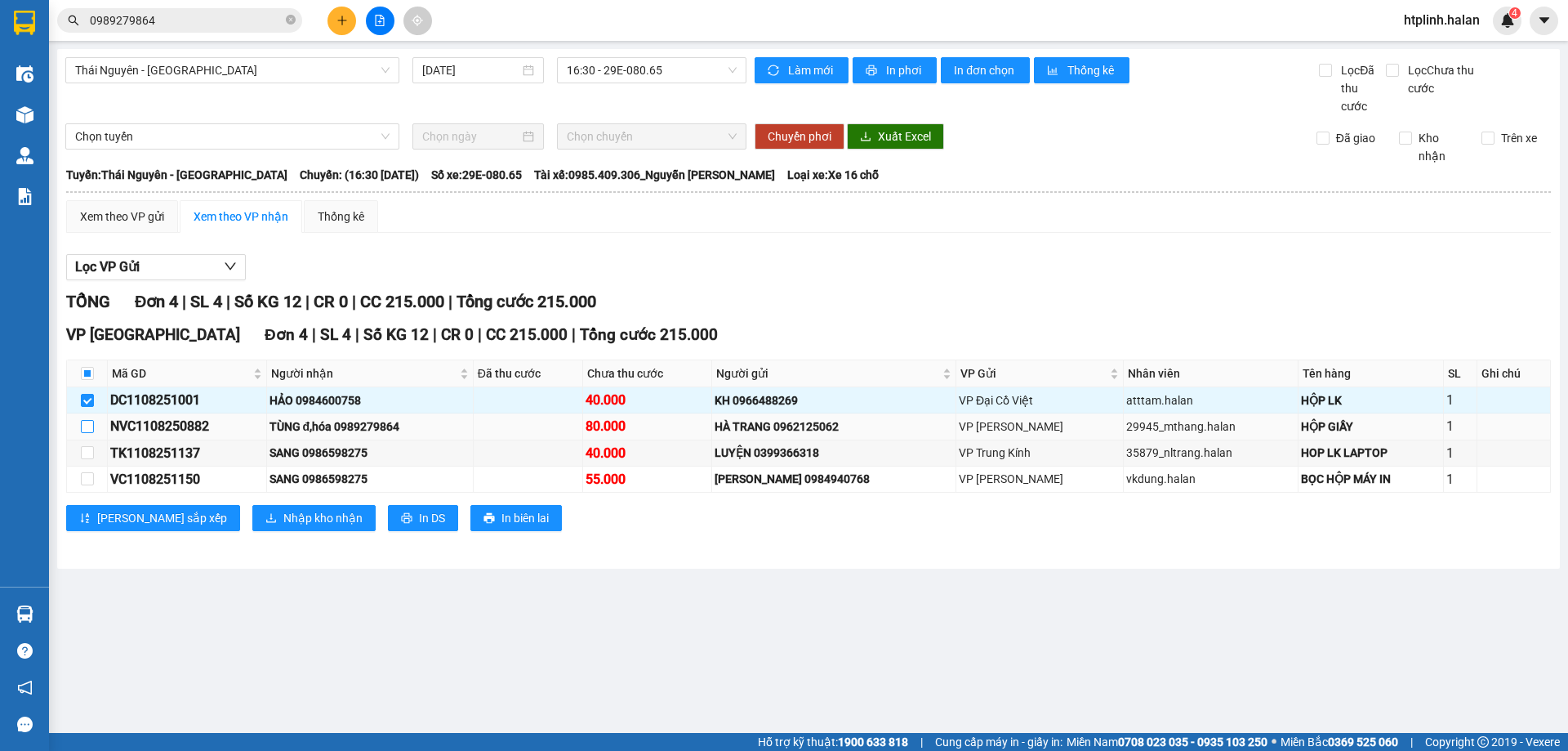
click at [88, 423] on input "checkbox" at bounding box center [87, 426] width 13 height 13
checkbox input "true"
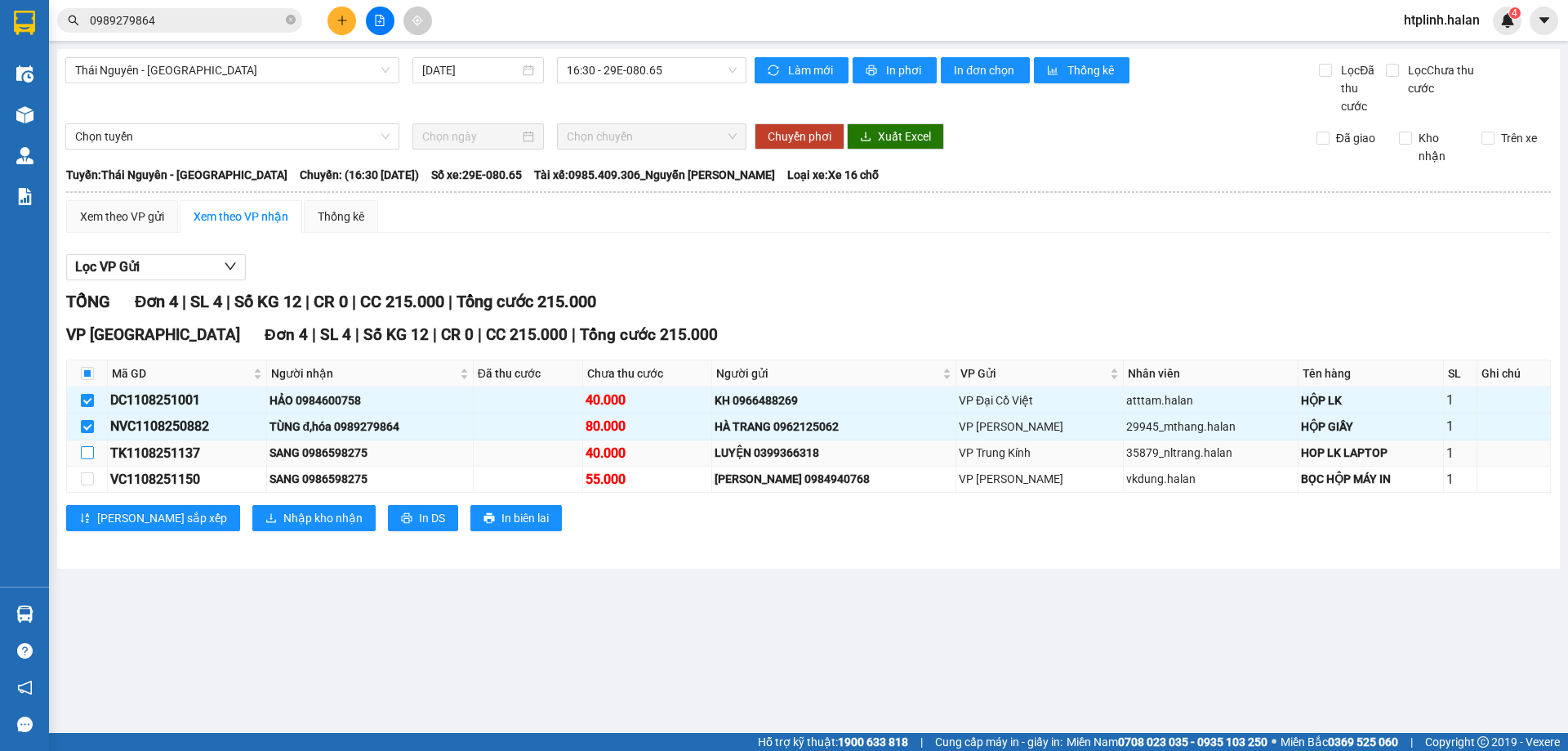
click at [81, 448] on input "checkbox" at bounding box center [87, 451] width 13 height 13
checkbox input "true"
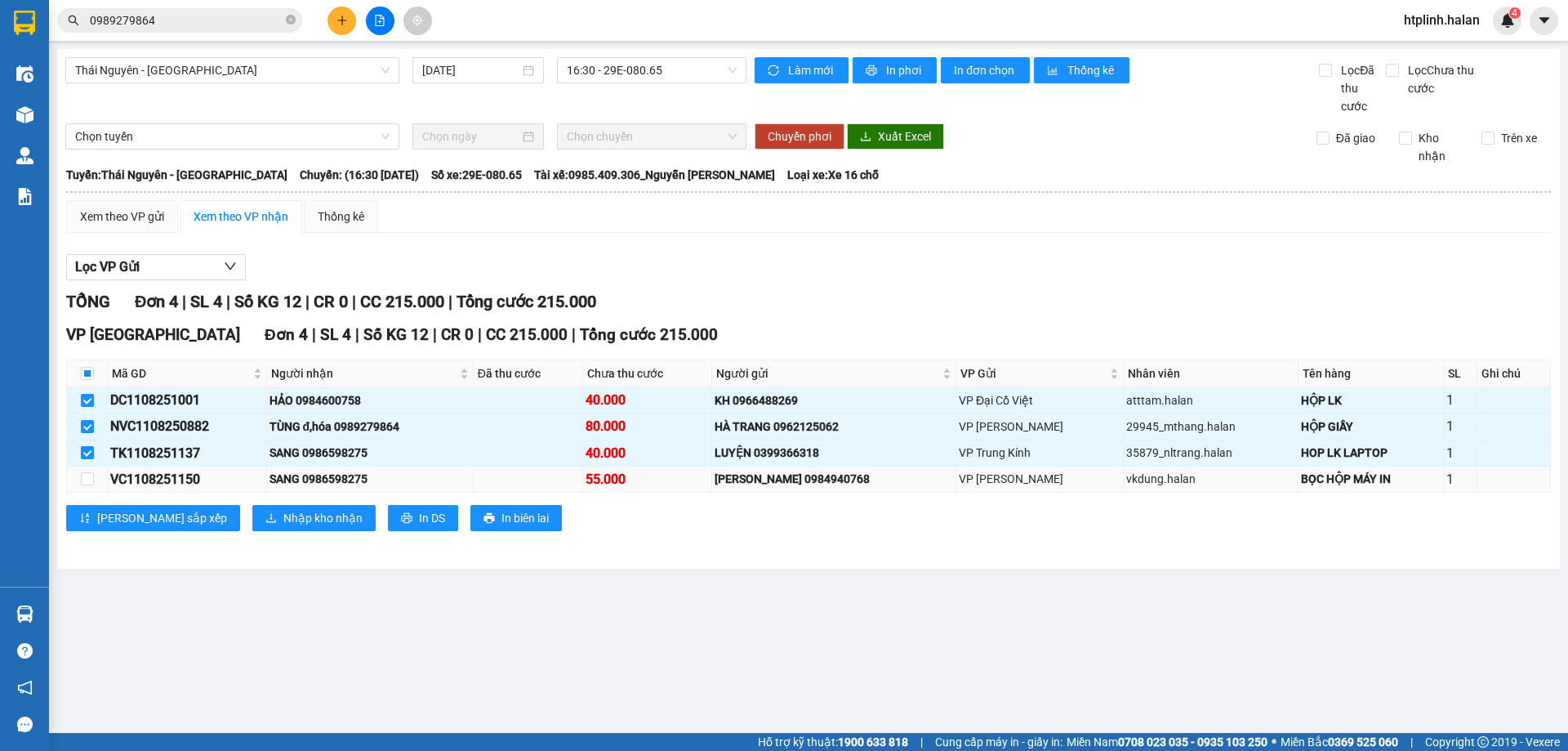
click at [78, 475] on td at bounding box center [87, 479] width 41 height 26
click at [89, 479] on input "checkbox" at bounding box center [87, 478] width 13 height 13
checkbox input "true"
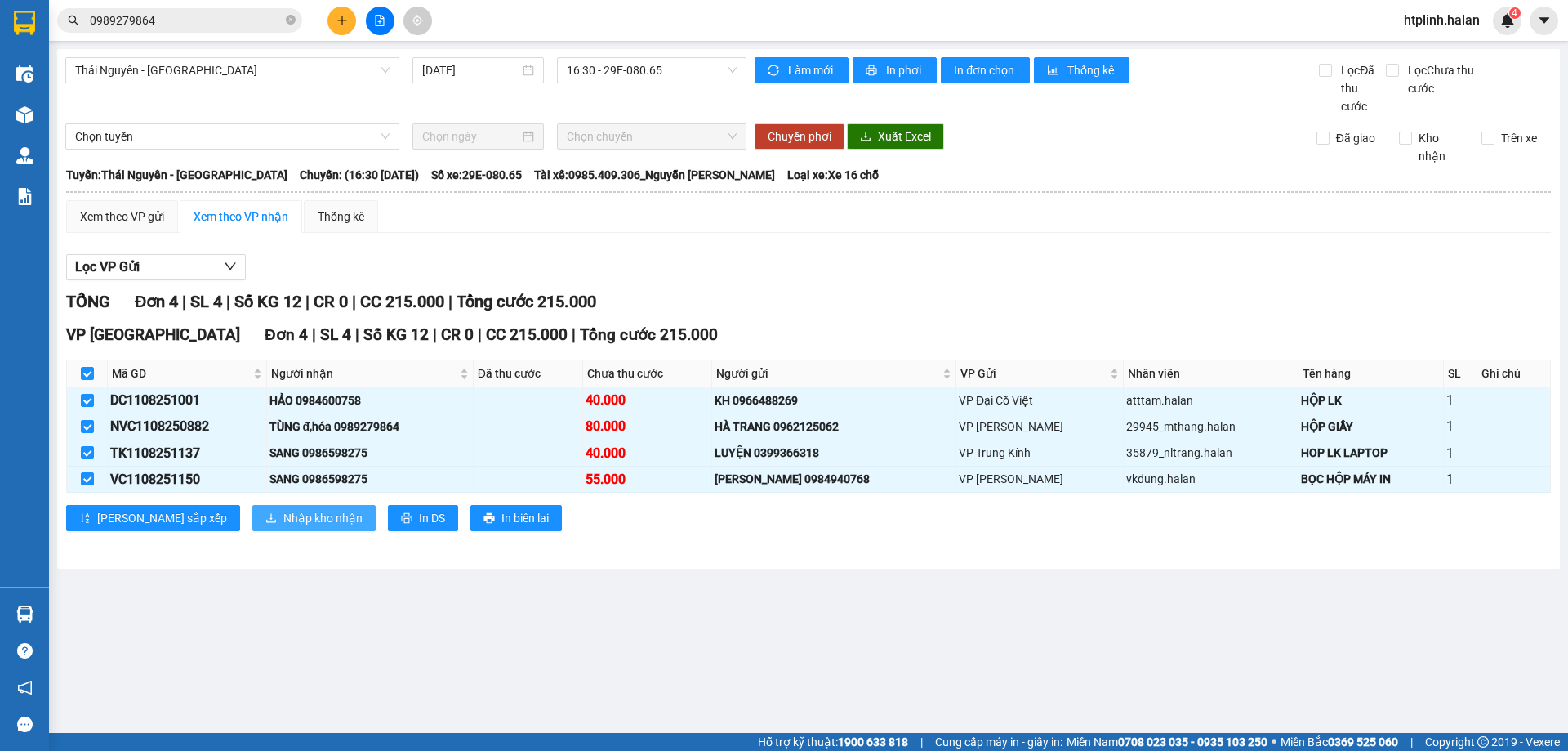
click at [284, 518] on span "Nhập kho nhận" at bounding box center [323, 518] width 79 height 18
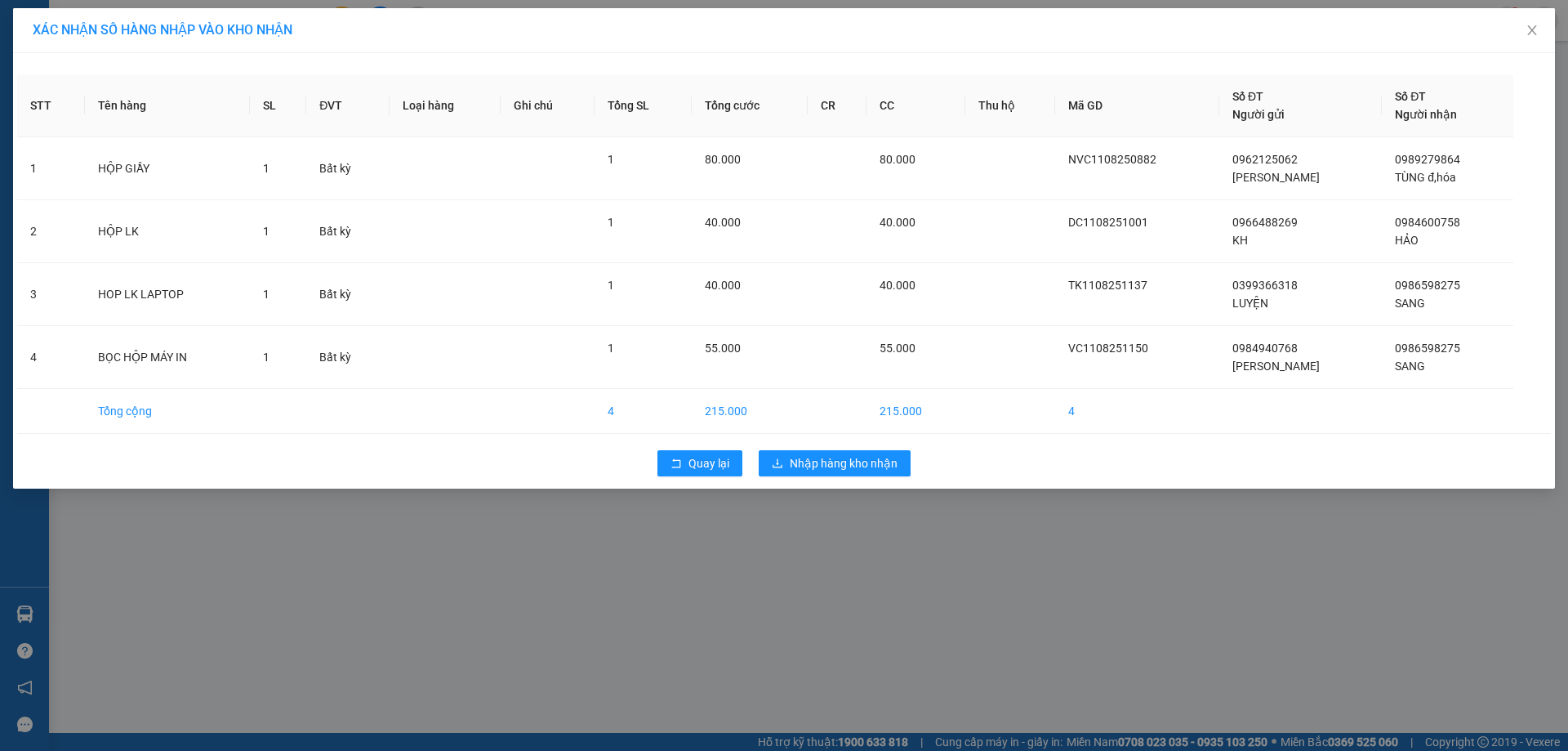
click at [527, 574] on div "XÁC NHẬN SỐ HÀNG NHẬP VÀO KHO NHẬN STT Tên hàng SL ĐVT Loại hàng Ghi chú Tổng S…" at bounding box center [784, 375] width 1568 height 751
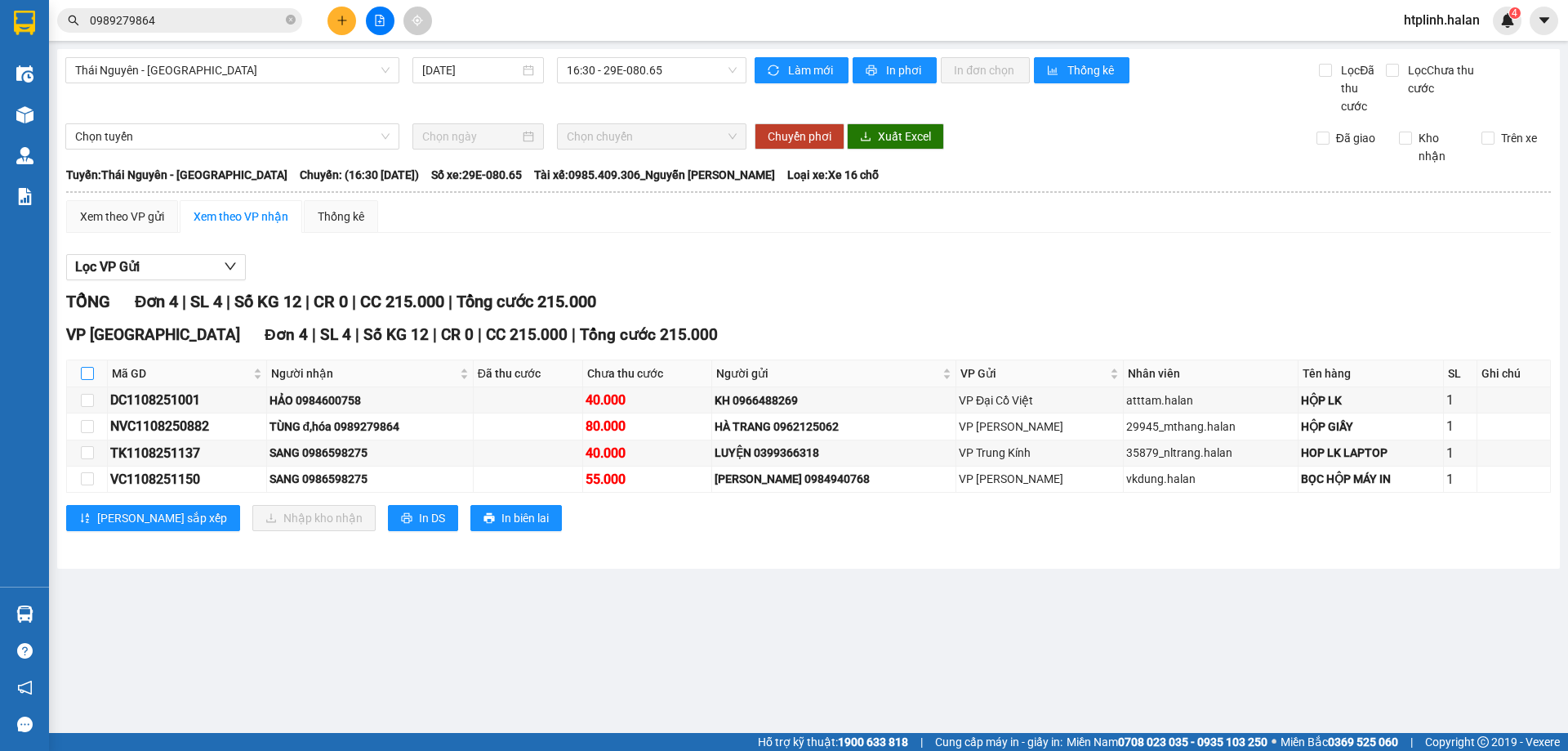
click at [90, 370] on input "checkbox" at bounding box center [87, 373] width 13 height 13
checkbox input "true"
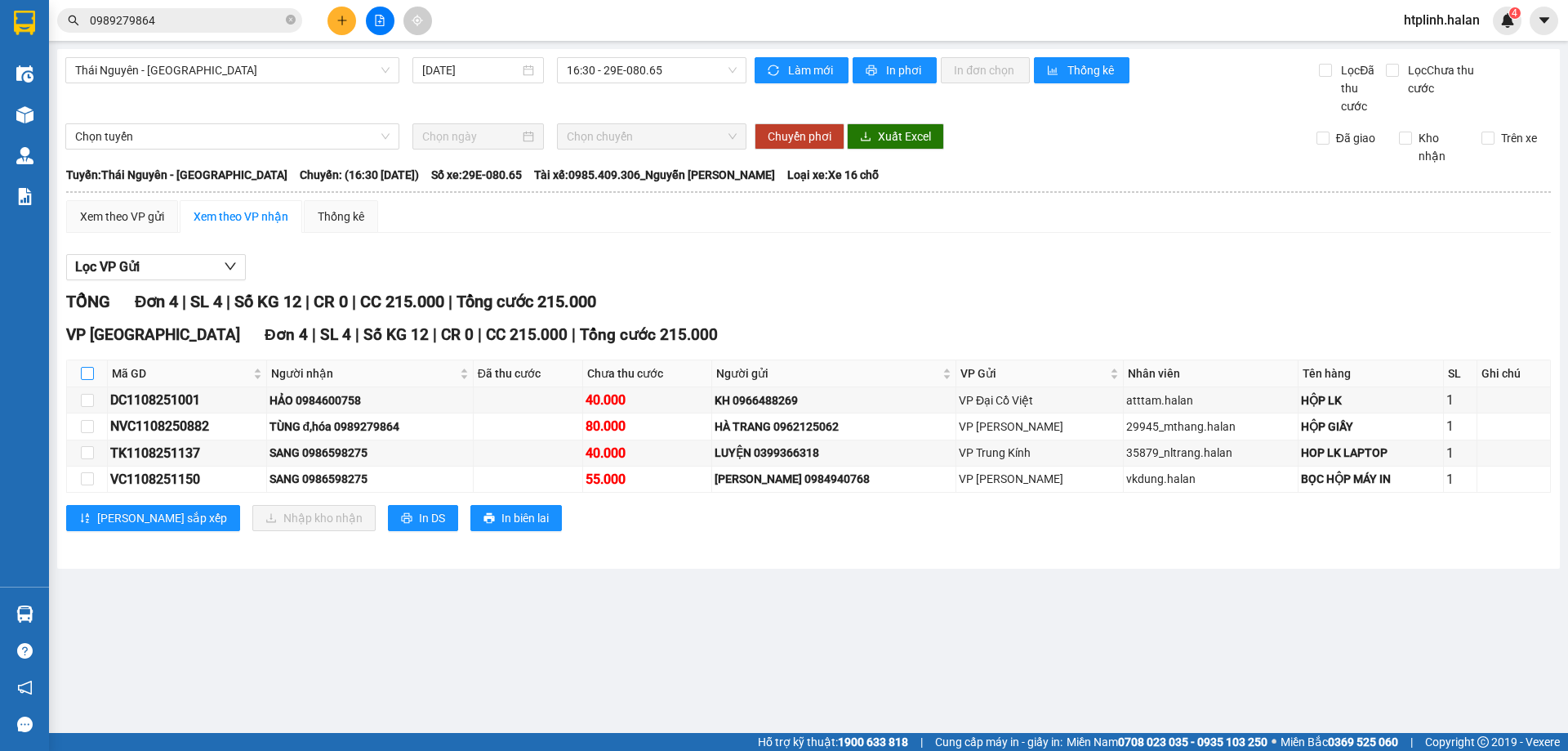
checkbox input "true"
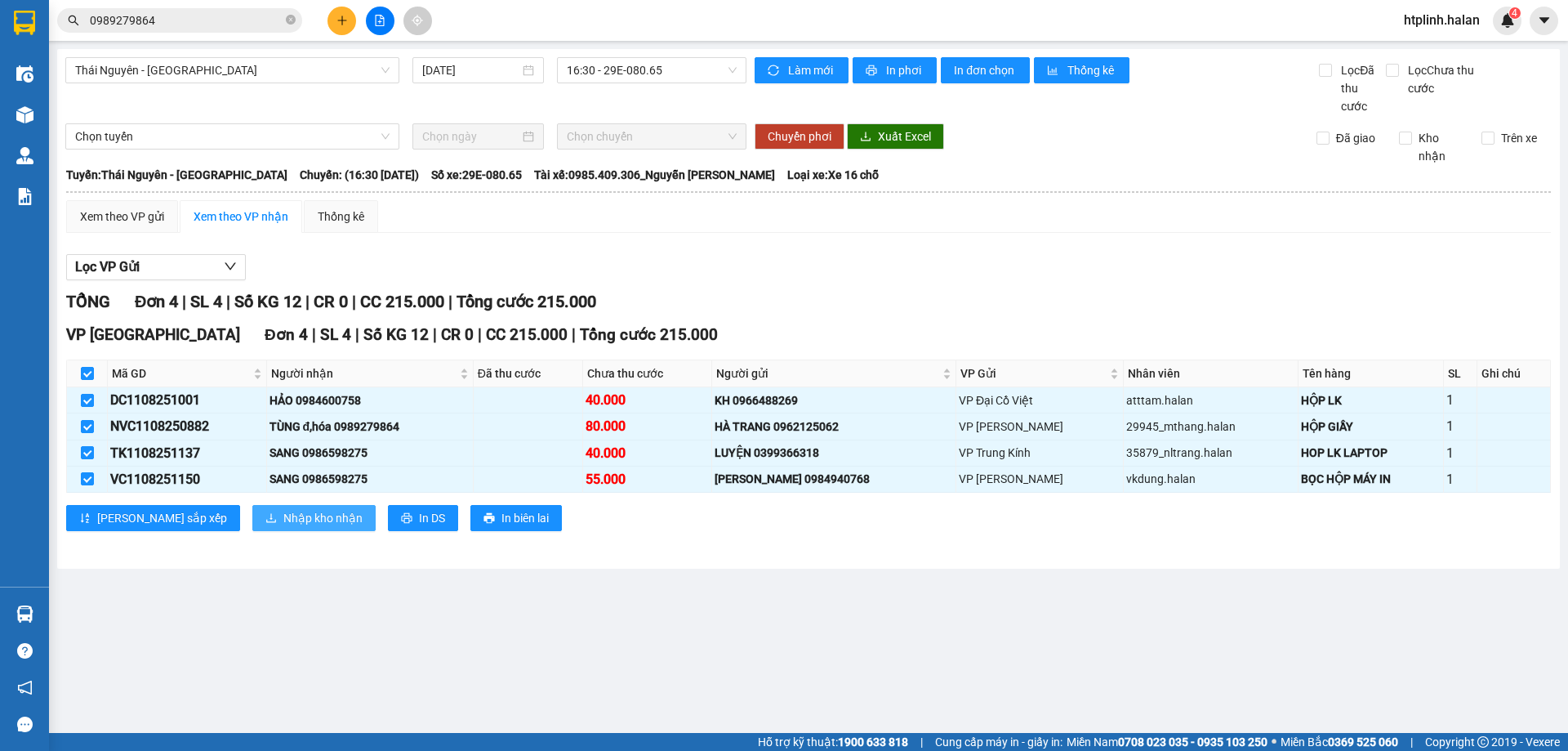
click at [284, 509] on span "Nhập kho nhận" at bounding box center [323, 518] width 79 height 18
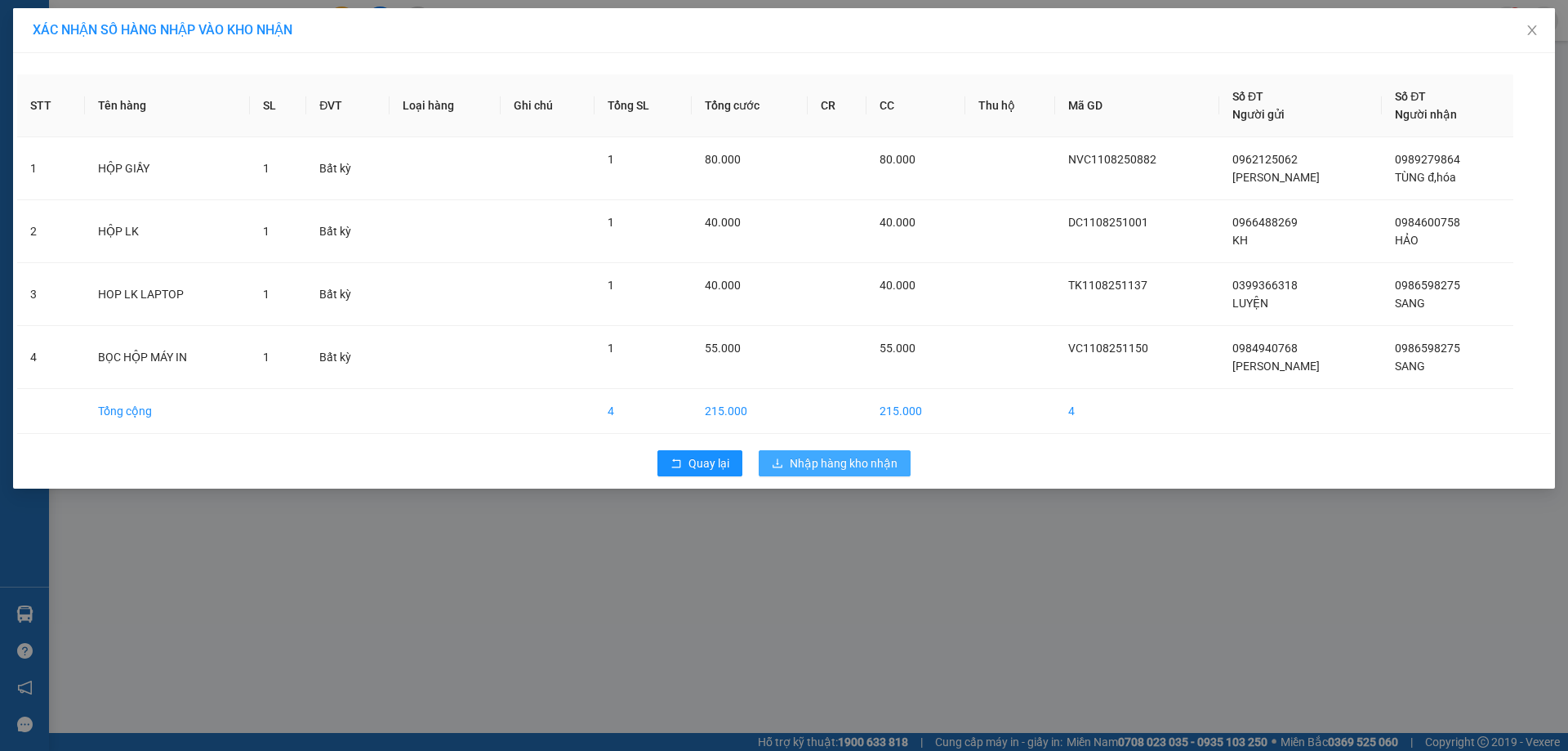
click at [885, 463] on span "Nhập hàng kho nhận" at bounding box center [843, 463] width 108 height 18
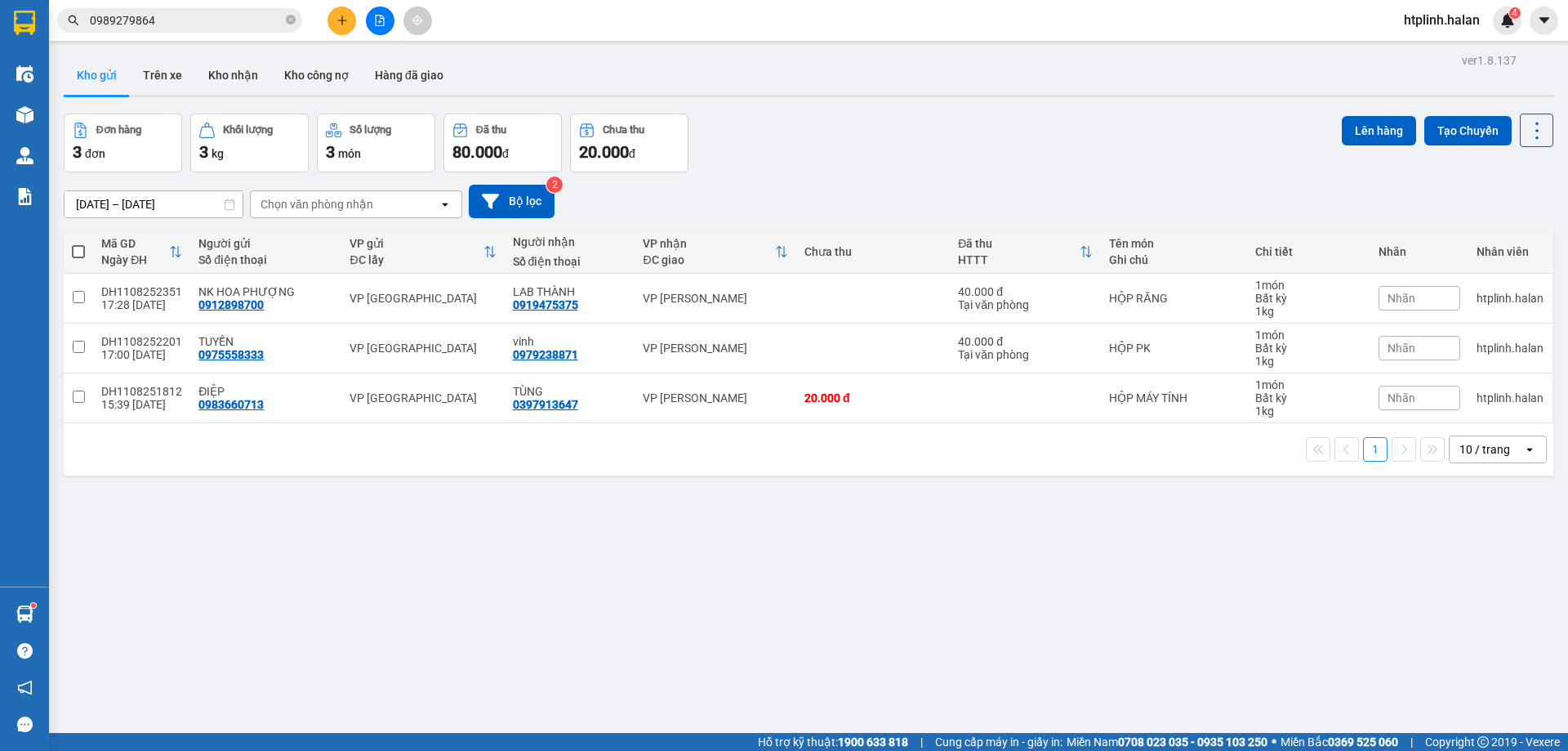
drag, startPoint x: 641, startPoint y: 665, endPoint x: 536, endPoint y: 669, distance: 105.1
click at [641, 665] on div "ver 1.8.137 Kho gửi Trên xe Kho nhận Kho công nợ Hàng đã giao Đơn hàng 3 đơn Kh…" at bounding box center [808, 424] width 1503 height 751
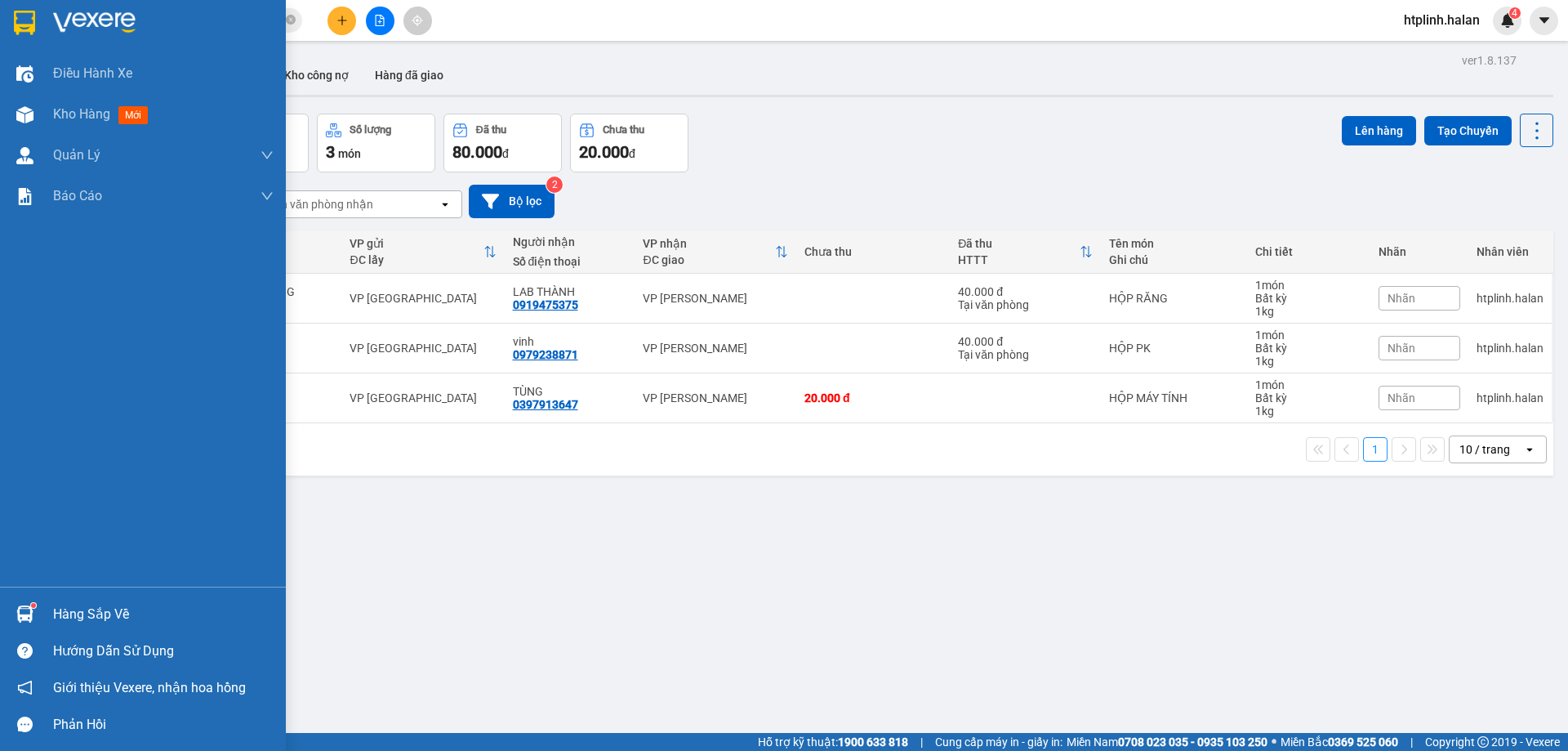
click at [82, 603] on div "Hàng sắp về" at bounding box center [164, 614] width 220 height 25
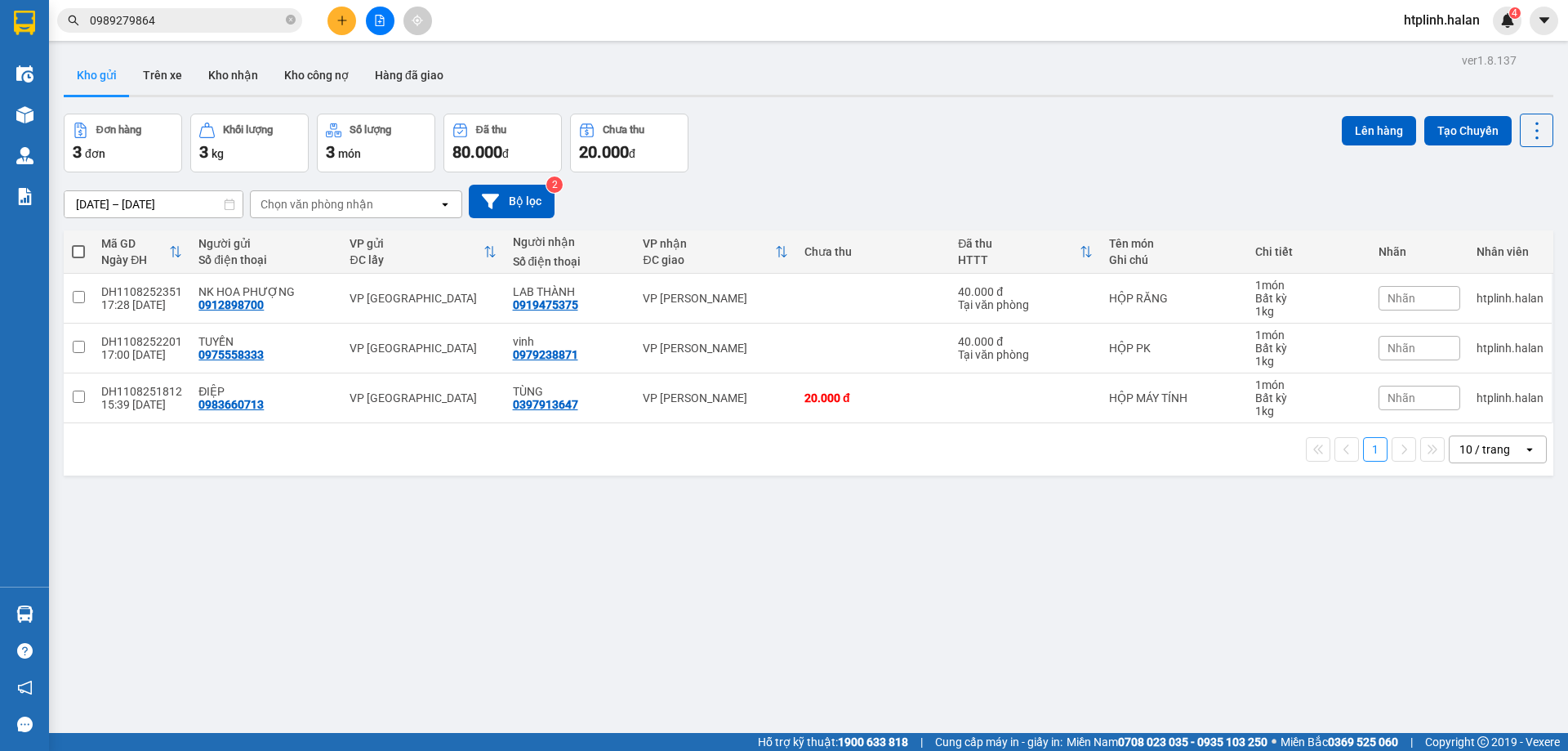
click at [1109, 570] on section "Kết quả tìm kiếm ( 588 ) Bộ lọc Thuộc VP này Mã ĐH Trạng thái Món hàng Thu hộ T…" at bounding box center [784, 375] width 1568 height 751
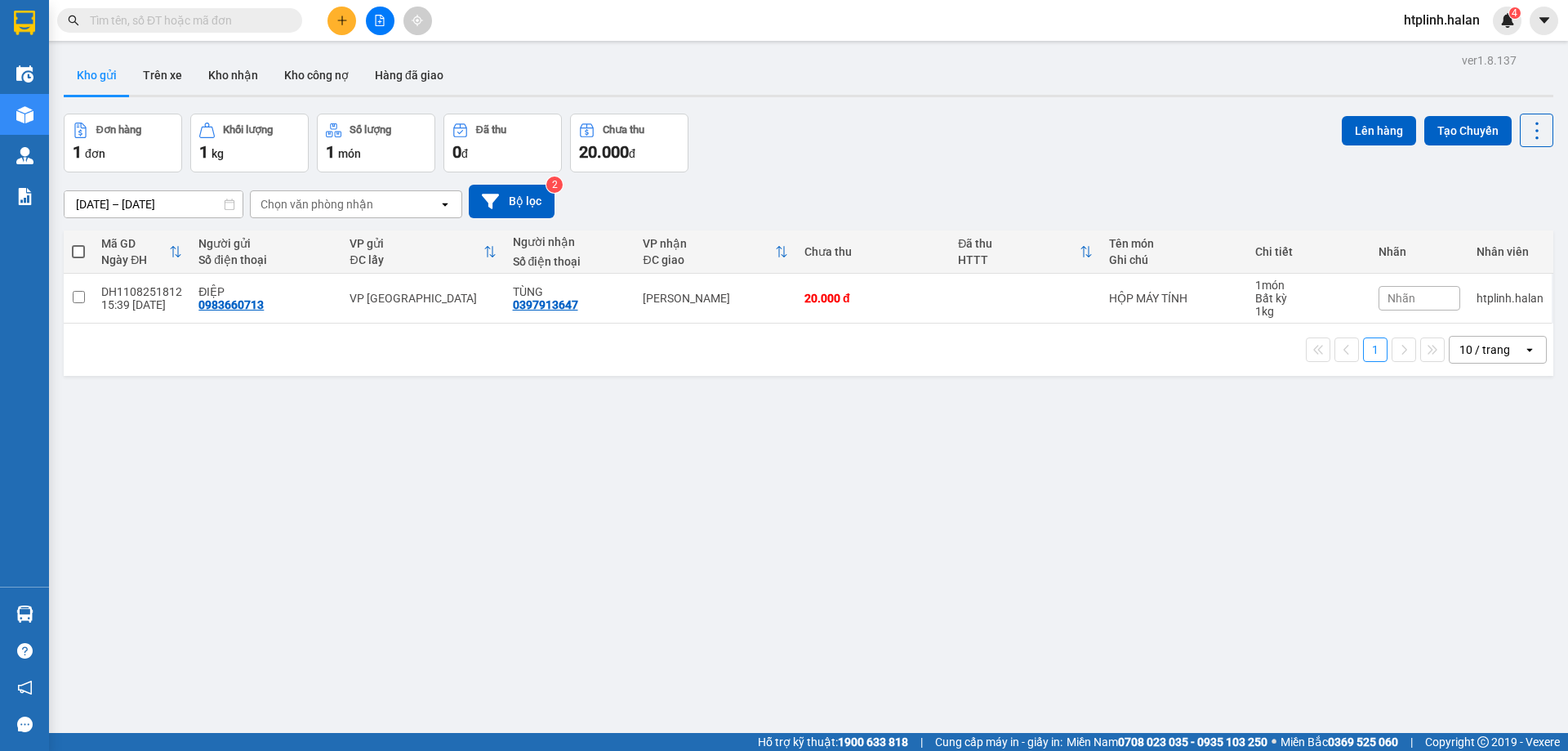
paste input "0975558333"
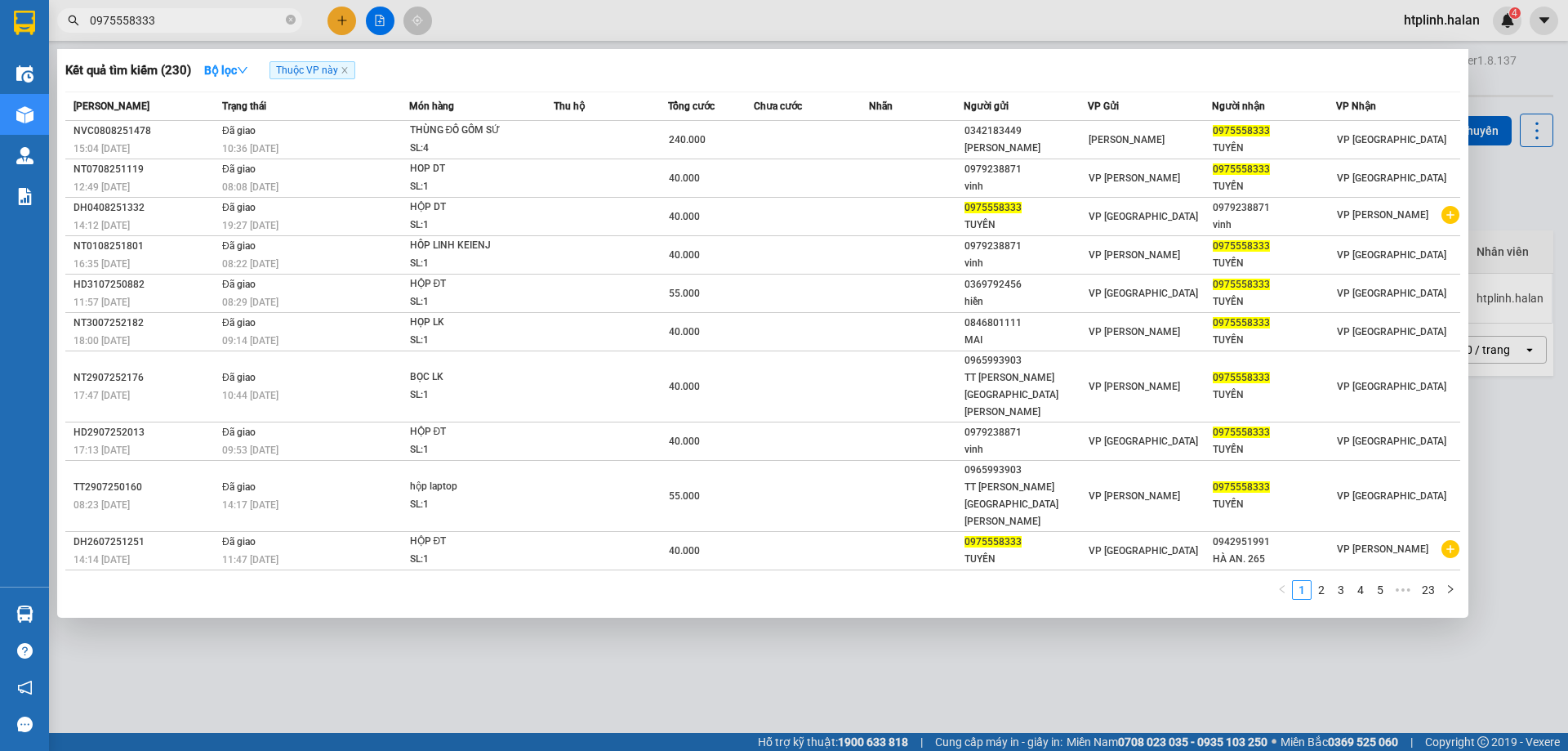
type input "0975558333"
click at [295, 17] on icon "close-circle" at bounding box center [291, 20] width 10 height 10
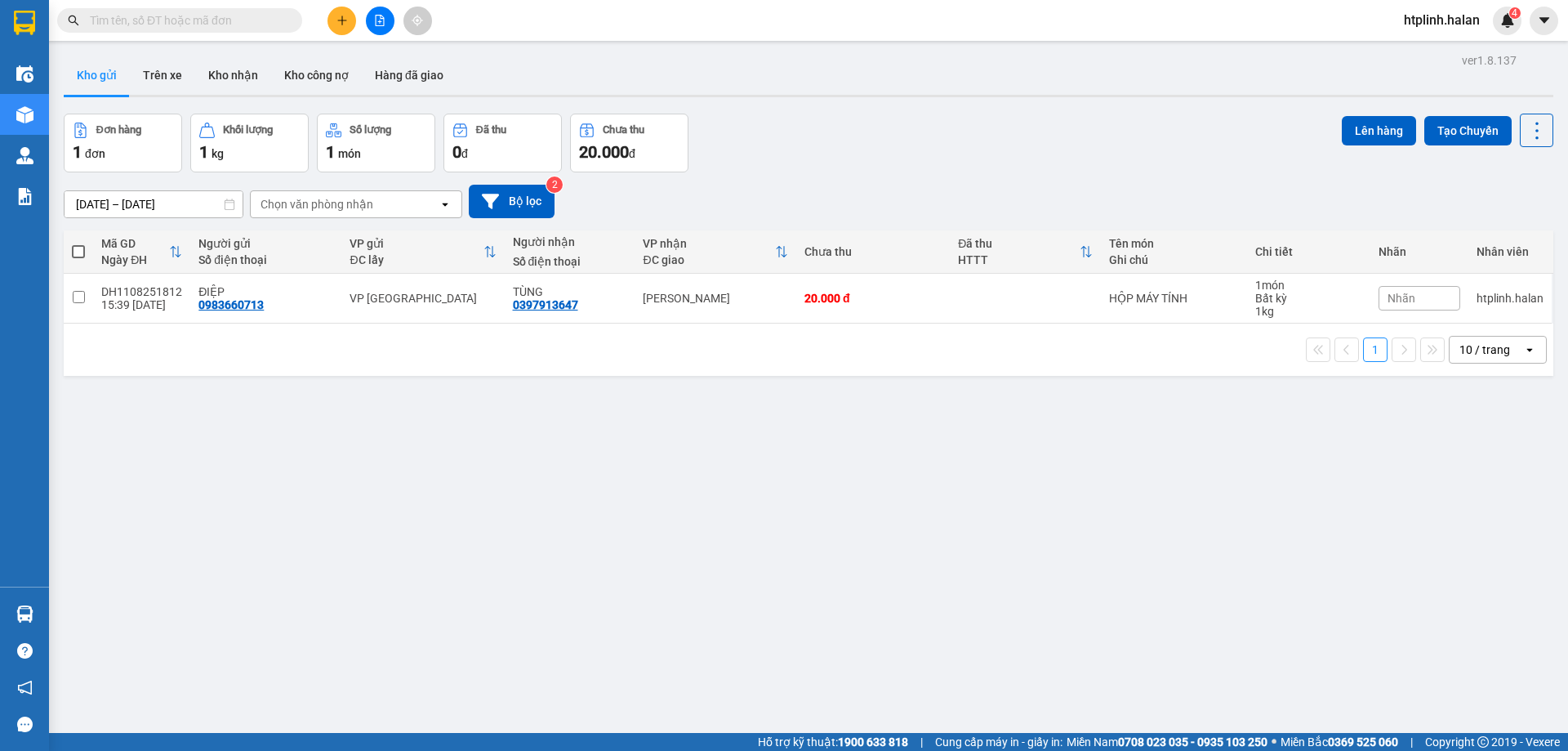
paste input "0912898700"
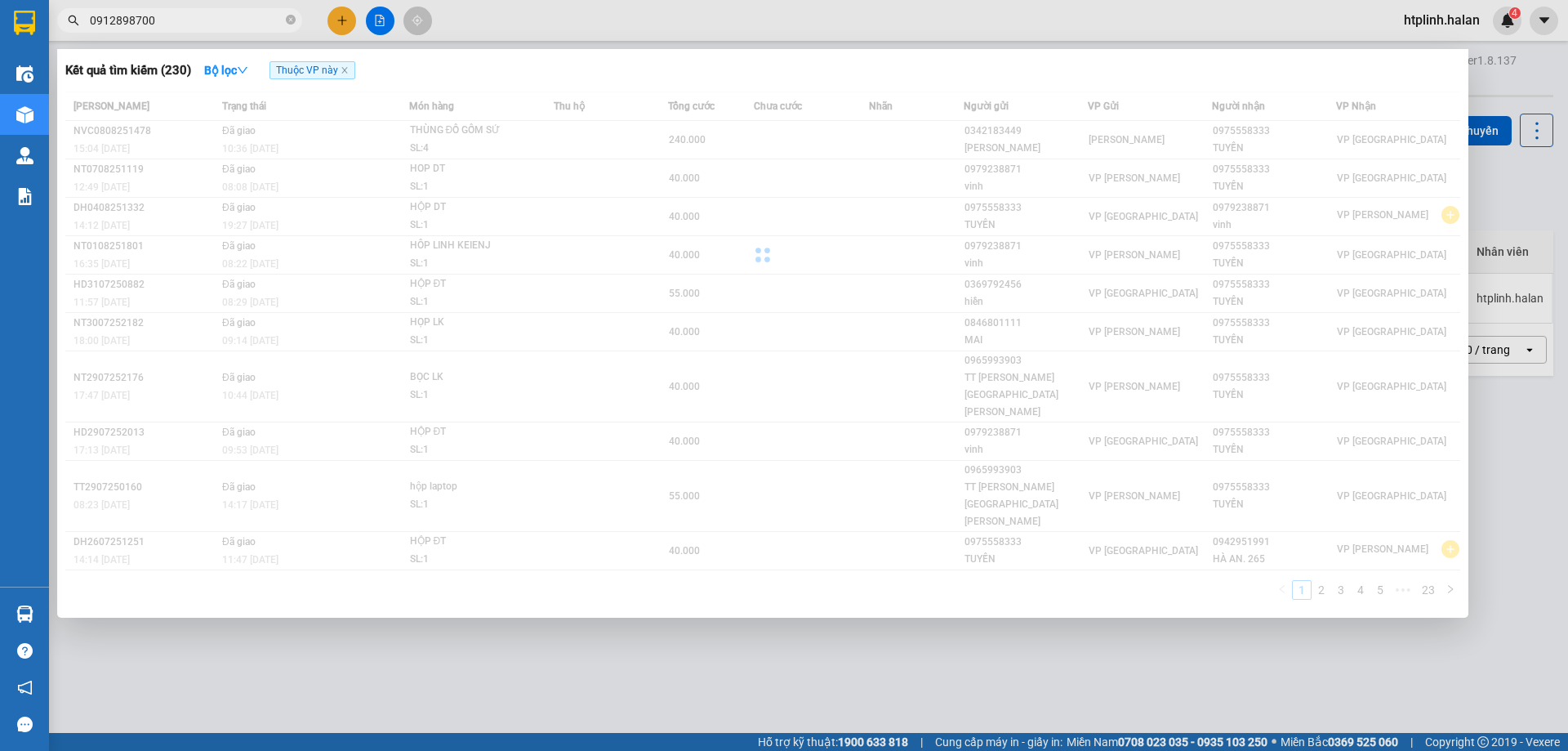
type input "0912898700"
click at [214, 10] on span "0912898700" at bounding box center [180, 20] width 245 height 25
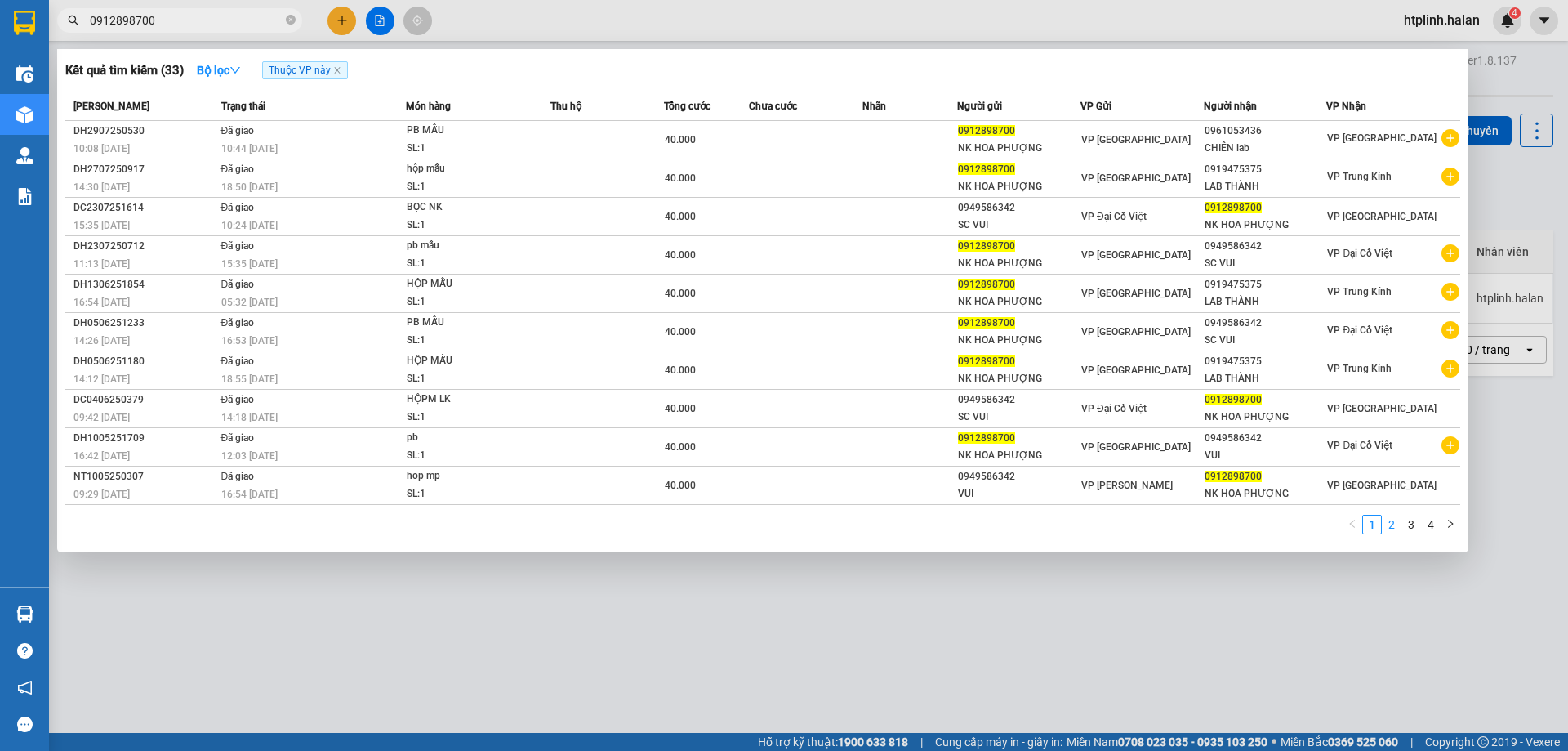
click at [1390, 519] on link "2" at bounding box center [1391, 524] width 18 height 18
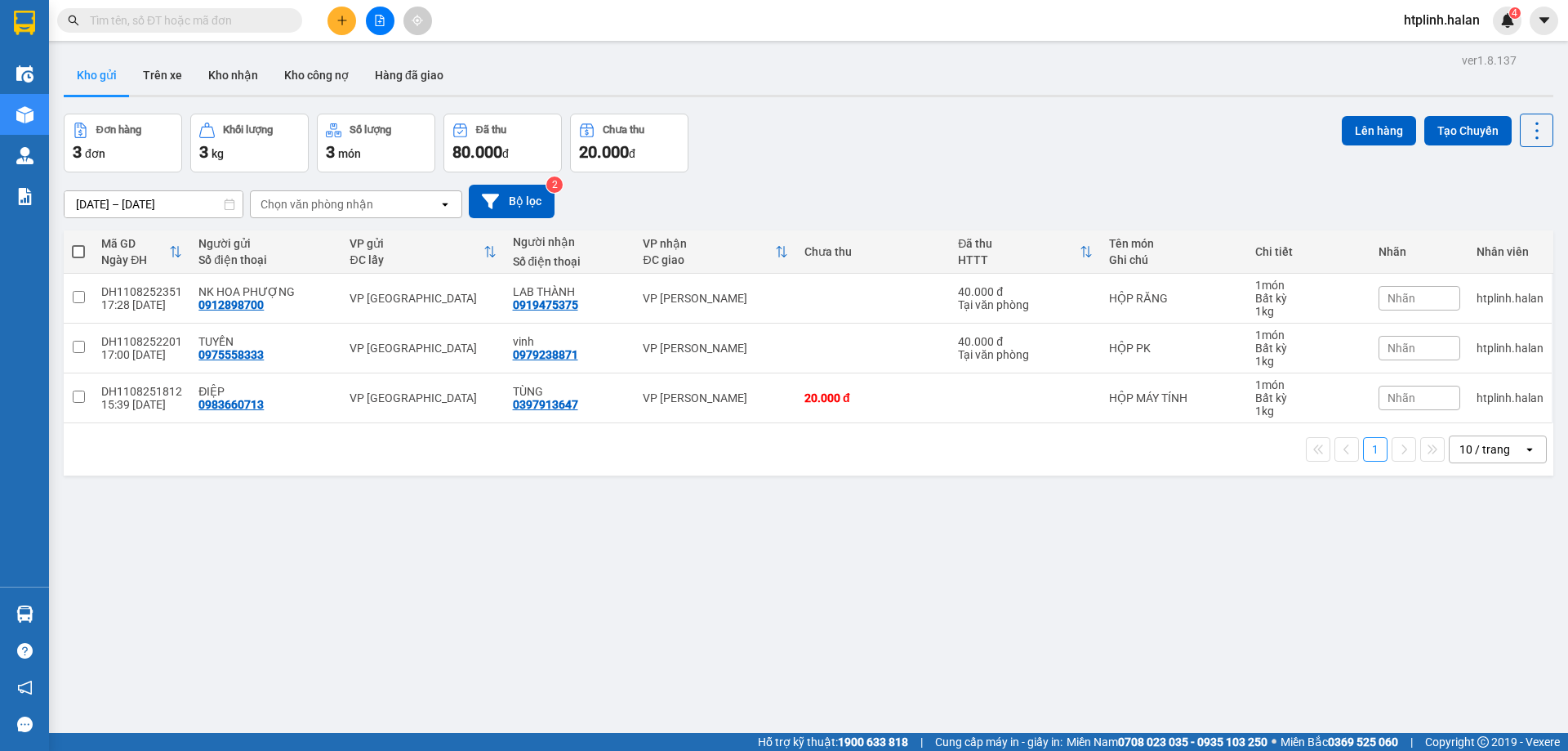
click at [76, 248] on span at bounding box center [77, 251] width 13 height 13
click at [78, 243] on input "checkbox" at bounding box center [78, 243] width 0 height 0
checkbox input "true"
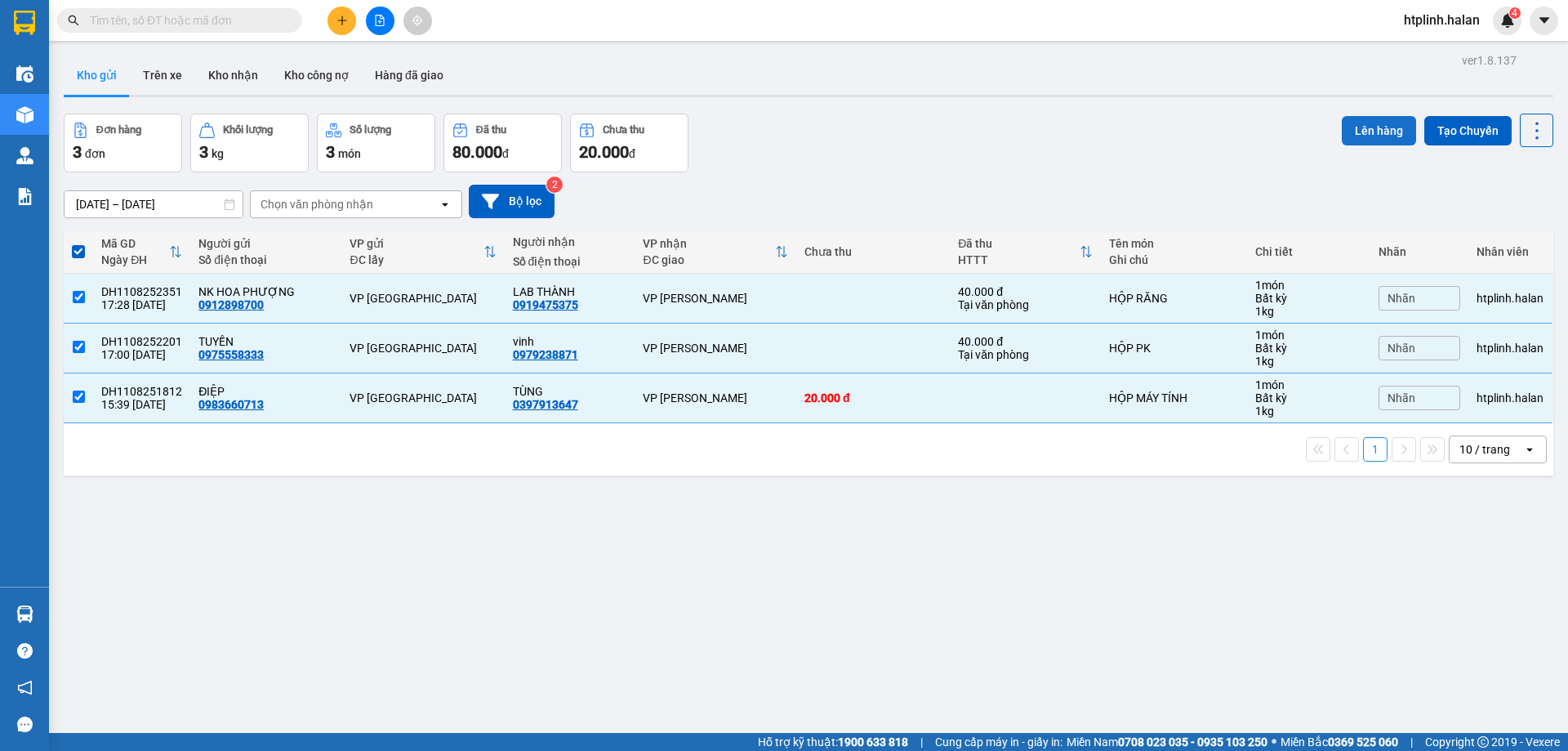
click at [1365, 135] on button "Lên hàng" at bounding box center [1379, 131] width 74 height 30
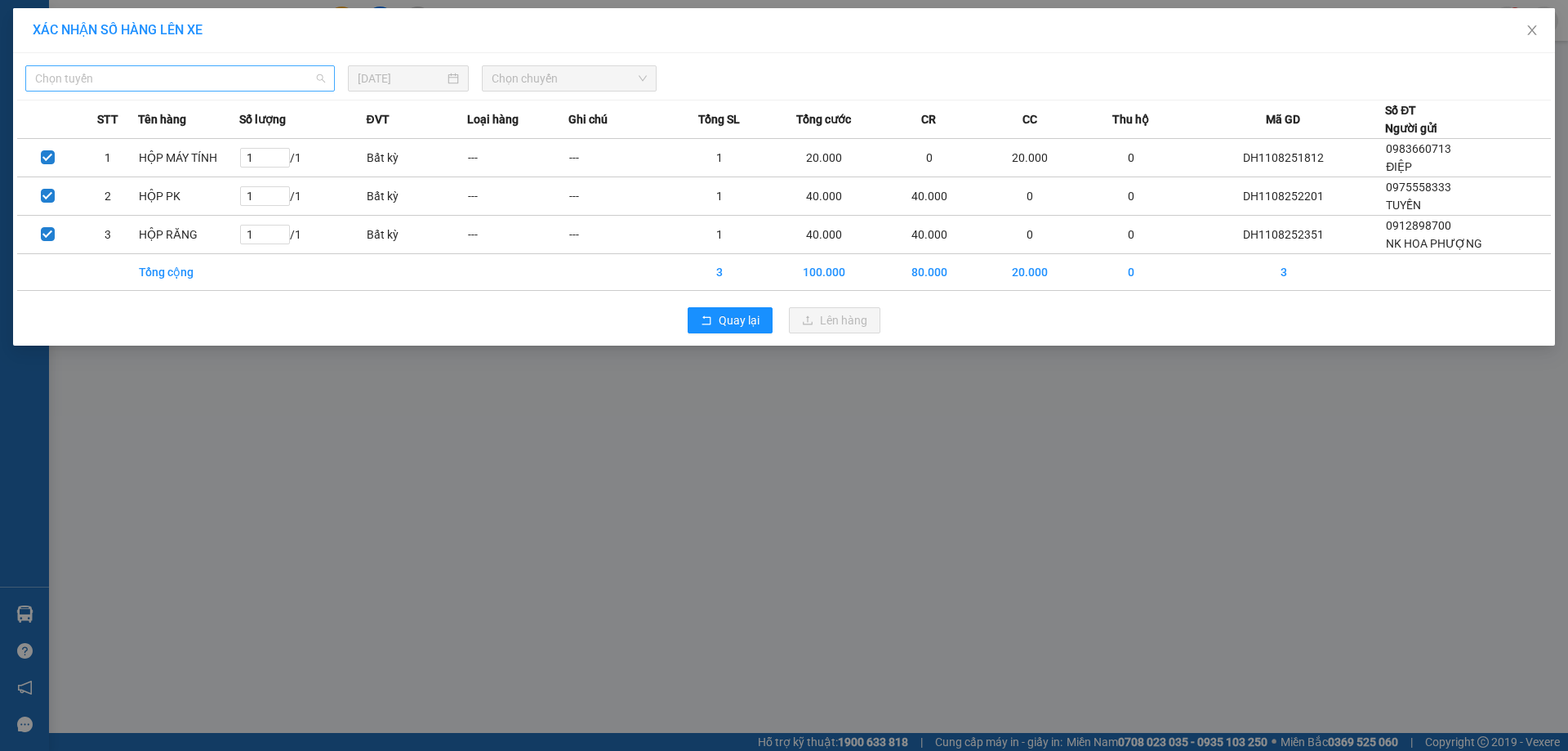
click at [220, 79] on span "Chọn tuyến" at bounding box center [180, 78] width 290 height 25
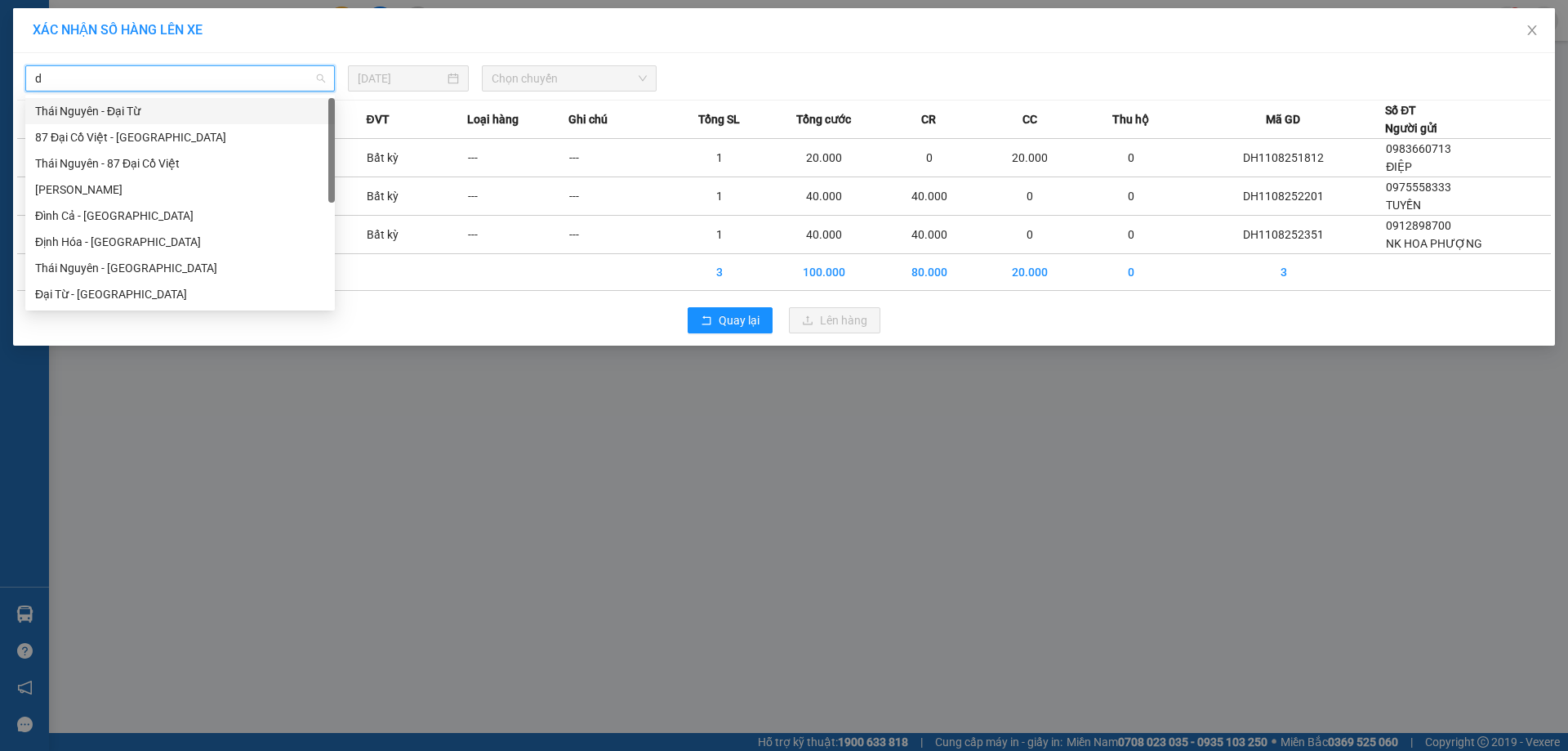
type input "dh"
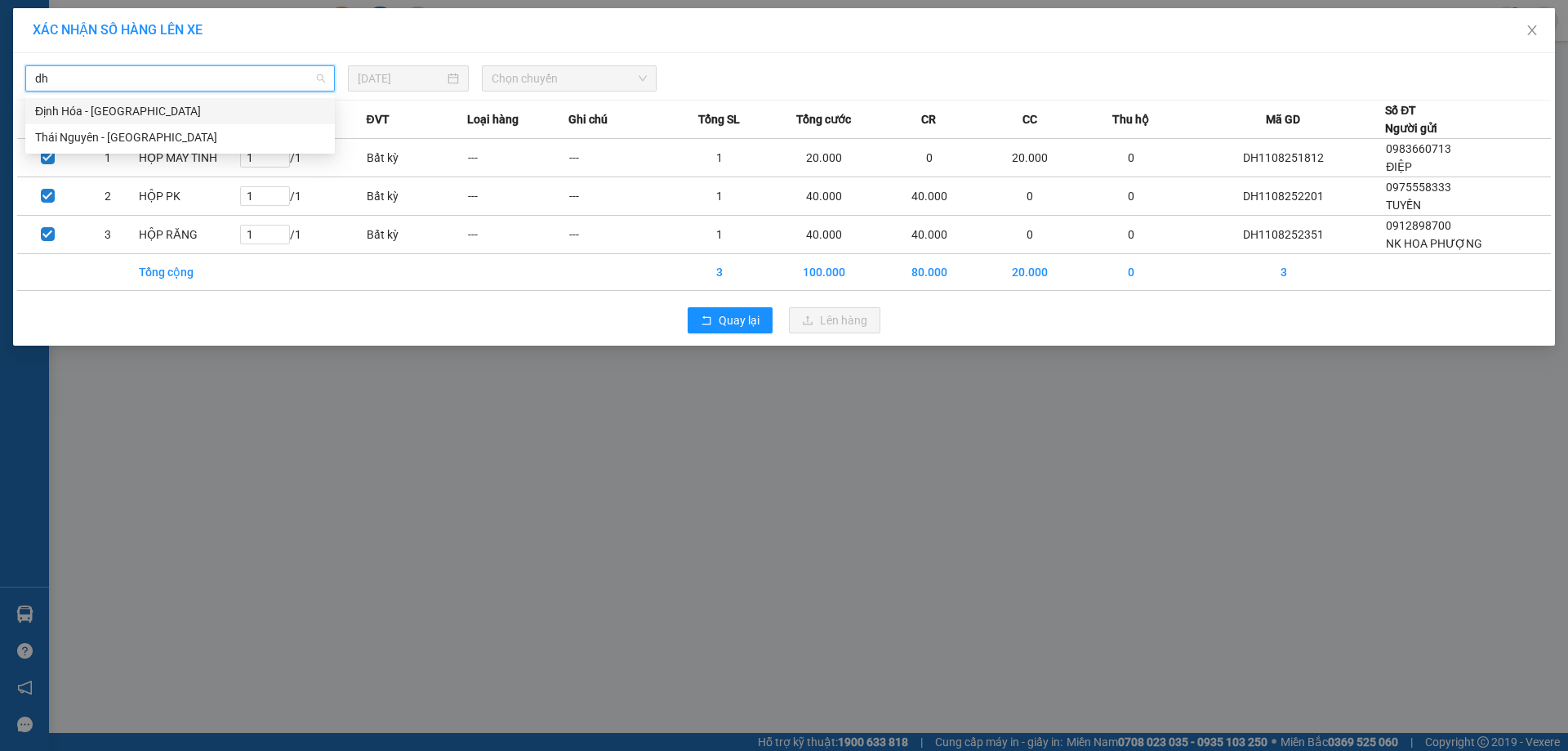
click at [152, 107] on div "Định Hóa - [GEOGRAPHIC_DATA]" at bounding box center [180, 111] width 290 height 18
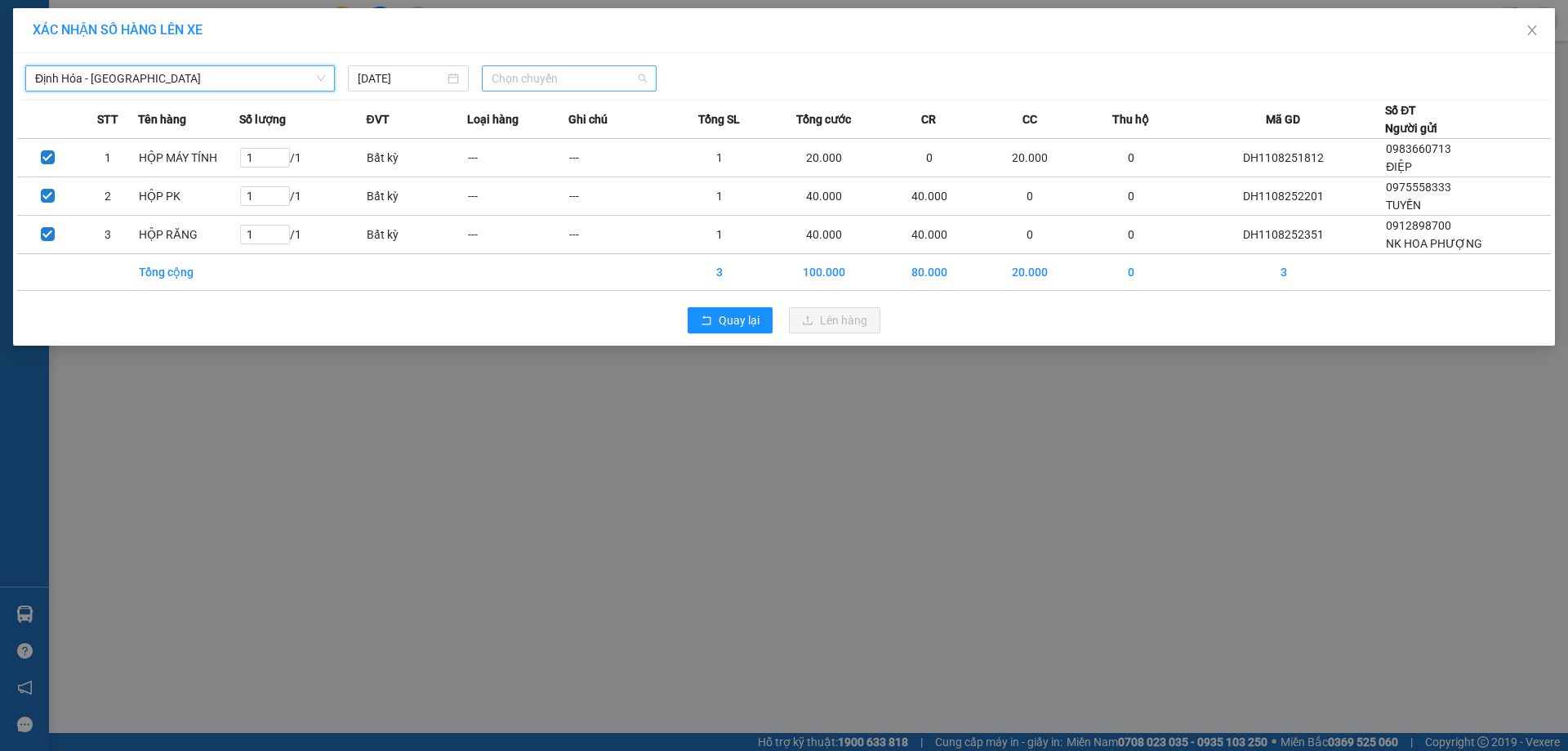
click at [569, 77] on span "Chọn chuyến" at bounding box center [569, 78] width 155 height 25
type input "1800"
click at [583, 113] on div "18:00 - 29E-080.65" at bounding box center [555, 111] width 127 height 18
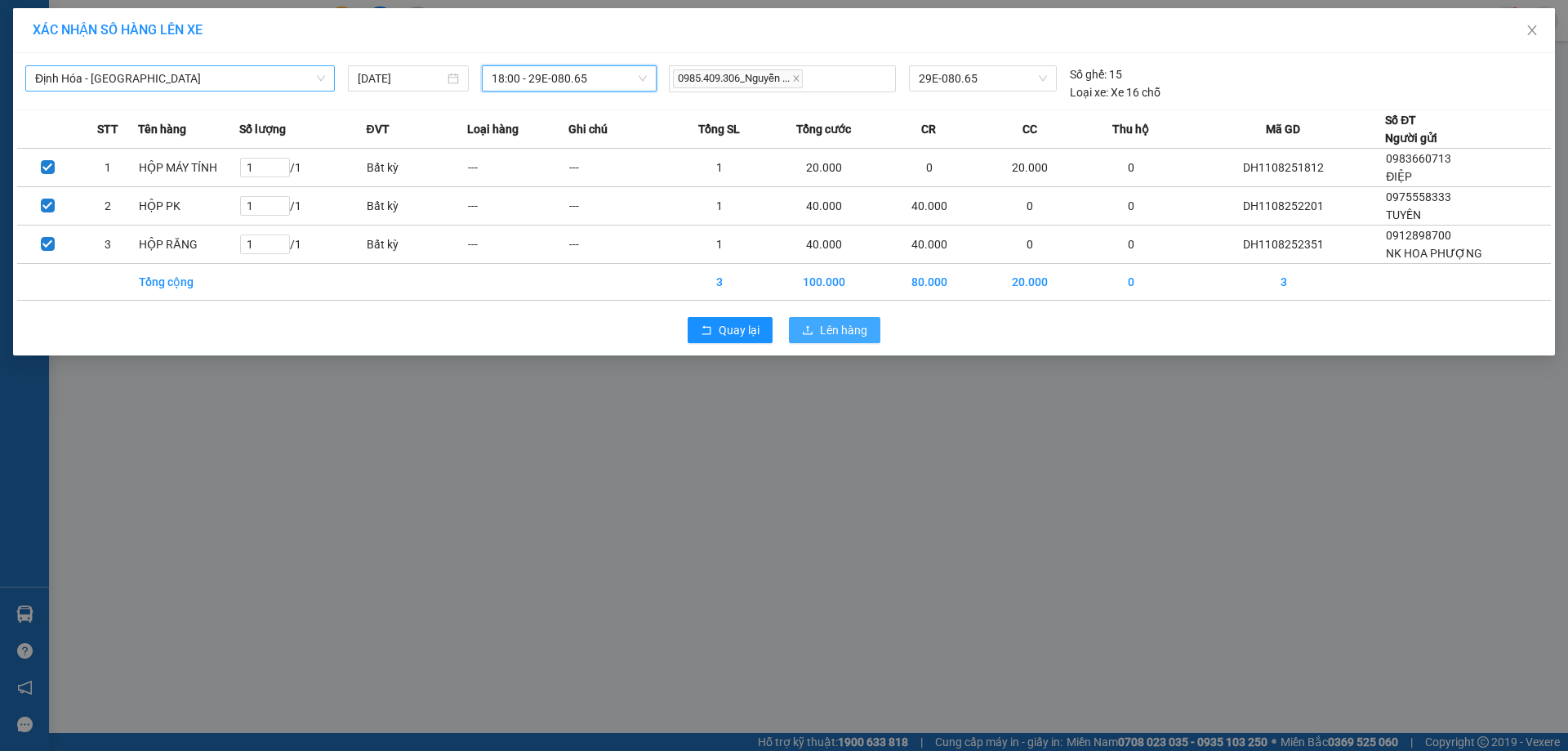
click at [851, 334] on span "Lên hàng" at bounding box center [844, 330] width 48 height 18
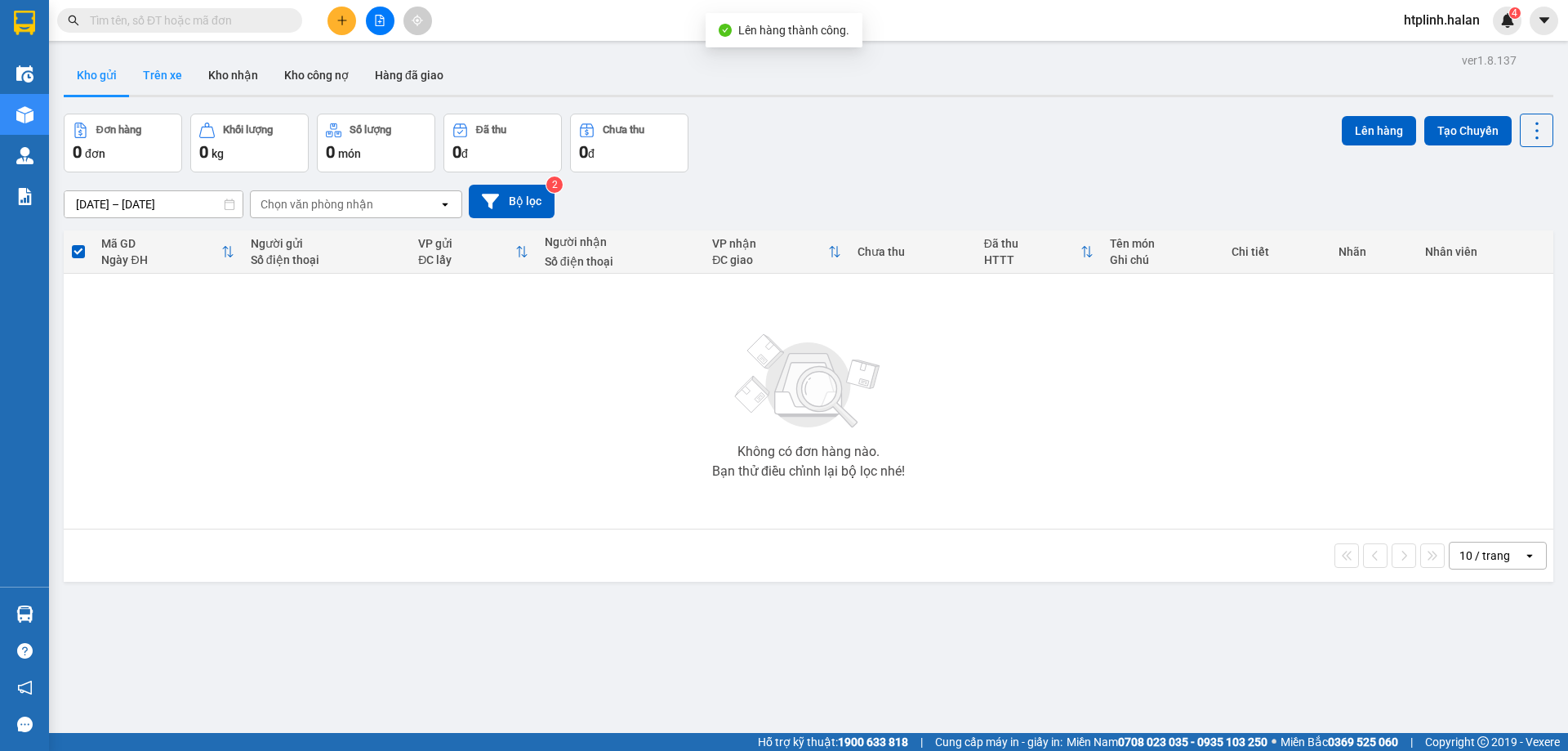
click at [164, 72] on button "Trên xe" at bounding box center [163, 75] width 65 height 40
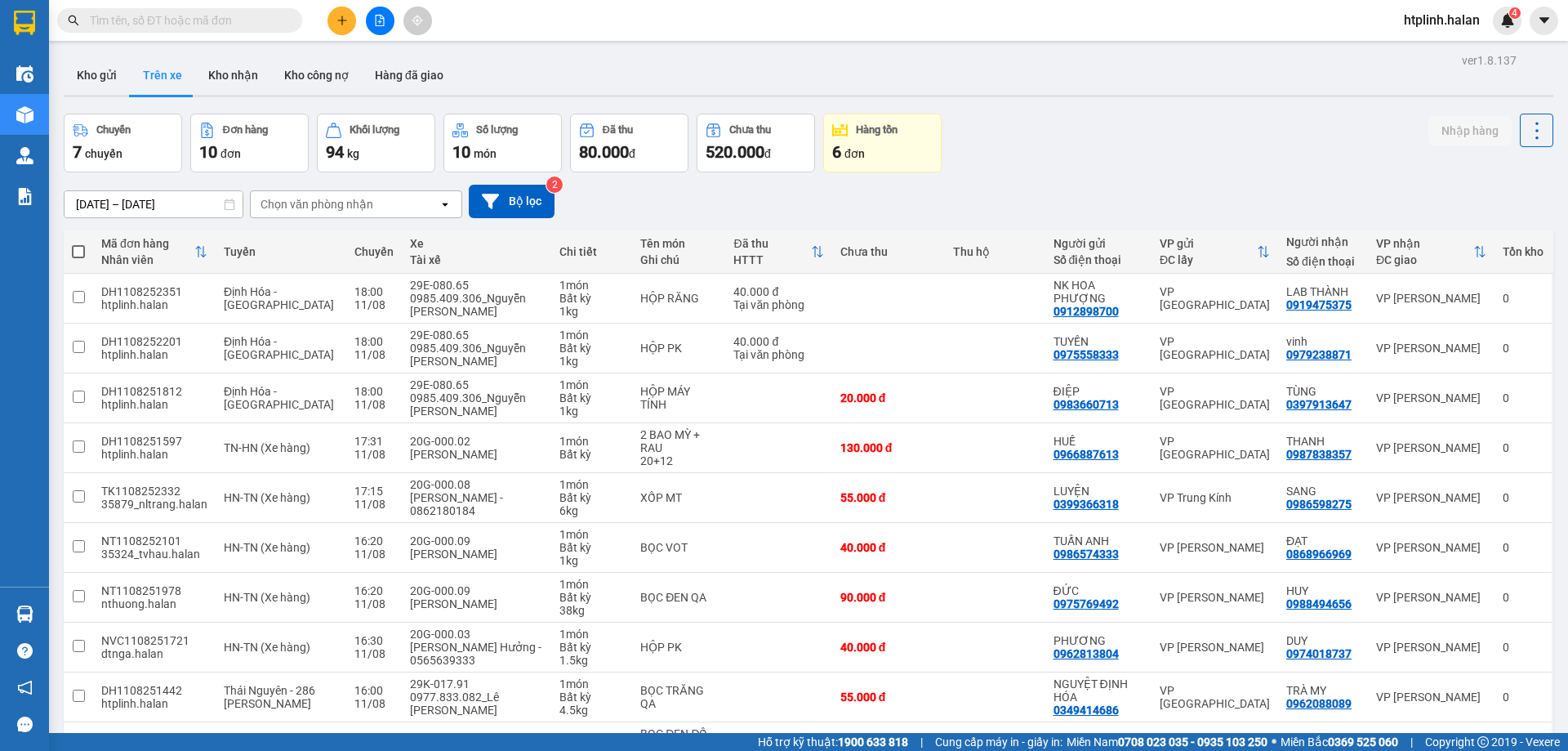
click at [776, 68] on div "Kho gửi Trên xe Kho nhận Kho công nợ Hàng đã giao" at bounding box center [808, 77] width 1490 height 44
click at [104, 71] on button "Kho gửi" at bounding box center [96, 75] width 66 height 40
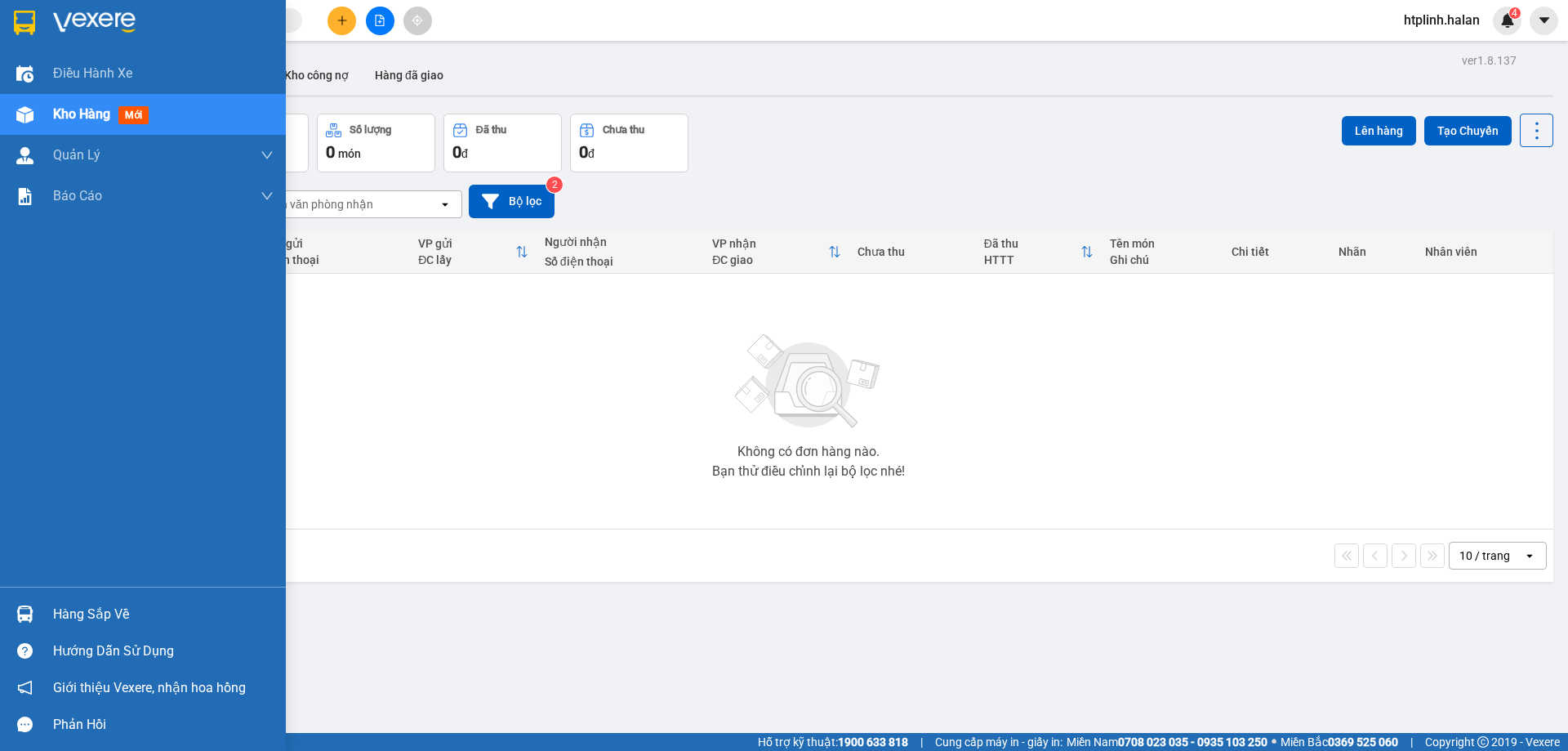
click at [76, 113] on span "Kho hàng" at bounding box center [82, 114] width 58 height 16
click at [67, 612] on div "Hàng sắp về" at bounding box center [164, 614] width 220 height 25
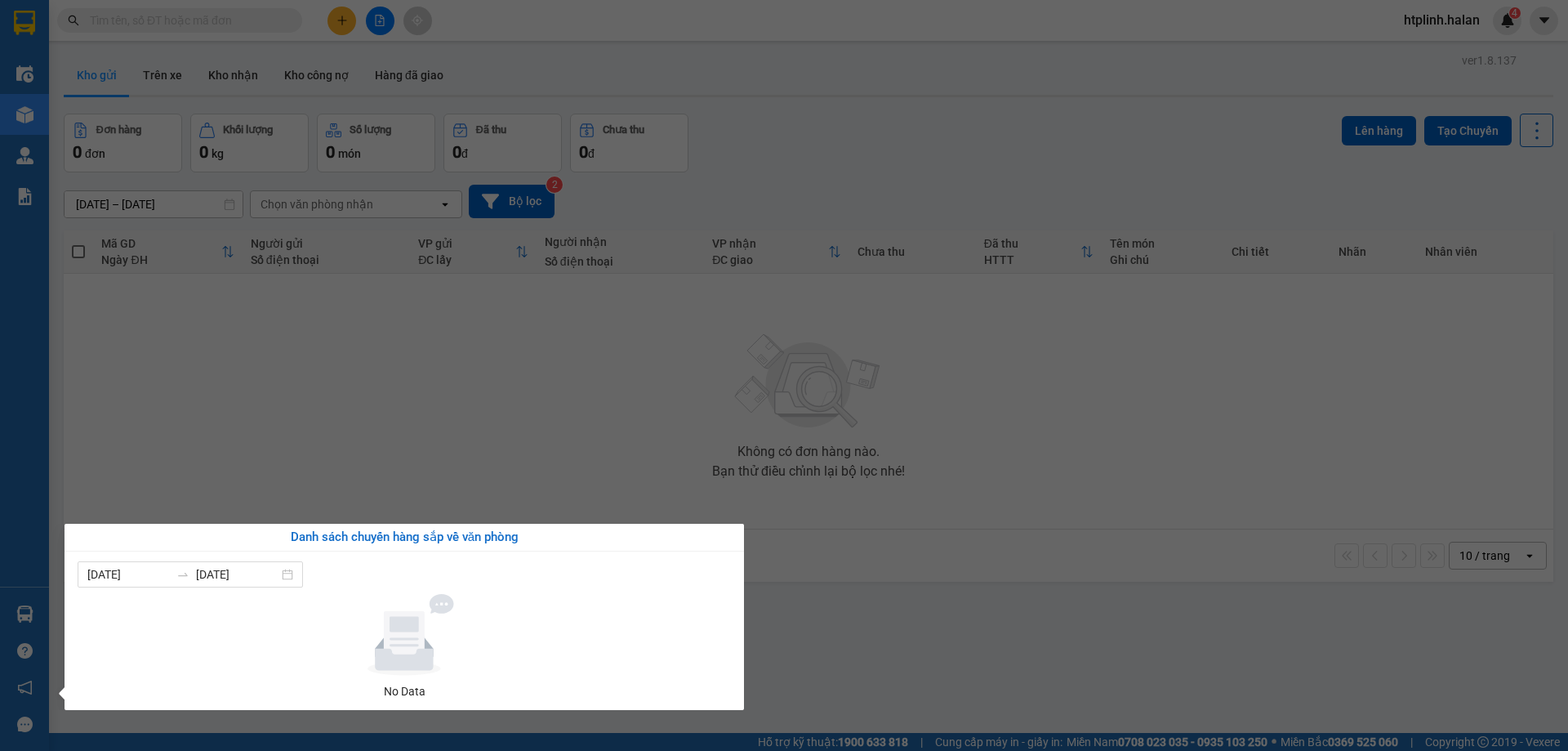
click at [30, 239] on div "Điều hành xe Kho hàng mới Quản [PERSON_NAME] lý chuyến Quản lý kiểm kho Báo cáo…" at bounding box center [24, 375] width 49 height 751
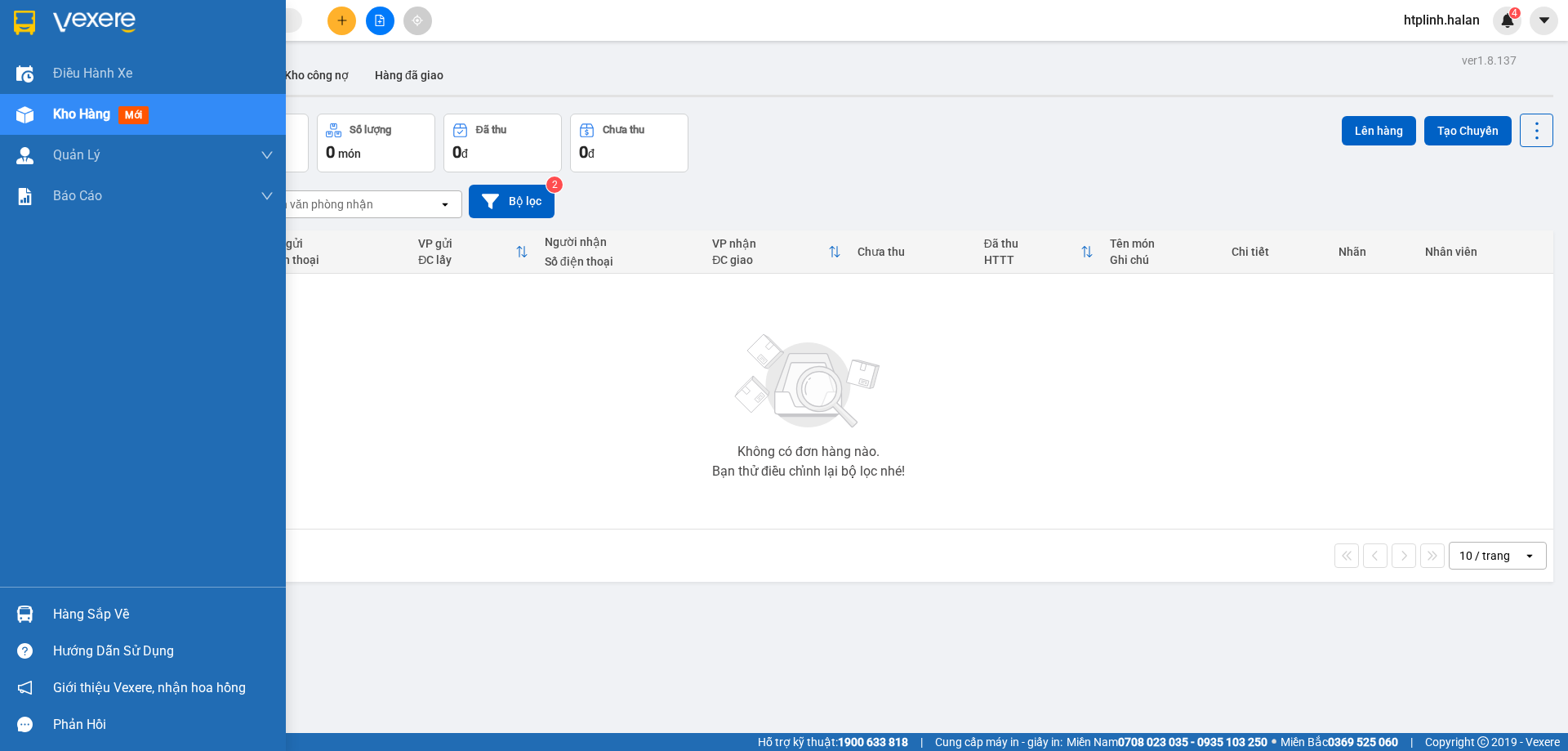
click at [74, 104] on div "Kho hàng mới" at bounding box center [104, 114] width 102 height 21
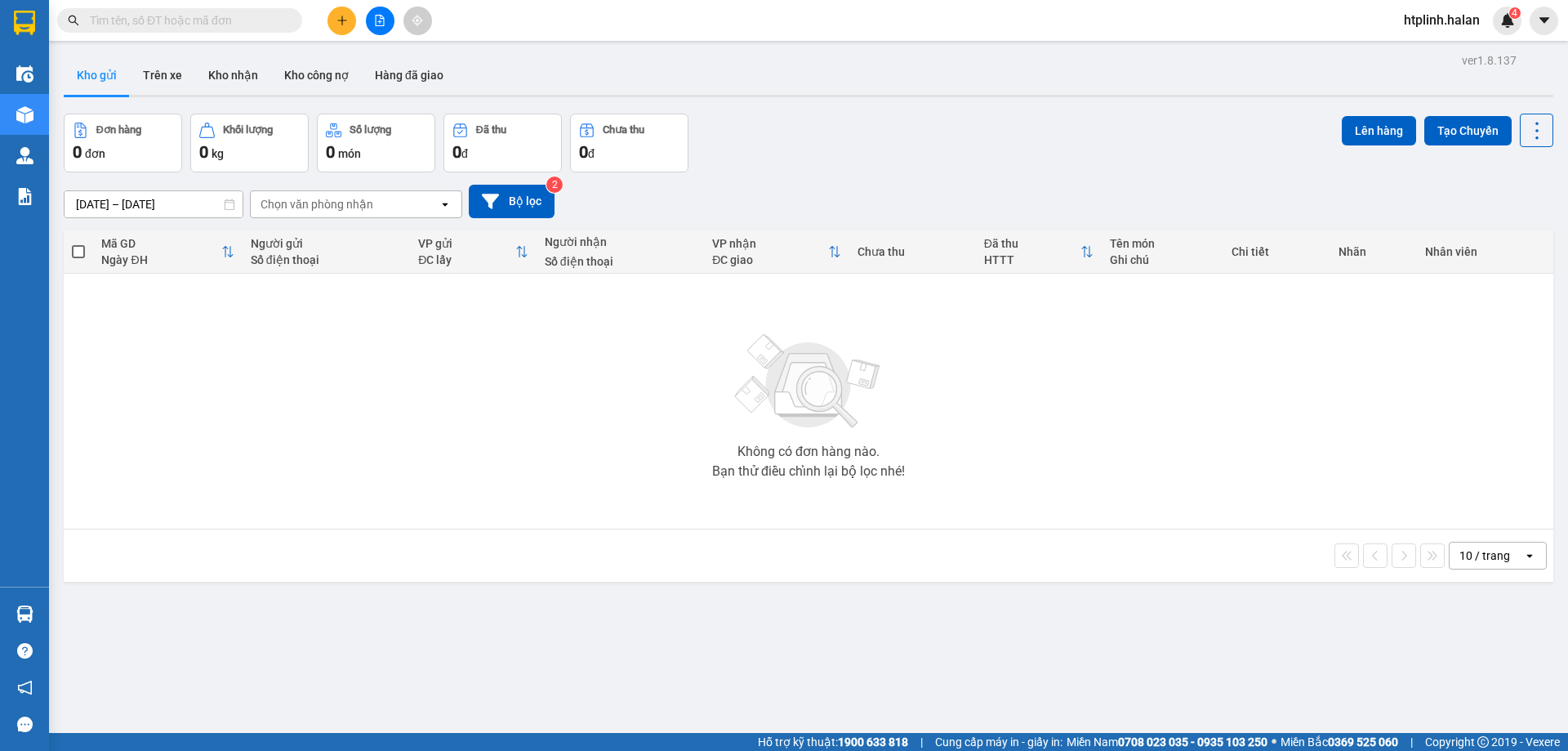
click at [625, 399] on div "Không có đơn hàng nào. Bạn thử điều chỉnh lại bộ lọc nhé!" at bounding box center [807, 401] width 1473 height 245
click at [156, 79] on button "Trên xe" at bounding box center [163, 75] width 65 height 40
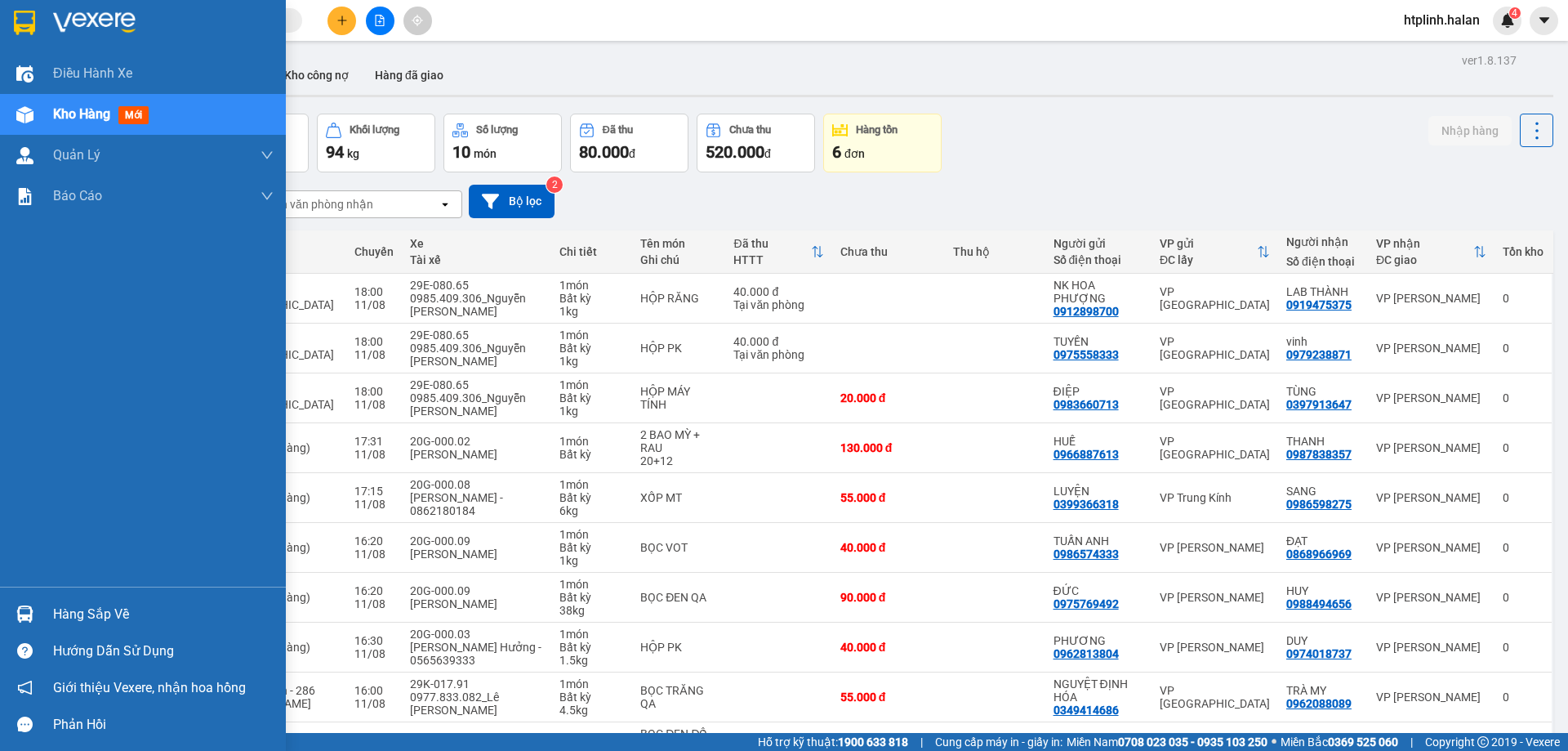
click at [85, 106] on span "Kho hàng" at bounding box center [82, 114] width 58 height 16
click at [79, 606] on div "Hàng sắp về" at bounding box center [164, 614] width 220 height 25
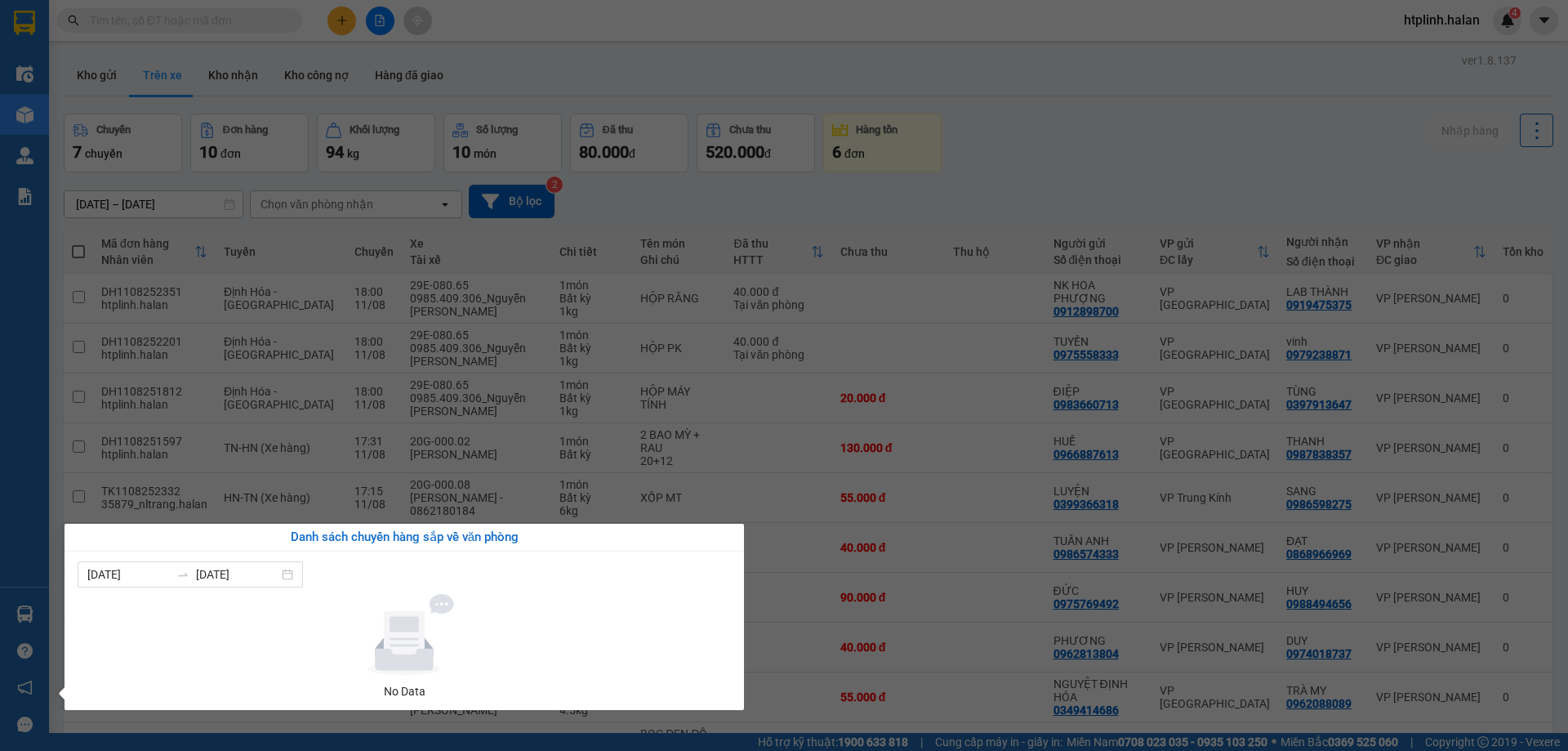
click at [41, 156] on div "Điều hành xe Kho hàng mới Quản [PERSON_NAME] lý chuyến Quản lý kiểm kho Báo cáo…" at bounding box center [24, 375] width 49 height 751
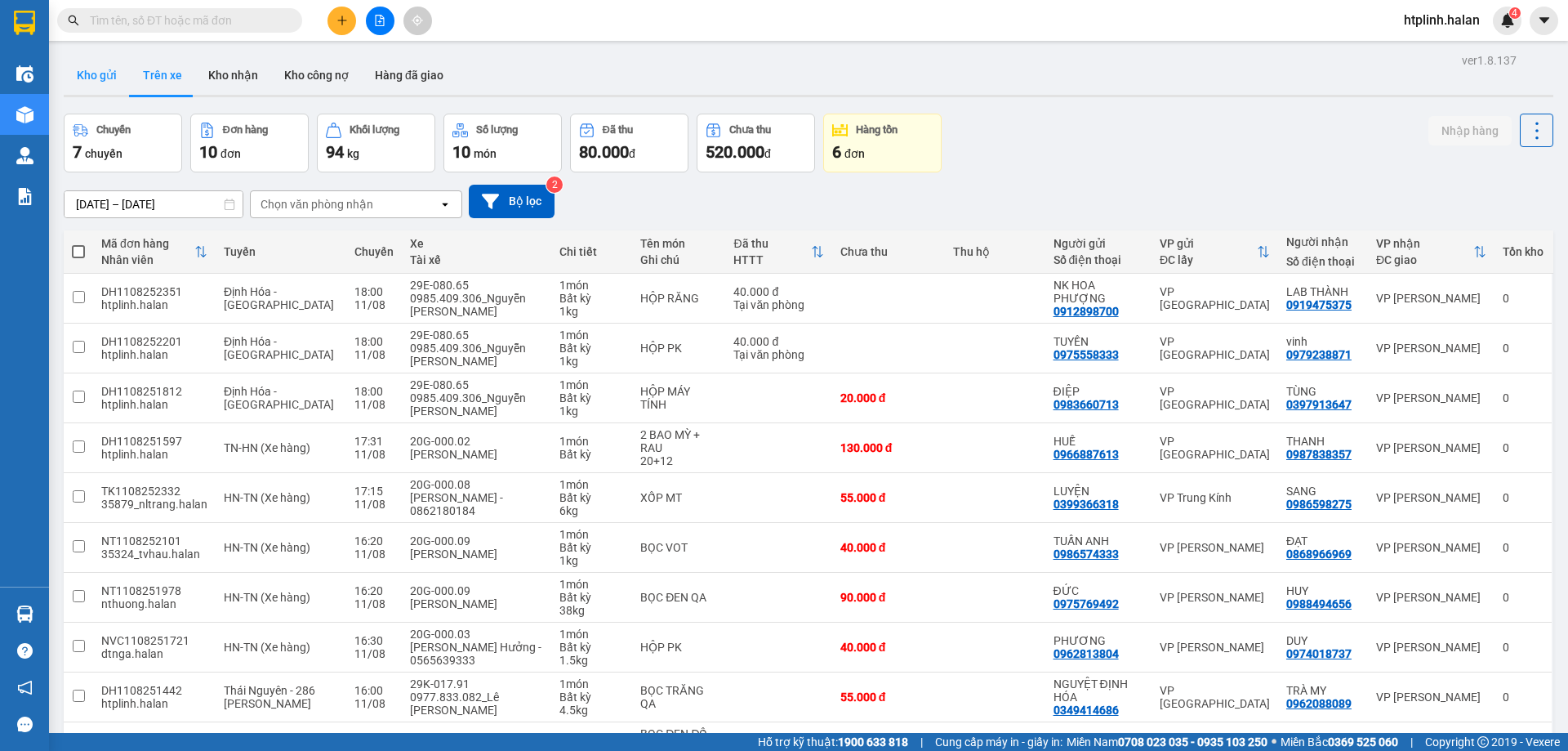
click at [118, 73] on button "Kho gửi" at bounding box center [96, 75] width 66 height 40
